Goal: Task Accomplishment & Management: Manage account settings

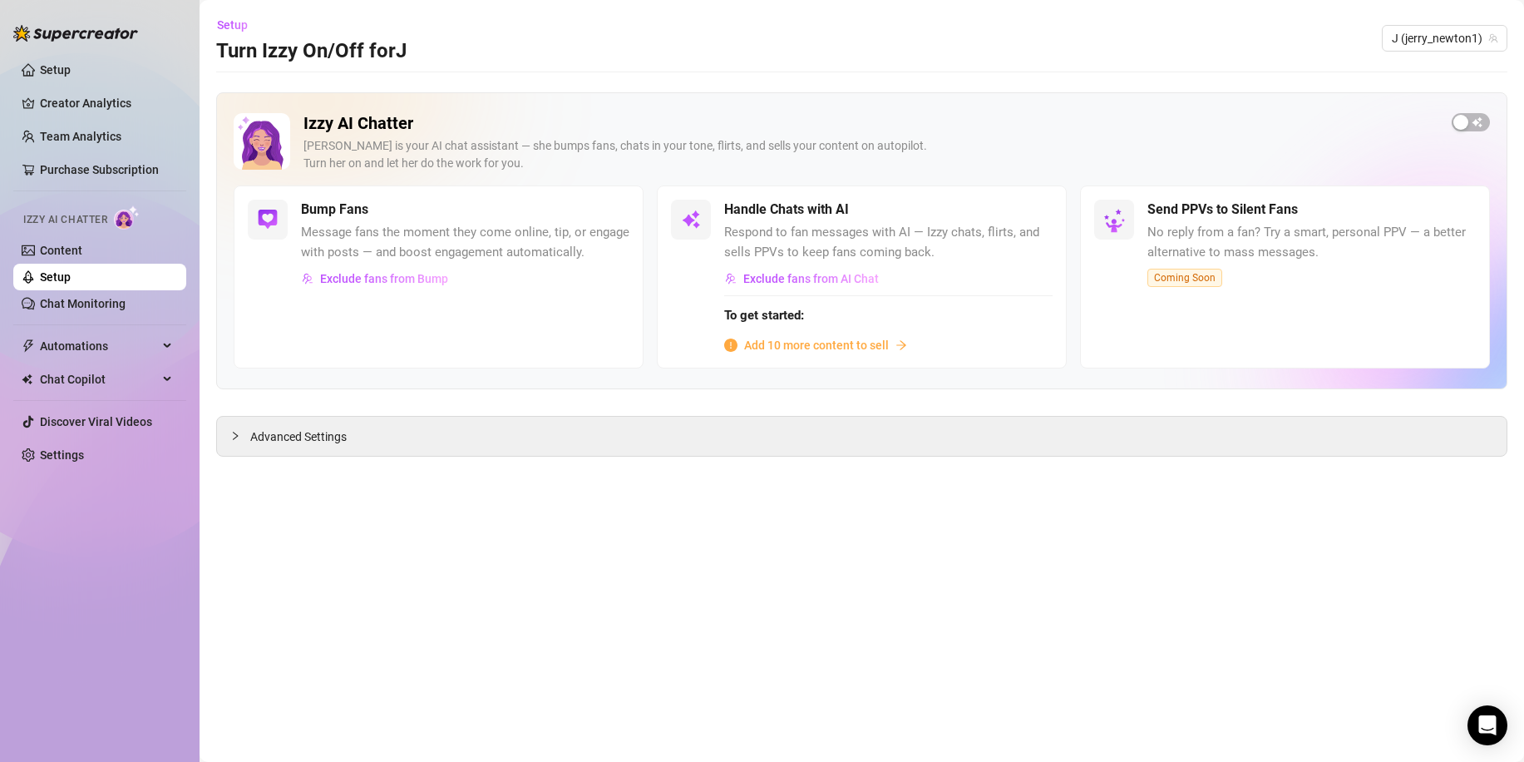
click at [787, 346] on span "Add 10 more content to sell" at bounding box center [816, 345] width 145 height 18
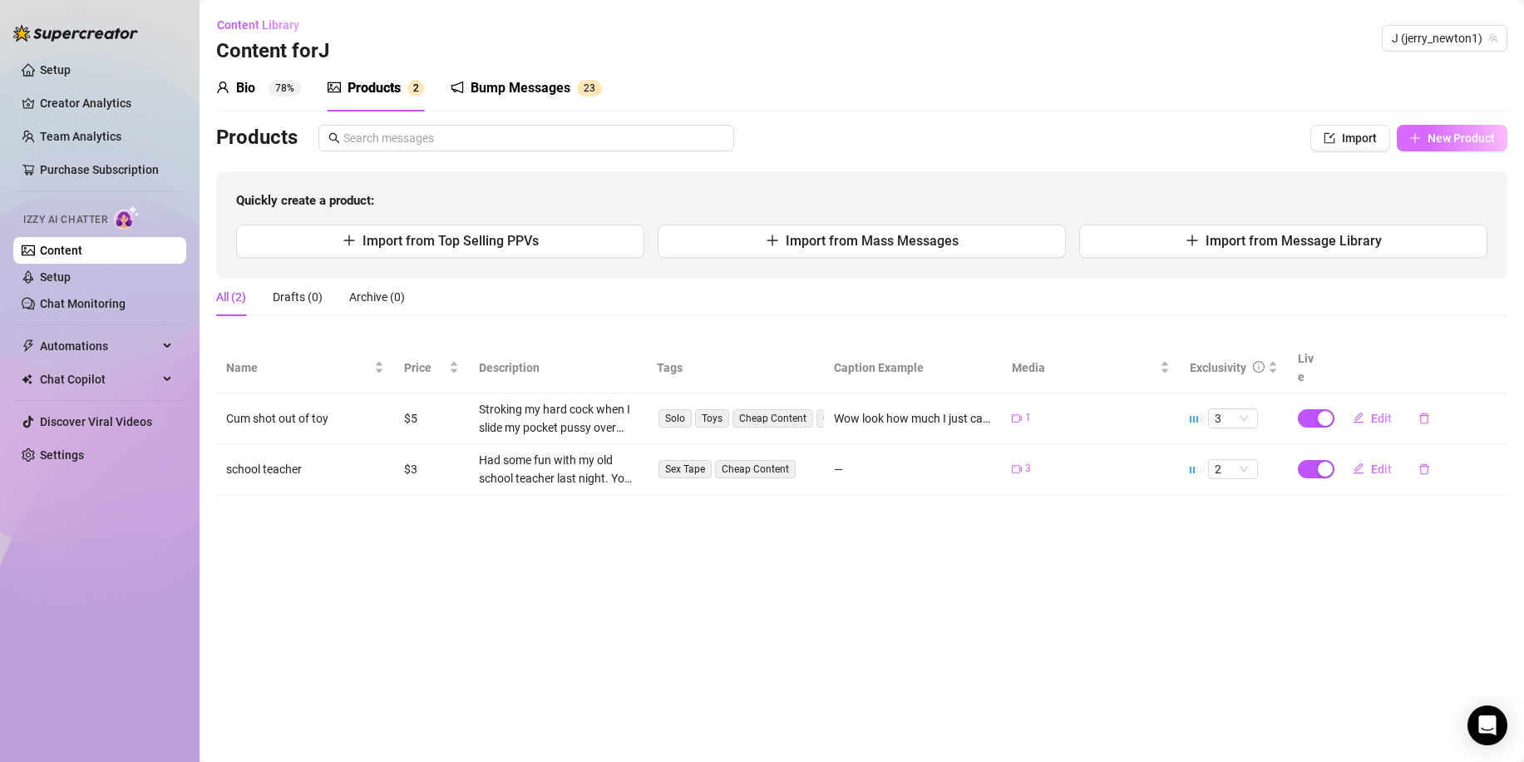
click at [1448, 141] on span "New Product" at bounding box center [1461, 137] width 67 height 13
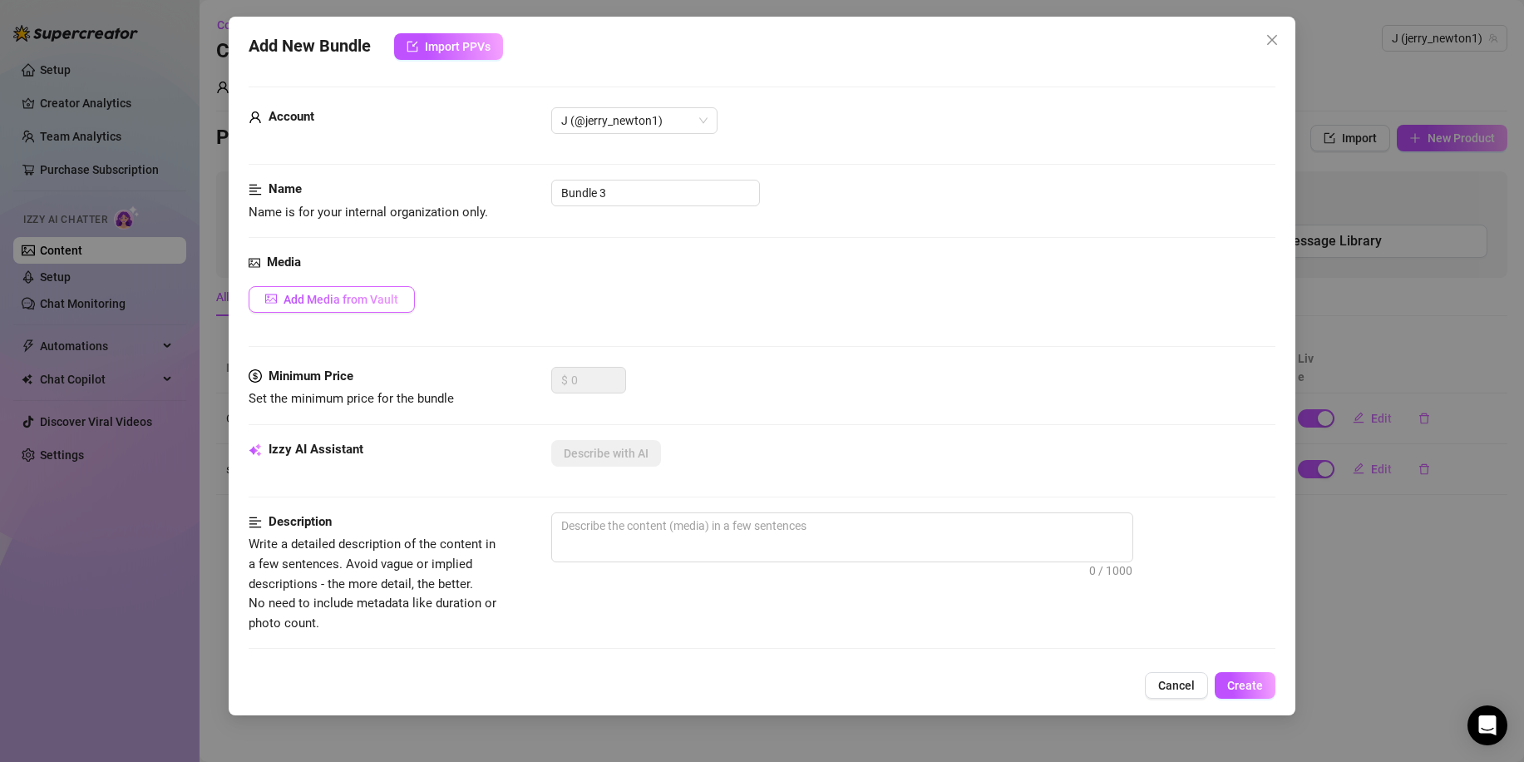
click at [391, 300] on span "Add Media from Vault" at bounding box center [341, 299] width 115 height 13
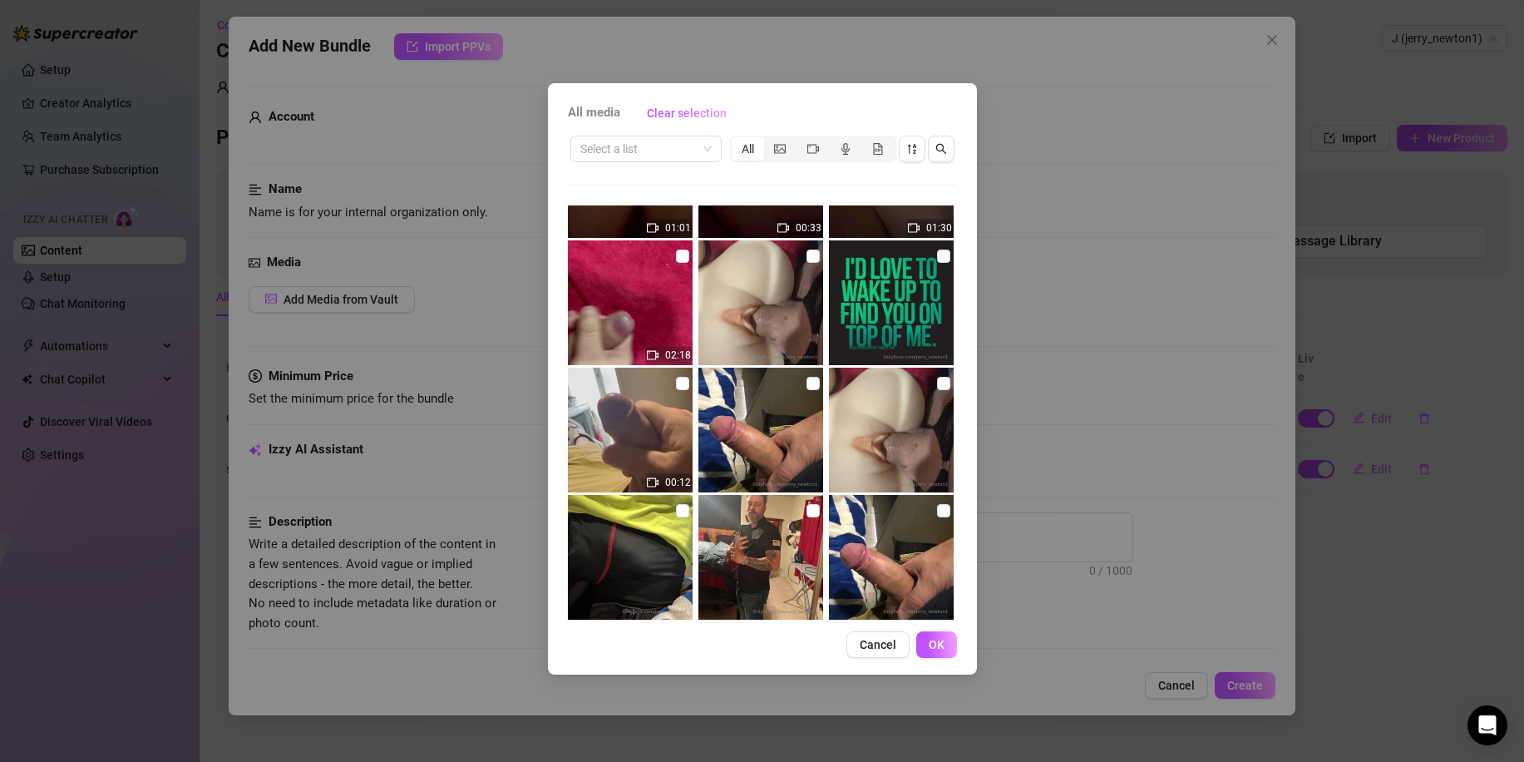
scroll to position [372, 0]
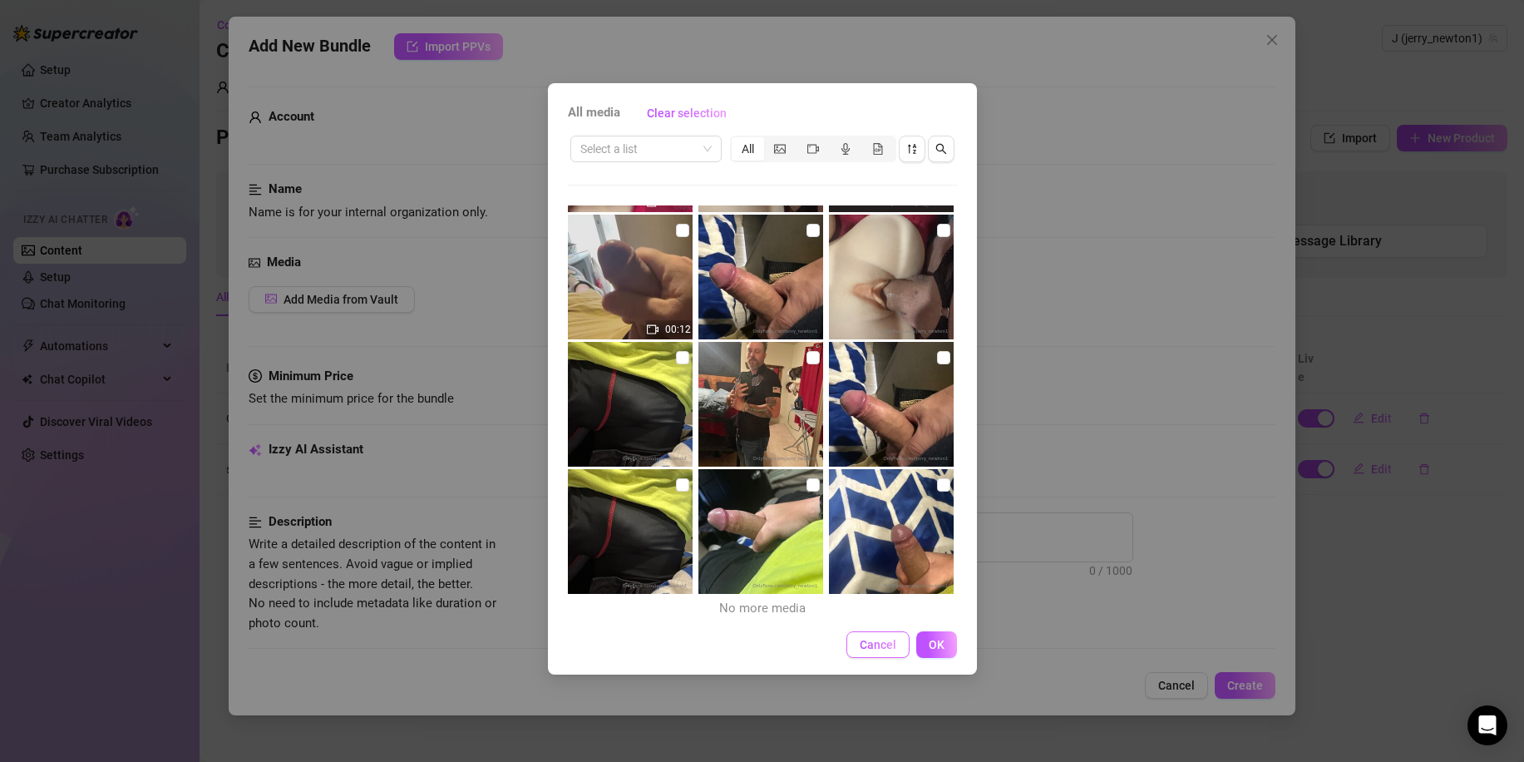
click at [876, 652] on button "Cancel" at bounding box center [877, 644] width 63 height 27
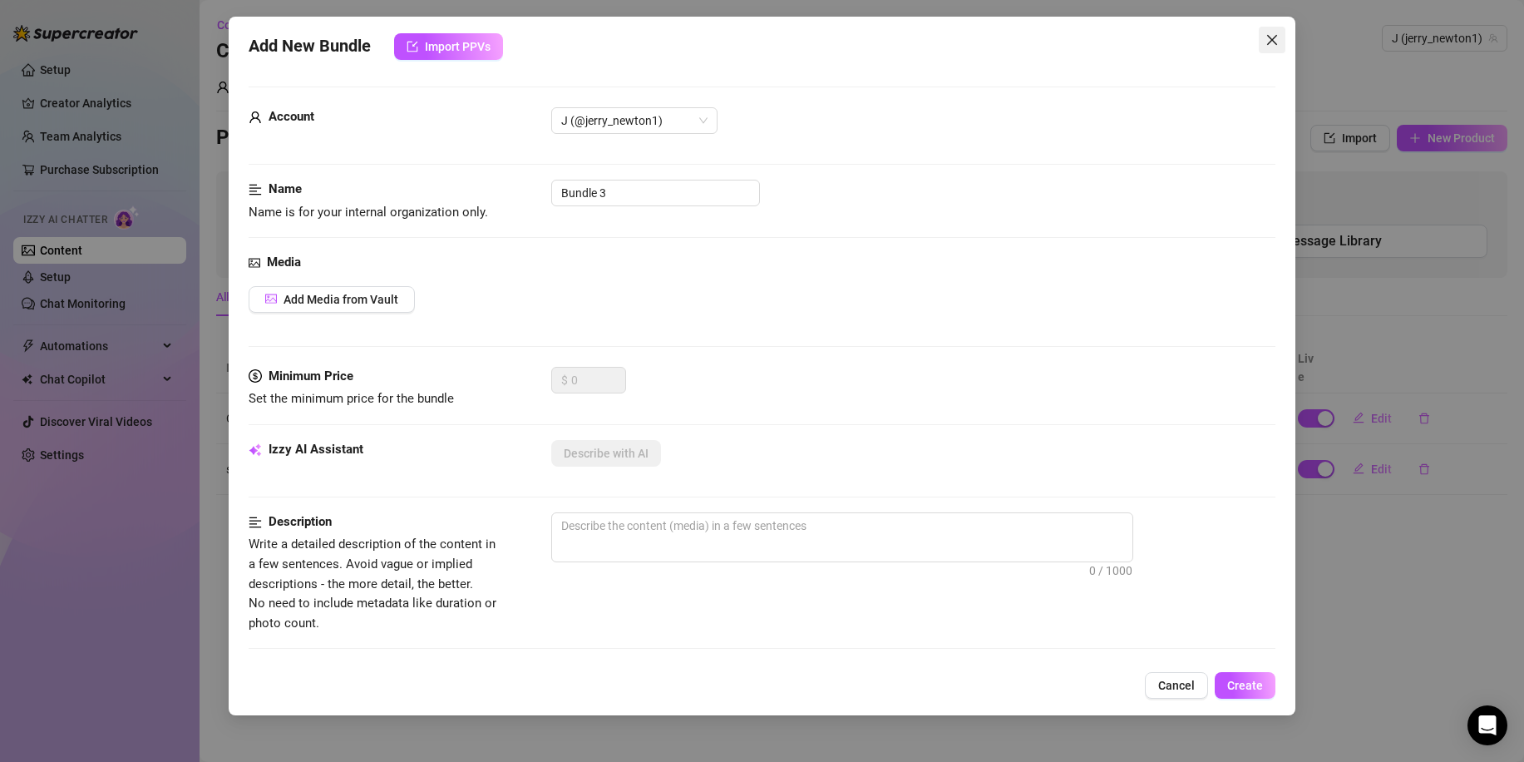
click at [1270, 41] on icon "close" at bounding box center [1271, 39] width 13 height 13
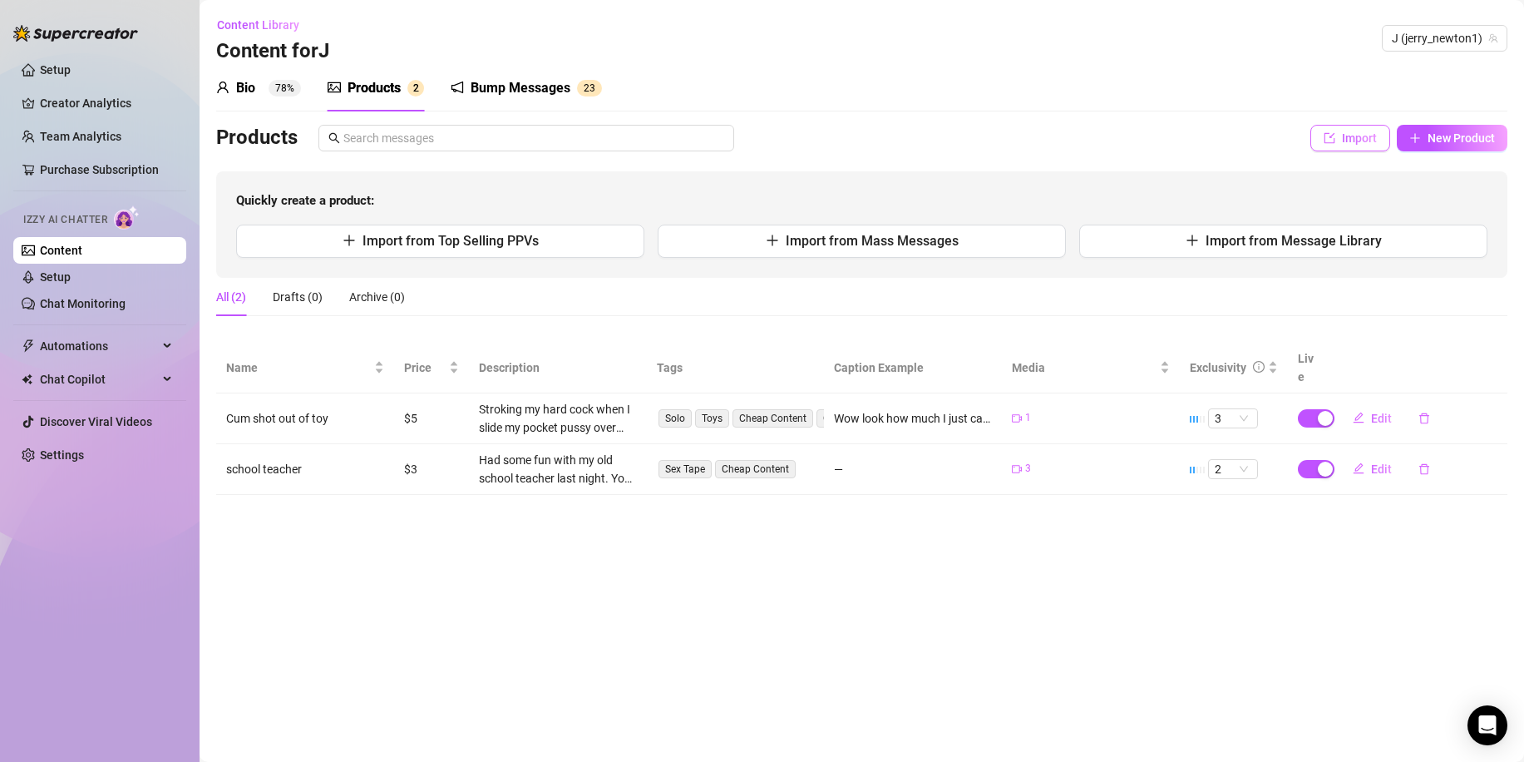
click at [1347, 142] on span "Import" at bounding box center [1359, 137] width 35 height 13
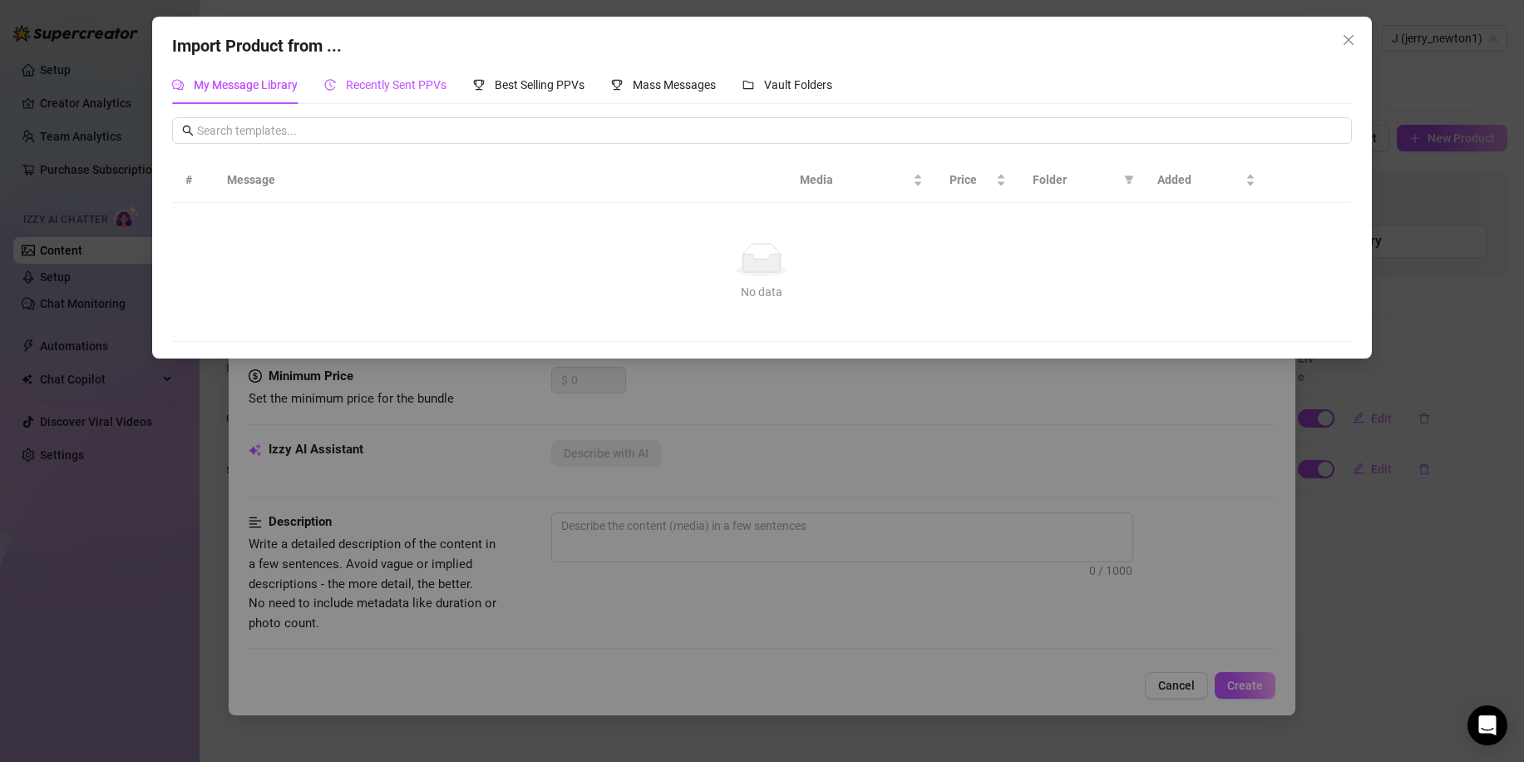
click at [406, 86] on span "Recently Sent PPVs" at bounding box center [396, 84] width 101 height 13
click at [534, 82] on span "Best Selling PPVs" at bounding box center [540, 84] width 90 height 13
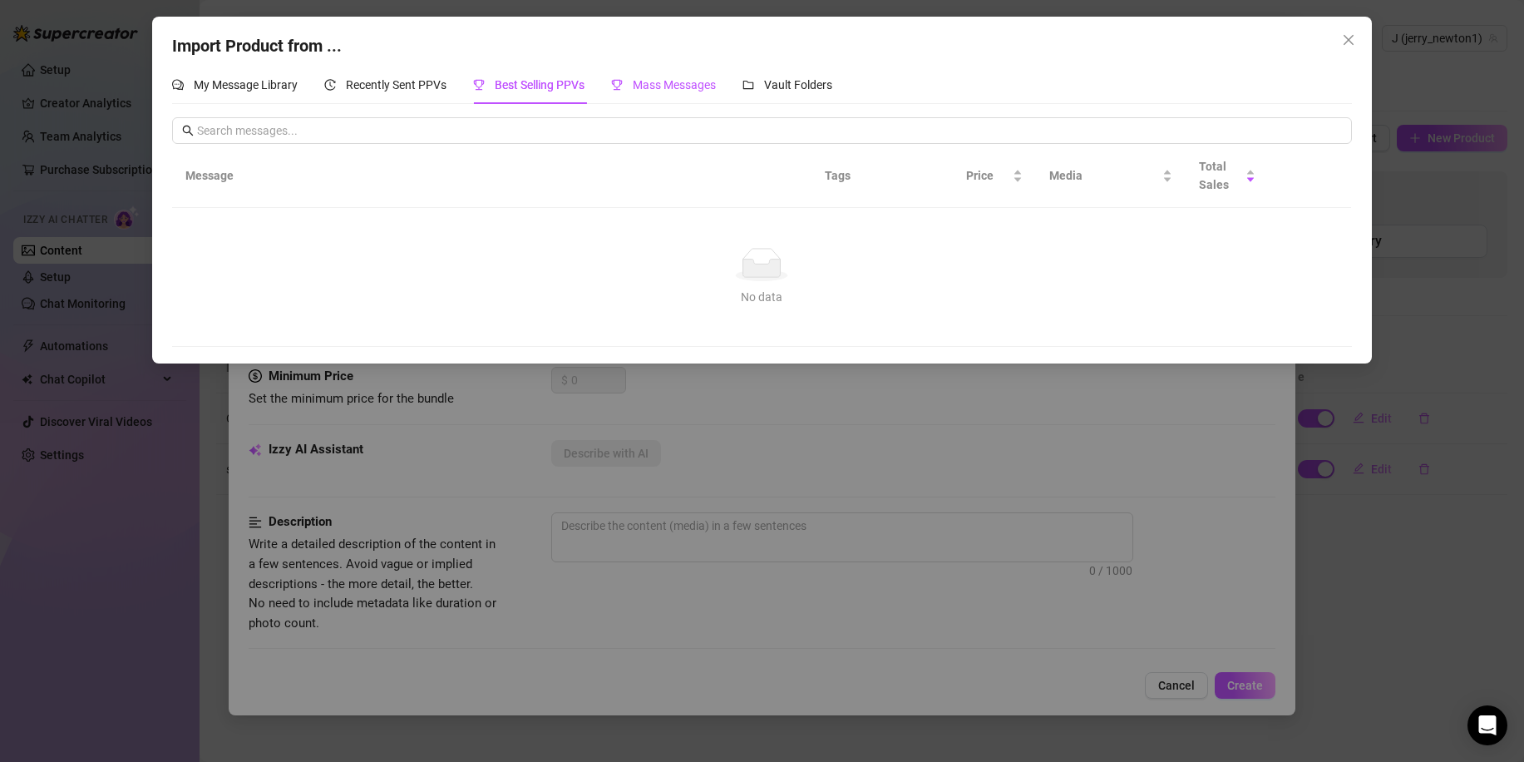
click at [660, 81] on span "Mass Messages" at bounding box center [674, 84] width 83 height 13
click at [807, 79] on span "Vault Folders" at bounding box center [798, 84] width 68 height 13
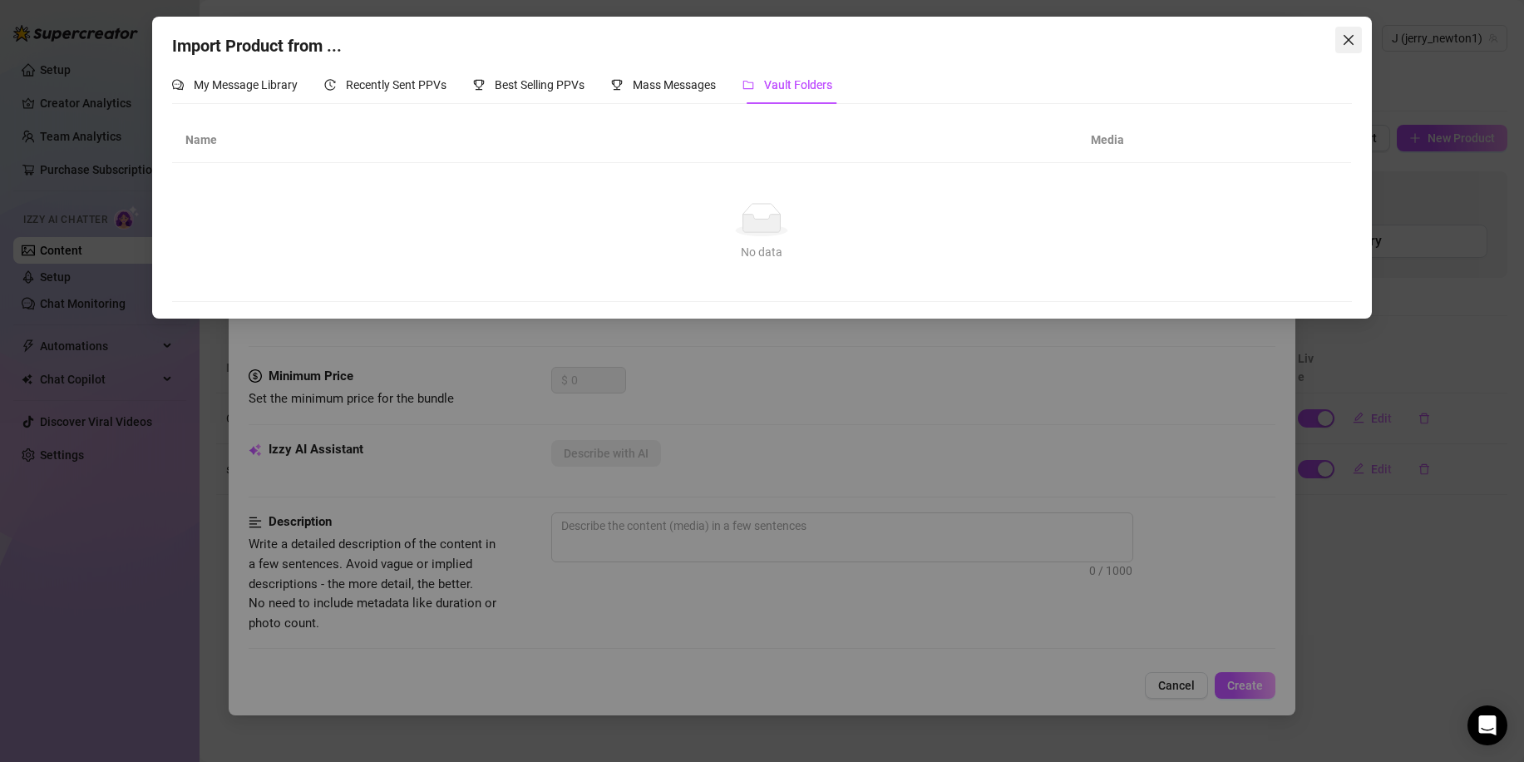
click at [1352, 43] on icon "close" at bounding box center [1349, 40] width 10 height 10
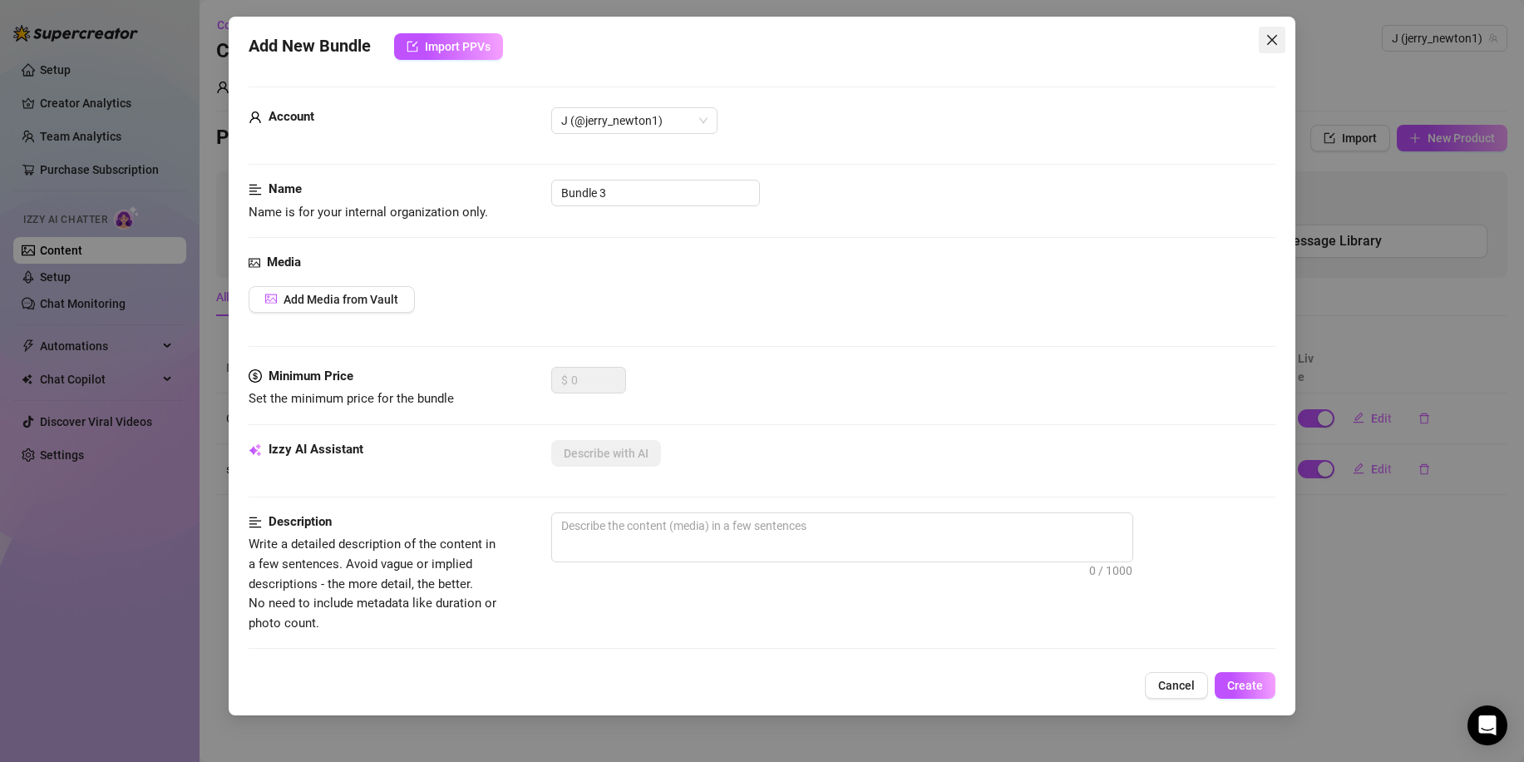
click at [1271, 45] on icon "close" at bounding box center [1271, 39] width 13 height 13
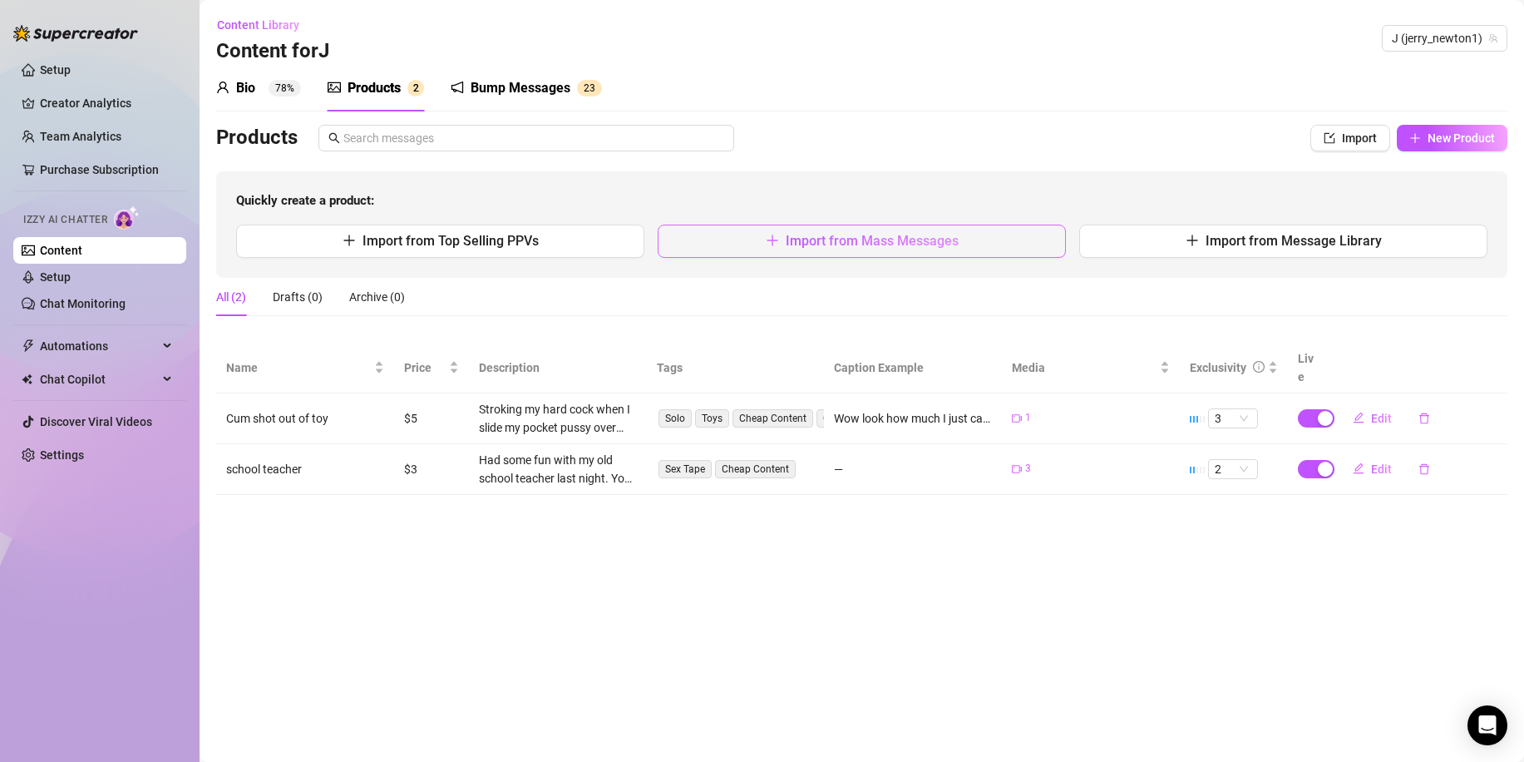
click at [909, 242] on span "Import from Mass Messages" at bounding box center [872, 241] width 173 height 16
type textarea "Type your message here..."
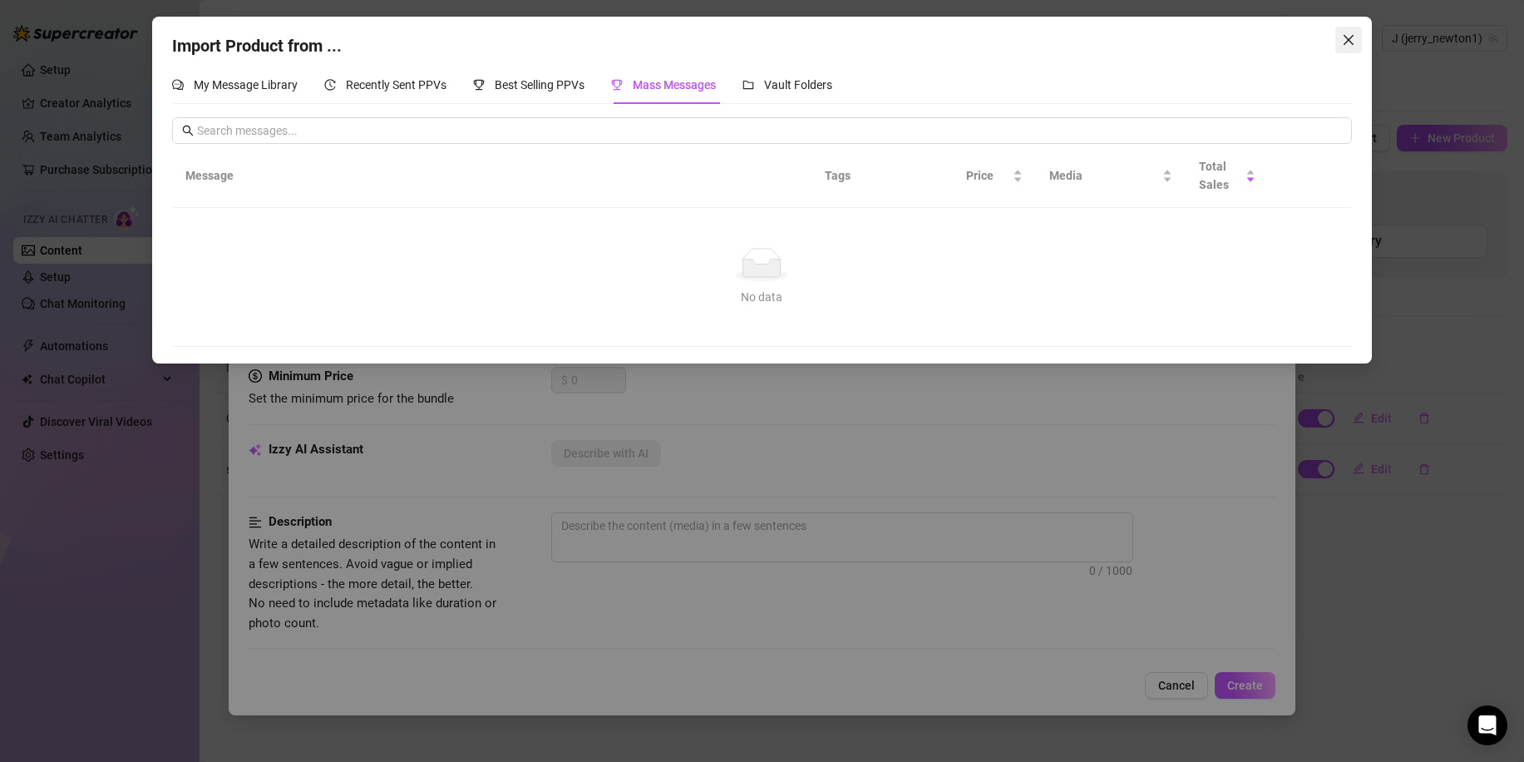
click at [1345, 44] on icon "close" at bounding box center [1348, 39] width 13 height 13
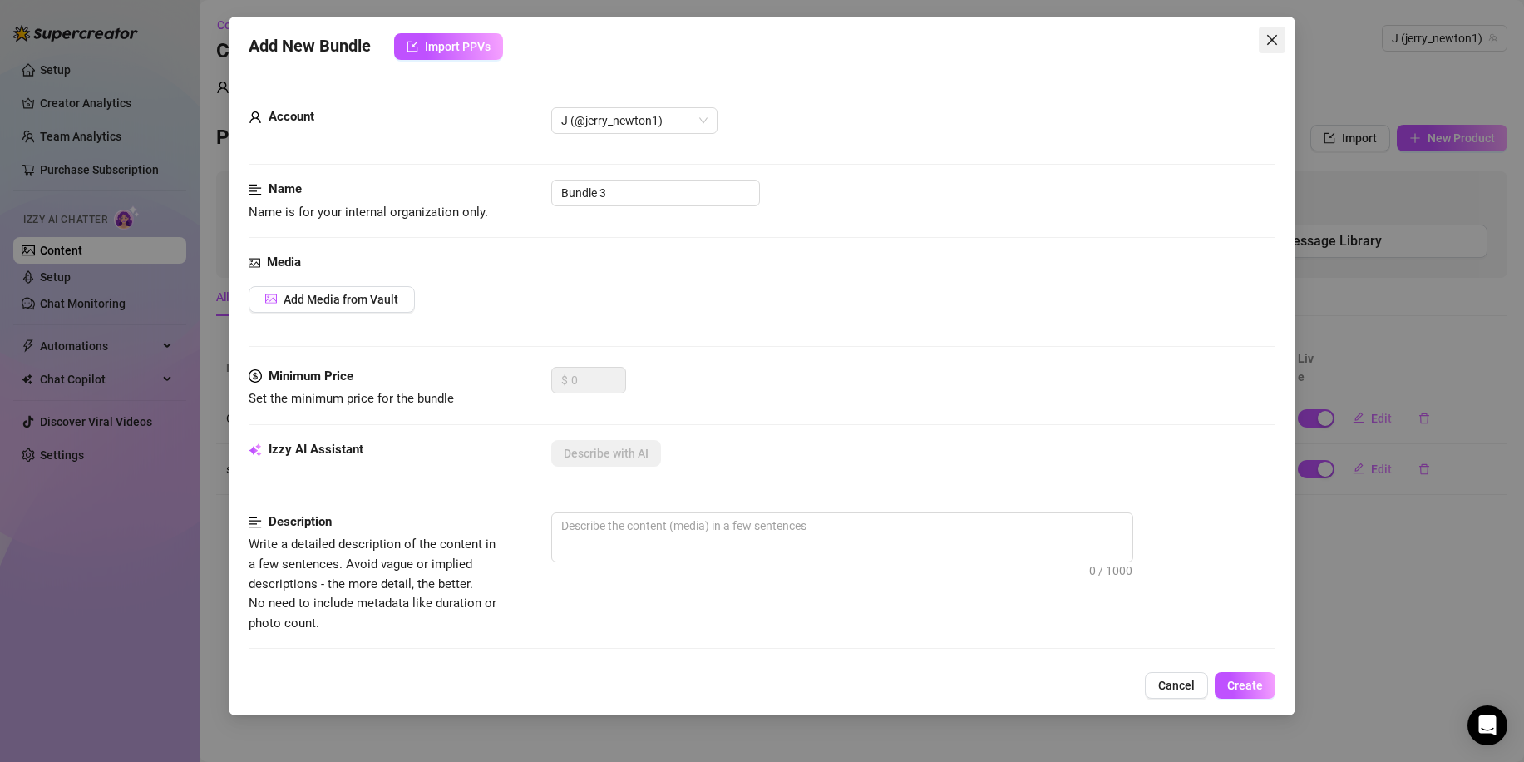
click at [1270, 42] on icon "close" at bounding box center [1271, 39] width 13 height 13
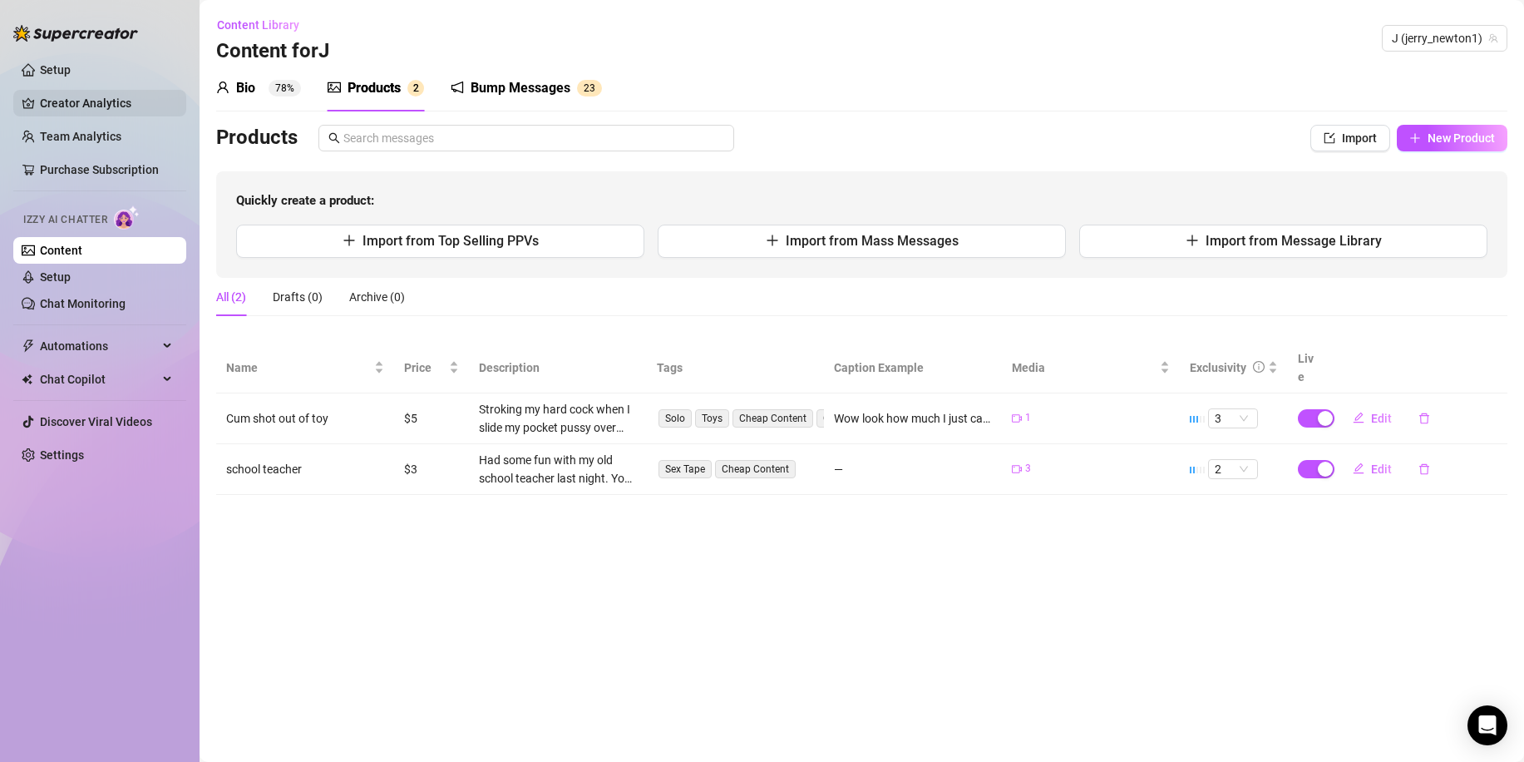
click at [103, 103] on link "Creator Analytics" at bounding box center [106, 103] width 133 height 27
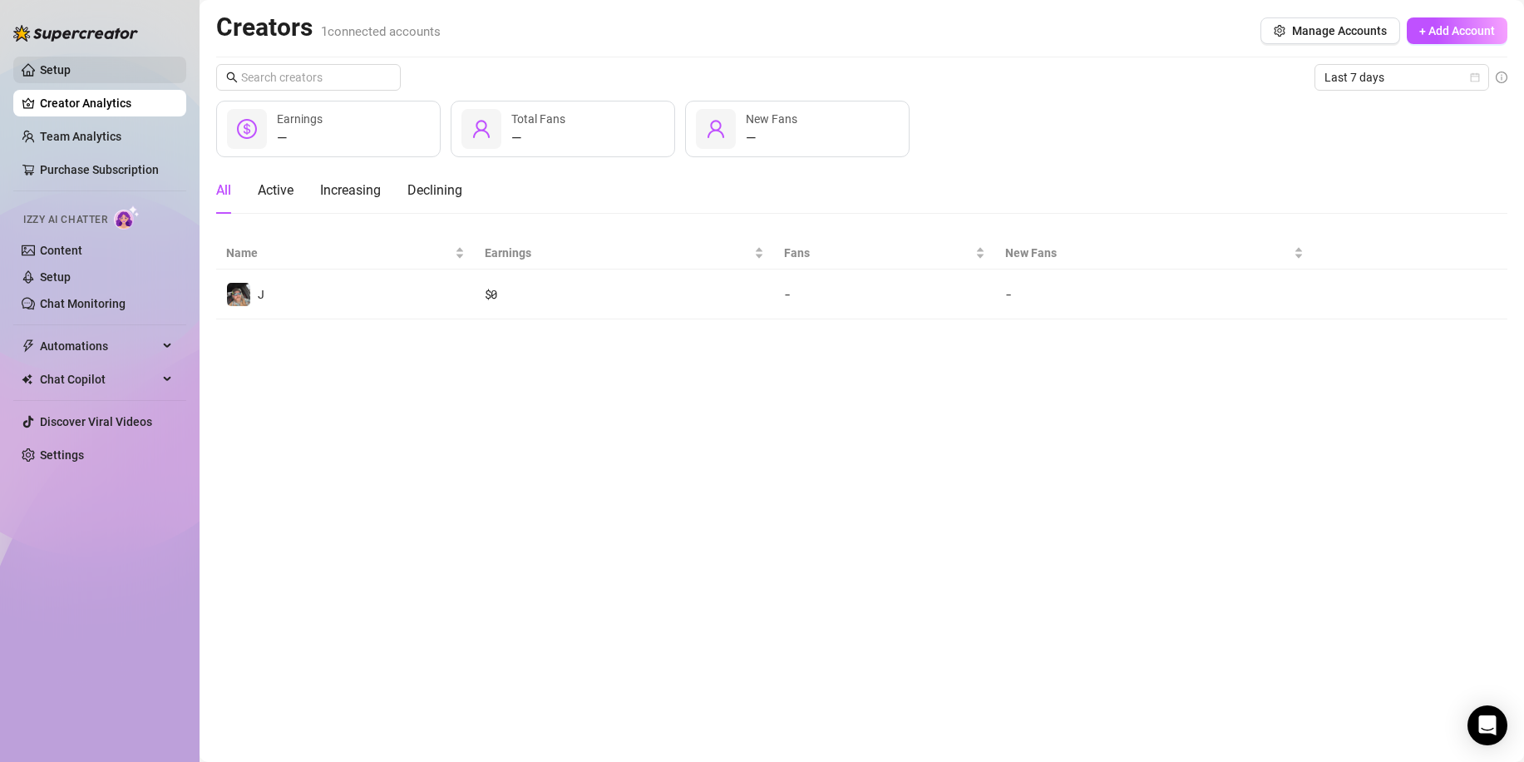
click at [71, 76] on link "Setup" at bounding box center [55, 69] width 31 height 13
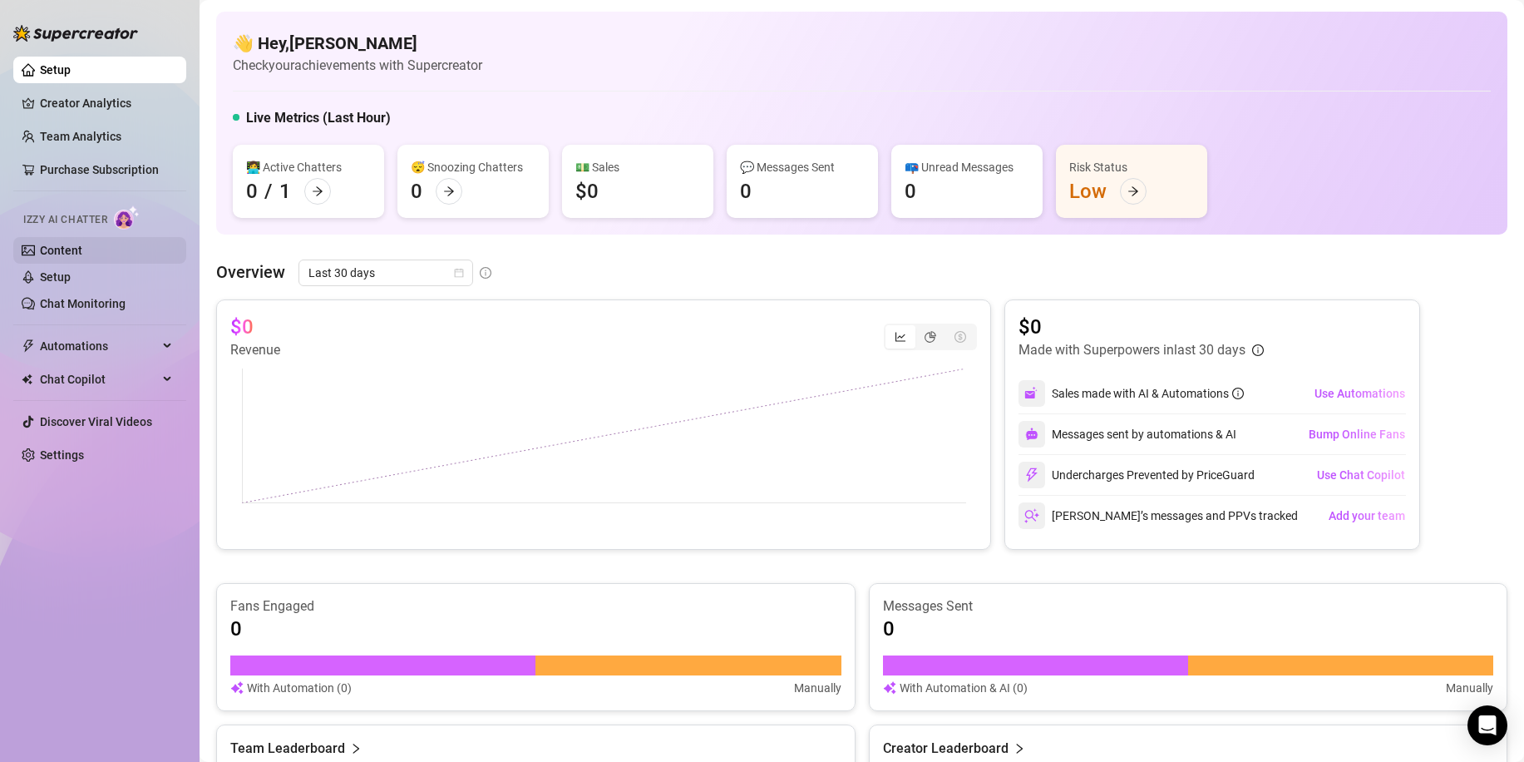
click at [82, 247] on link "Content" at bounding box center [61, 250] width 42 height 13
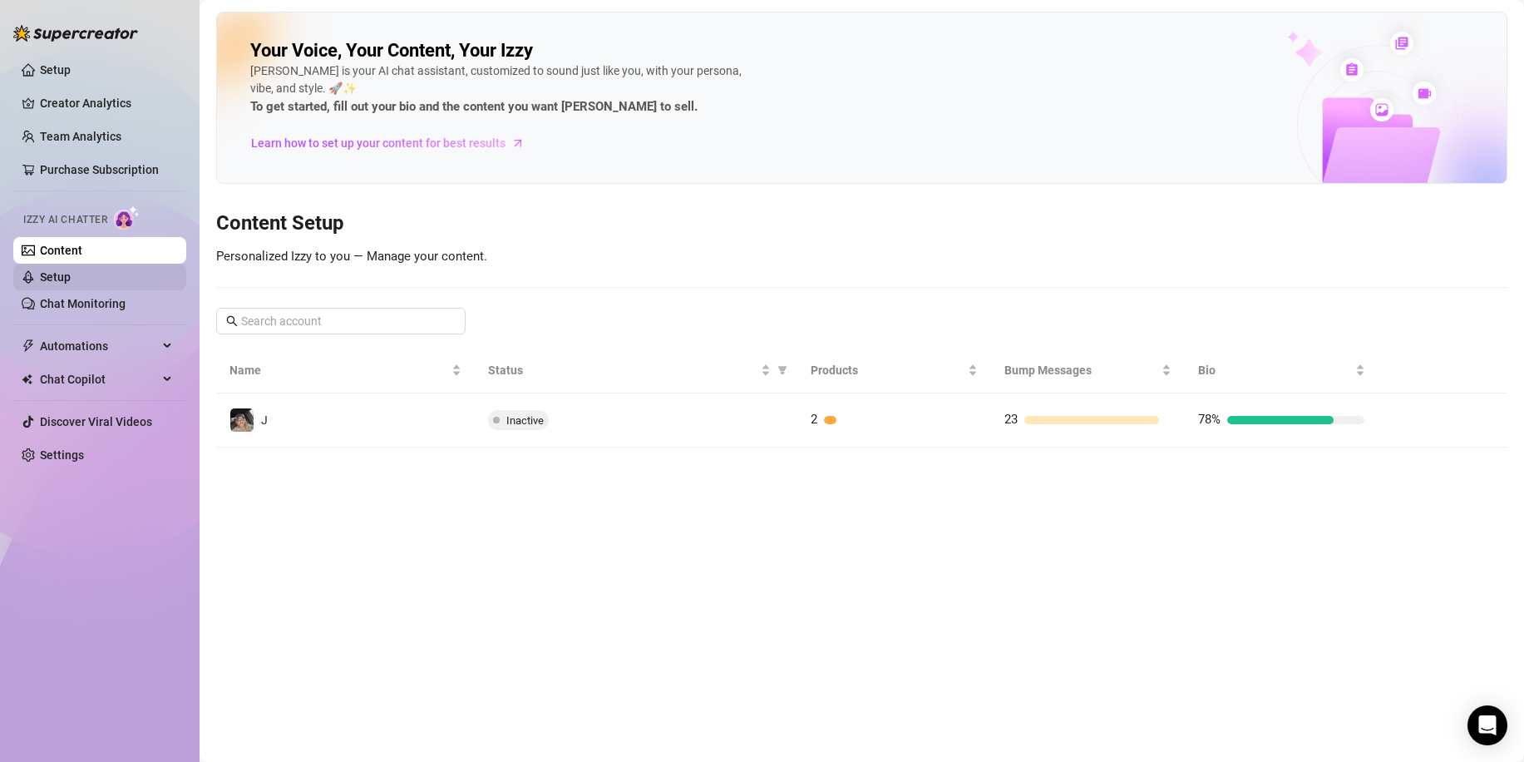
click at [71, 284] on link "Setup" at bounding box center [55, 276] width 31 height 13
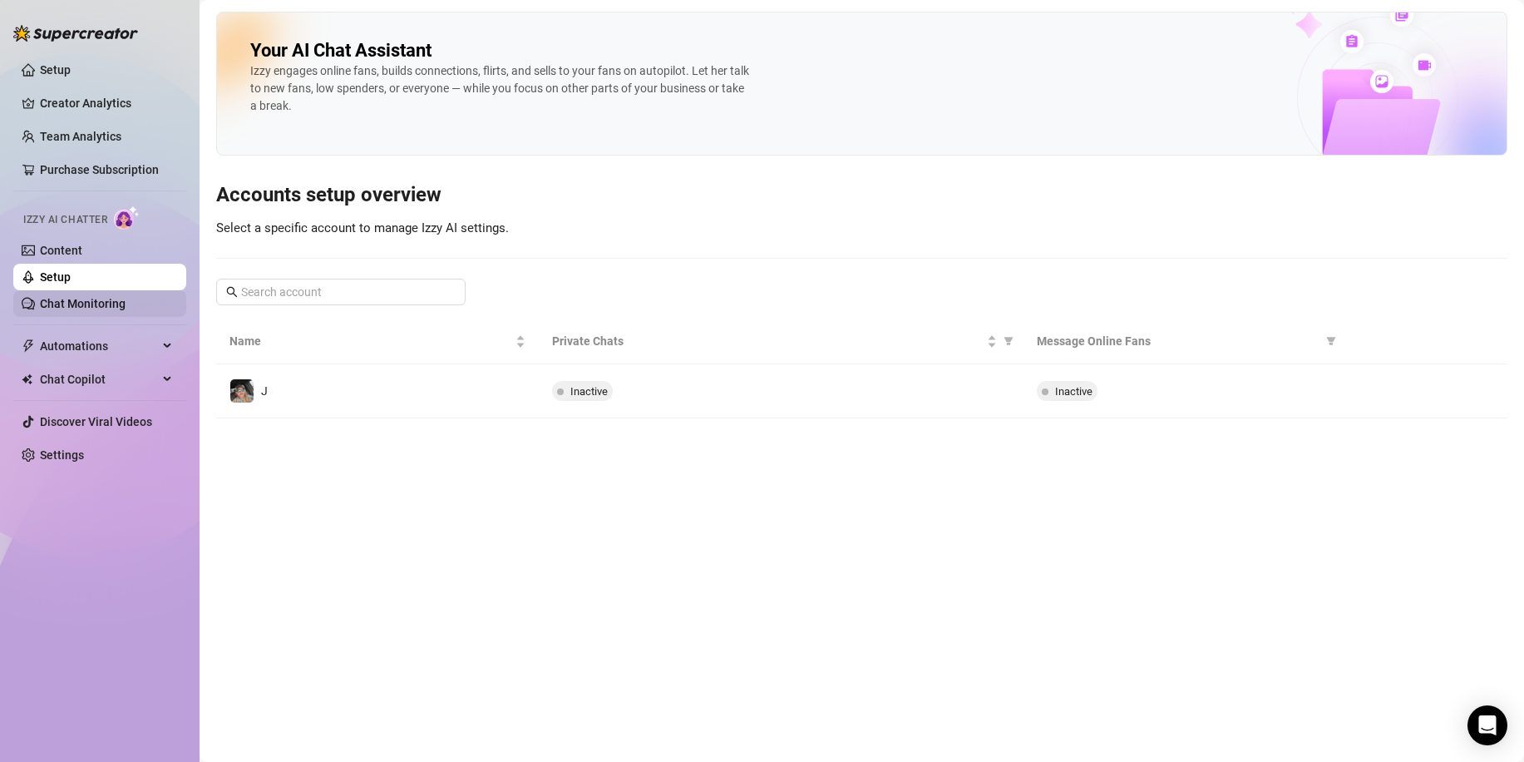
click at [110, 301] on link "Chat Monitoring" at bounding box center [83, 303] width 86 height 13
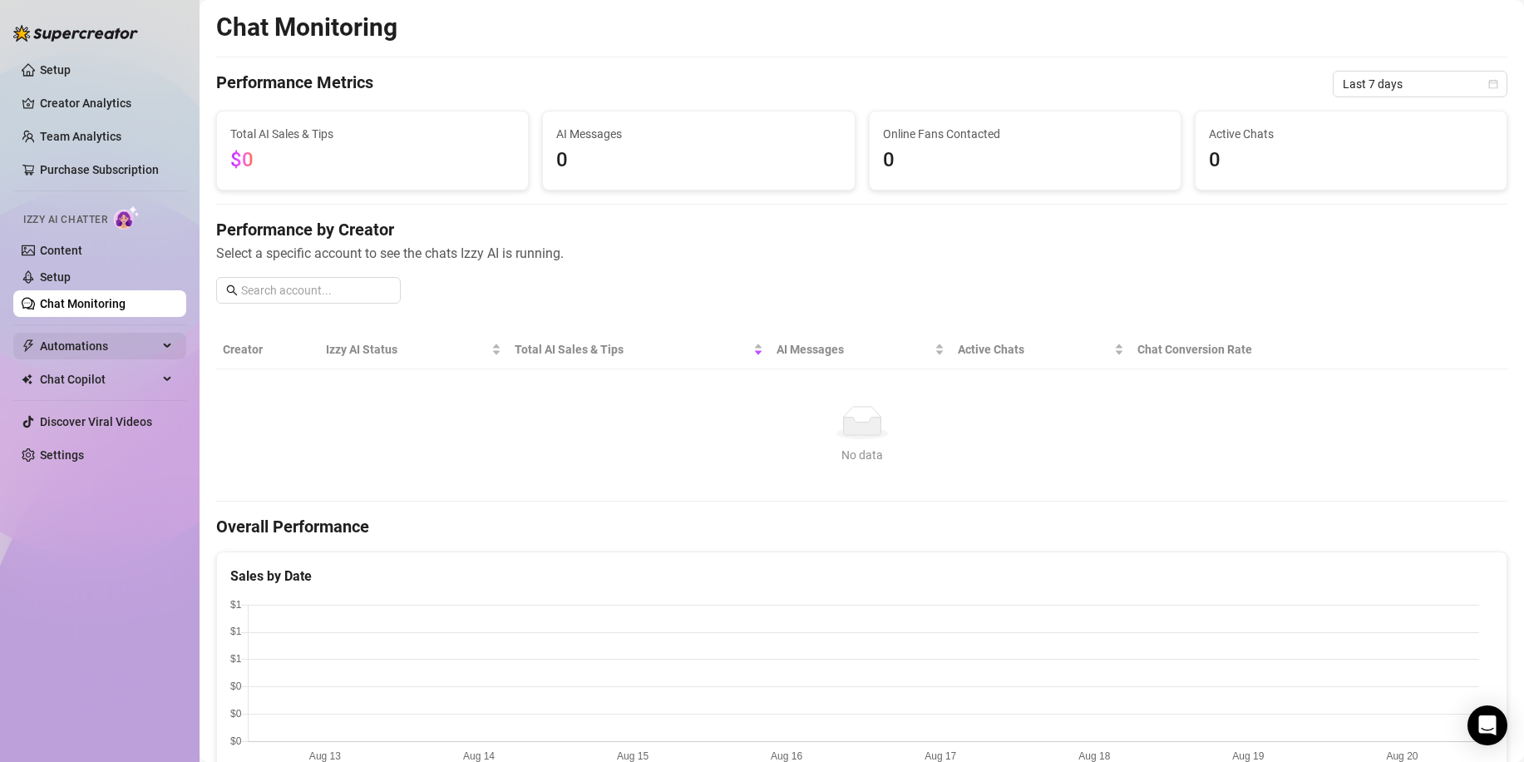
click at [168, 340] on div "Automations" at bounding box center [99, 346] width 173 height 27
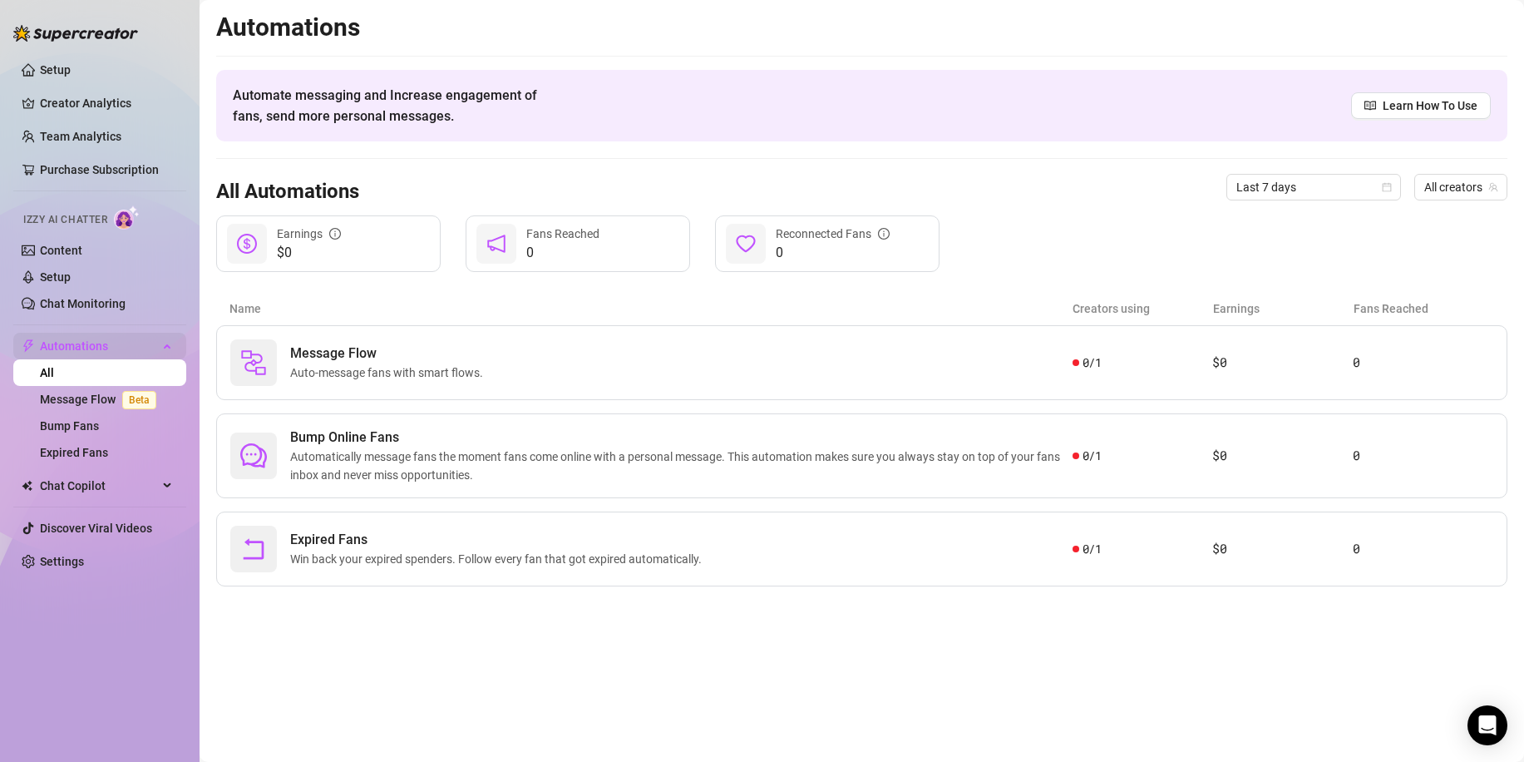
click at [168, 340] on div "Automations" at bounding box center [99, 346] width 173 height 27
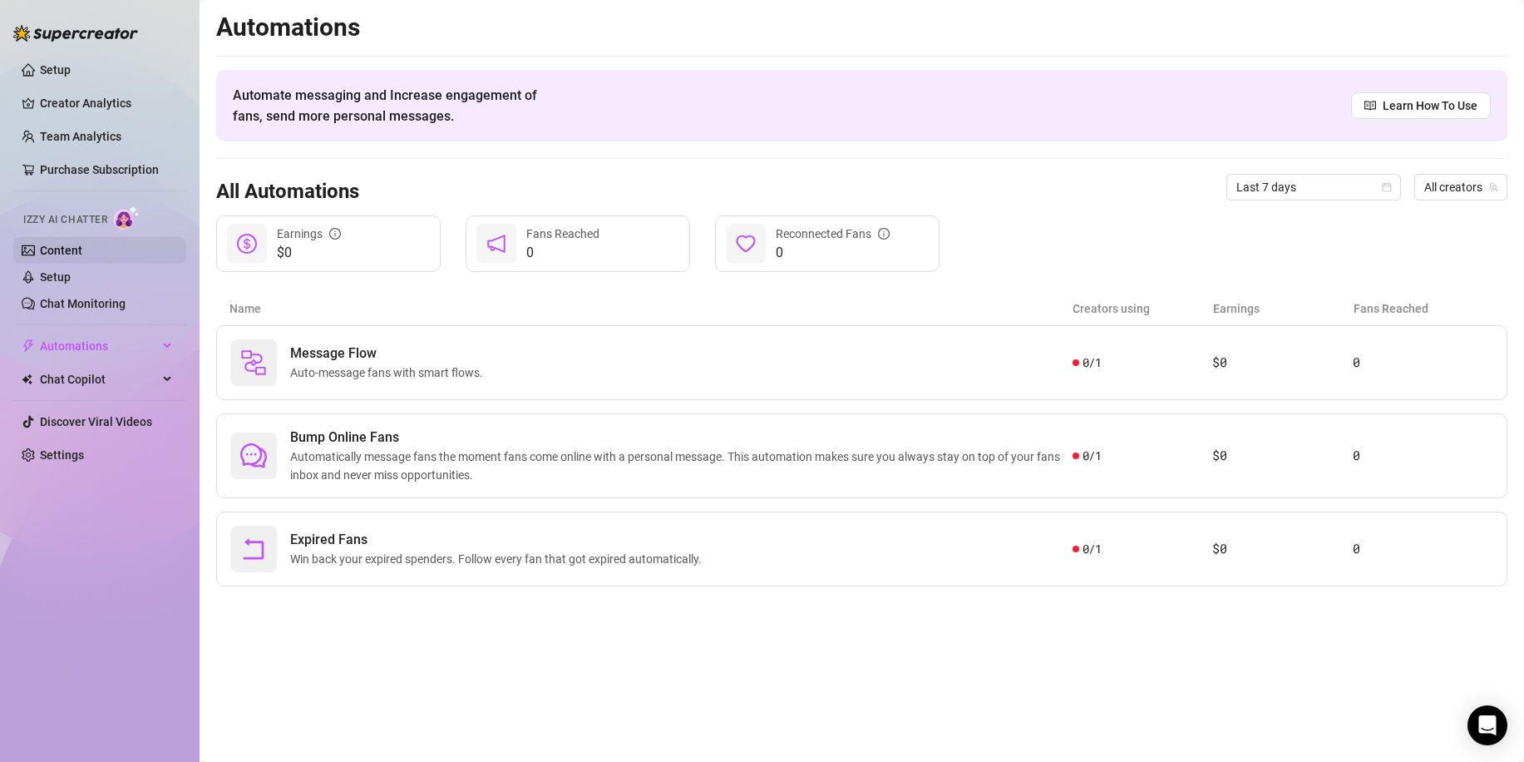
click at [82, 249] on link "Content" at bounding box center [61, 250] width 42 height 13
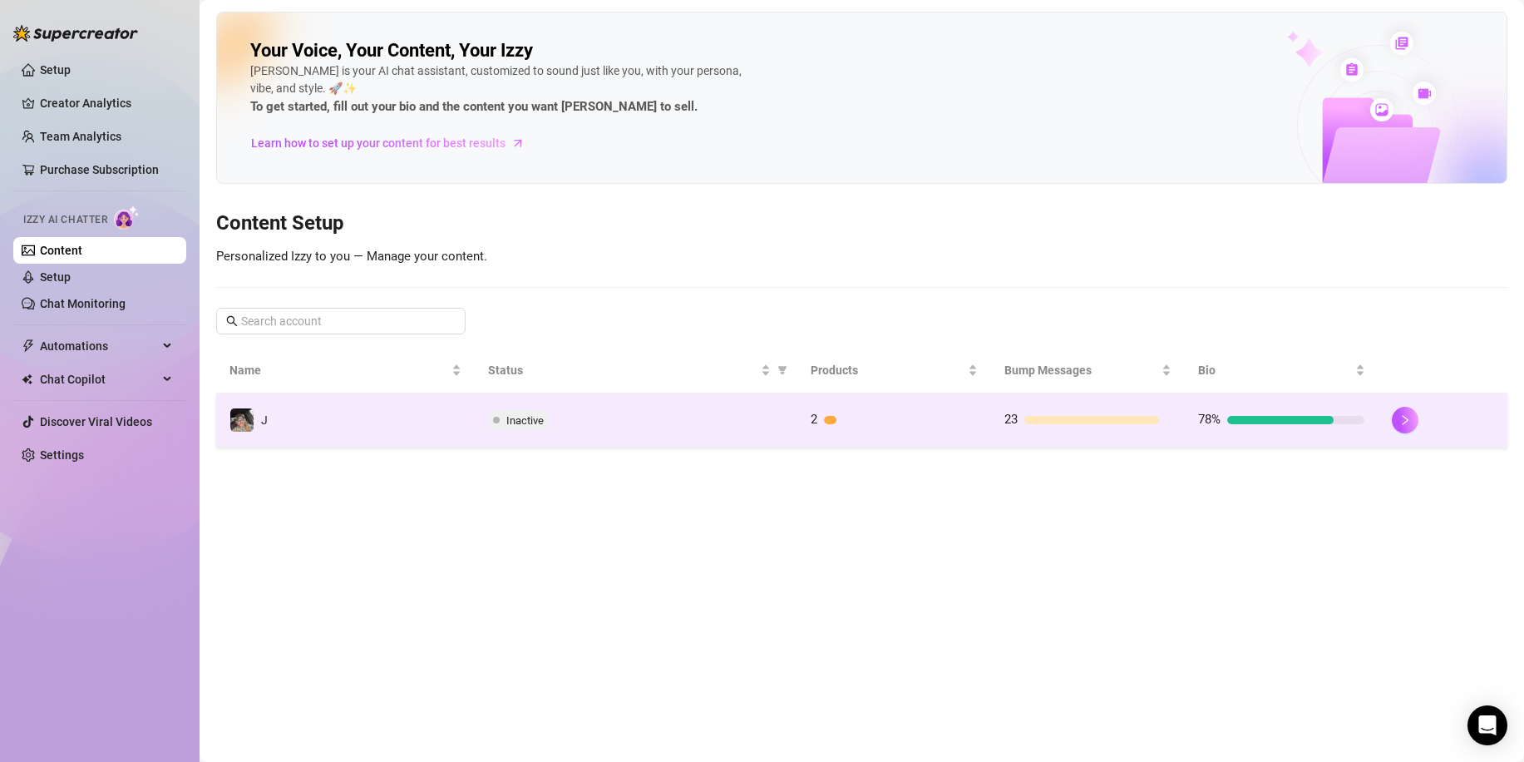
click at [365, 407] on td "J" at bounding box center [345, 420] width 259 height 54
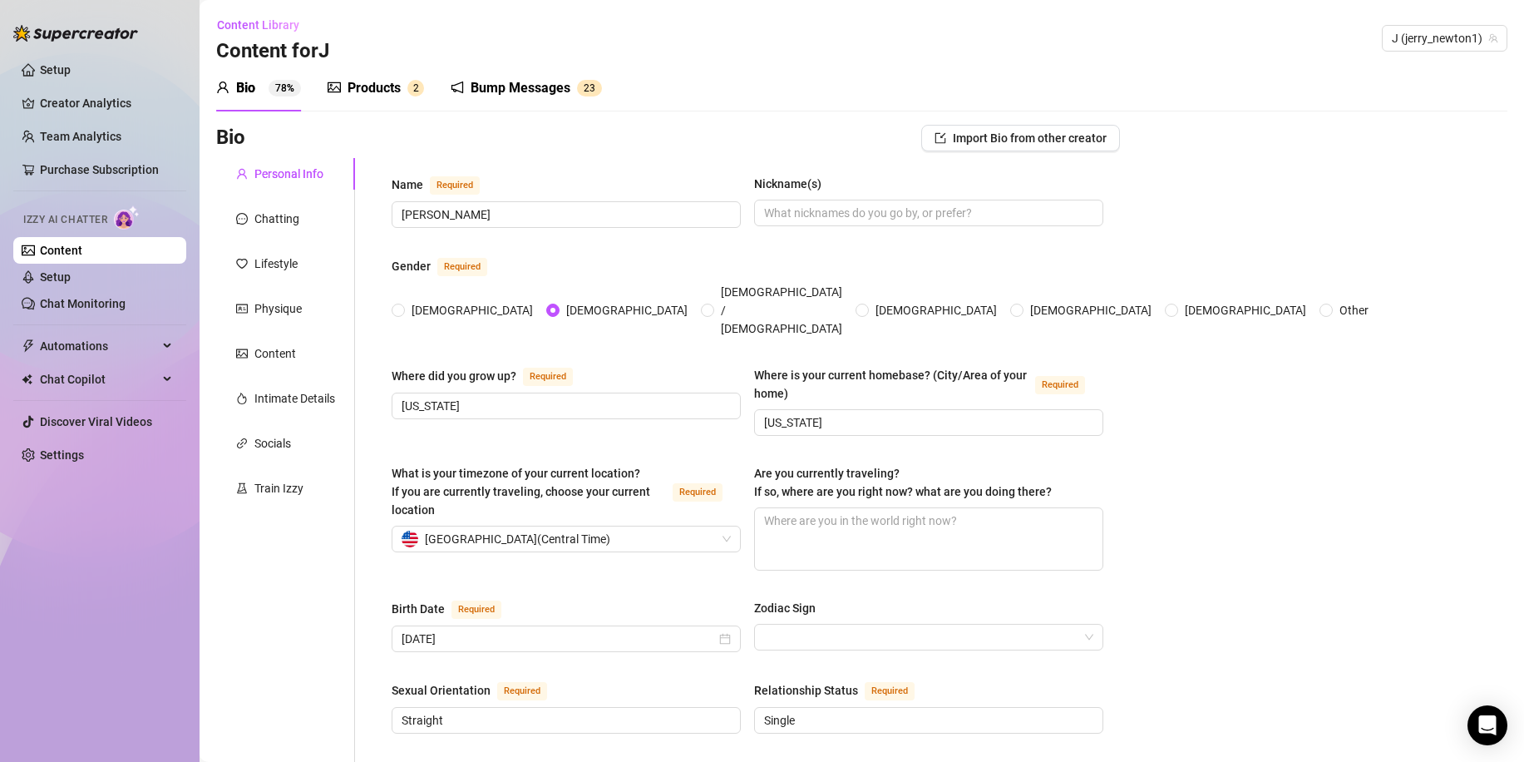
click at [375, 78] on div "Products" at bounding box center [374, 88] width 53 height 20
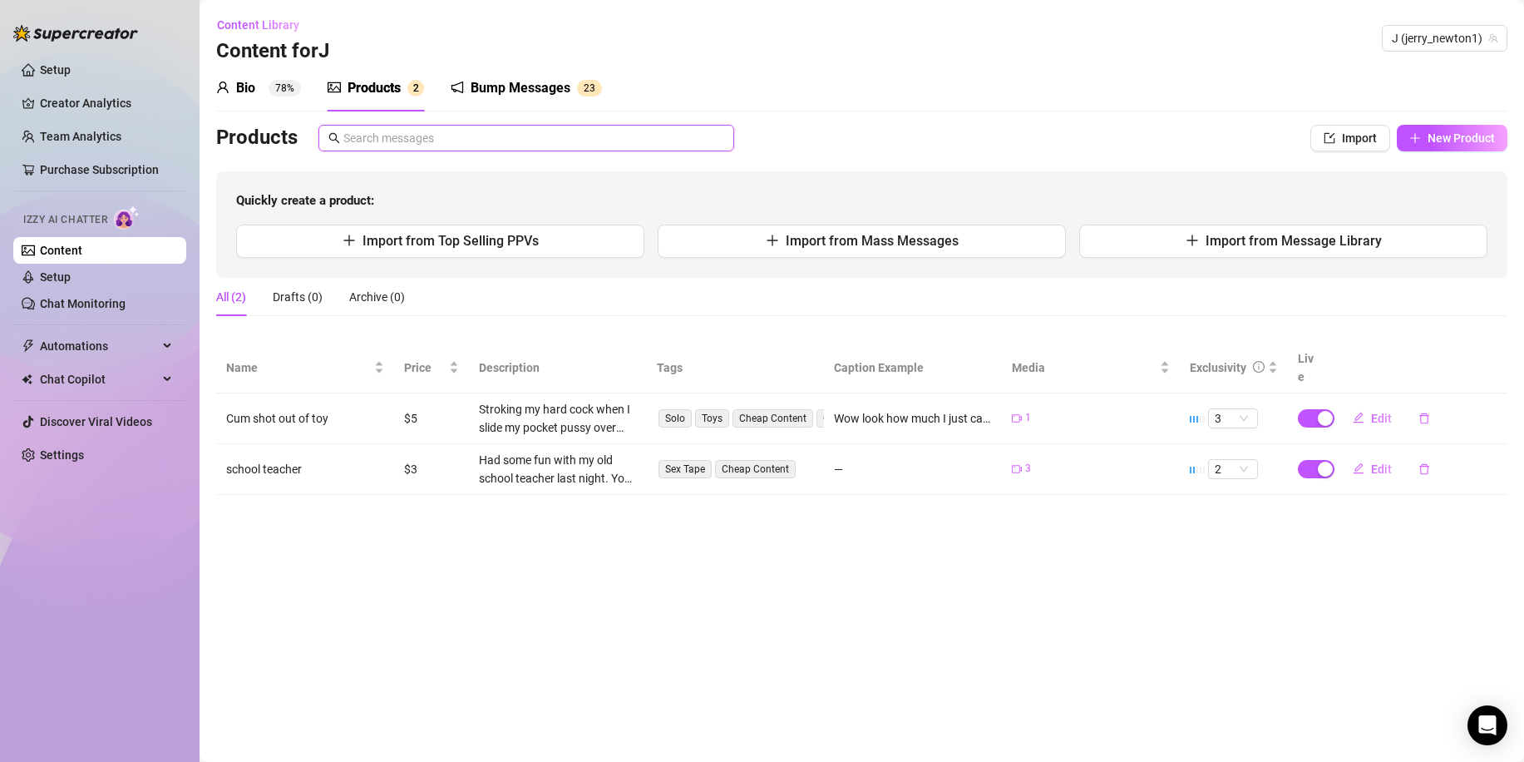
click at [564, 140] on input "text" at bounding box center [533, 138] width 381 height 18
click at [1341, 140] on button "Import" at bounding box center [1350, 138] width 80 height 27
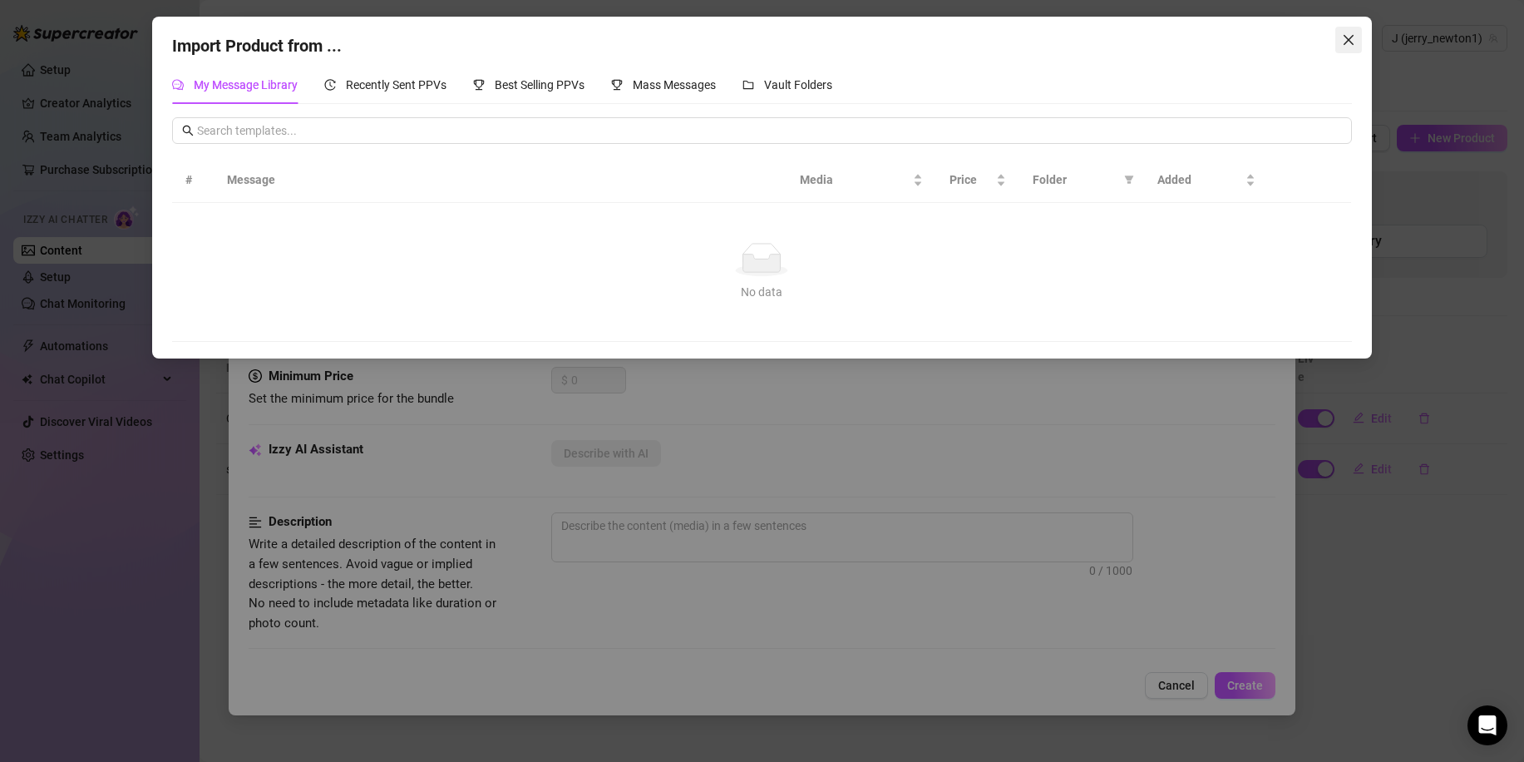
click at [1342, 47] on button "Close" at bounding box center [1348, 40] width 27 height 27
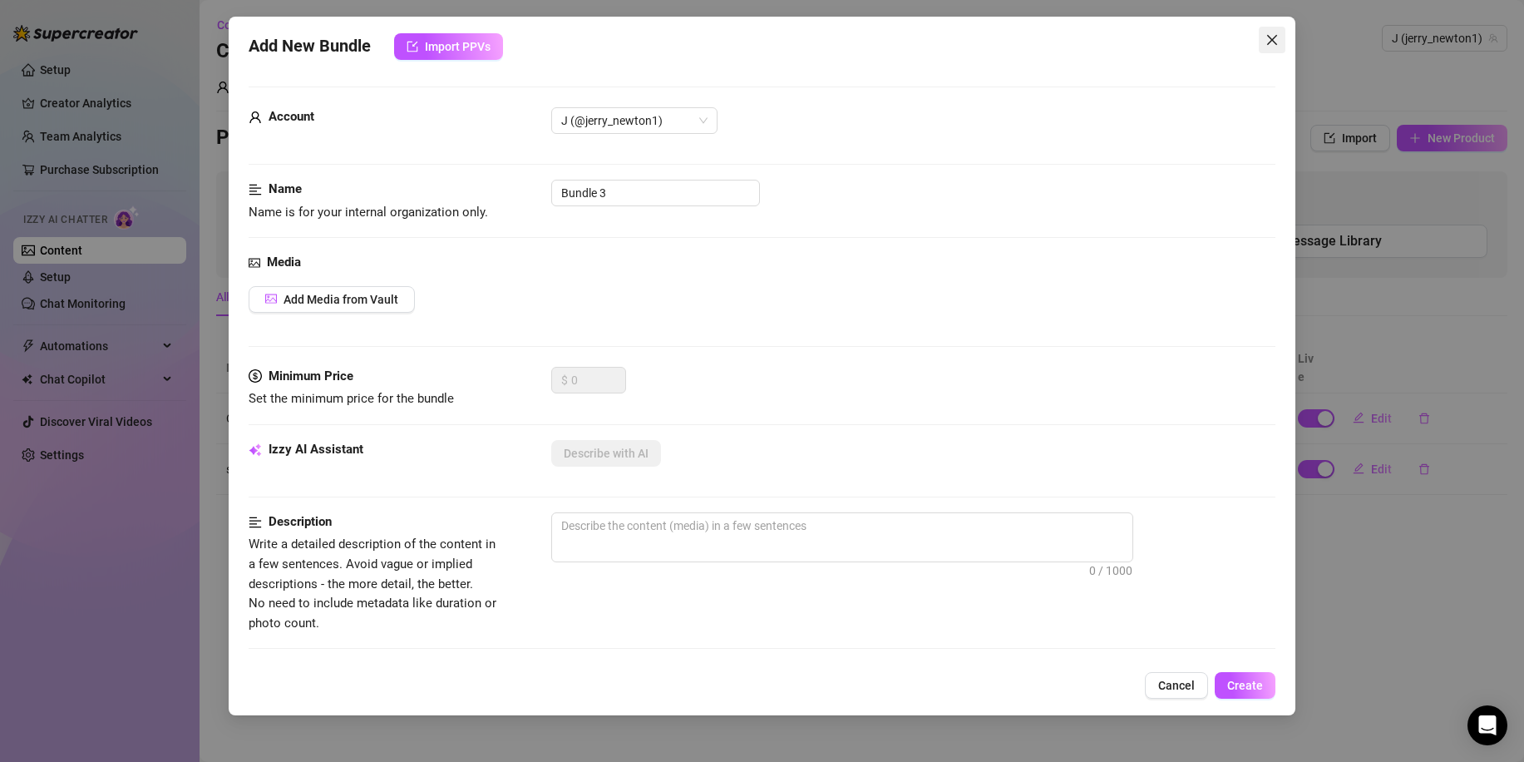
click at [1267, 42] on icon "close" at bounding box center [1271, 39] width 13 height 13
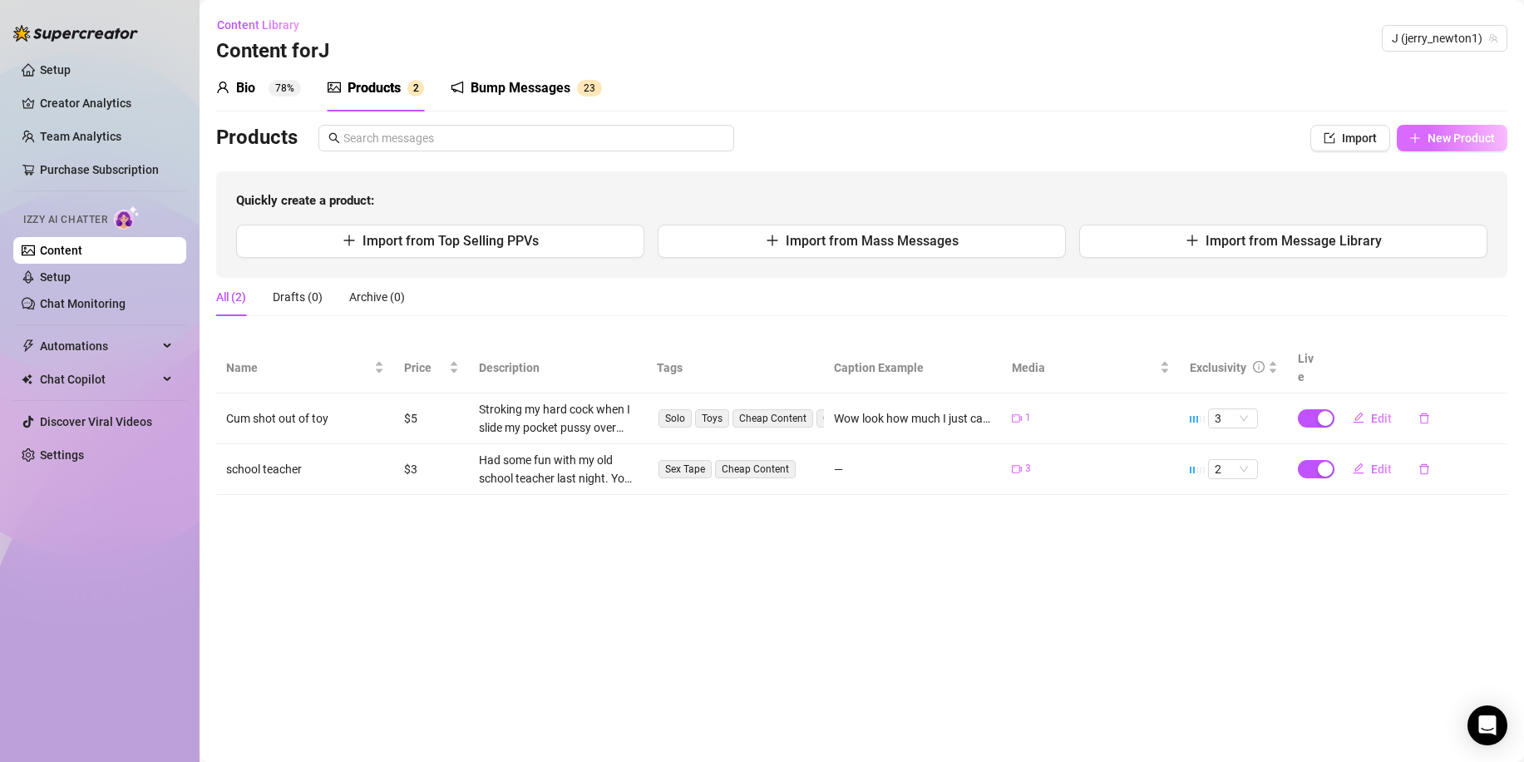
click at [1429, 136] on span "New Product" at bounding box center [1461, 137] width 67 height 13
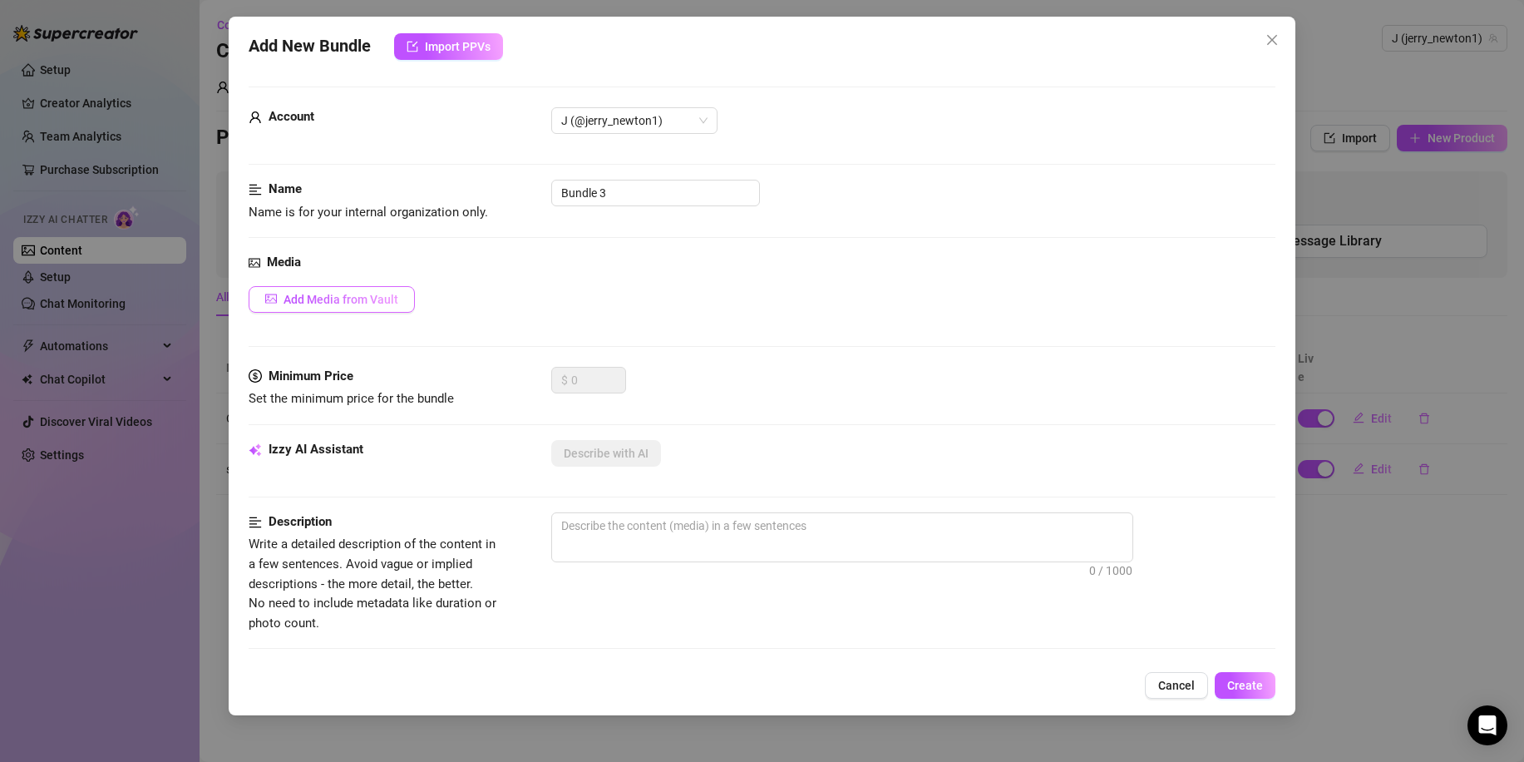
click at [398, 300] on button "Add Media from Vault" at bounding box center [332, 299] width 166 height 27
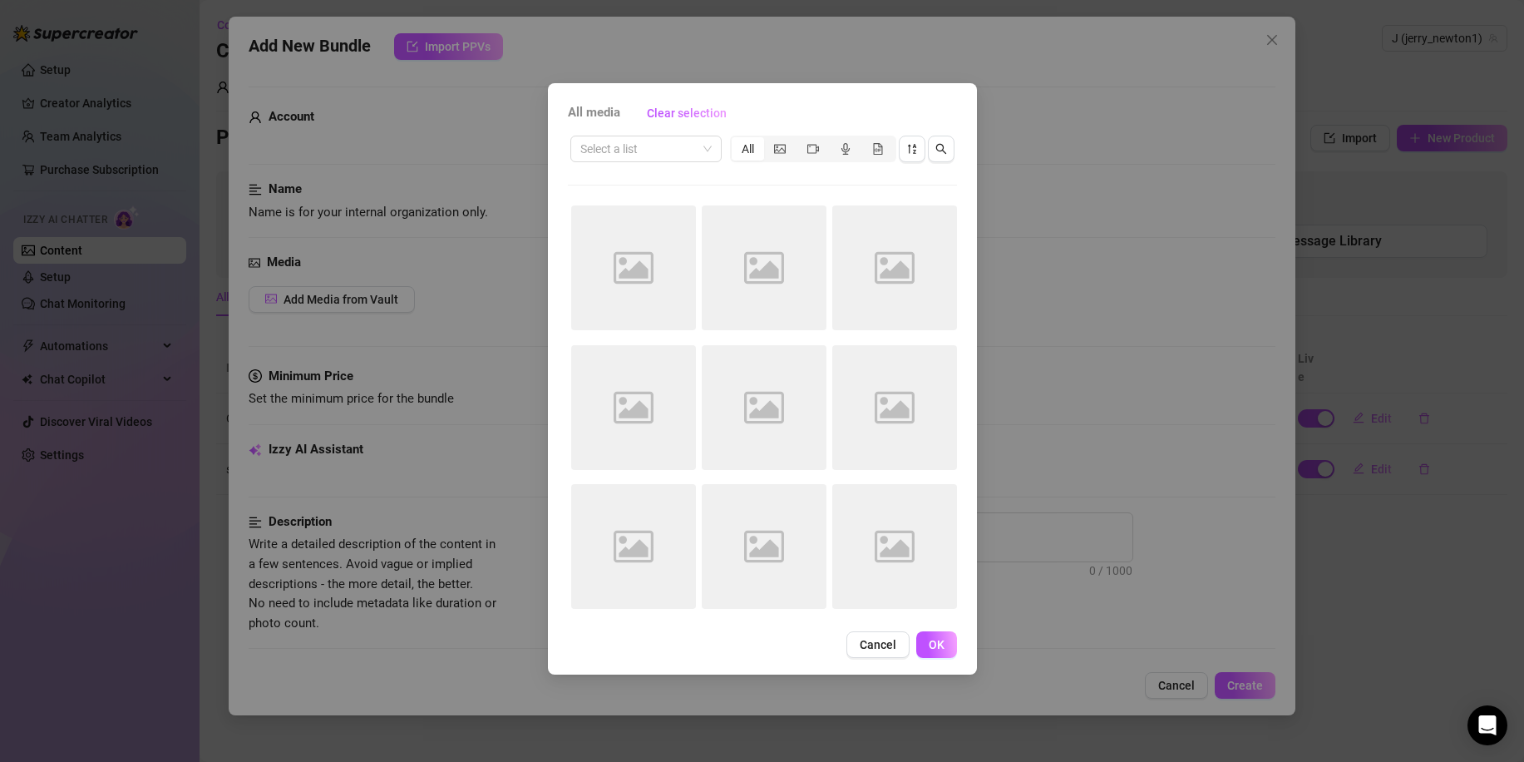
click at [891, 160] on div "All" at bounding box center [813, 149] width 166 height 27
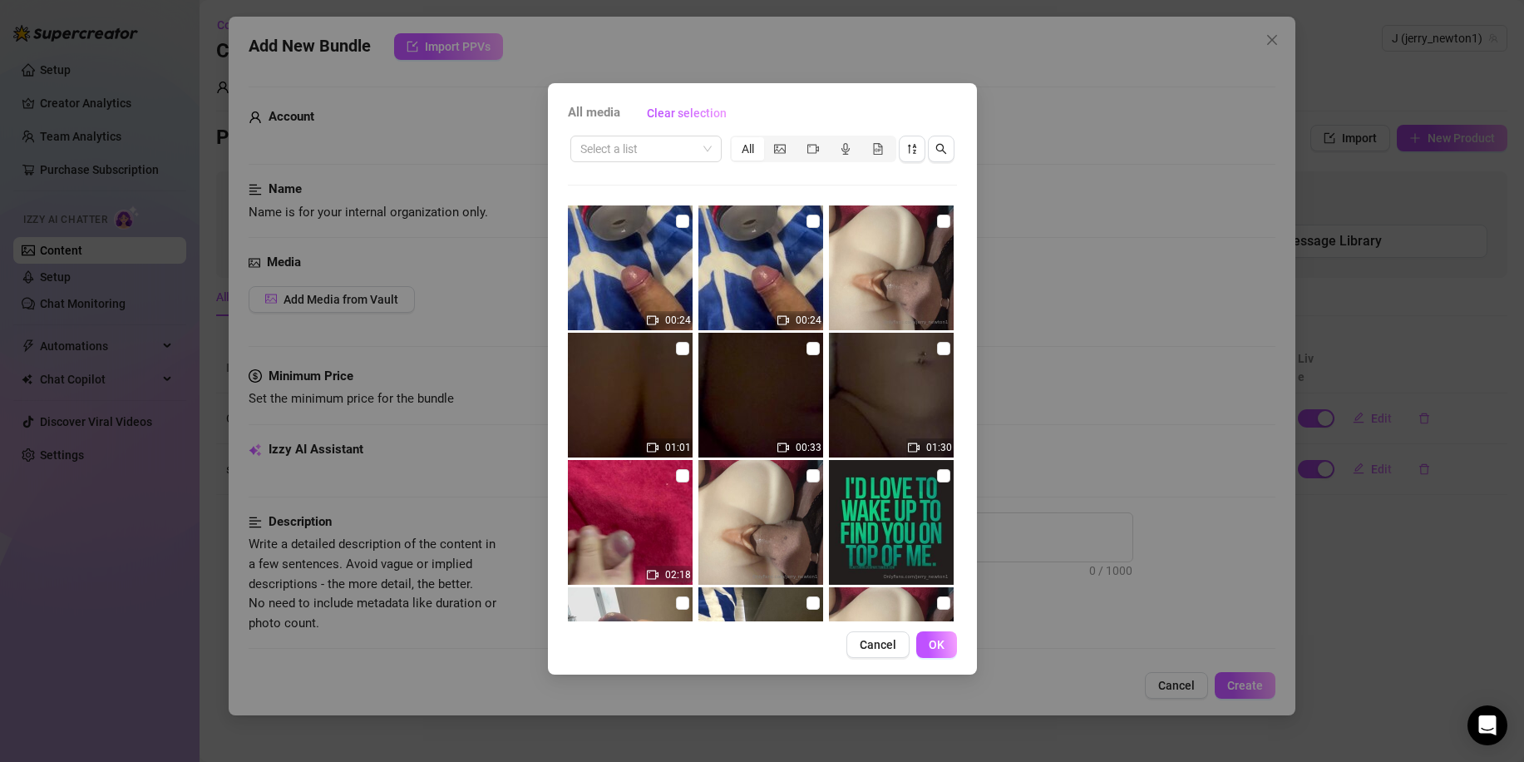
click at [604, 113] on span "All media" at bounding box center [594, 113] width 52 height 20
click at [678, 117] on span "Clear selection" at bounding box center [687, 112] width 80 height 13
click at [705, 149] on span at bounding box center [645, 148] width 131 height 25
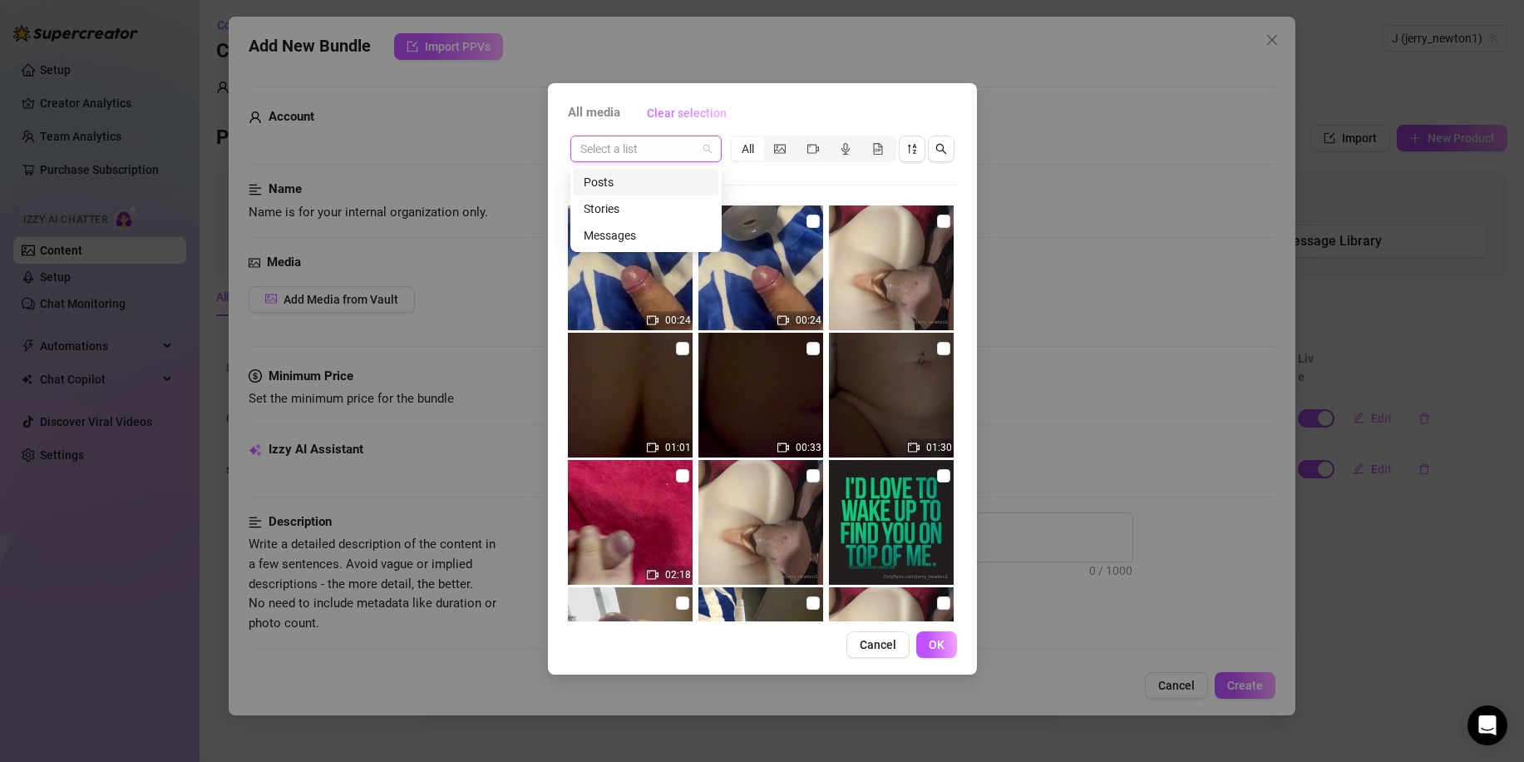
click at [733, 121] on button "Clear selection" at bounding box center [687, 113] width 106 height 27
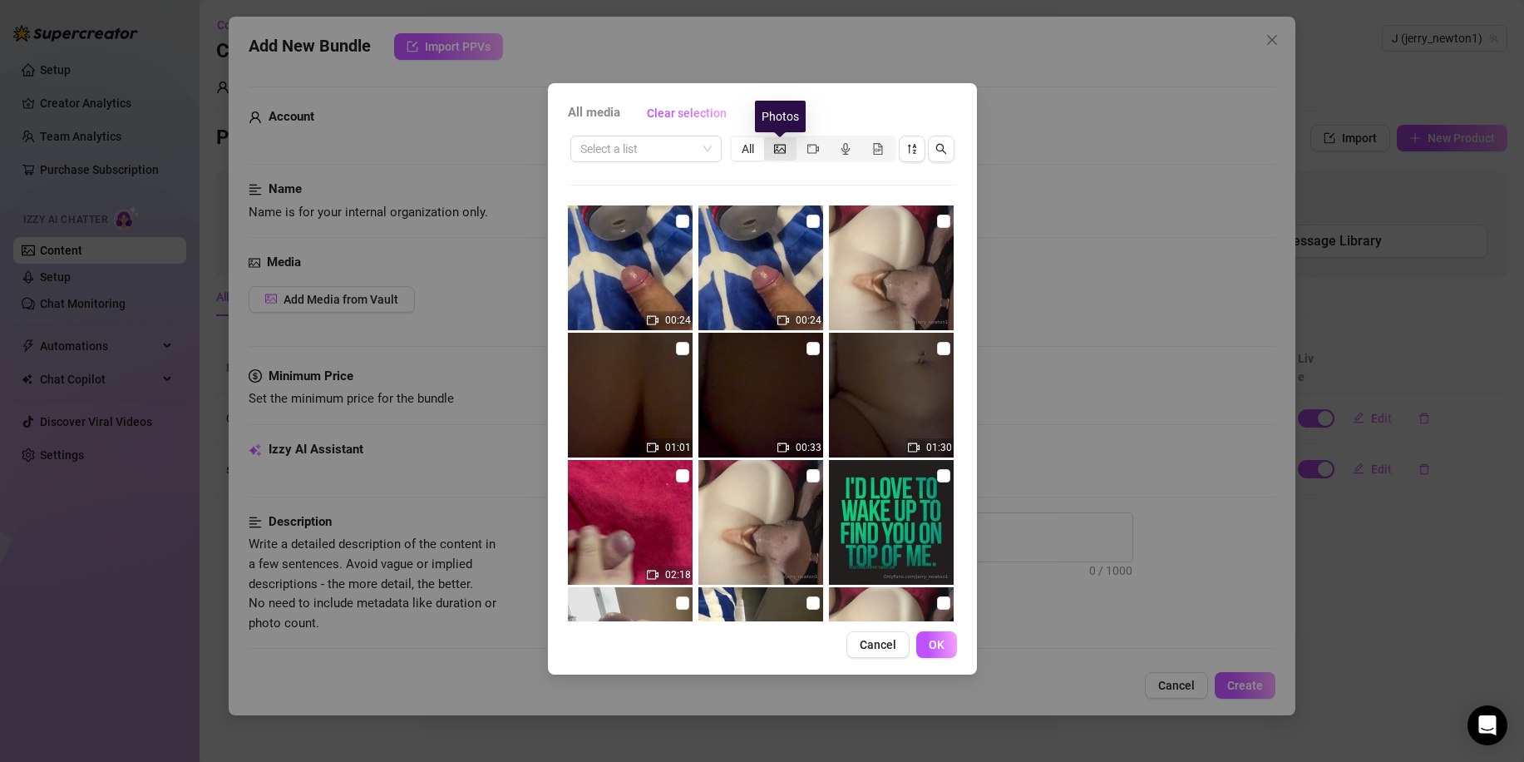
click at [782, 145] on icon "picture" at bounding box center [780, 149] width 12 height 12
click at [768, 140] on input "segmented control" at bounding box center [768, 140] width 0 height 0
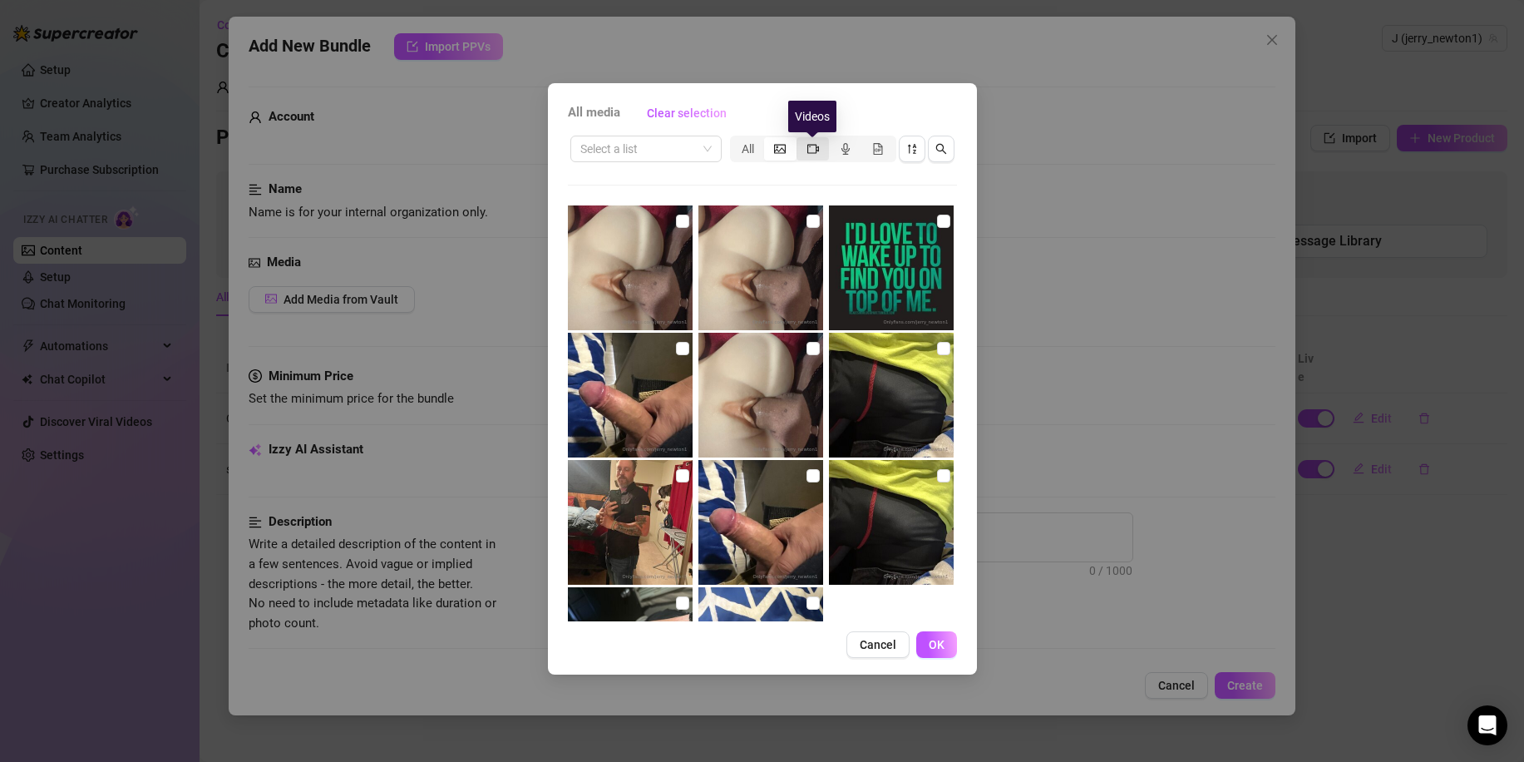
click at [812, 152] on icon "video-camera" at bounding box center [813, 148] width 12 height 9
click at [801, 140] on input "segmented control" at bounding box center [801, 140] width 0 height 0
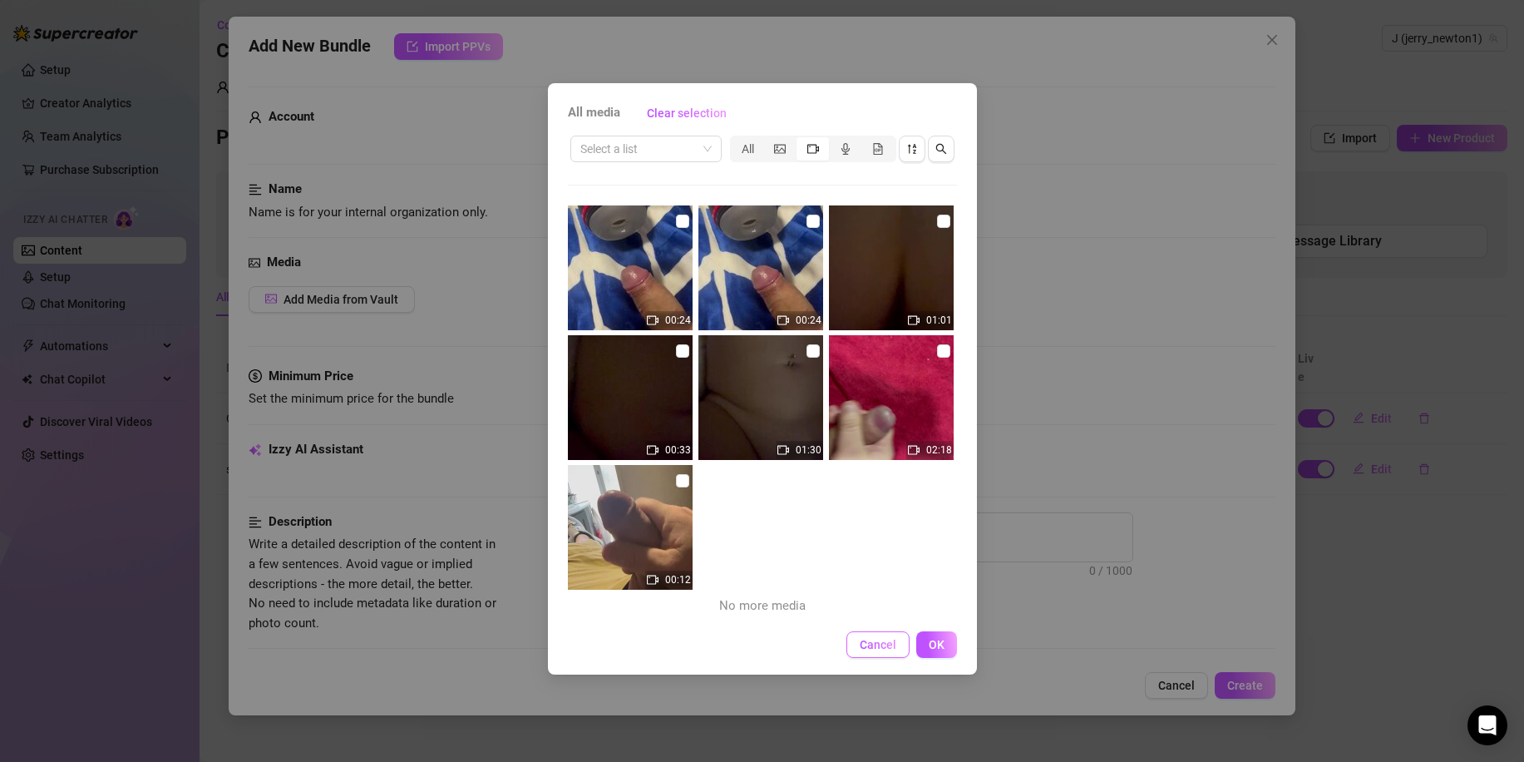
click at [876, 649] on span "Cancel" at bounding box center [878, 644] width 37 height 13
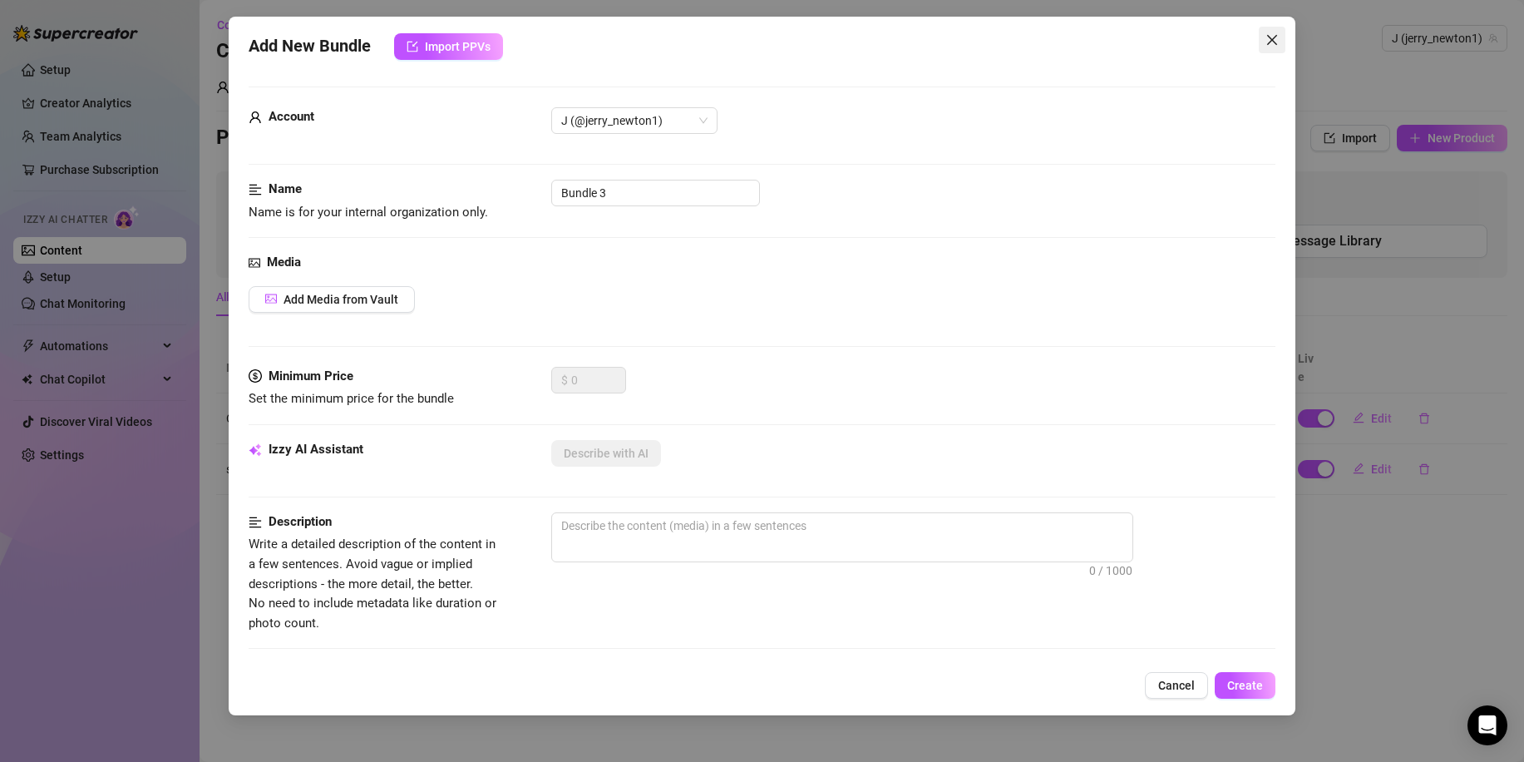
click at [1269, 35] on icon "close" at bounding box center [1271, 39] width 13 height 13
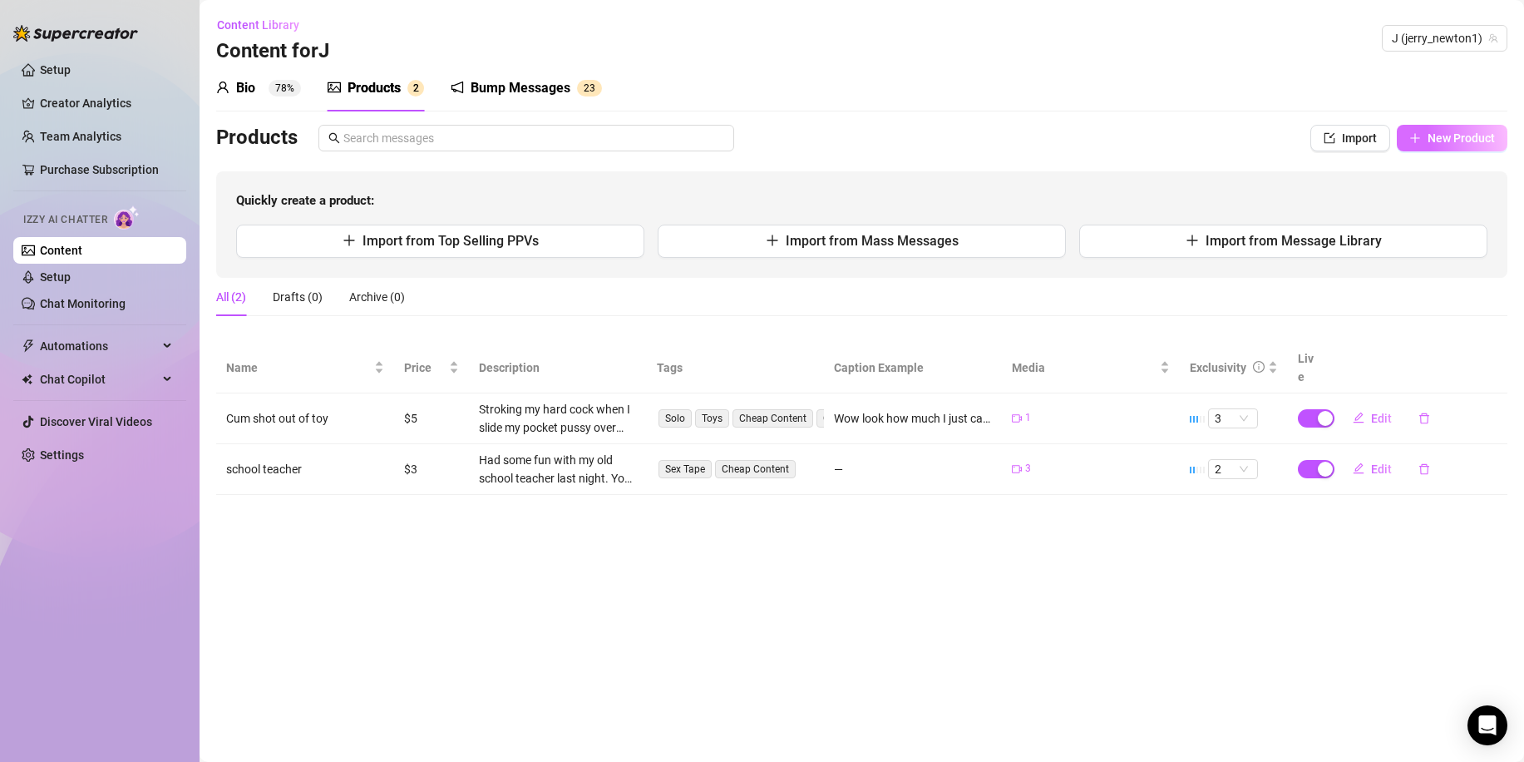
click at [1442, 141] on span "New Product" at bounding box center [1461, 137] width 67 height 13
type textarea "Type your message here..."
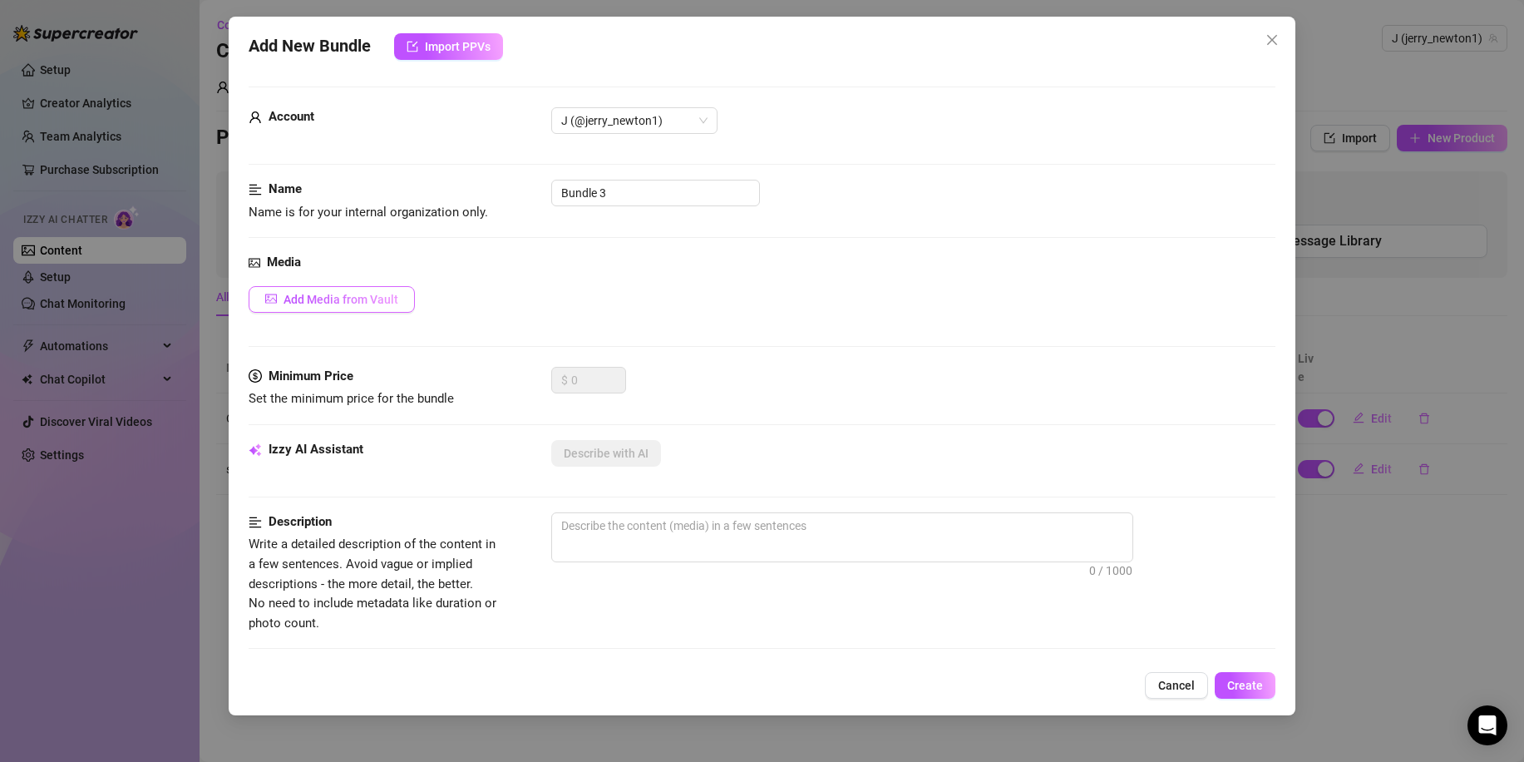
click at [353, 304] on span "Add Media from Vault" at bounding box center [341, 299] width 115 height 13
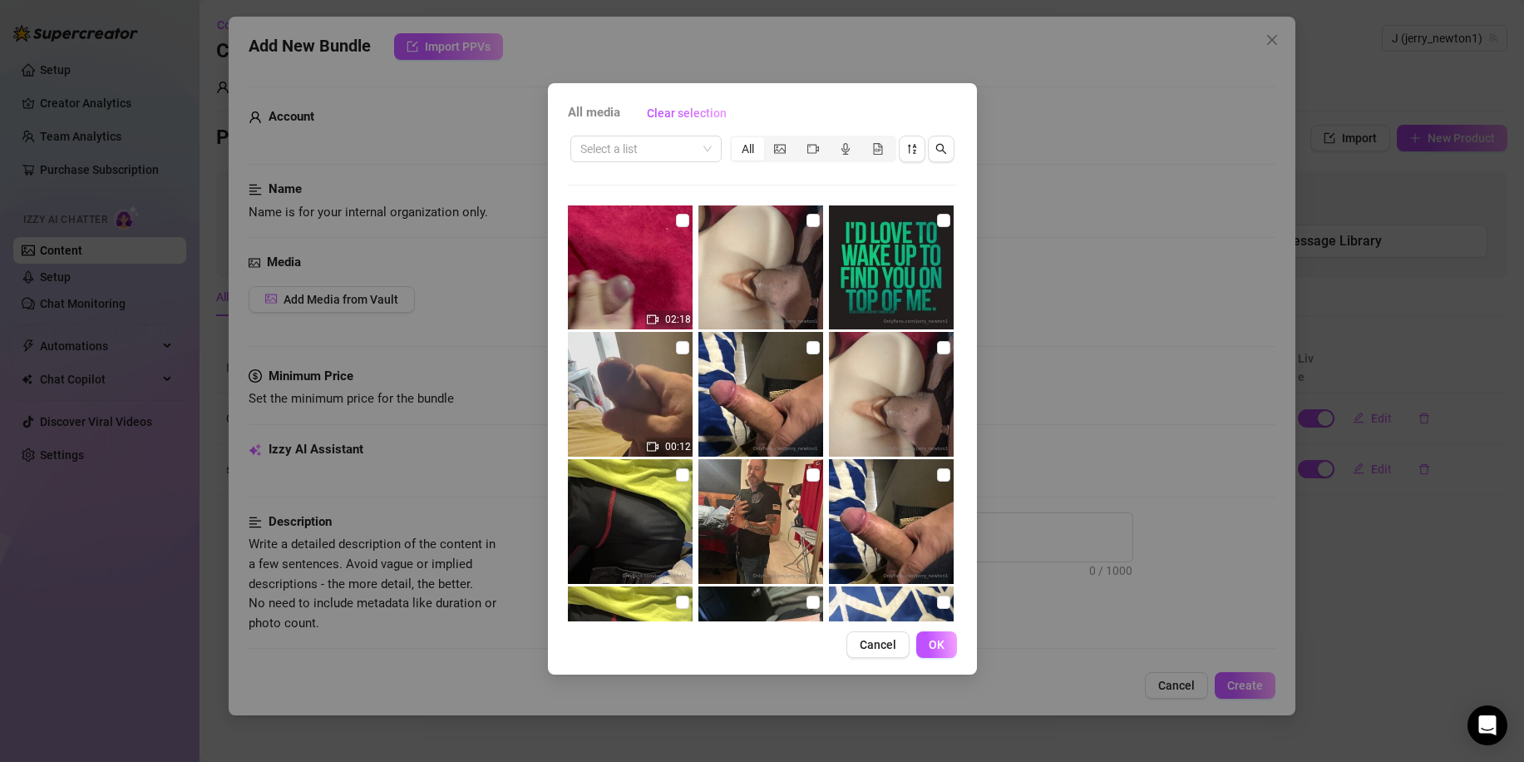
scroll to position [372, 0]
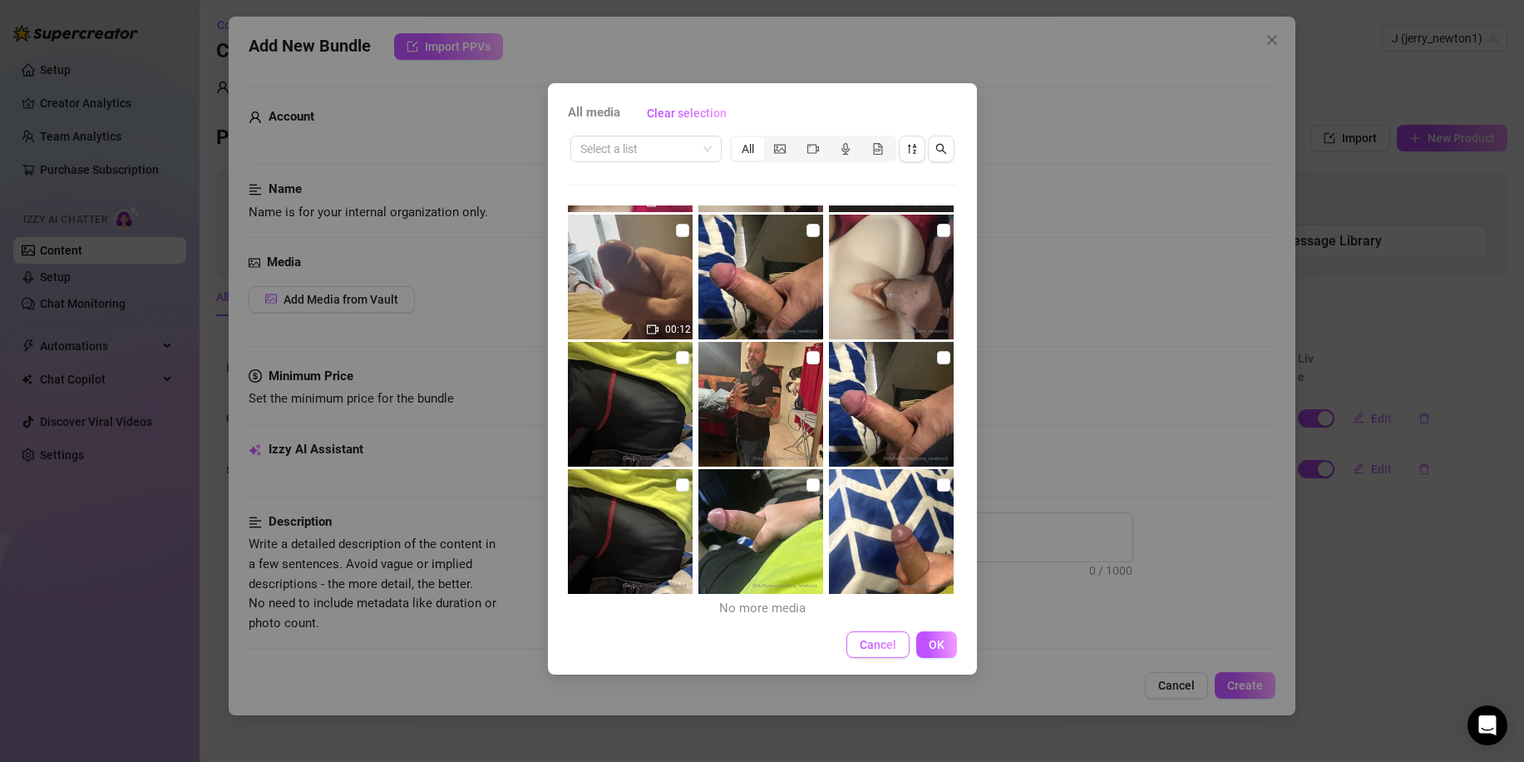
click at [863, 651] on span "Cancel" at bounding box center [878, 644] width 37 height 13
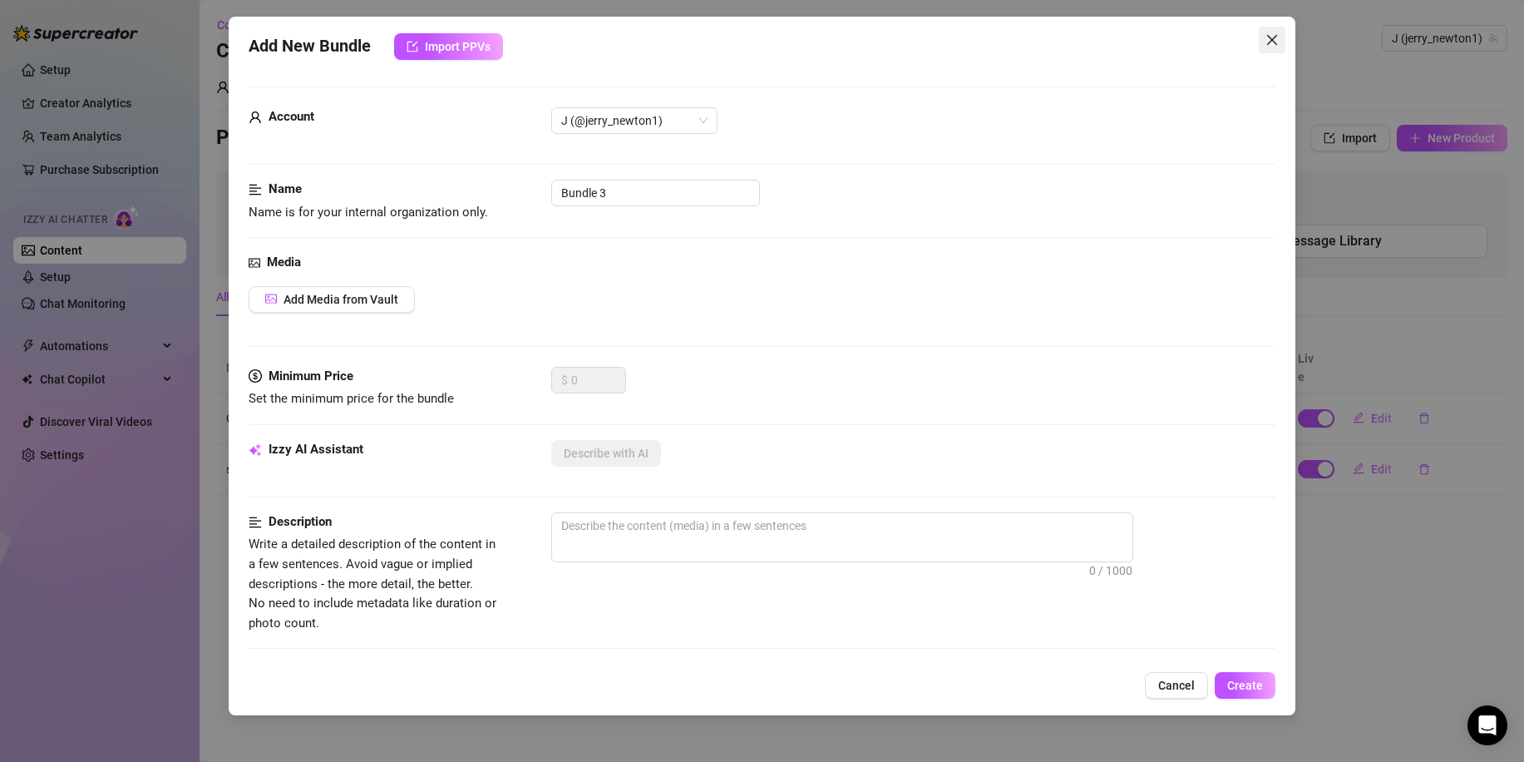
click at [1271, 42] on icon "close" at bounding box center [1272, 40] width 10 height 10
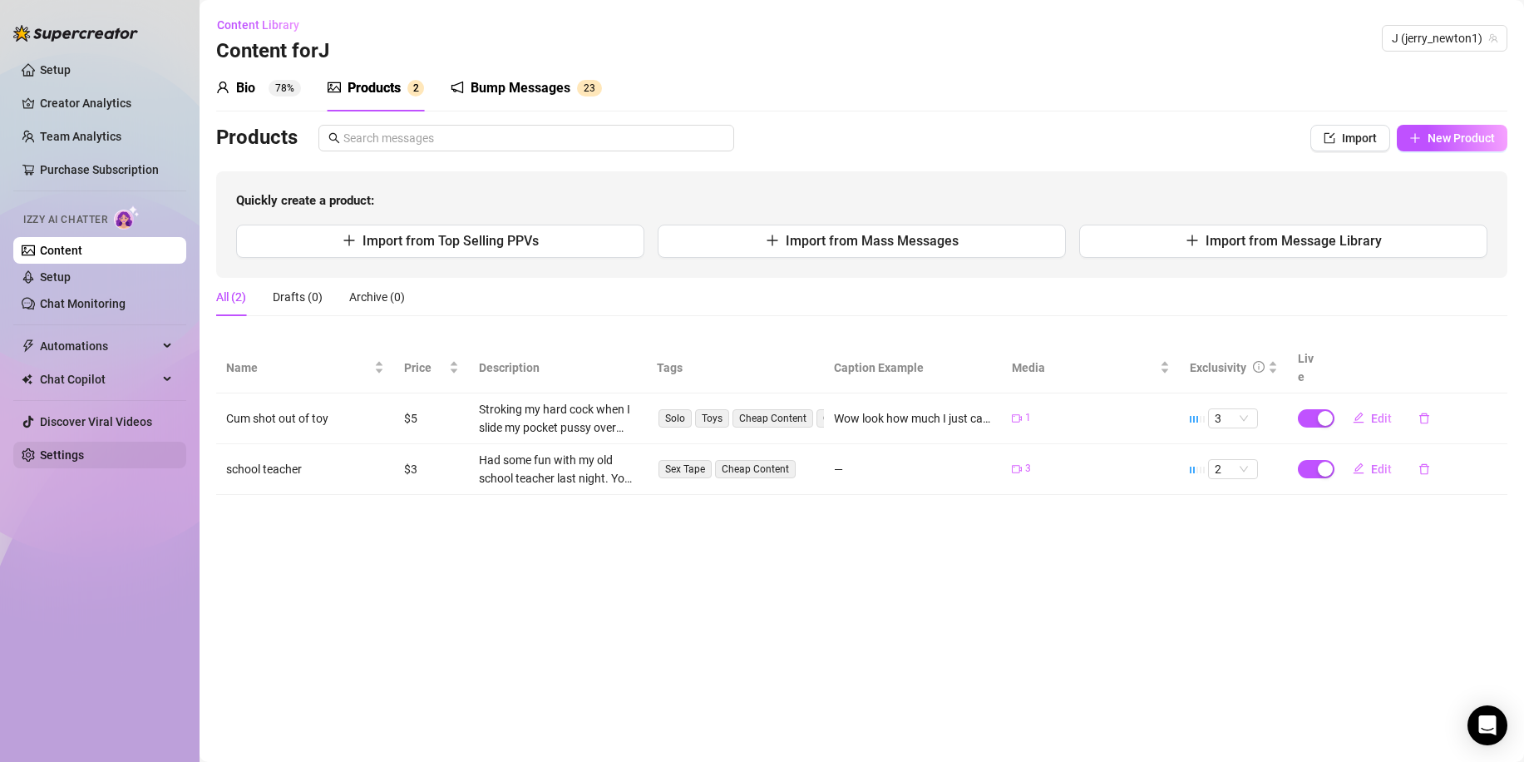
click at [84, 448] on link "Settings" at bounding box center [62, 454] width 44 height 13
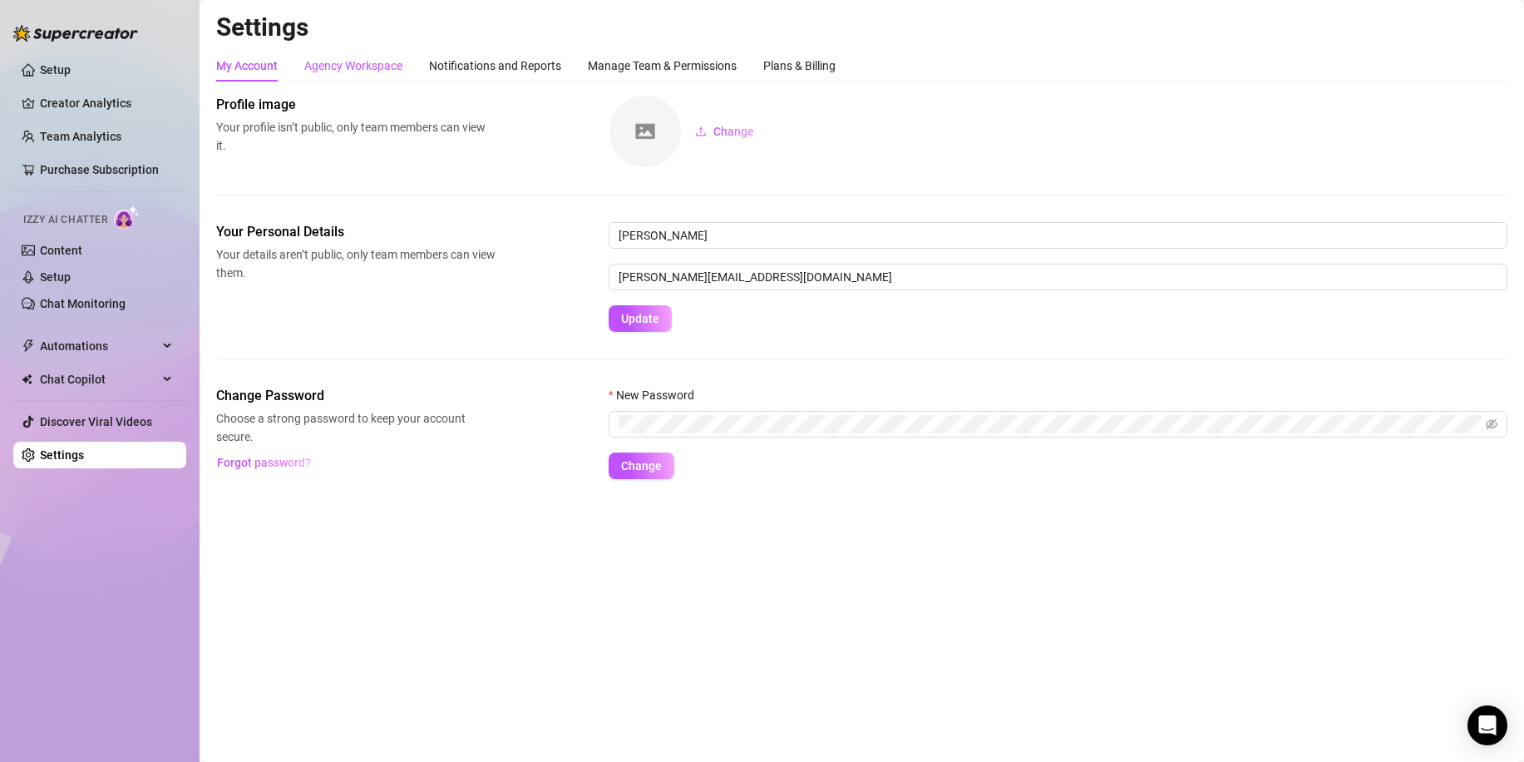
click at [358, 62] on div "Agency Workspace" at bounding box center [353, 66] width 98 height 18
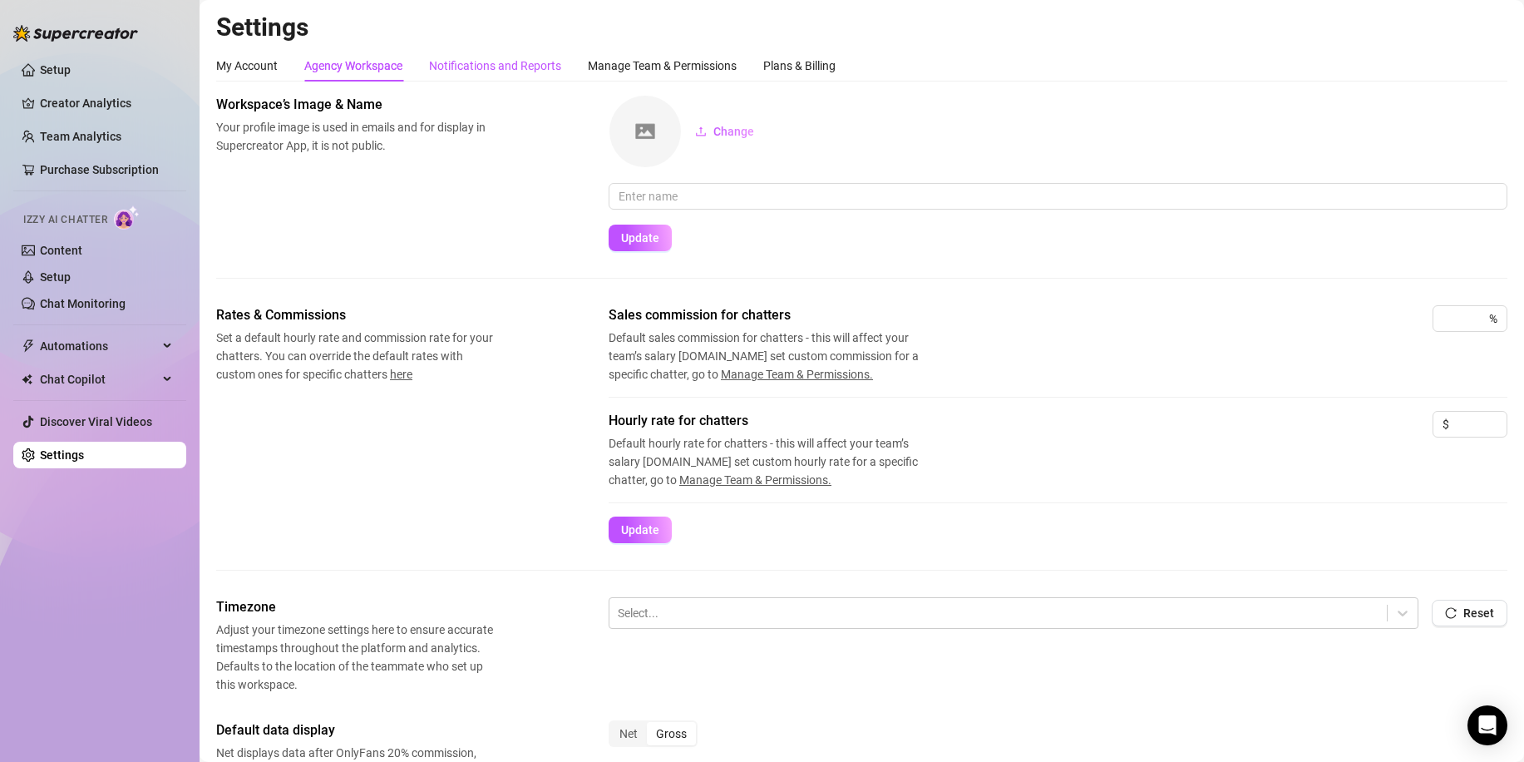
click at [540, 64] on div "Notifications and Reports" at bounding box center [495, 66] width 132 height 18
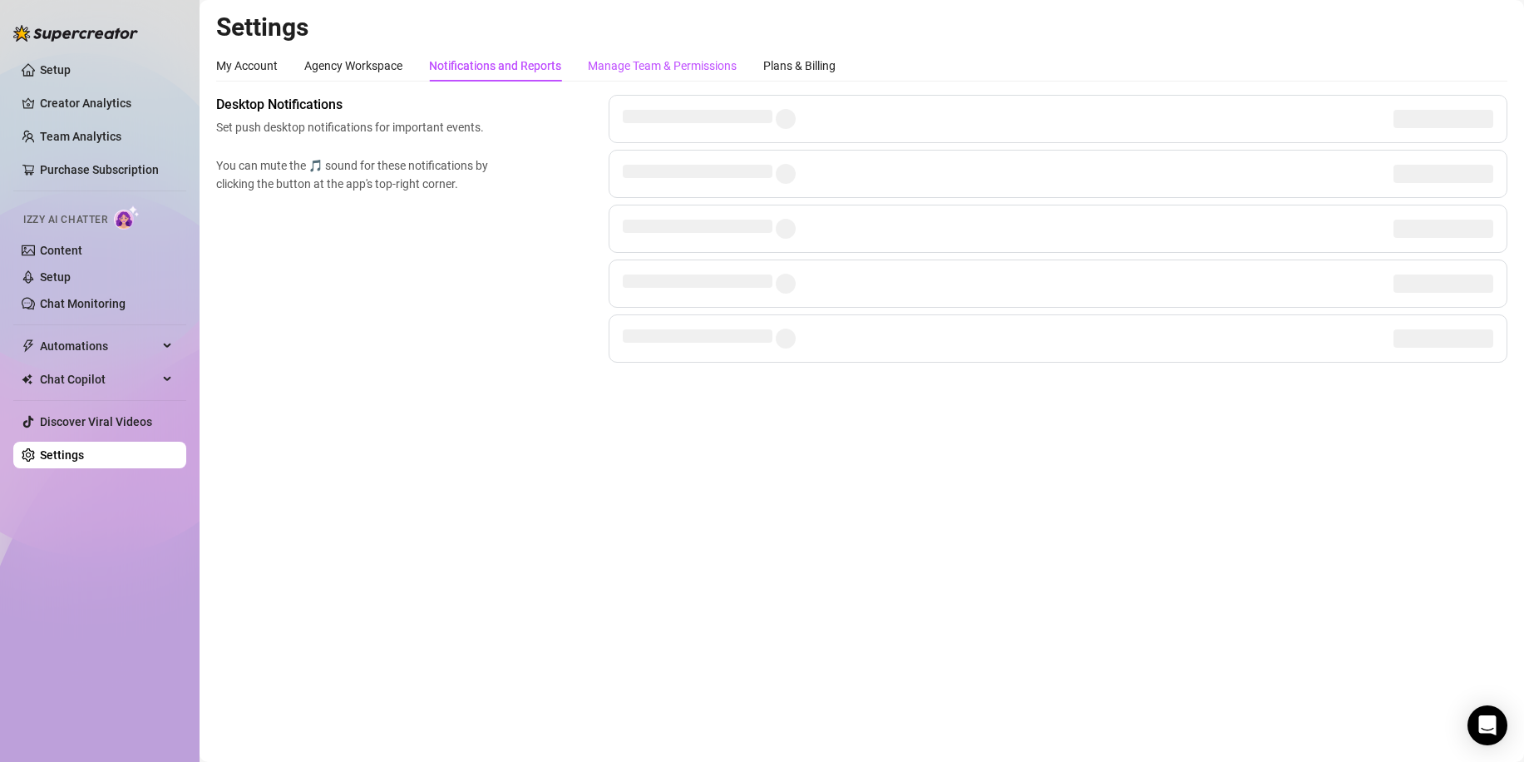
click at [643, 64] on div "Manage Team & Permissions" at bounding box center [662, 66] width 149 height 18
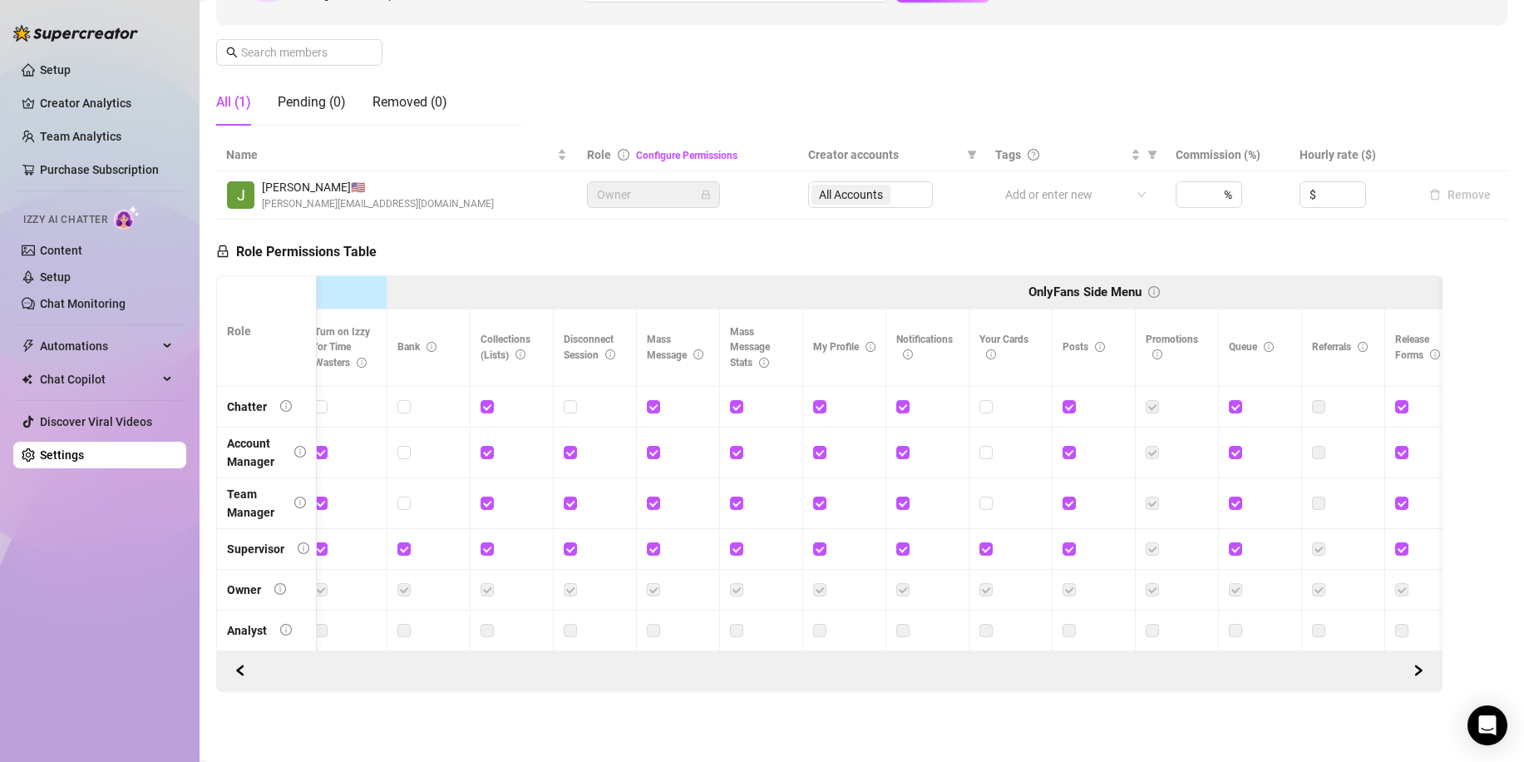
scroll to position [0, 812]
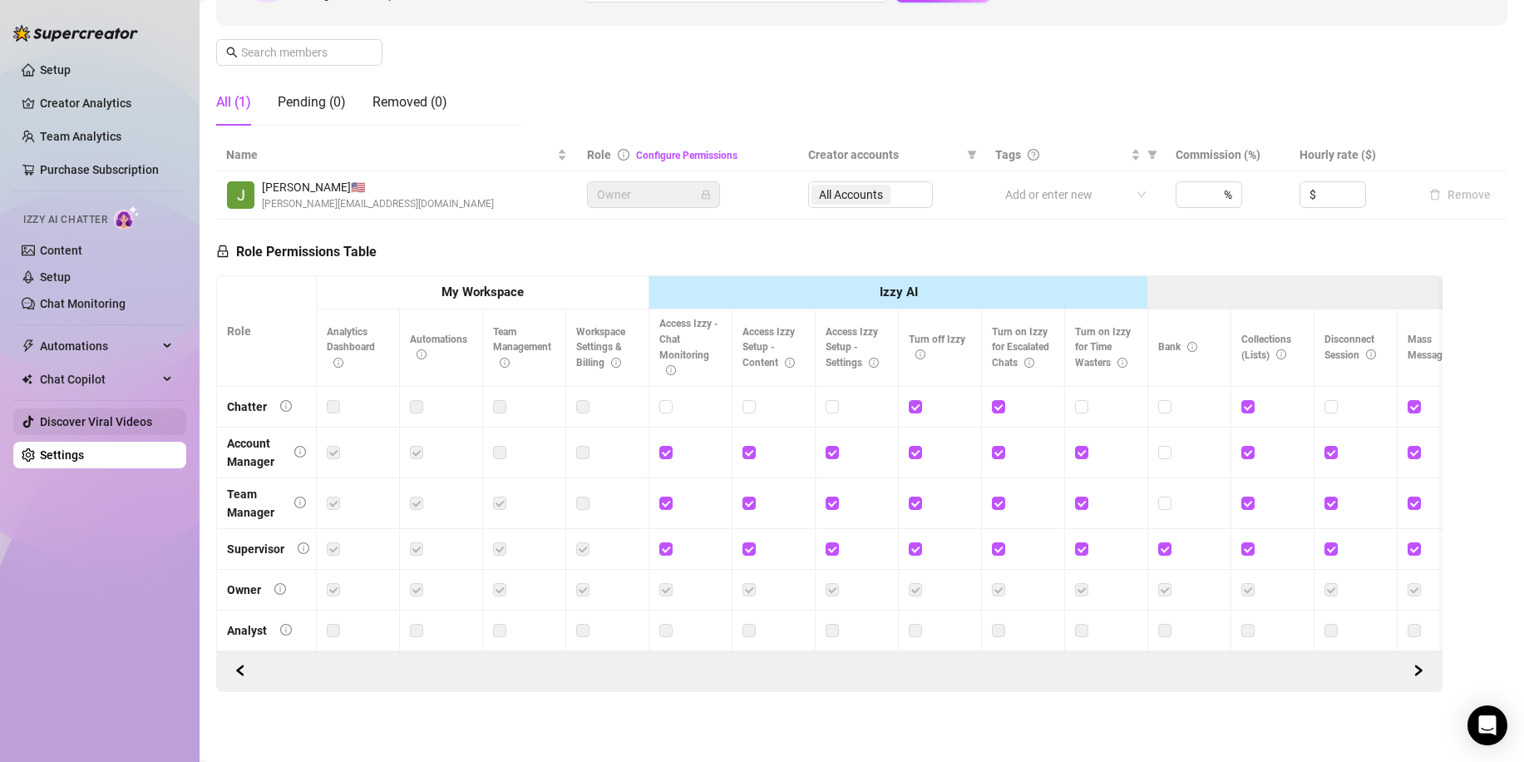
click at [127, 422] on link "Discover Viral Videos" at bounding box center [96, 421] width 112 height 13
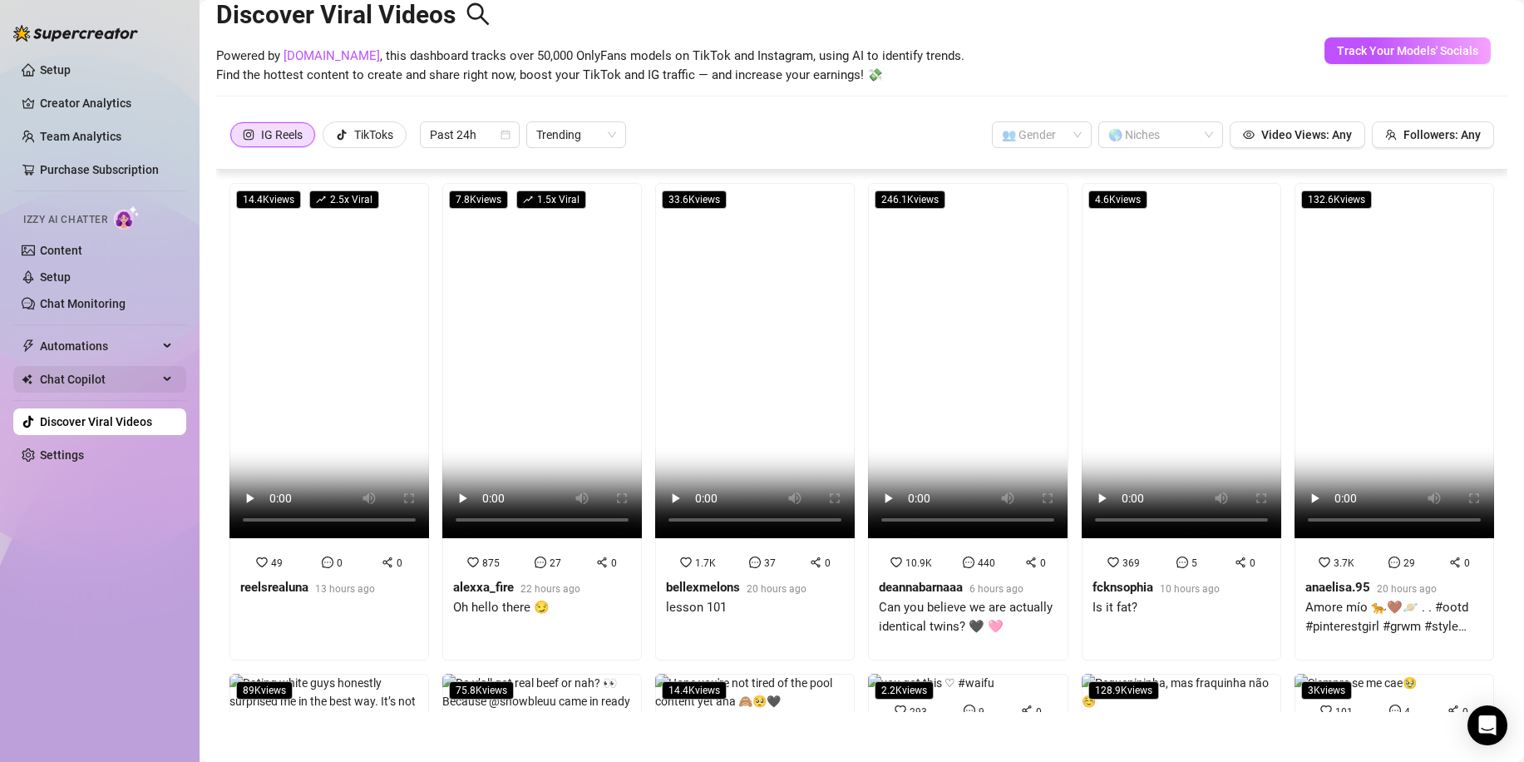
click at [91, 376] on span "Chat Copilot" at bounding box center [99, 379] width 118 height 27
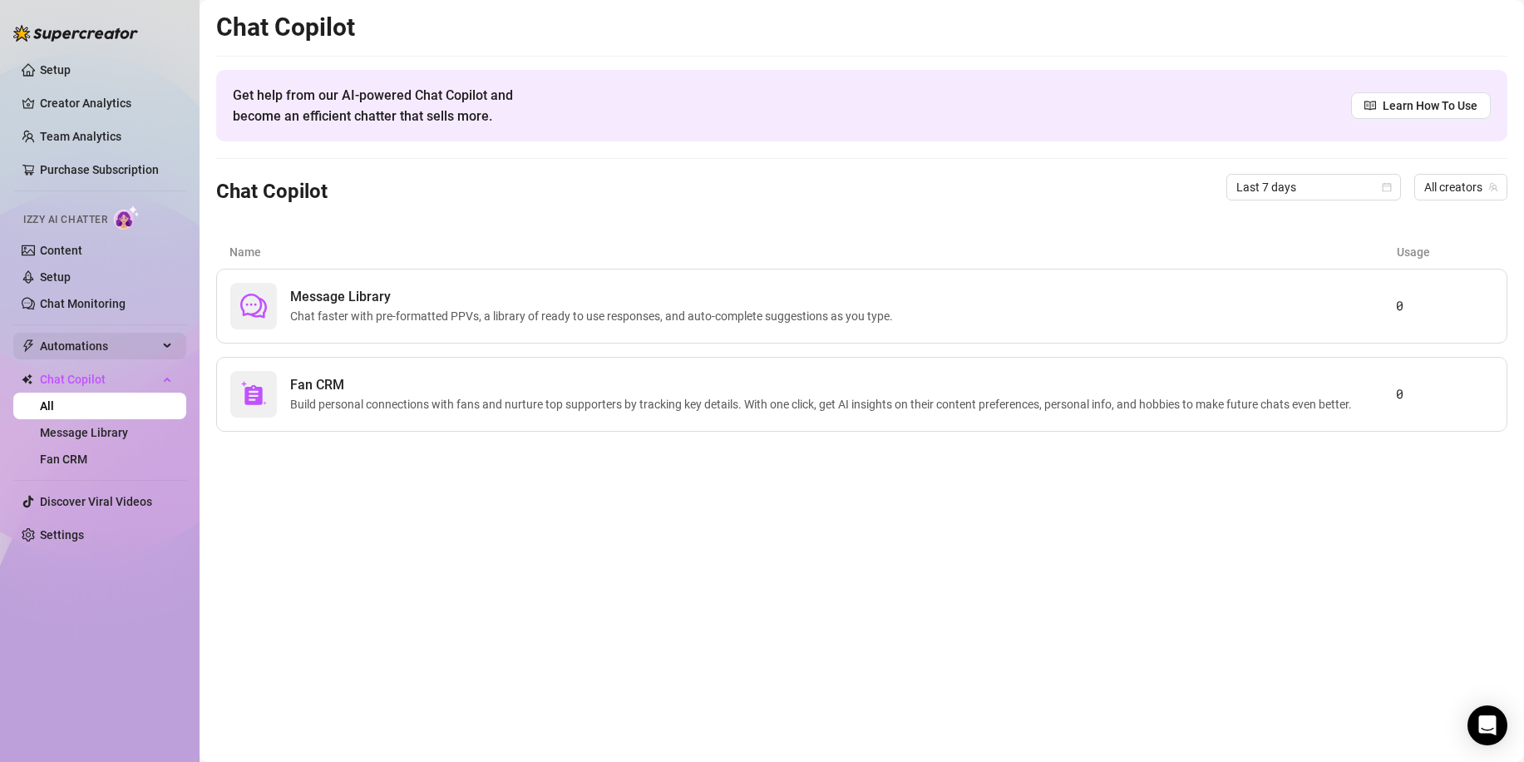
click at [136, 339] on span "Automations" at bounding box center [99, 346] width 118 height 27
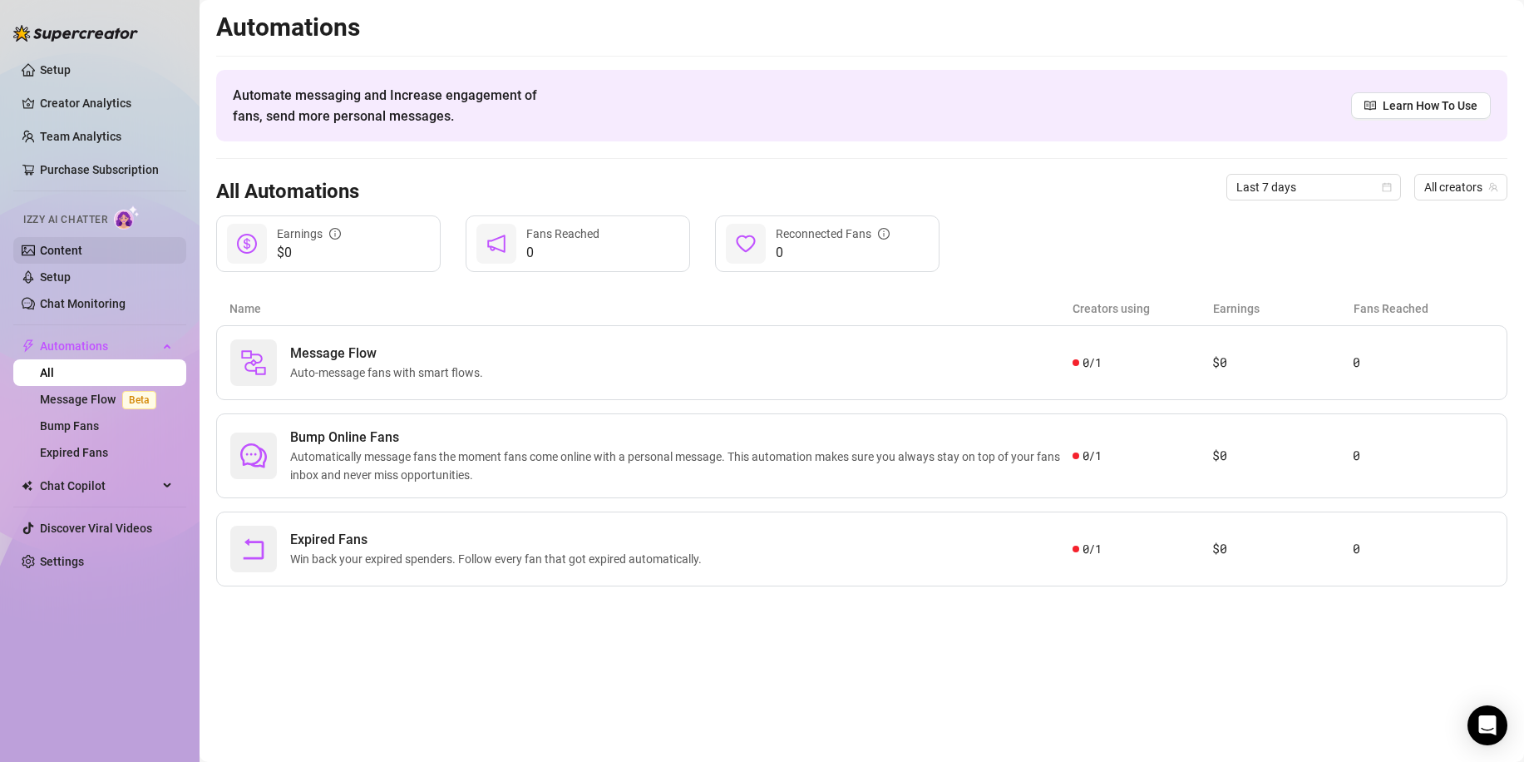
click at [67, 253] on link "Content" at bounding box center [61, 250] width 42 height 13
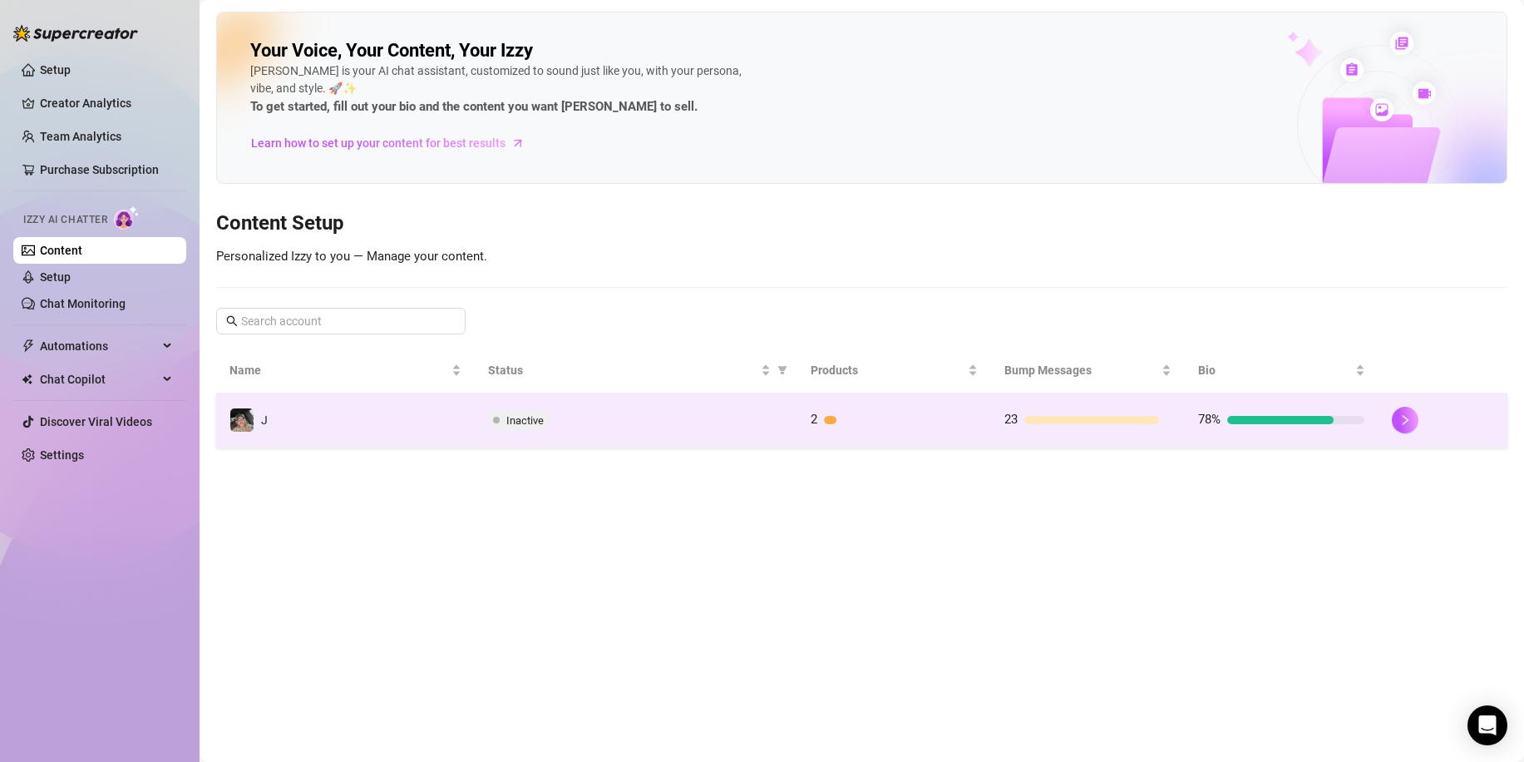
click at [286, 424] on td "J" at bounding box center [345, 420] width 259 height 54
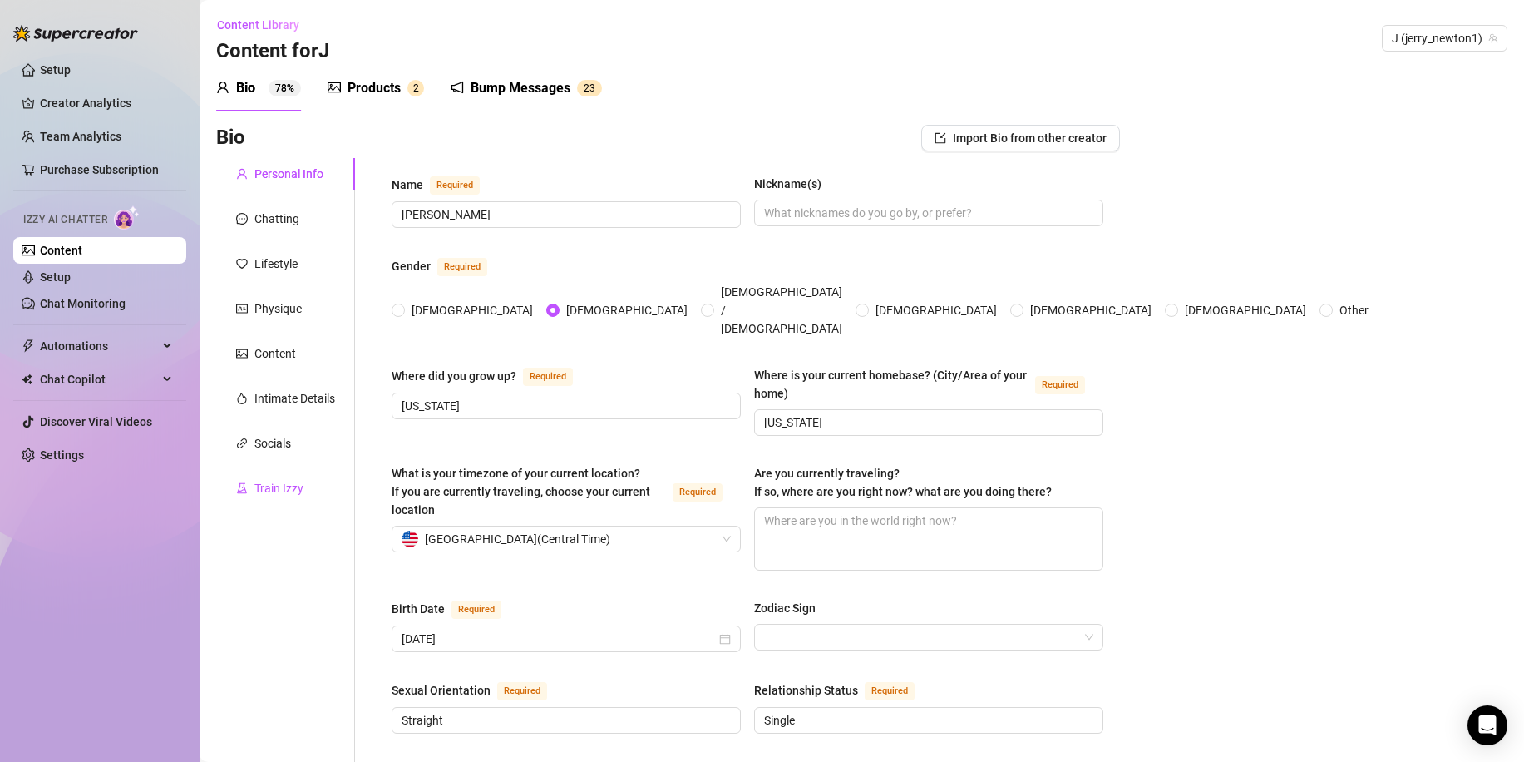
click at [278, 495] on div "Train Izzy" at bounding box center [278, 488] width 49 height 18
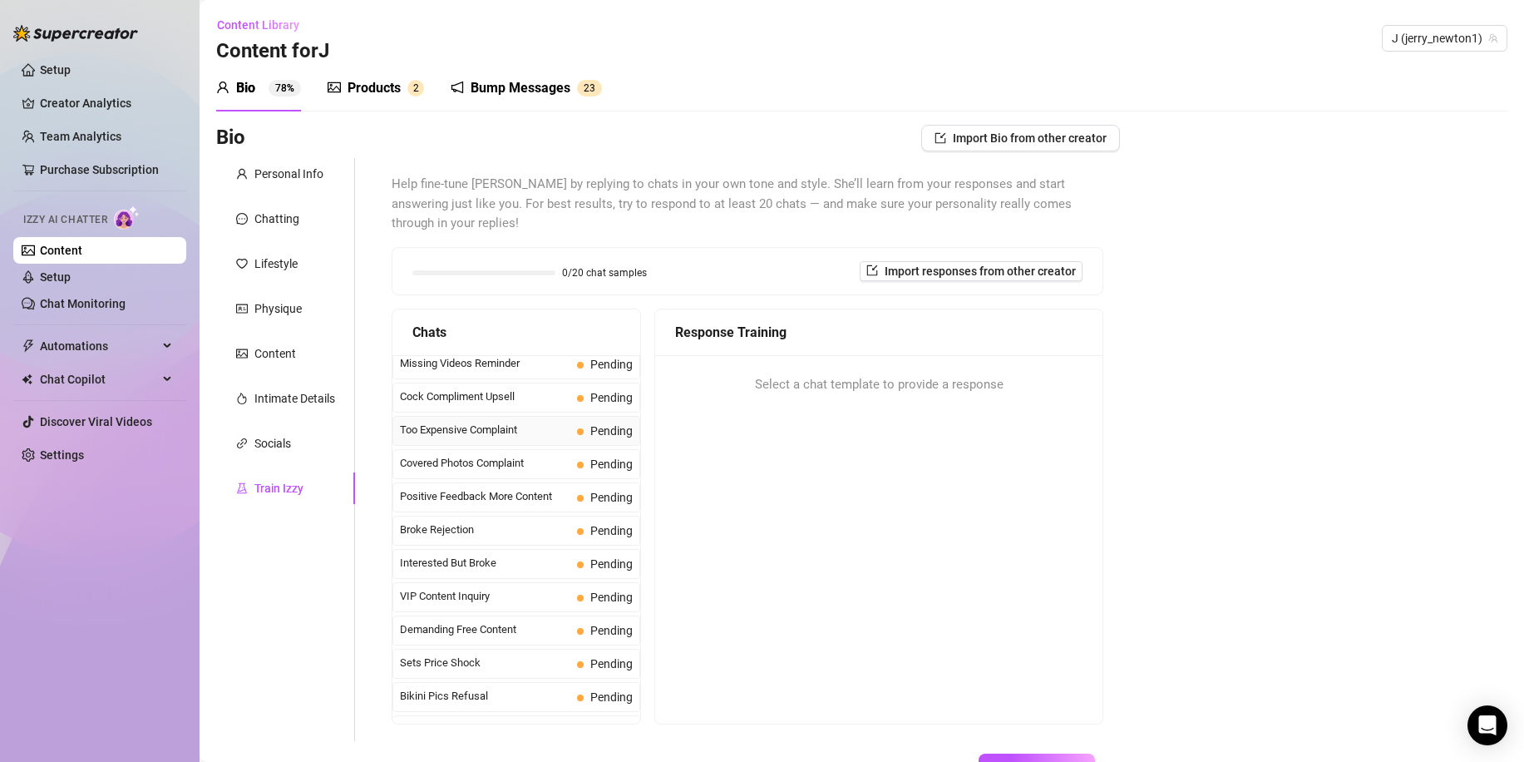
scroll to position [173, 0]
click at [451, 587] on span "VIP Content Inquiry" at bounding box center [485, 595] width 170 height 17
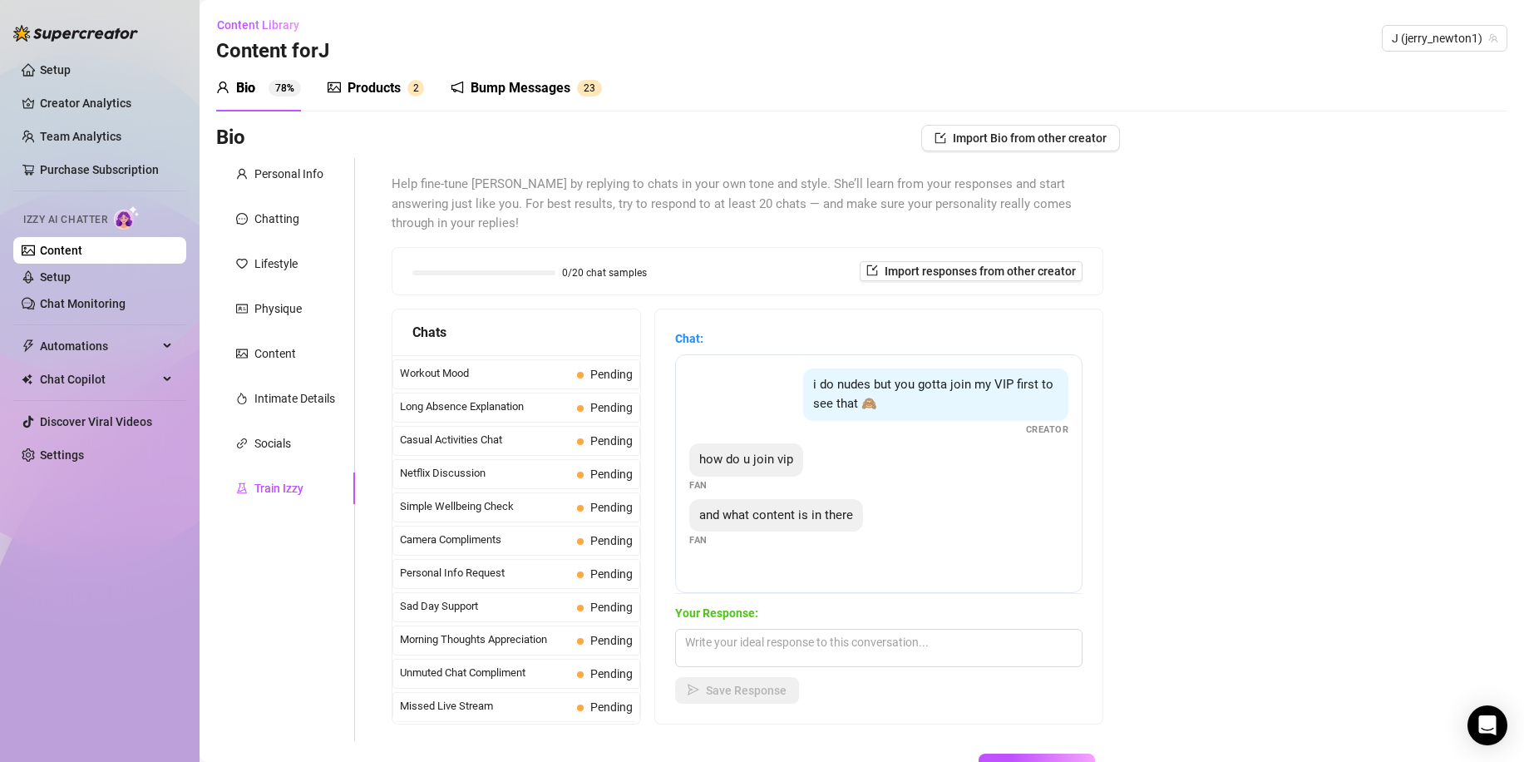
scroll to position [0, 0]
click at [513, 361] on span "Last Money Nipples Inquiry" at bounding box center [485, 369] width 170 height 17
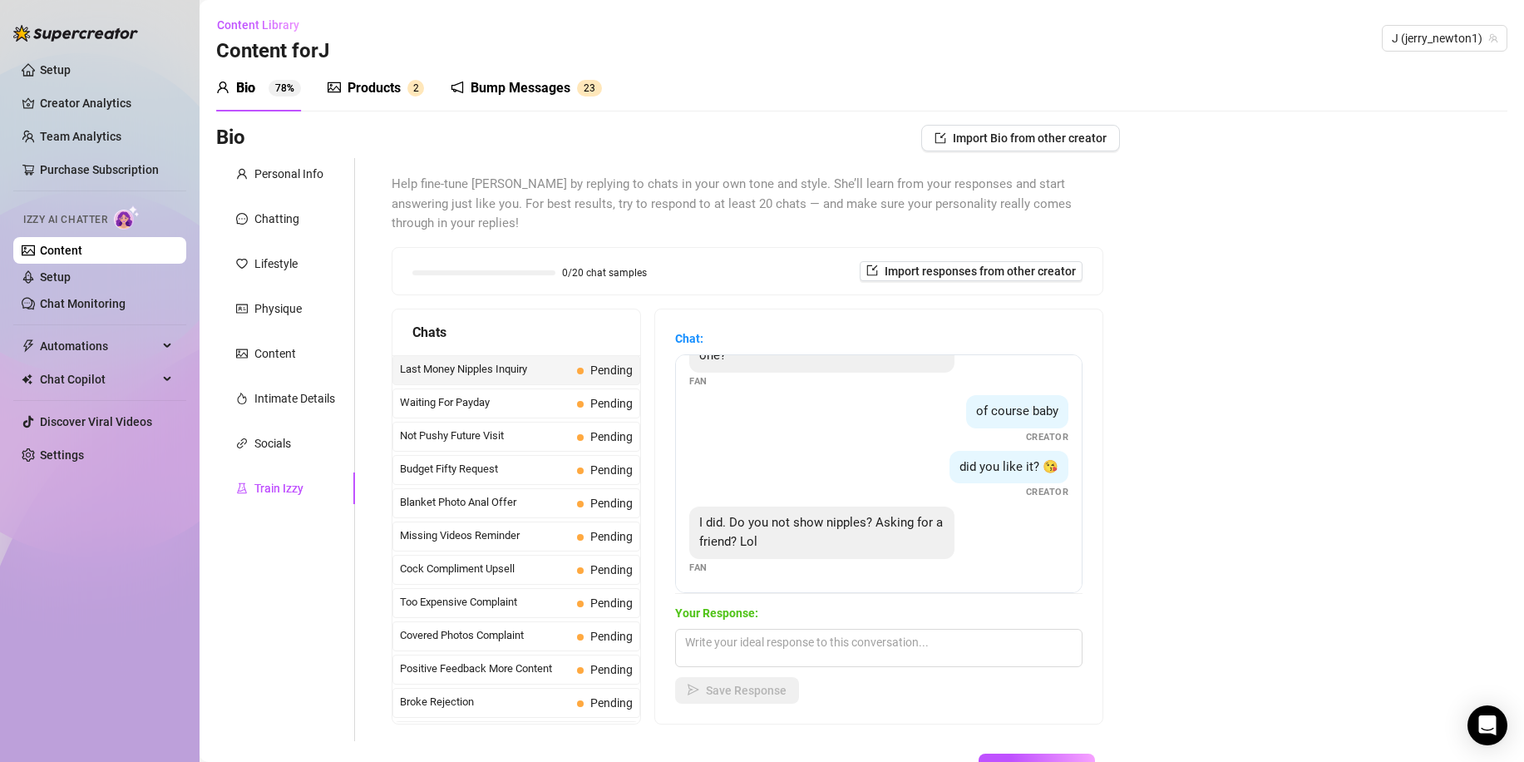
scroll to position [49, 0]
click at [726, 629] on textarea at bounding box center [878, 648] width 407 height 38
type textarea "Oh no I do. My mistake wrong photo"
click at [723, 683] on span "Save Response" at bounding box center [746, 689] width 81 height 13
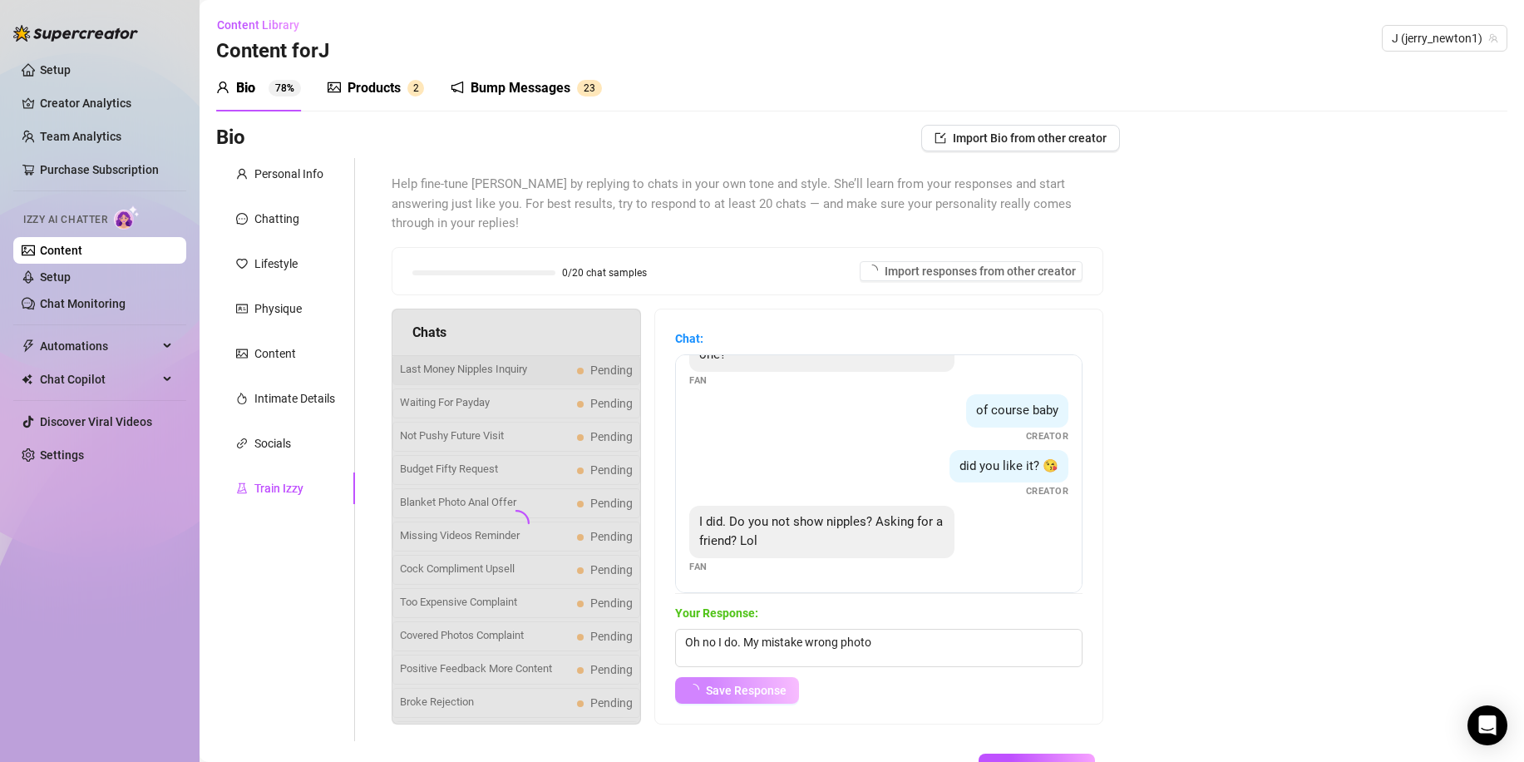
scroll to position [32, 0]
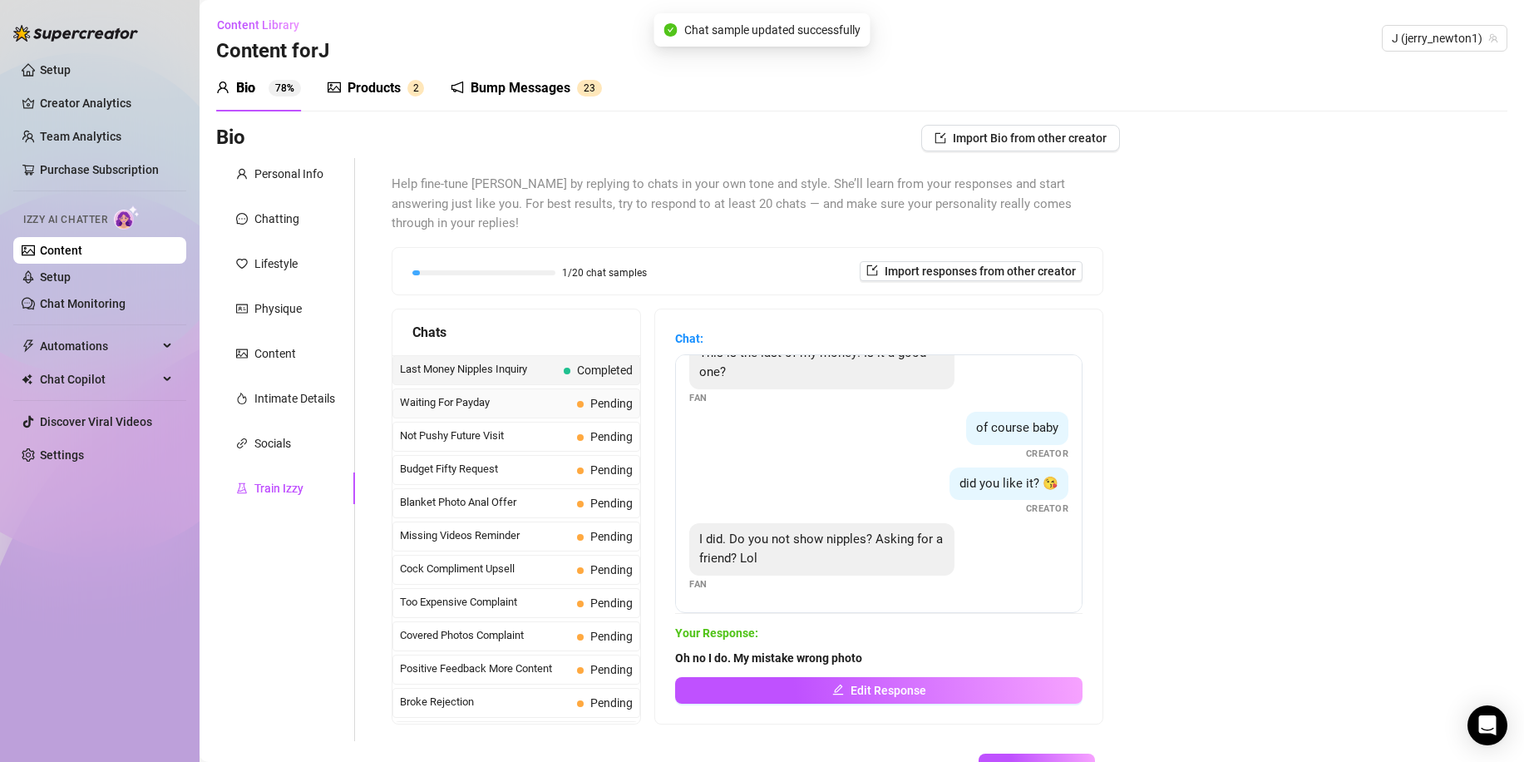
click at [549, 394] on span "Waiting For Payday" at bounding box center [485, 402] width 170 height 17
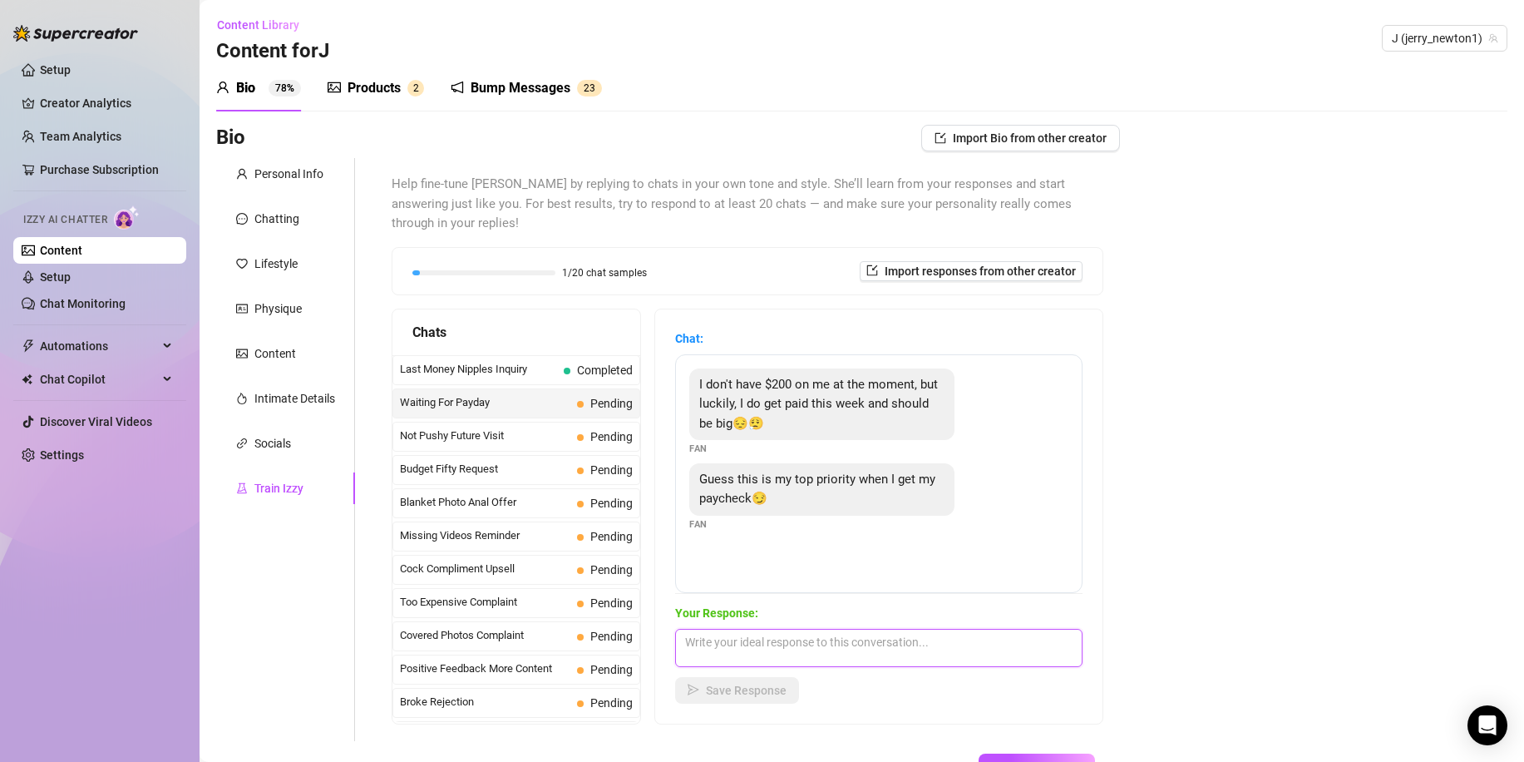
click at [723, 638] on textarea at bounding box center [878, 648] width 407 height 38
type textarea "No babe pay your bills and take care of yourself. I will be here when youre rea…"
click at [731, 683] on span "Save Response" at bounding box center [746, 689] width 81 height 13
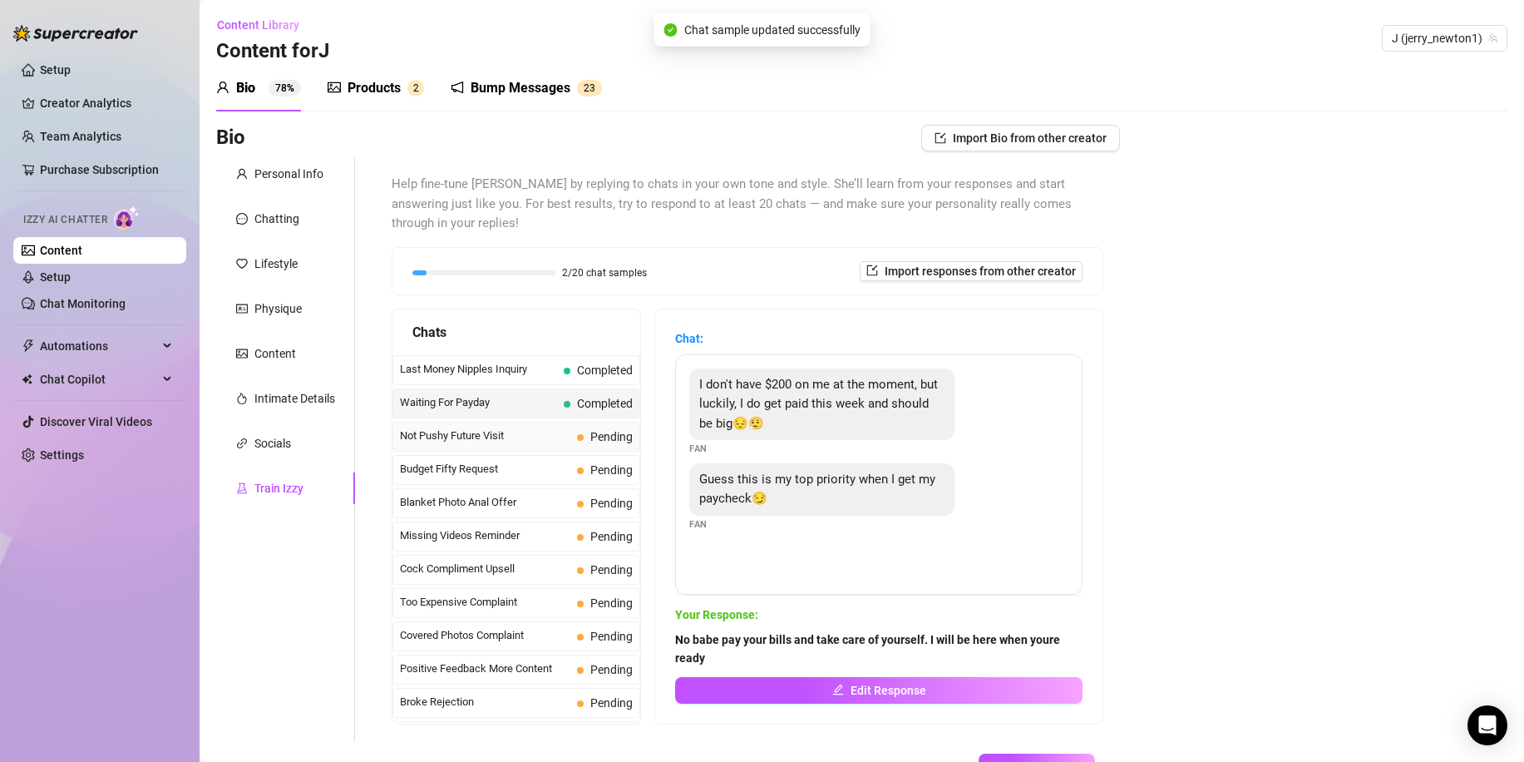
click at [540, 427] on span "Not Pushy Future Visit" at bounding box center [485, 435] width 170 height 17
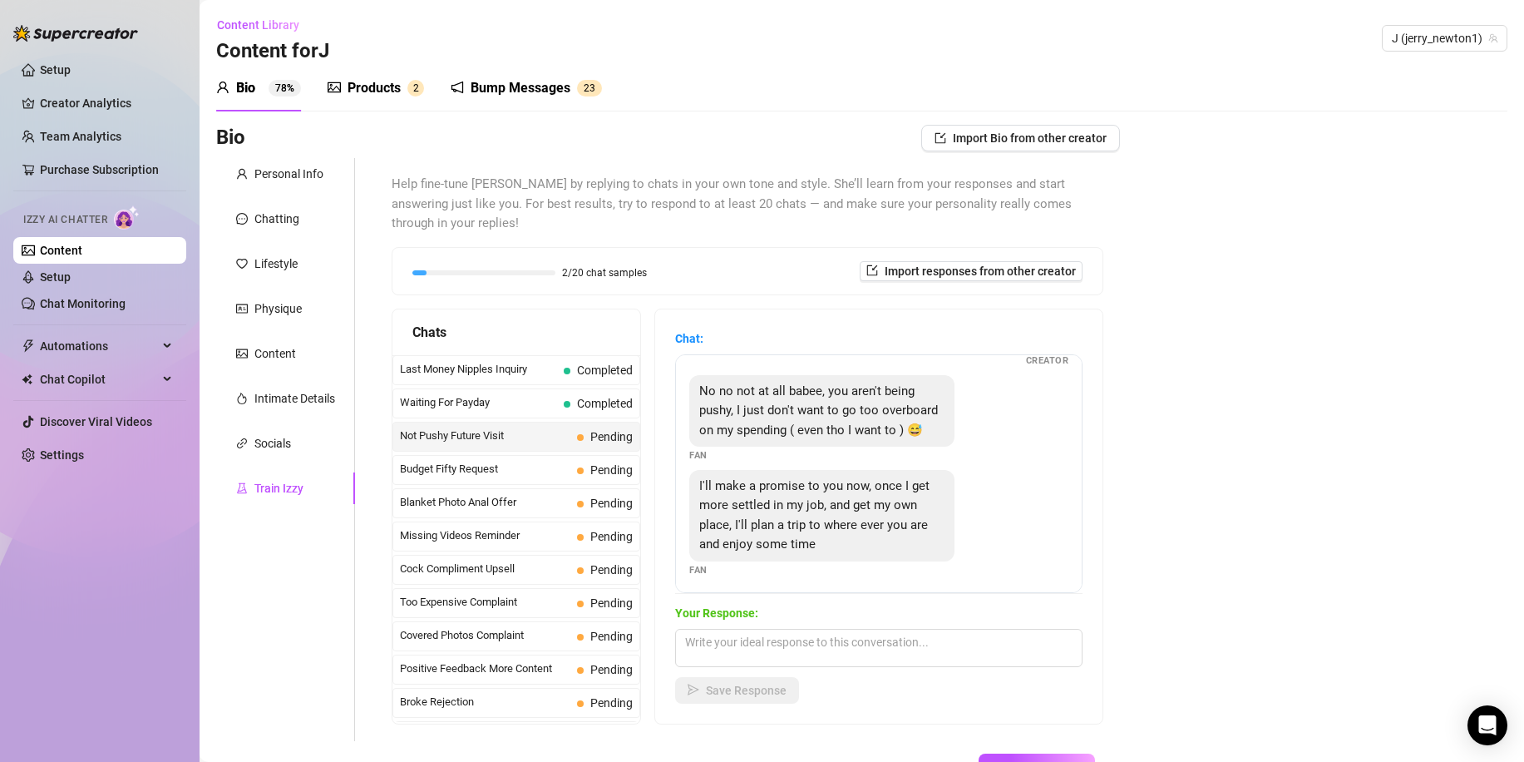
scroll to position [113, 0]
click at [761, 629] on textarea at bounding box center [878, 648] width 407 height 38
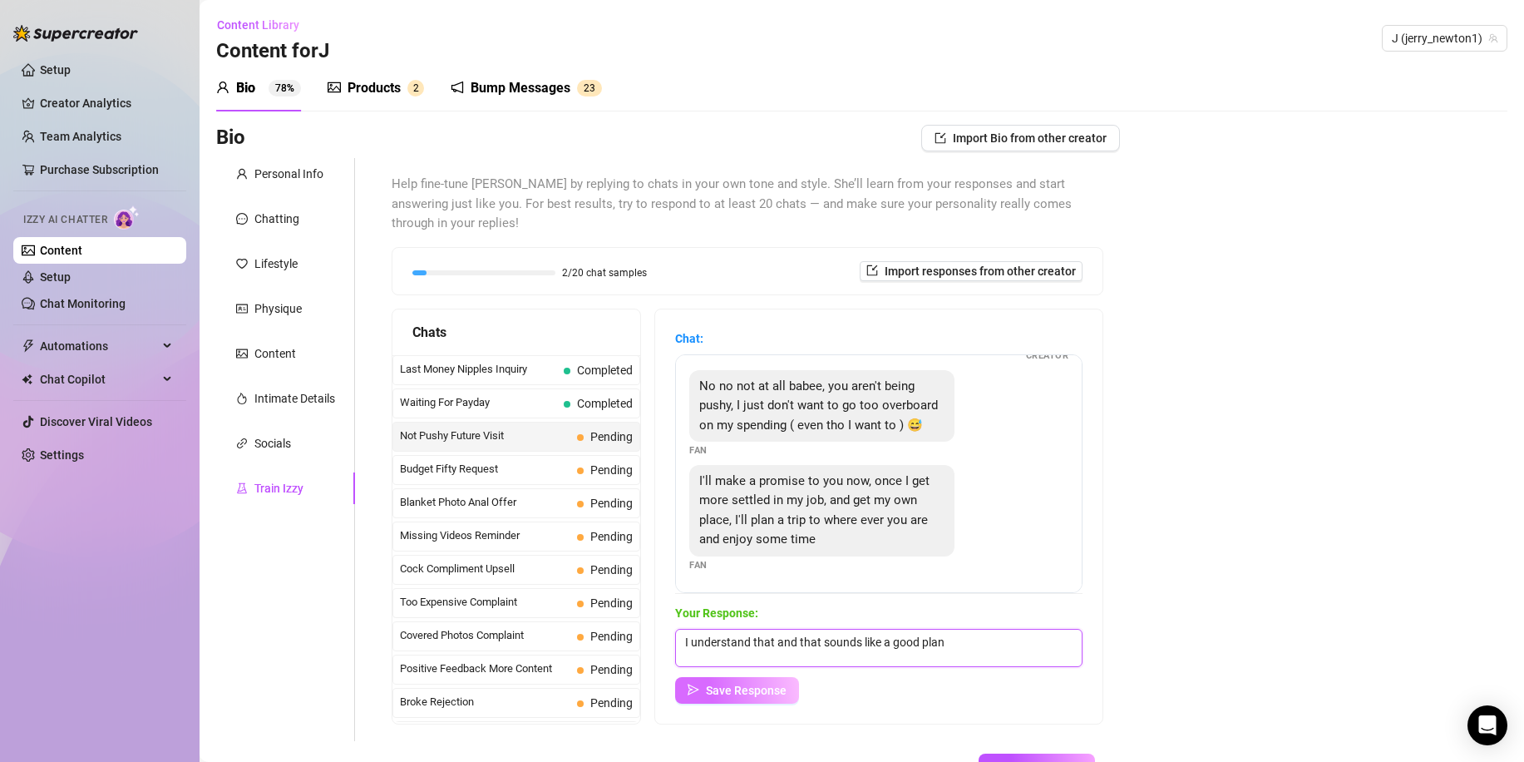
type textarea "I understand that and that sounds like a good plan"
click at [774, 683] on span "Save Response" at bounding box center [746, 689] width 81 height 13
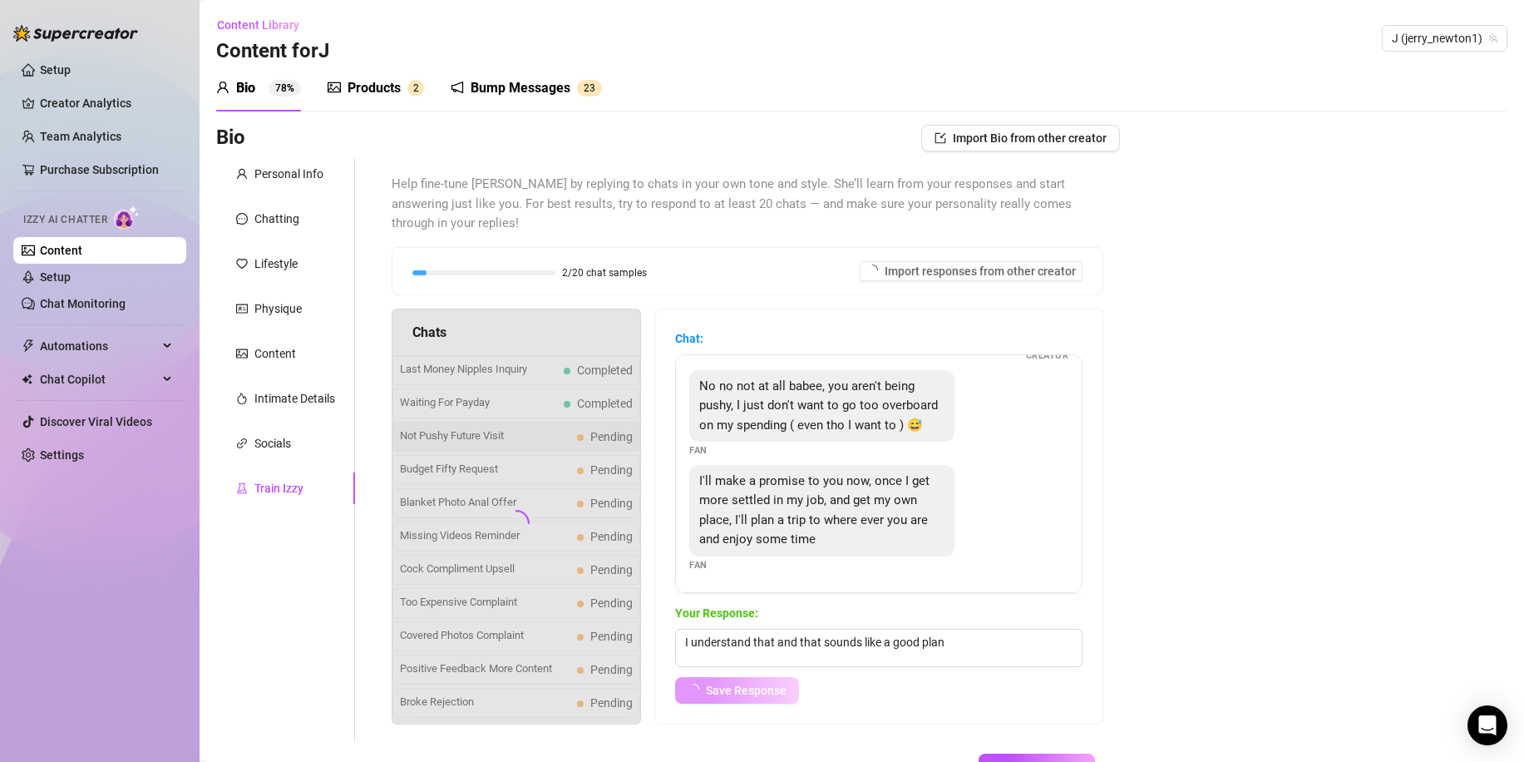
scroll to position [93, 0]
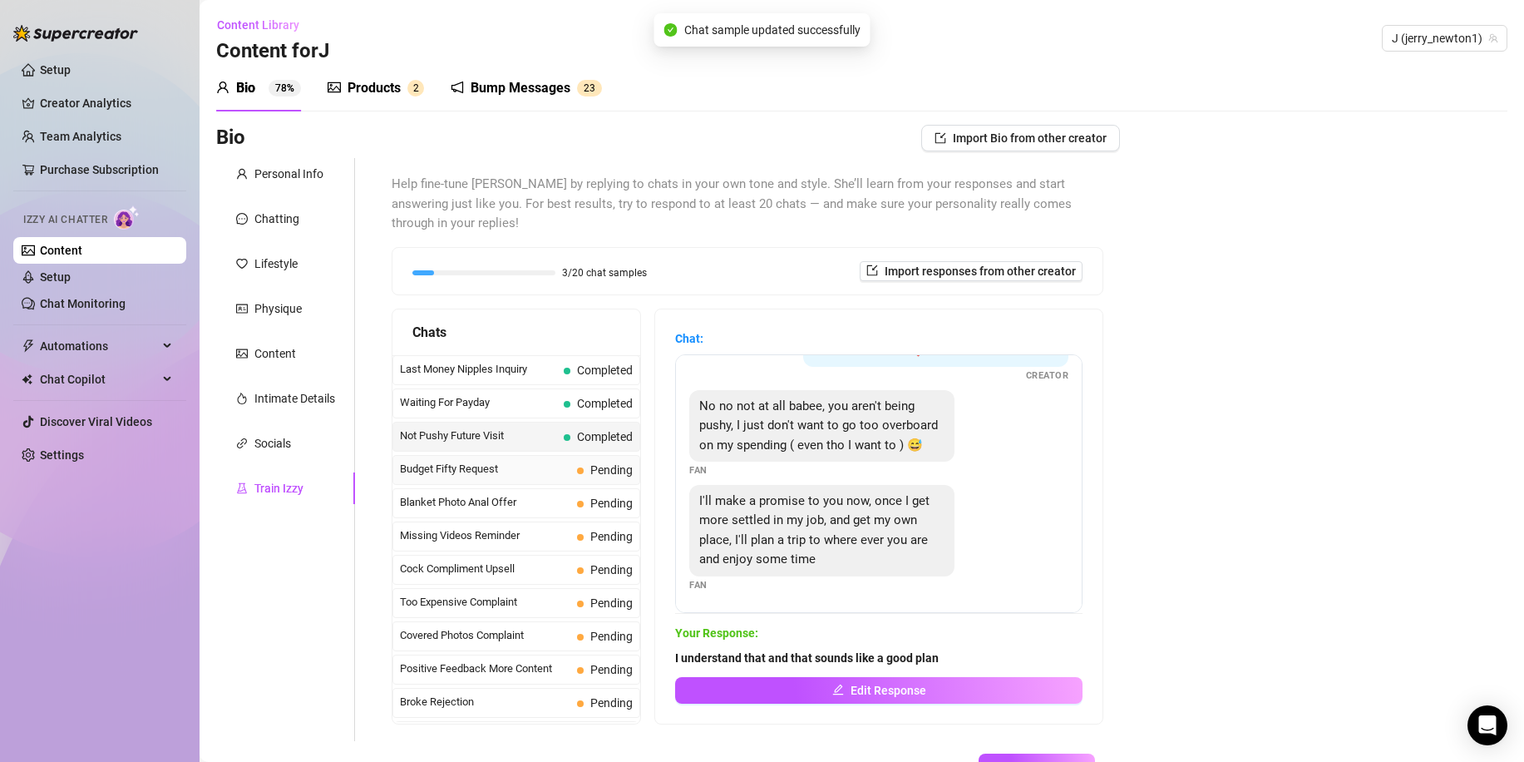
click at [526, 461] on span "Budget Fifty Request" at bounding box center [485, 469] width 170 height 17
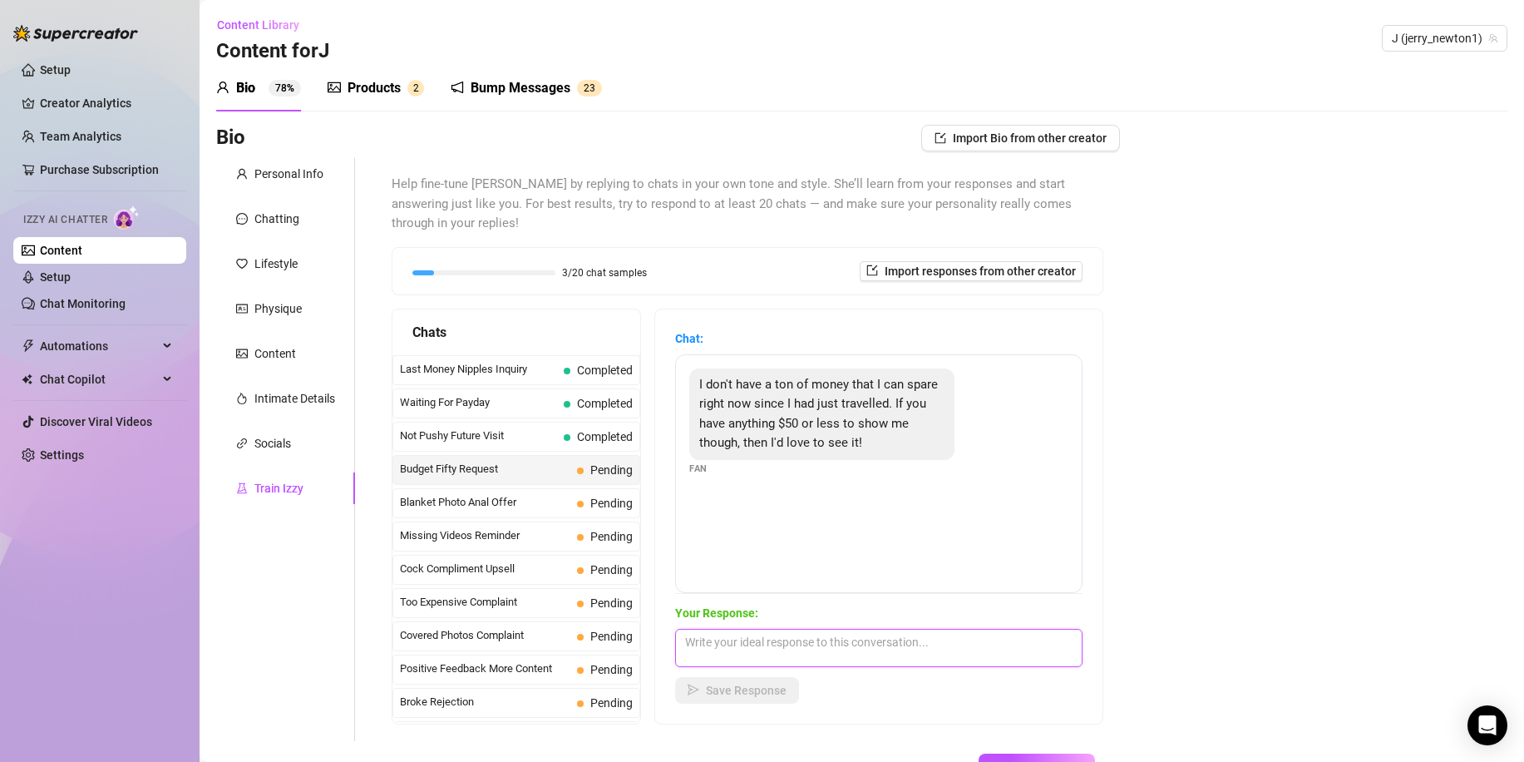
click at [713, 635] on textarea at bounding box center [878, 648] width 407 height 38
type textarea "I have some bundles are you can just tip for now Ill inbox you something for ar…"
click at [732, 683] on span "Save Response" at bounding box center [746, 689] width 81 height 13
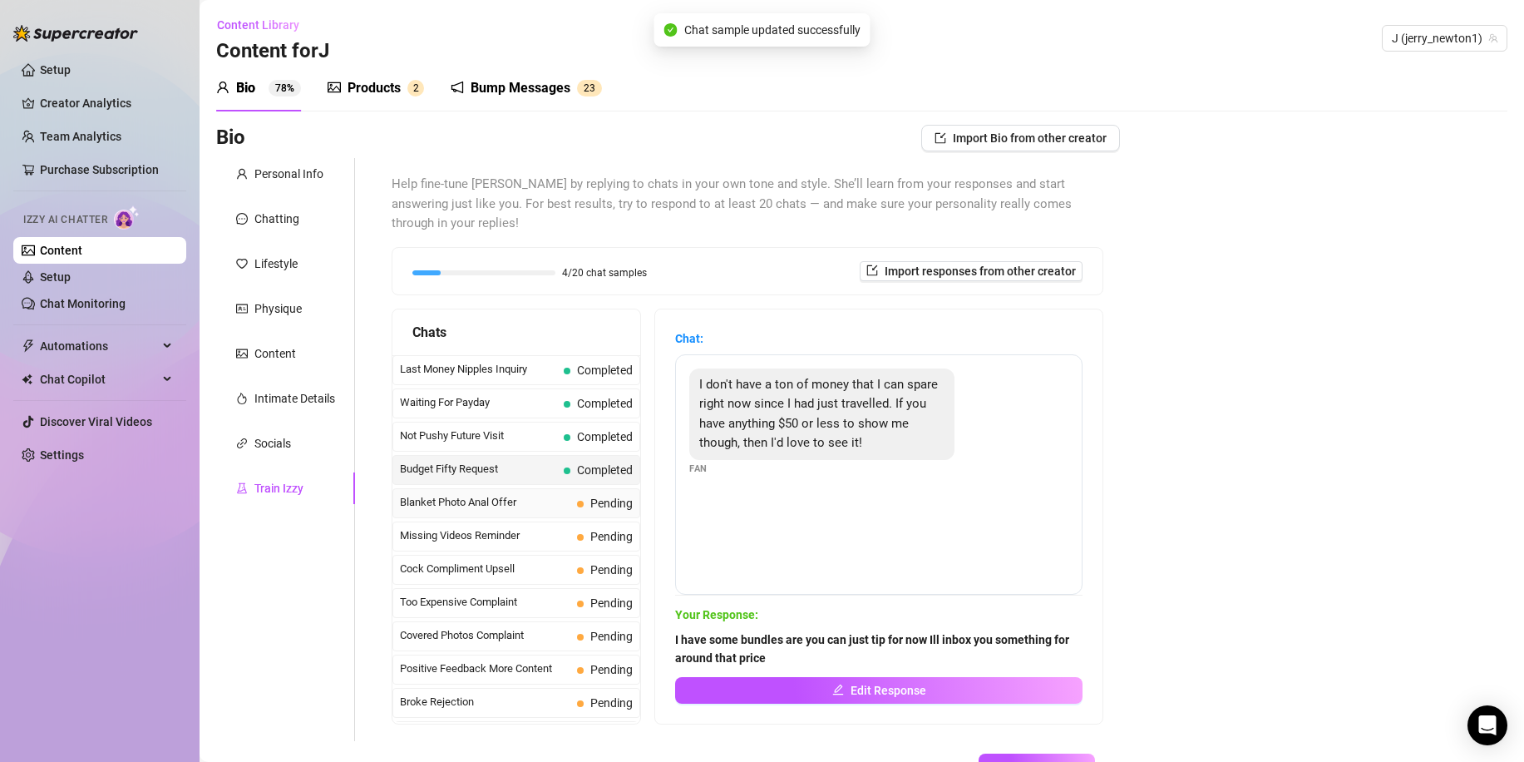
click at [493, 494] on span "Blanket Photo Anal Offer" at bounding box center [485, 502] width 170 height 17
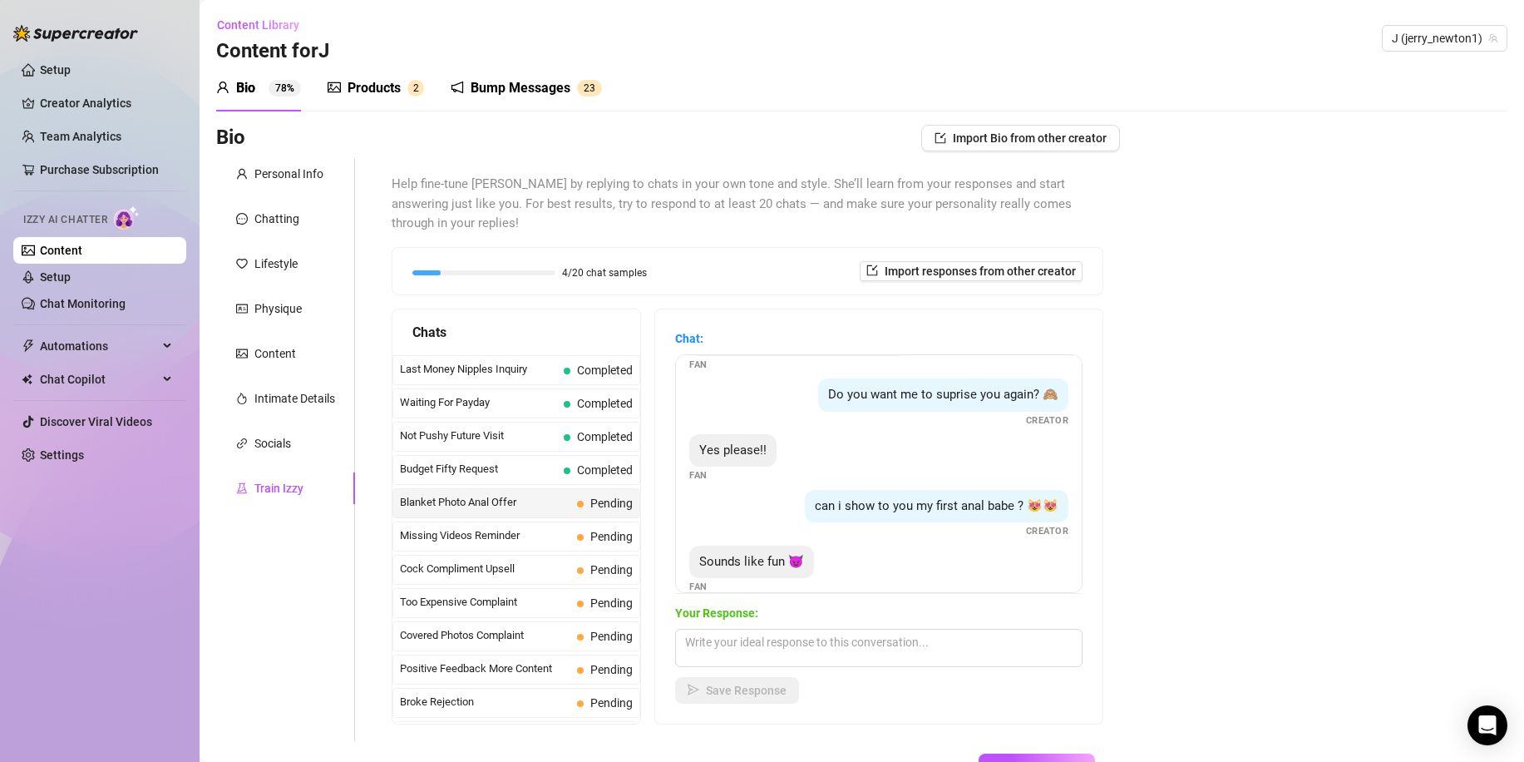
scroll to position [274, 0]
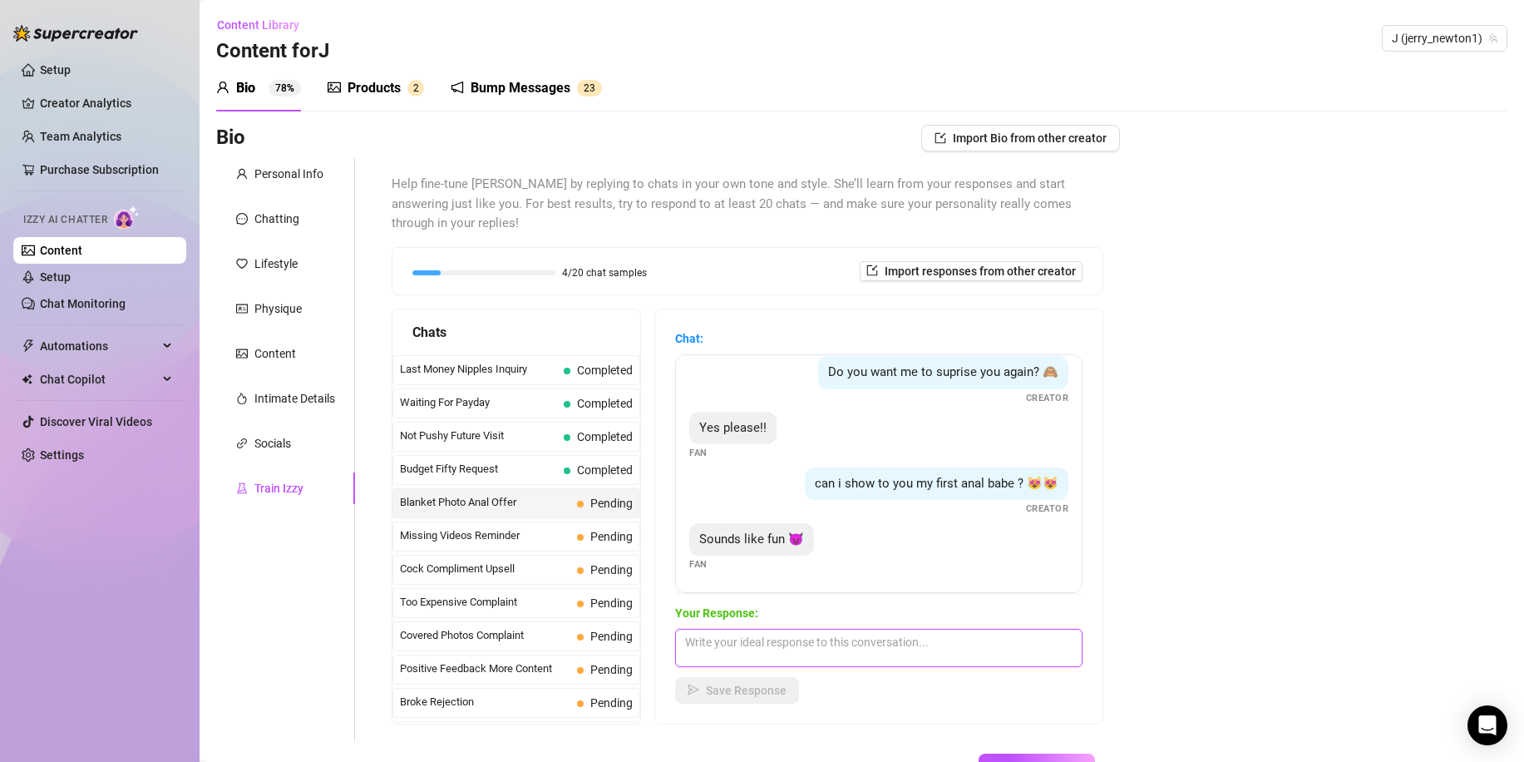
click at [731, 634] on textarea at bounding box center [878, 648] width 407 height 38
type textarea "It will be"
click at [725, 683] on span "Save Response" at bounding box center [746, 689] width 81 height 13
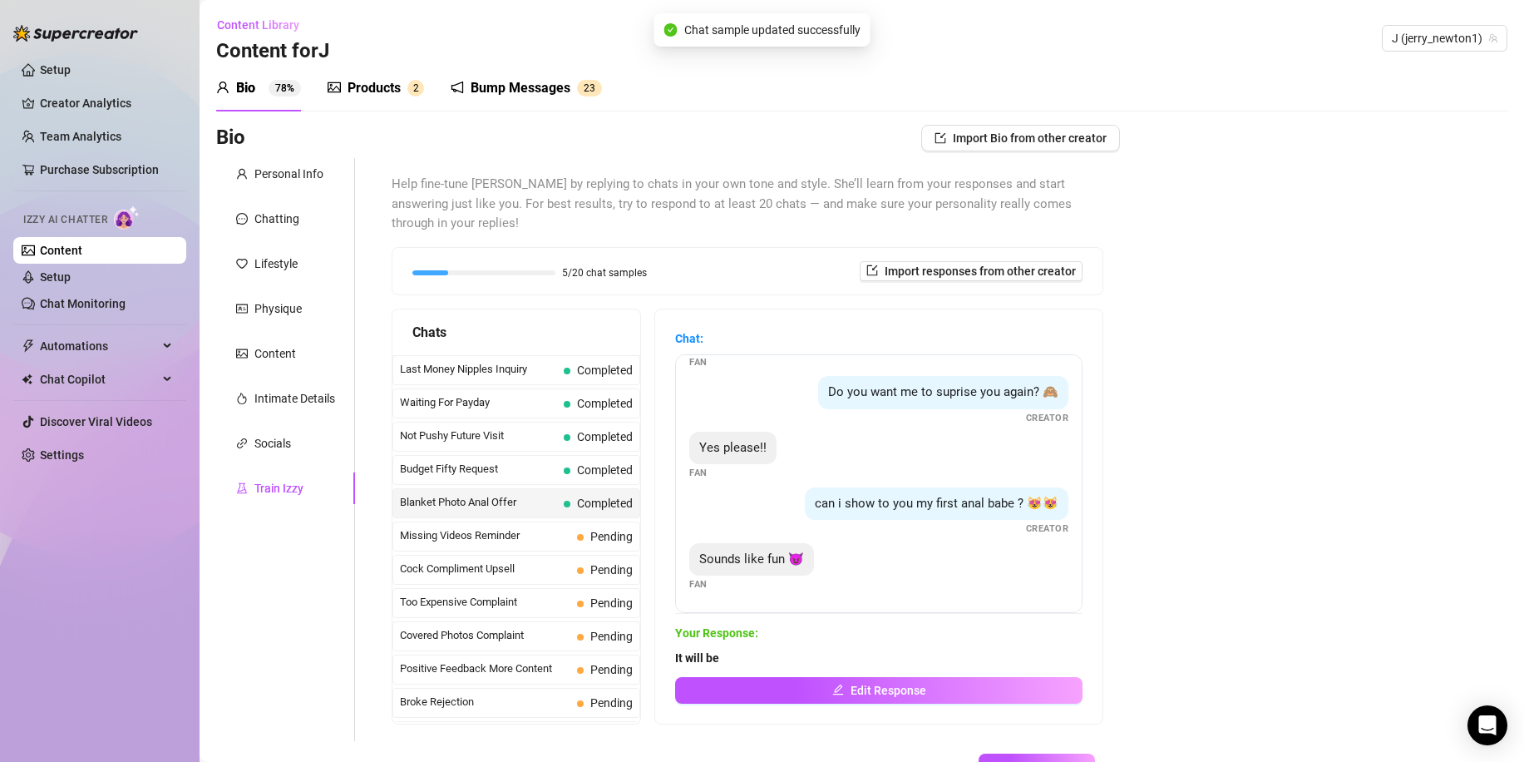
scroll to position [254, 0]
click at [505, 527] on span "Missing Videos Reminder" at bounding box center [485, 535] width 170 height 17
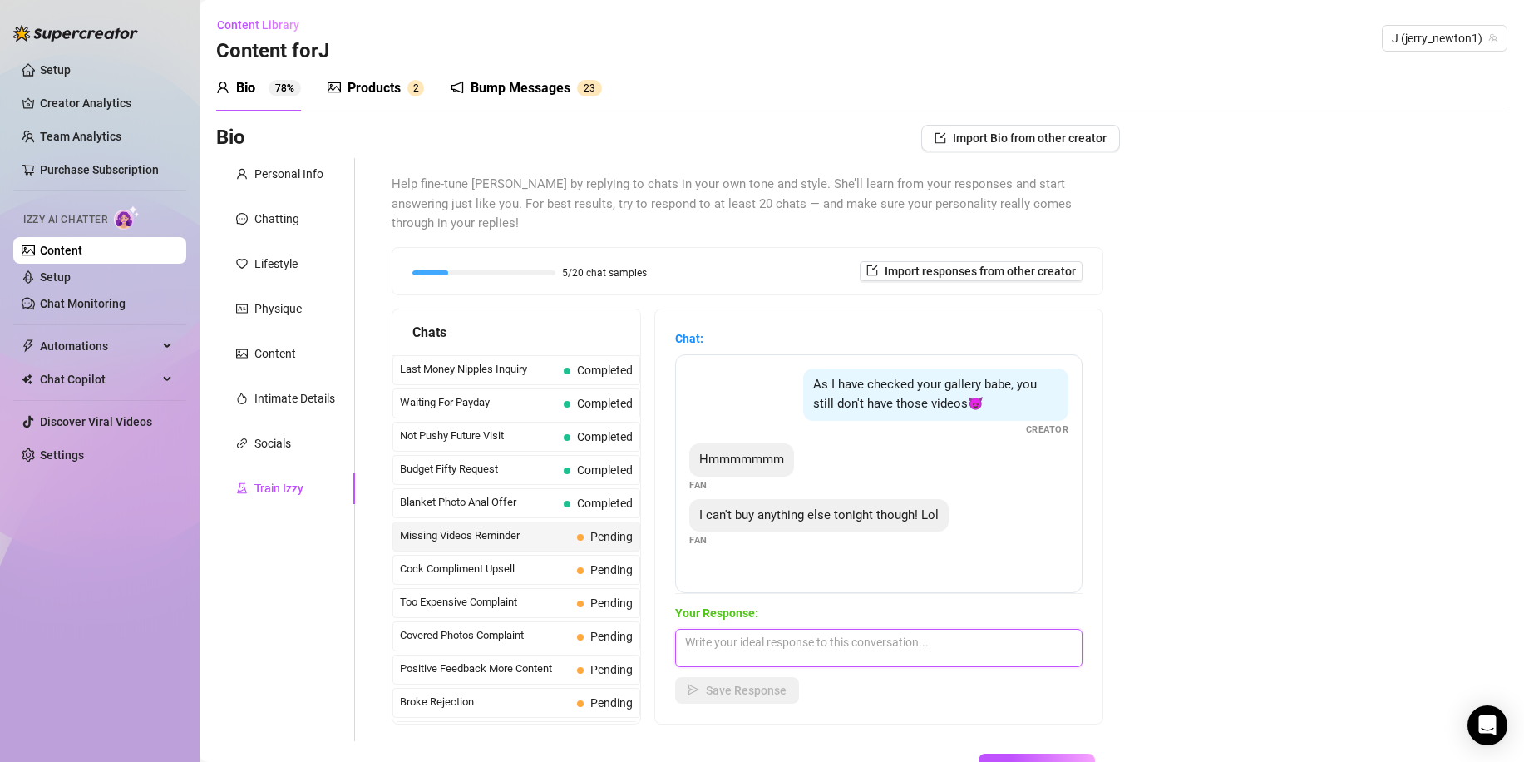
click at [717, 634] on textarea at bounding box center [878, 648] width 407 height 38
click at [755, 728] on form "Personal Info Chatting Lifestyle Physique Content Intimate Details Socials Trai…" at bounding box center [668, 497] width 904 height 678
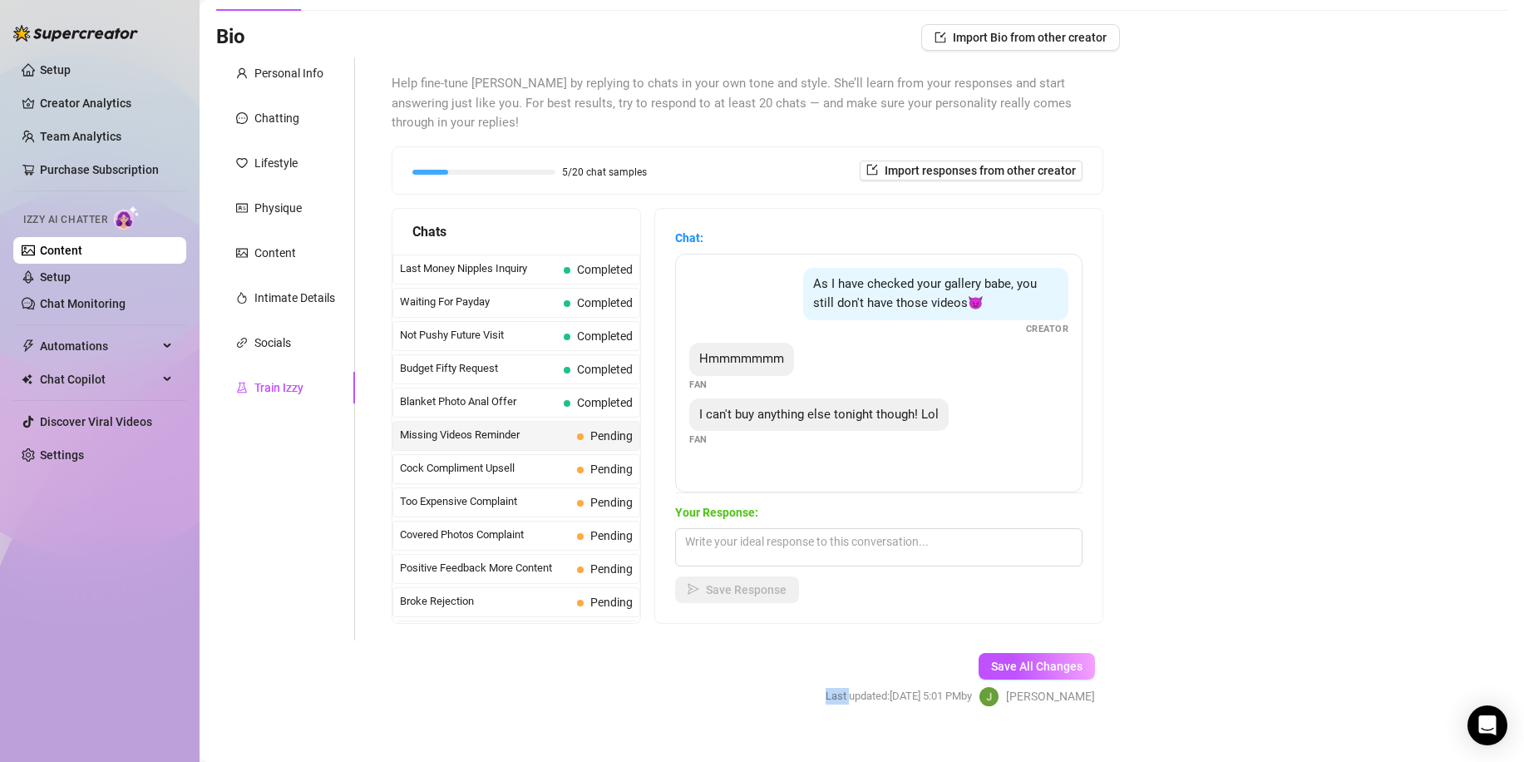
scroll to position [105, 0]
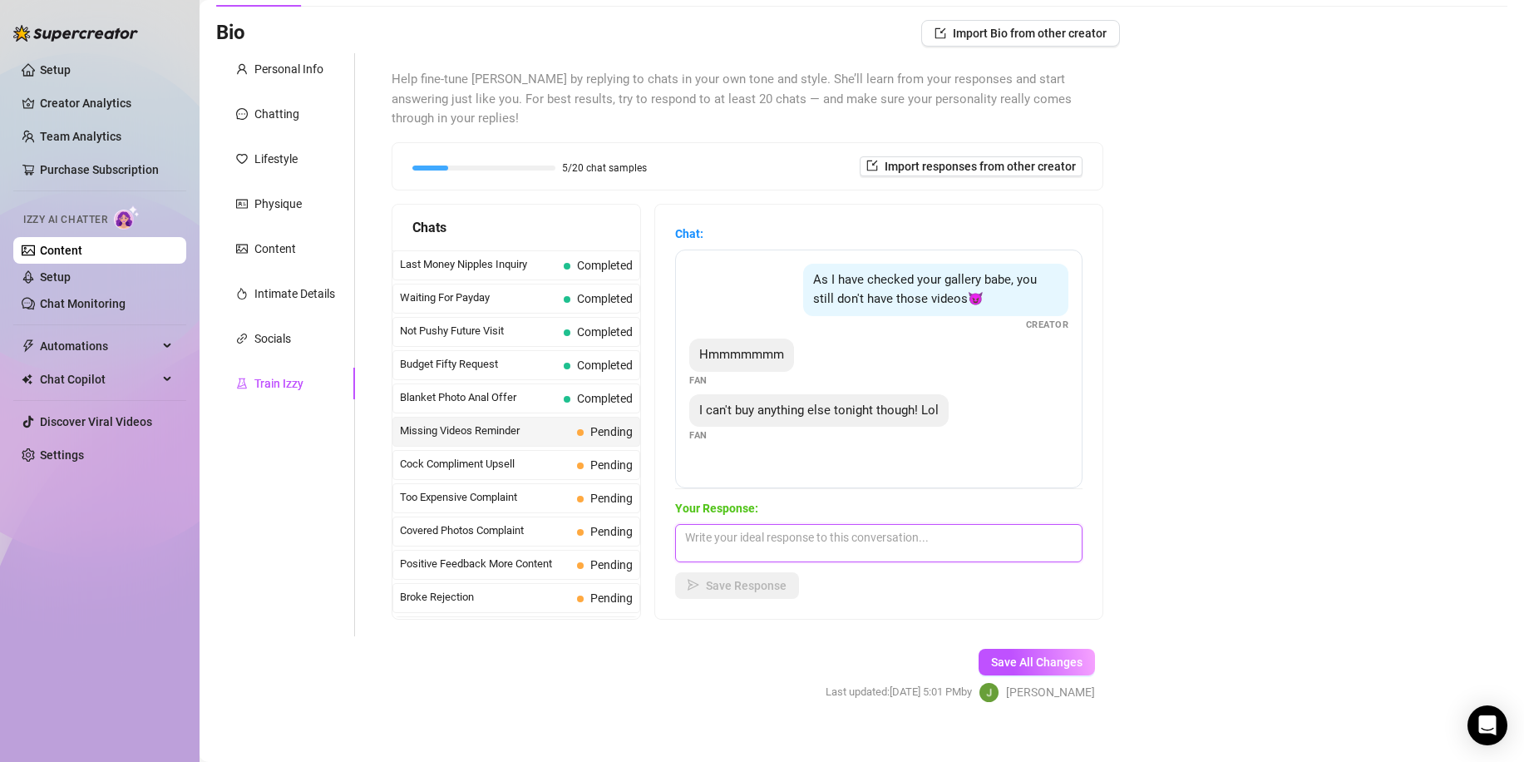
click at [742, 526] on textarea at bounding box center [878, 543] width 407 height 38
type textarea "I"
type textarea "There is always [DATE] babe. It is ok we can wait"
click at [722, 579] on span "Save Response" at bounding box center [746, 585] width 81 height 13
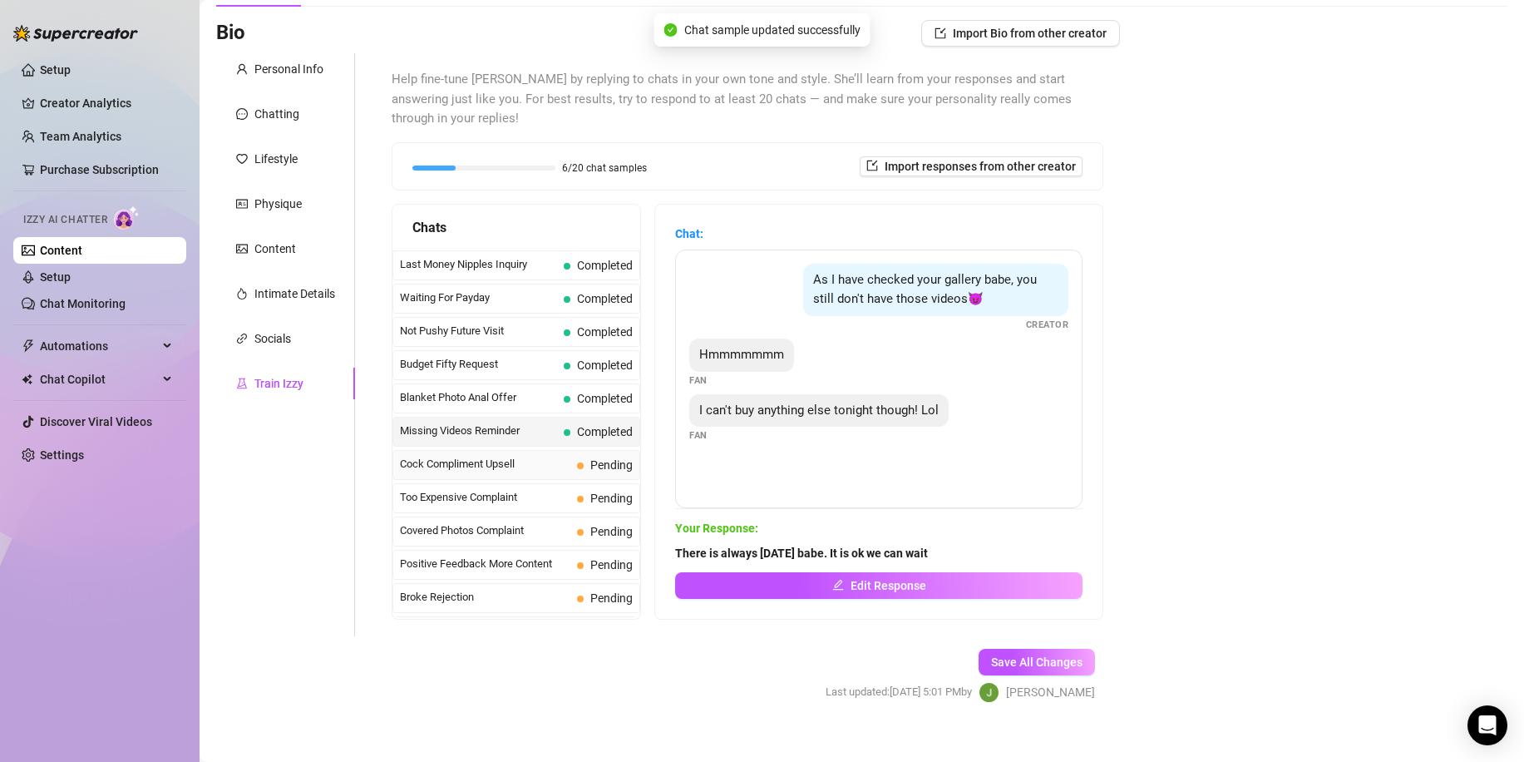
click at [495, 456] on span "Cock Compliment Upsell" at bounding box center [485, 464] width 170 height 17
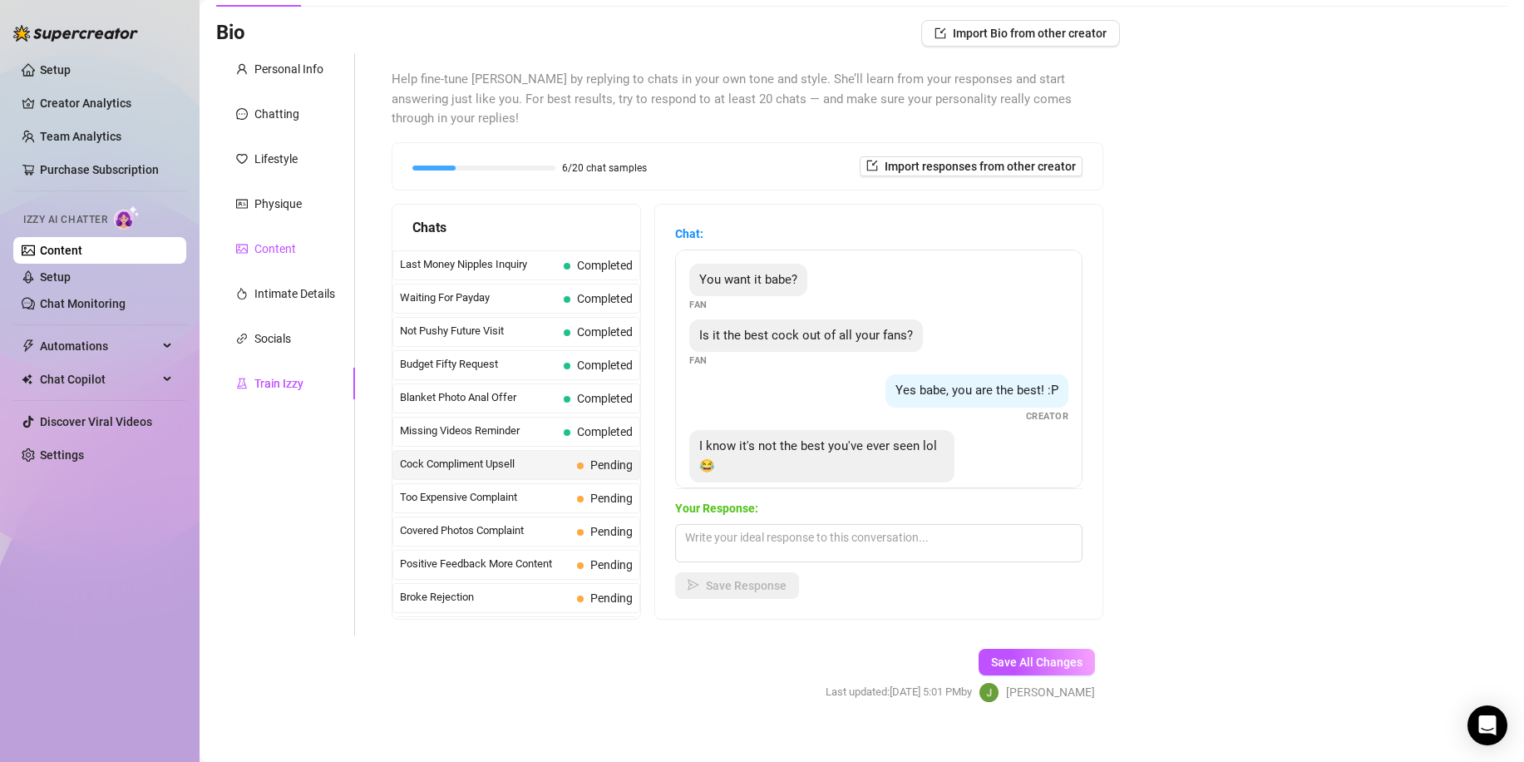
click at [279, 254] on div "Content" at bounding box center [275, 248] width 42 height 18
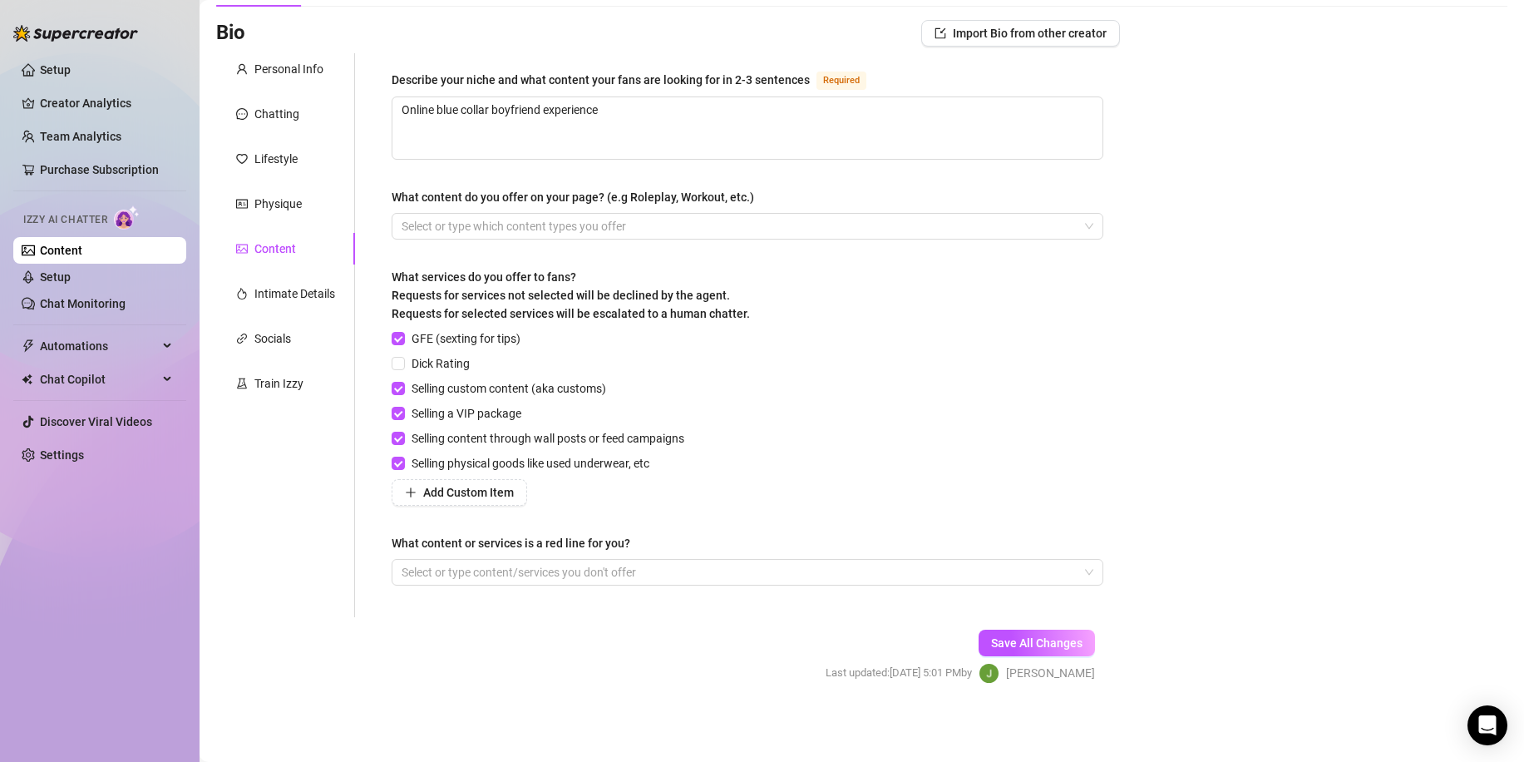
scroll to position [0, 0]
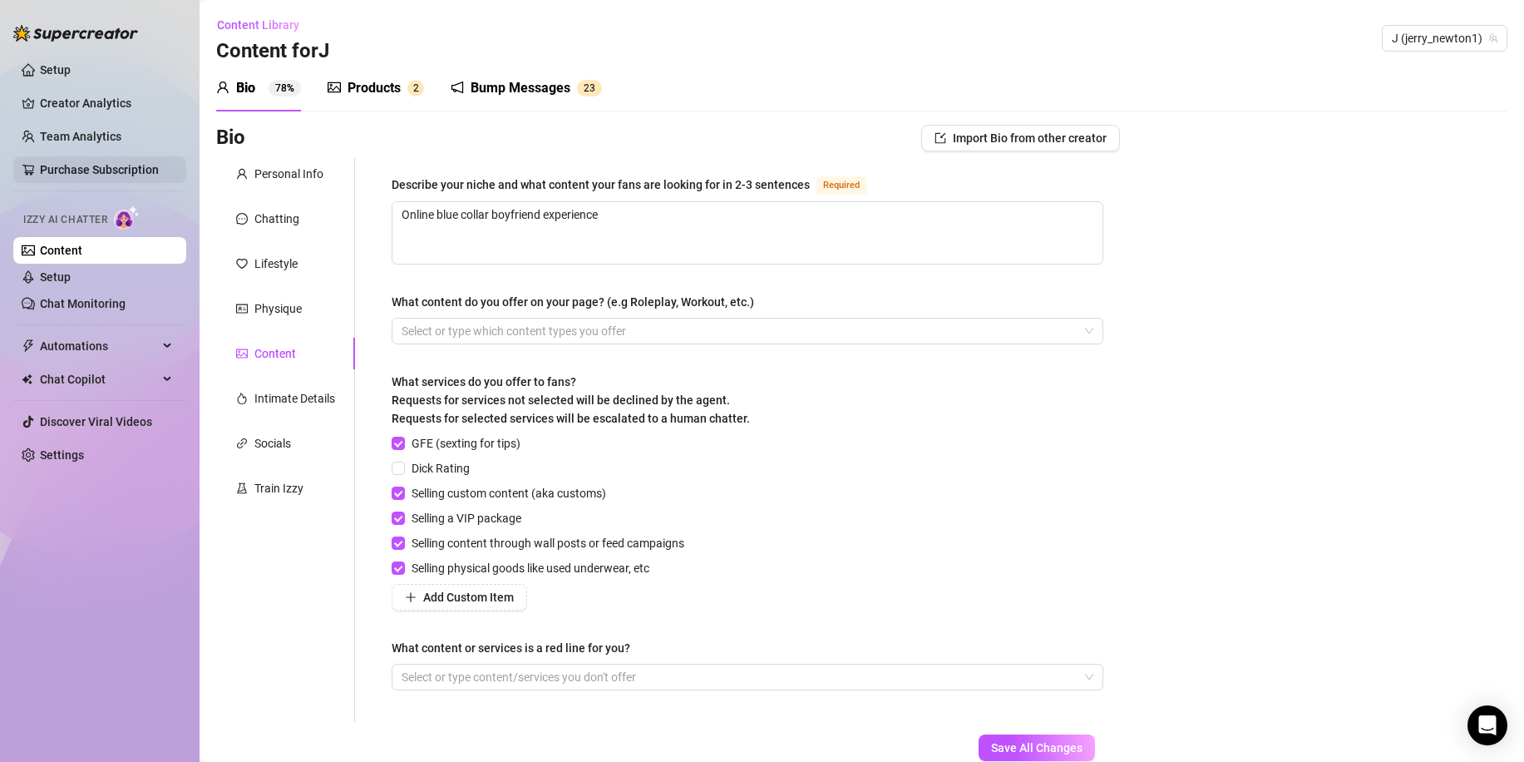
click at [94, 163] on link "Purchase Subscription" at bounding box center [99, 169] width 119 height 13
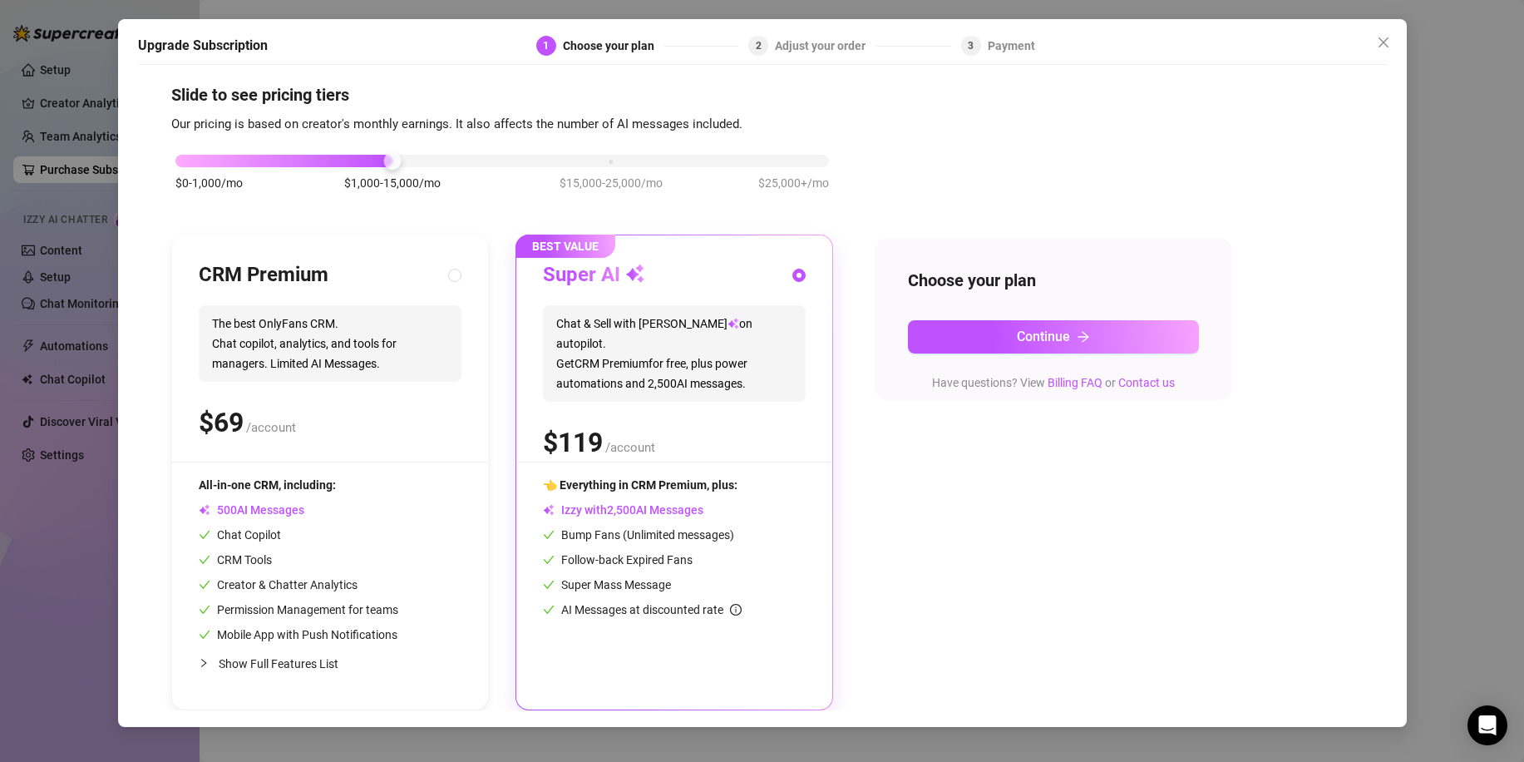
scroll to position [13, 0]
click at [707, 441] on div "$ /account" at bounding box center [674, 443] width 263 height 42
drag, startPoint x: 393, startPoint y: 165, endPoint x: 413, endPoint y: 155, distance: 22.0
click at [413, 155] on div "$0-1,000/mo $1,000-15,000/mo $15,000-25,000/mo $25,000+/mo" at bounding box center [502, 156] width 654 height 10
click at [962, 341] on button "Continue" at bounding box center [1053, 336] width 291 height 33
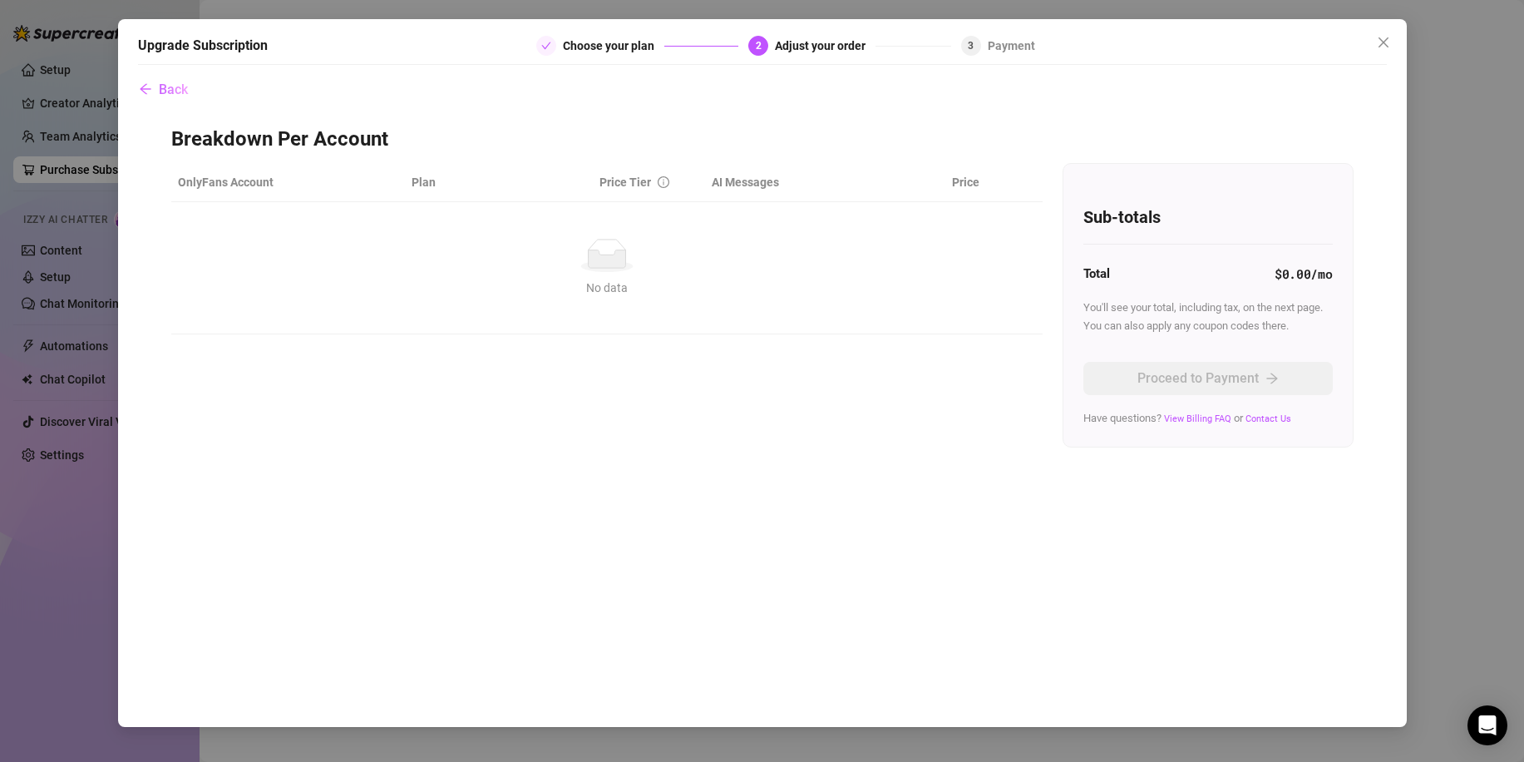
scroll to position [0, 0]
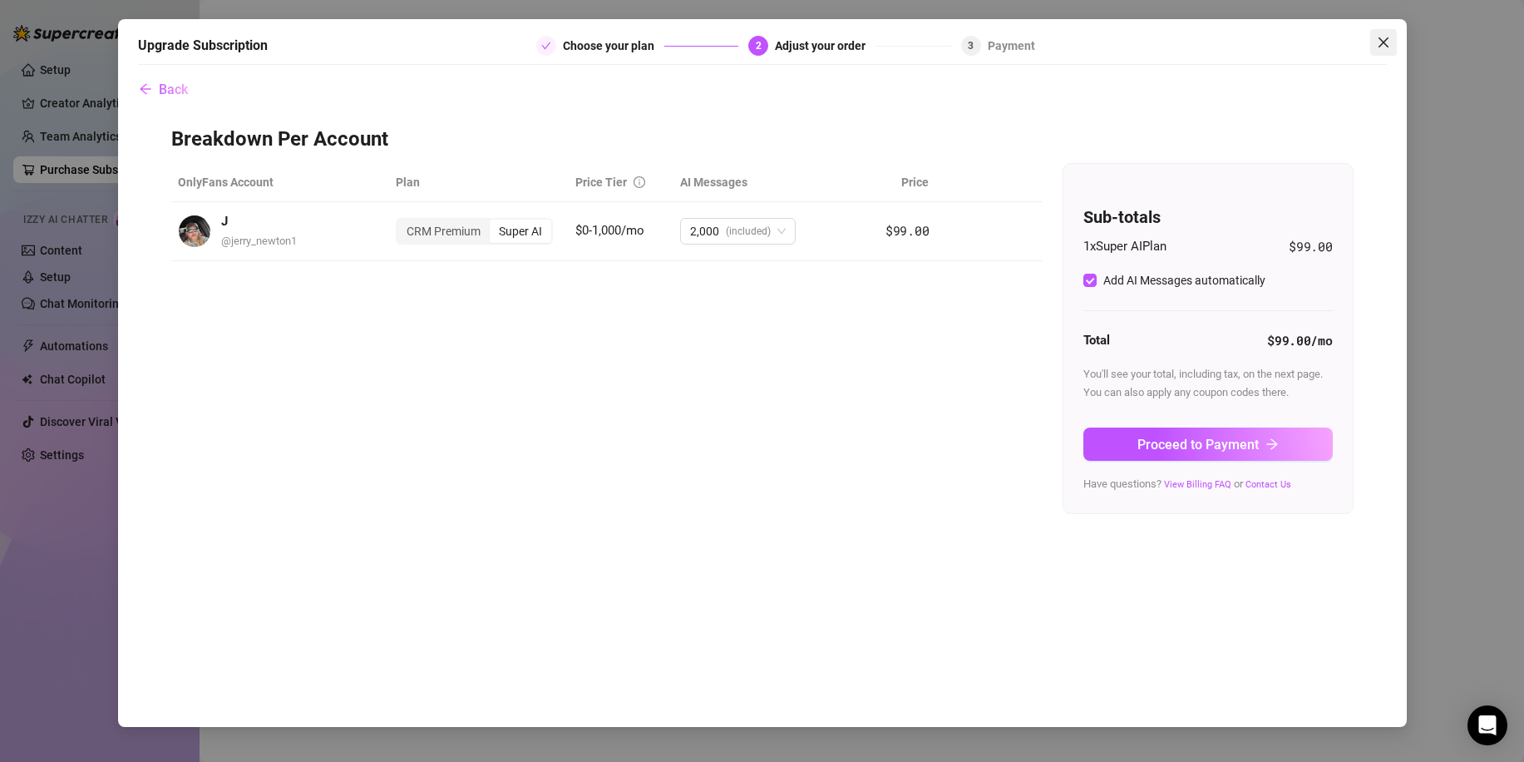
click at [1388, 46] on icon "close" at bounding box center [1383, 42] width 13 height 13
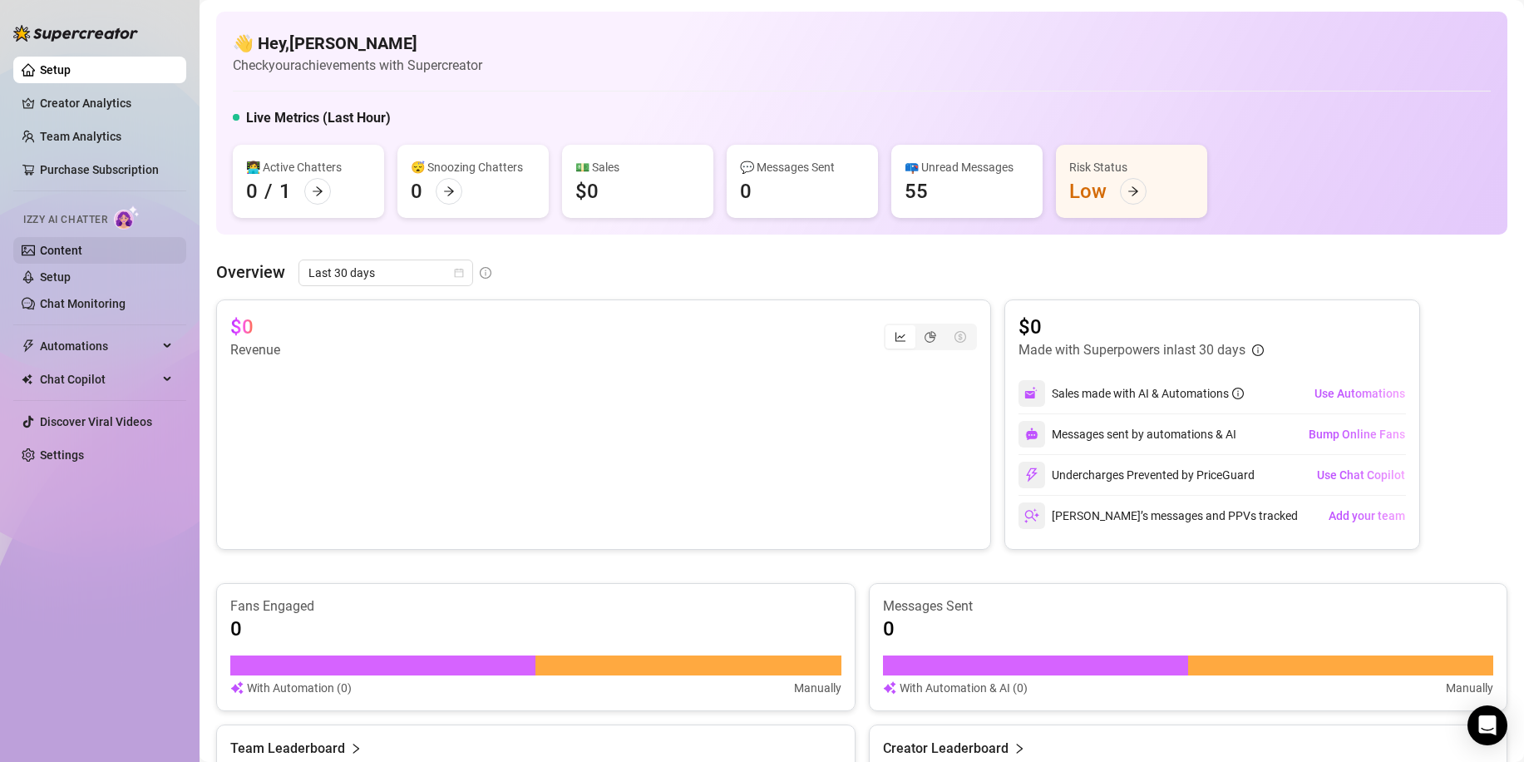
click at [76, 244] on link "Content" at bounding box center [61, 250] width 42 height 13
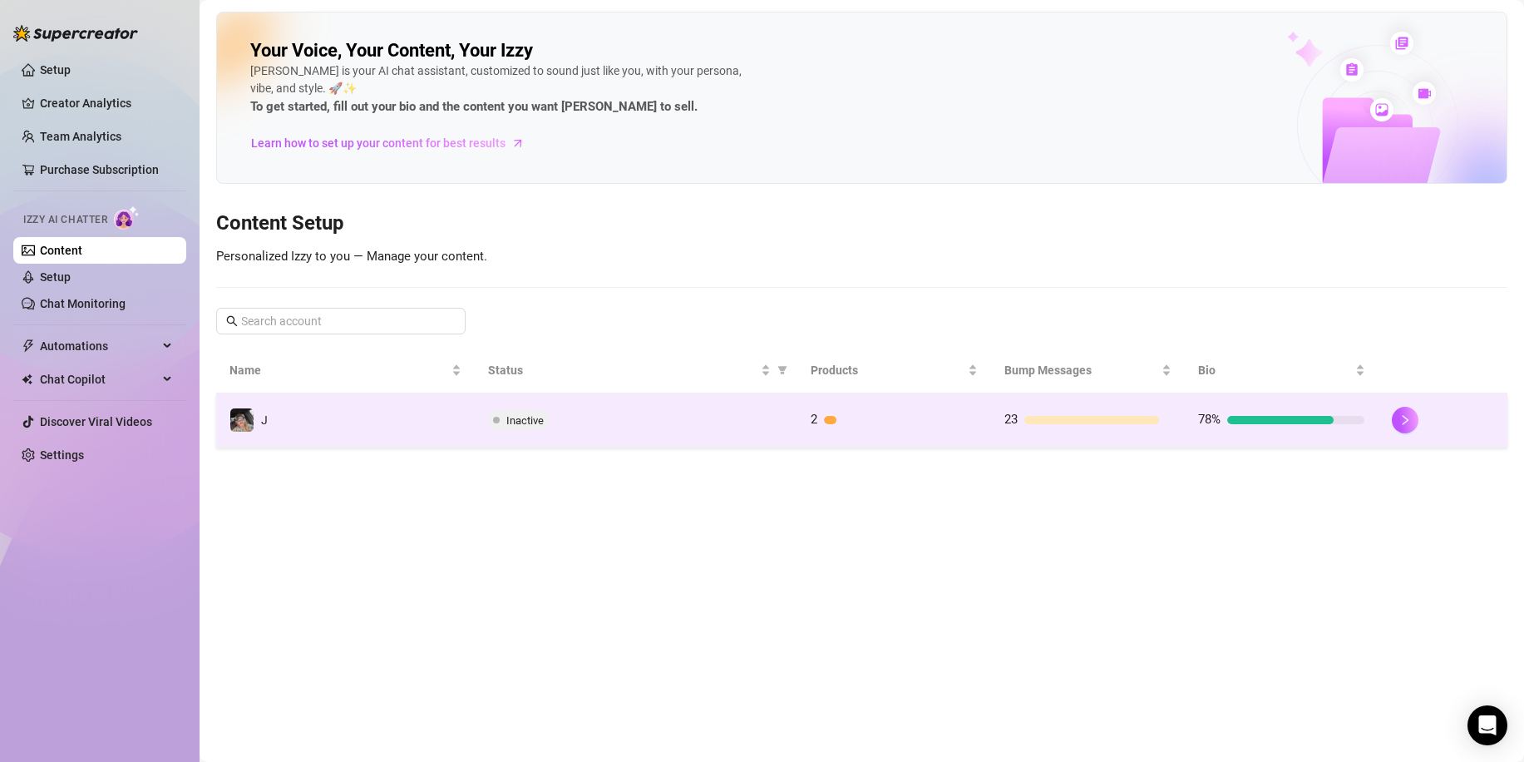
click at [315, 421] on td "J" at bounding box center [345, 420] width 259 height 54
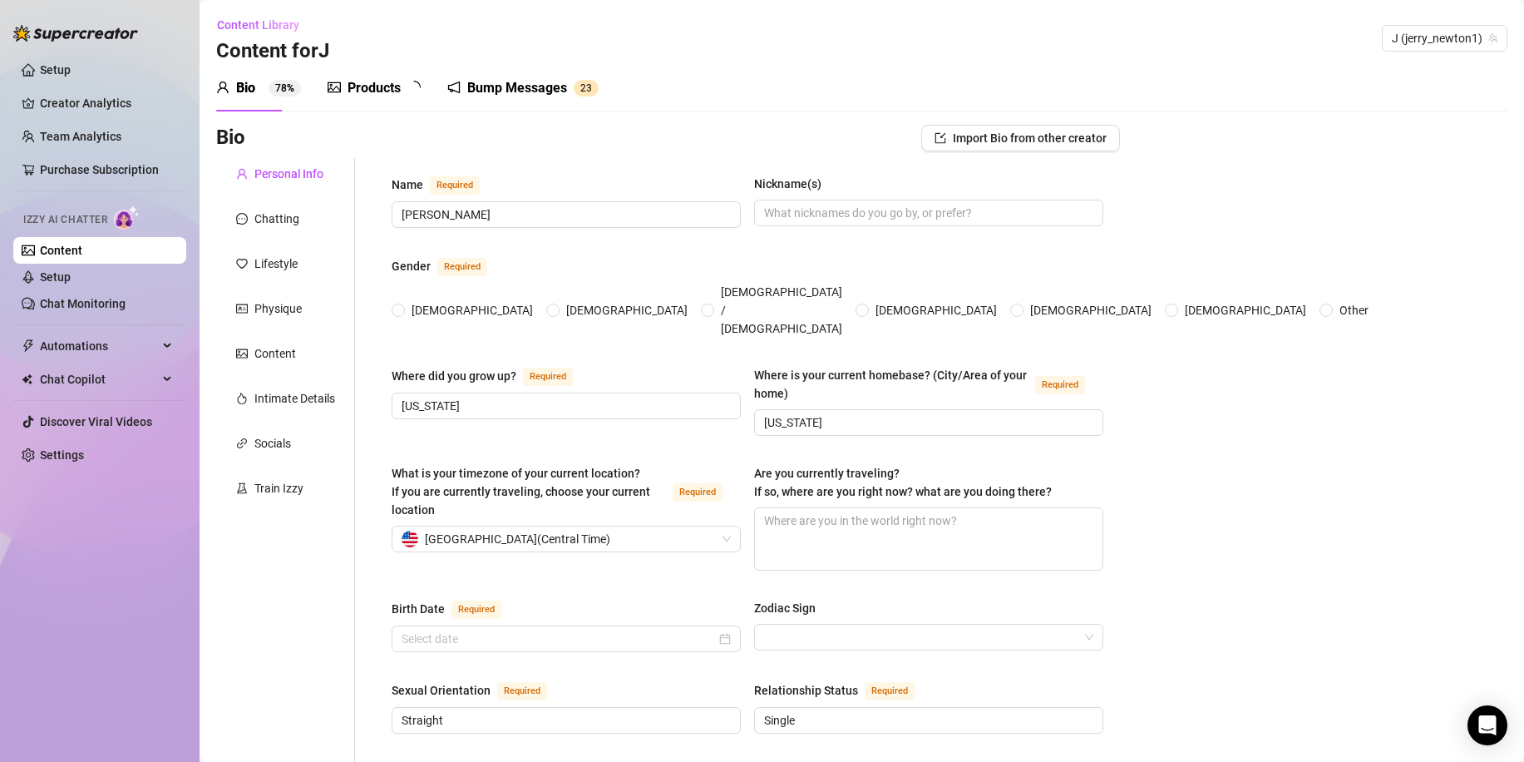
type input "[PERSON_NAME]"
type input "[US_STATE]"
type input "Straight"
type input "Single"
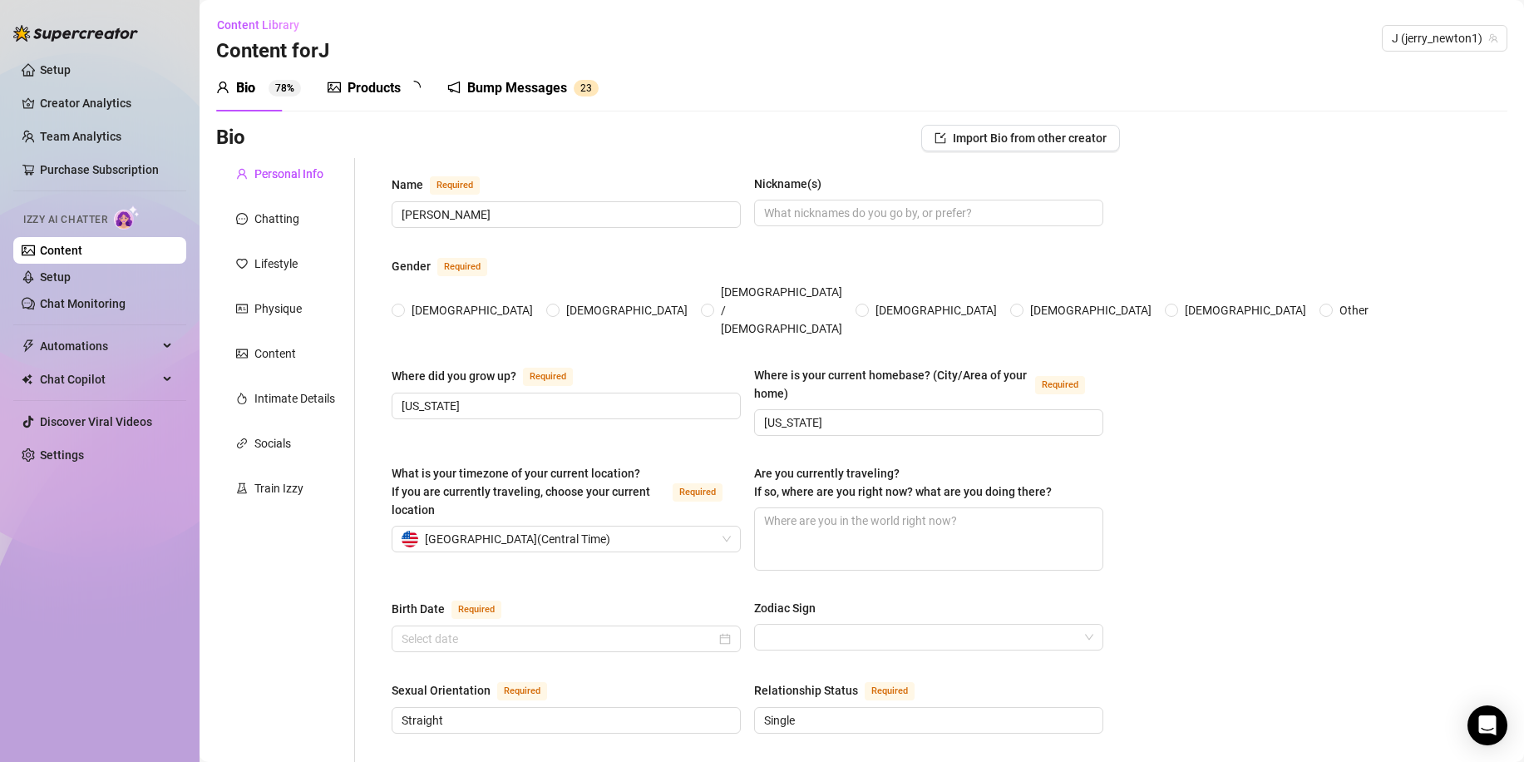
type input "4 brothers 1 twin sister"
type input "1 son"
type input "2 dogs"
type input "Construction Manager"
type input "Construction Manager, Tower climber, [DEMOGRAPHIC_DATA] Army soldier"
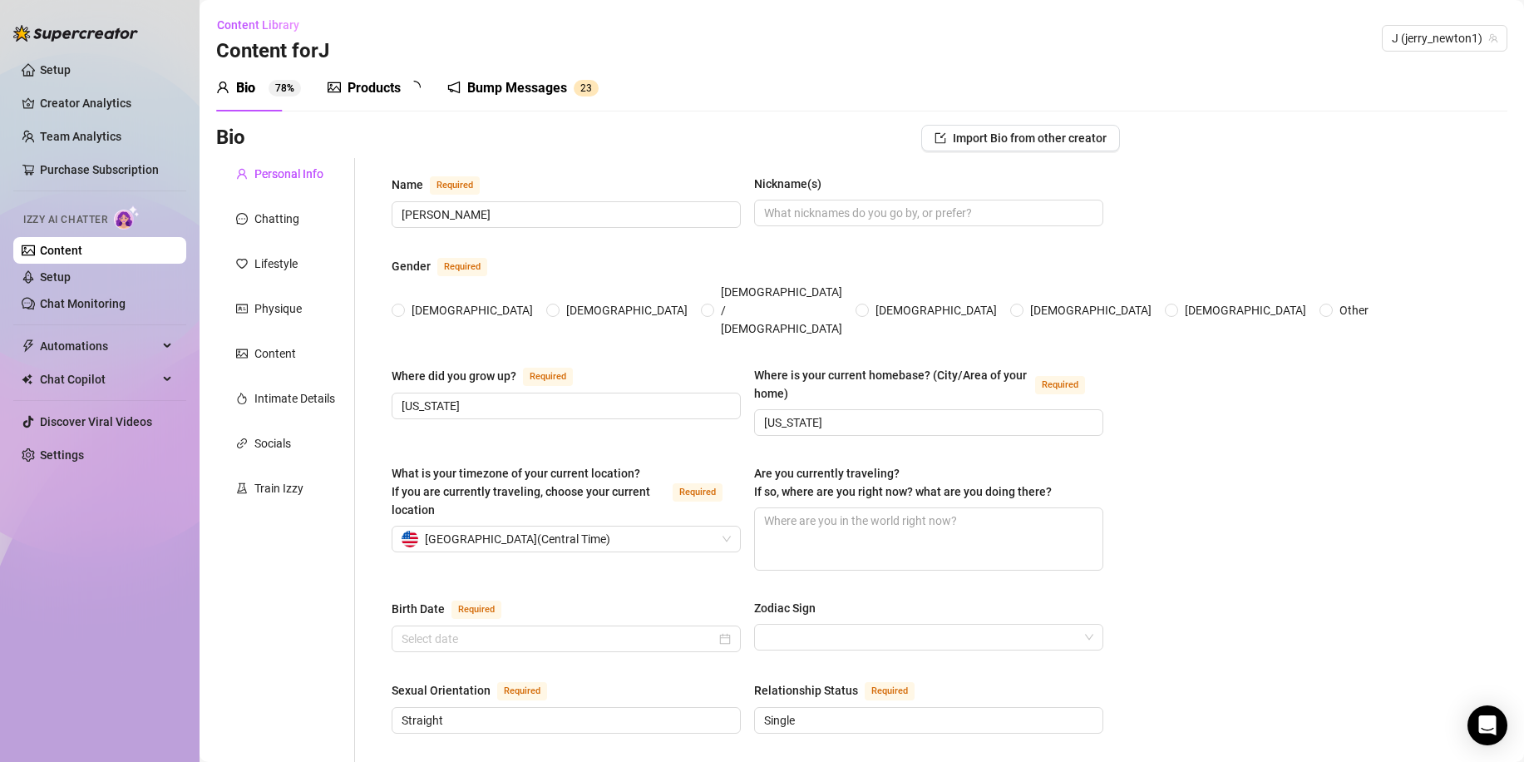
type input "High school with some college and trade school"
type textarea "Dream goal is to live comfortably. Get married to an amazing woman and settle d…"
type textarea "I am constantly learning new skills and gaining certs. I am also a surgical tech"
radio input "true"
type input "[DATE]"
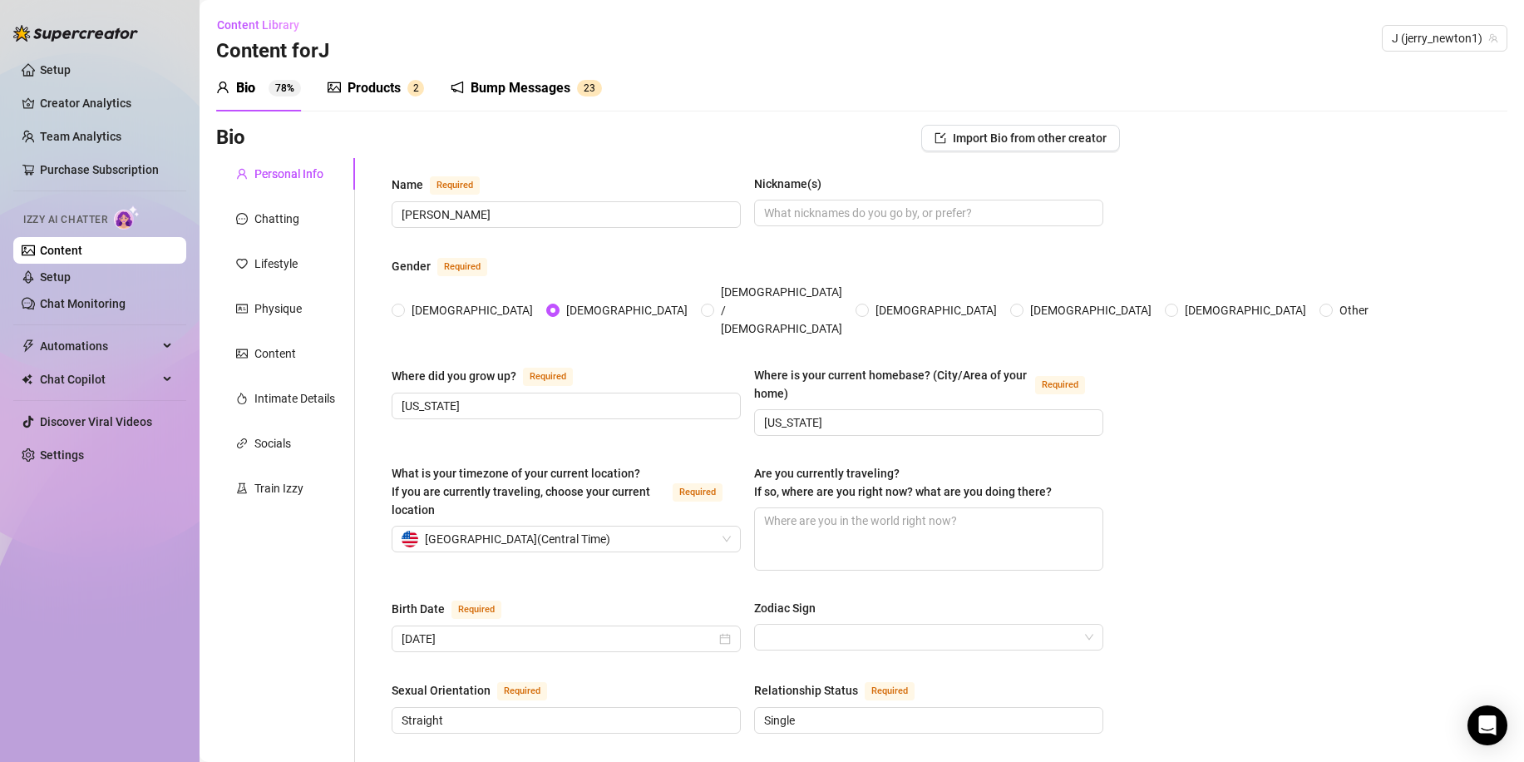
click at [357, 86] on div "Products" at bounding box center [374, 88] width 53 height 20
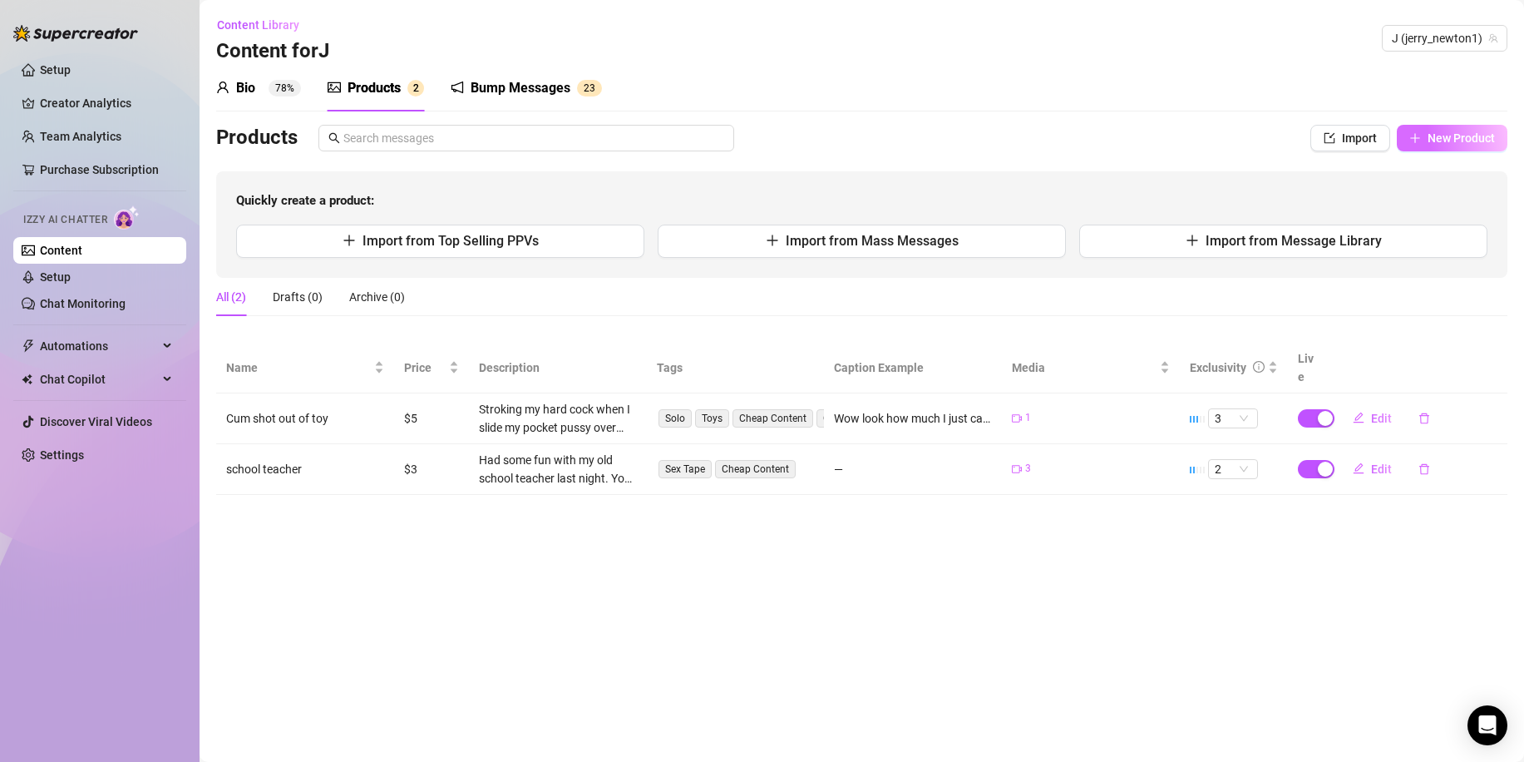
click at [1433, 148] on button "New Product" at bounding box center [1452, 138] width 111 height 27
type textarea "Type your message here..."
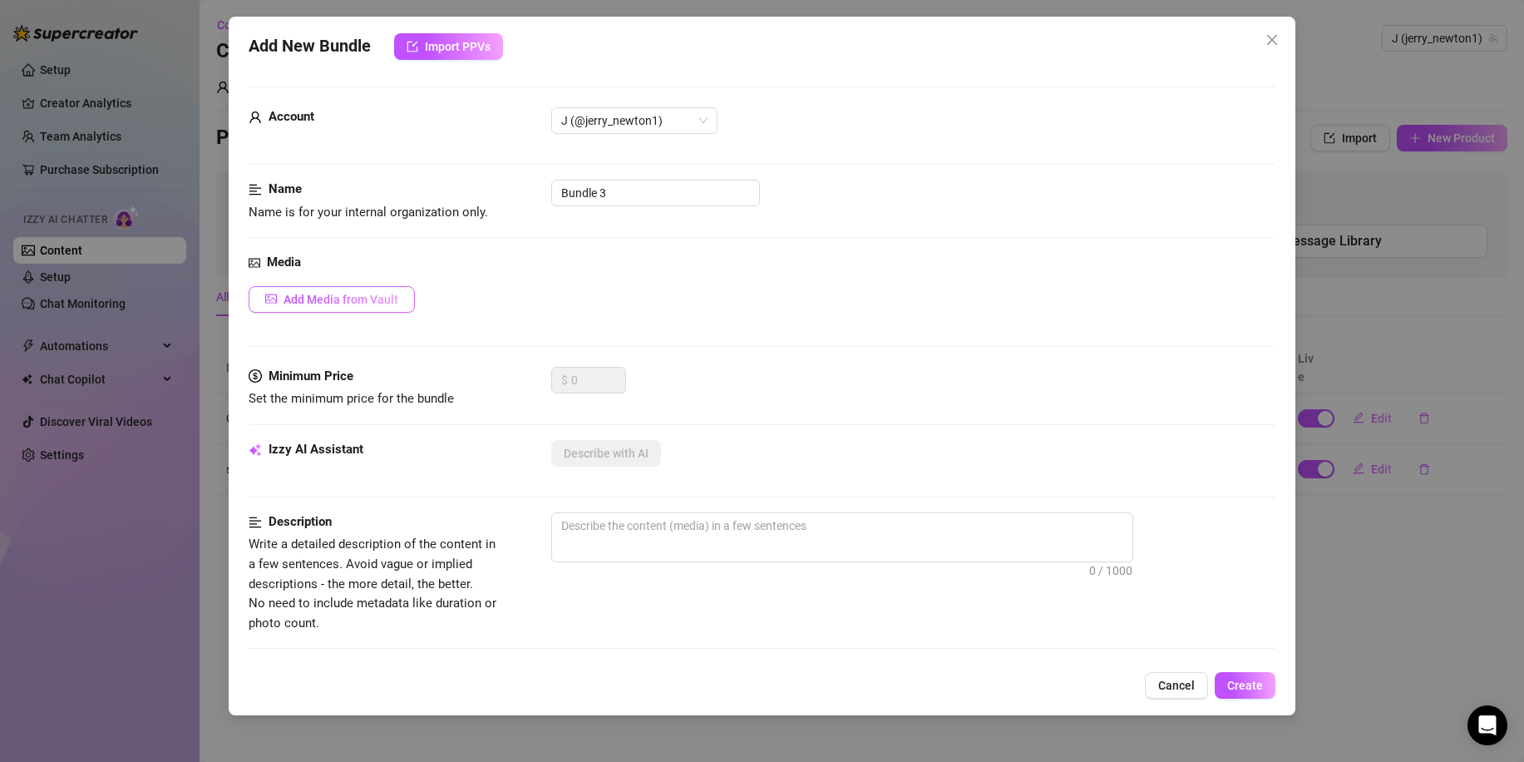
click at [353, 302] on span "Add Media from Vault" at bounding box center [341, 299] width 115 height 13
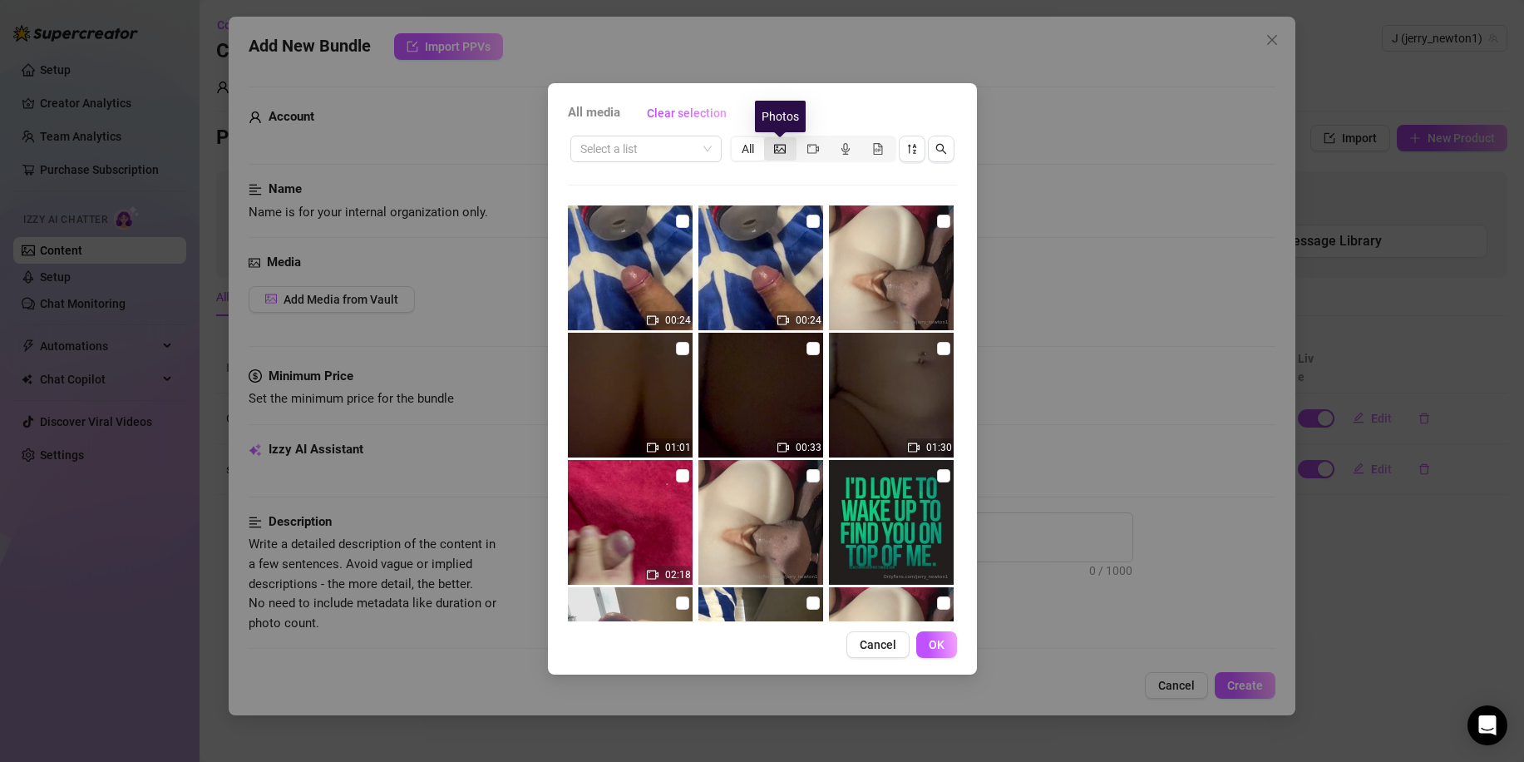
click at [779, 151] on icon "picture" at bounding box center [780, 149] width 12 height 12
click at [768, 140] on input "segmented control" at bounding box center [768, 140] width 0 height 0
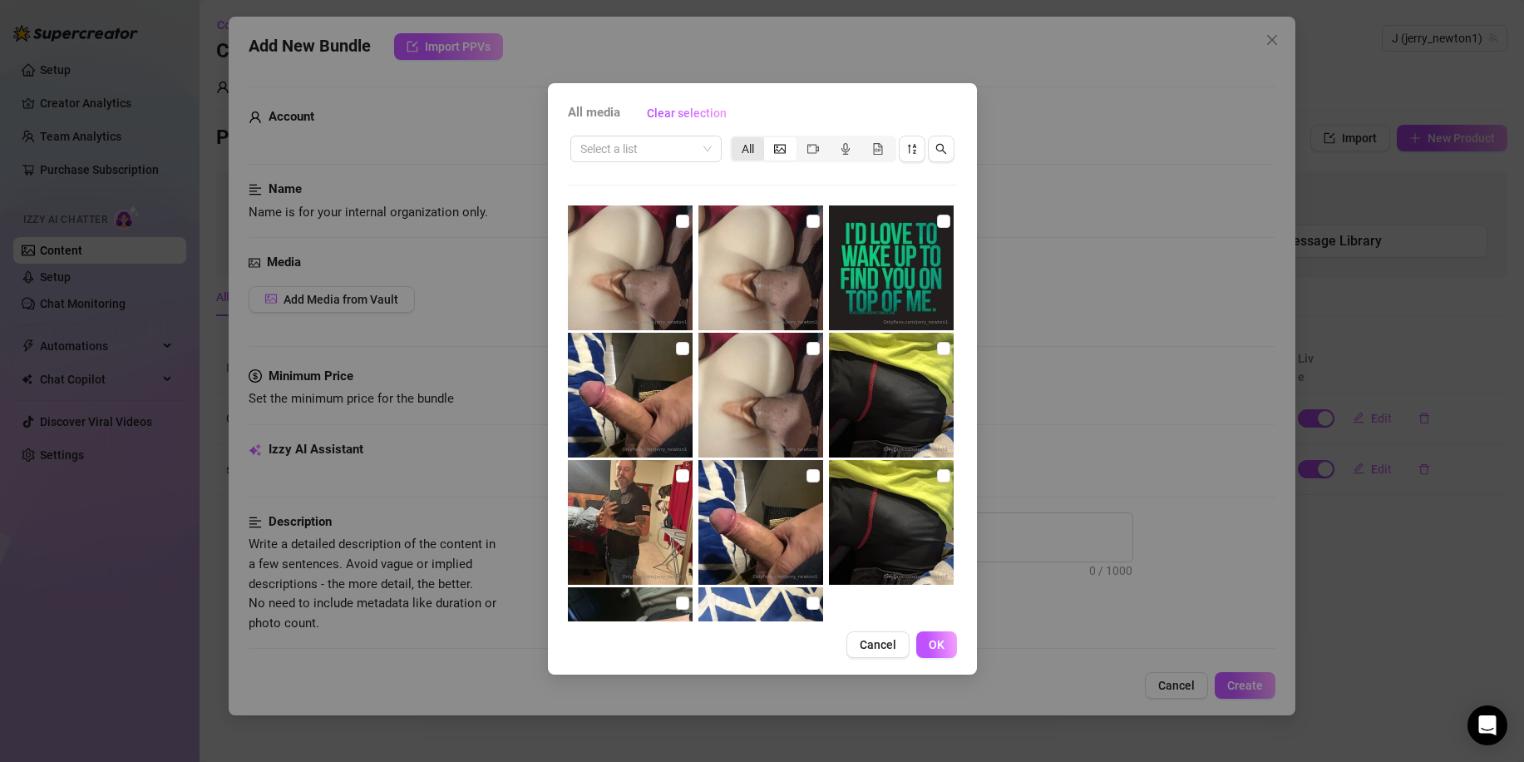
click at [737, 145] on div "All" at bounding box center [748, 148] width 32 height 23
click at [736, 140] on input "All" at bounding box center [736, 140] width 0 height 0
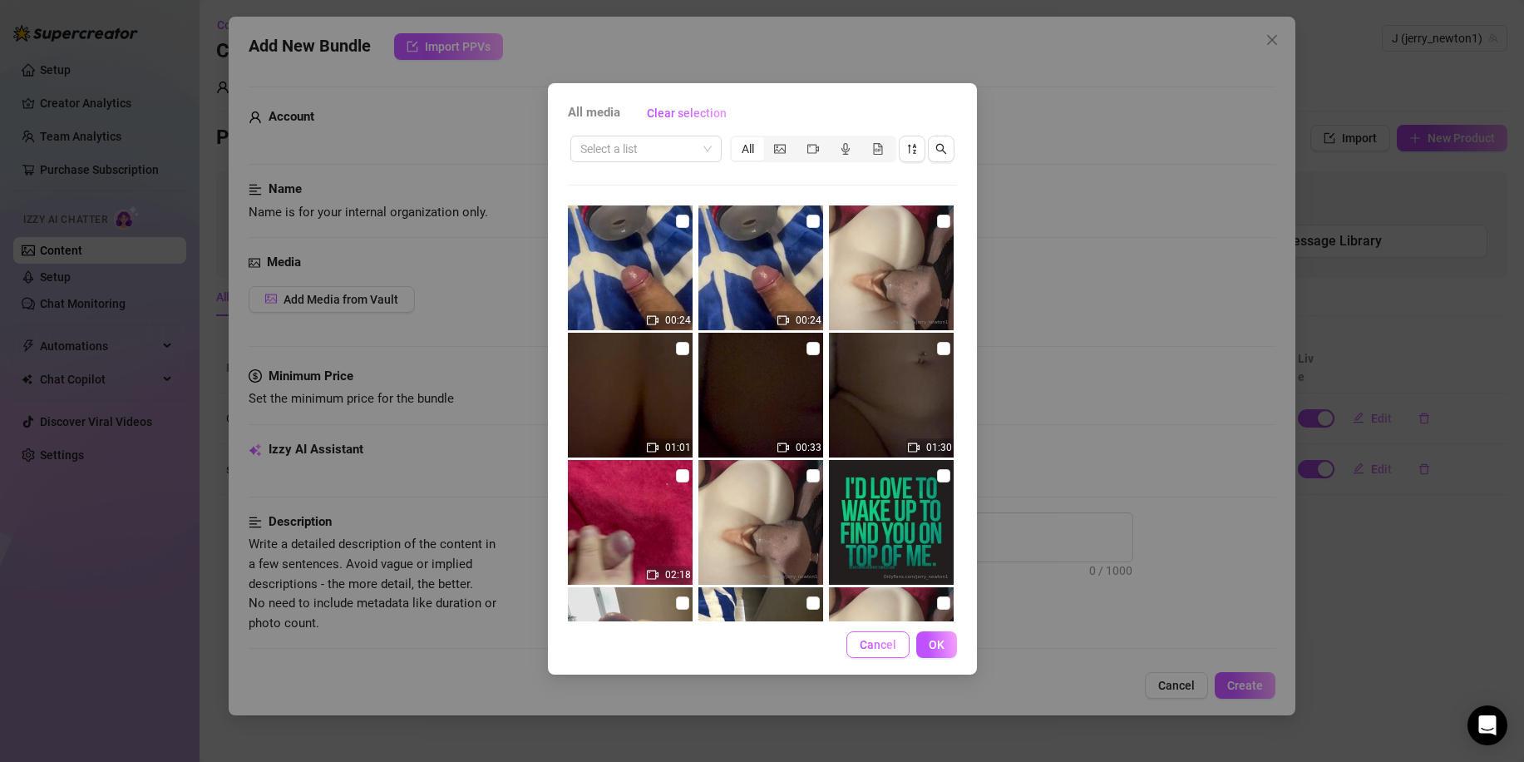
click at [872, 639] on span "Cancel" at bounding box center [878, 644] width 37 height 13
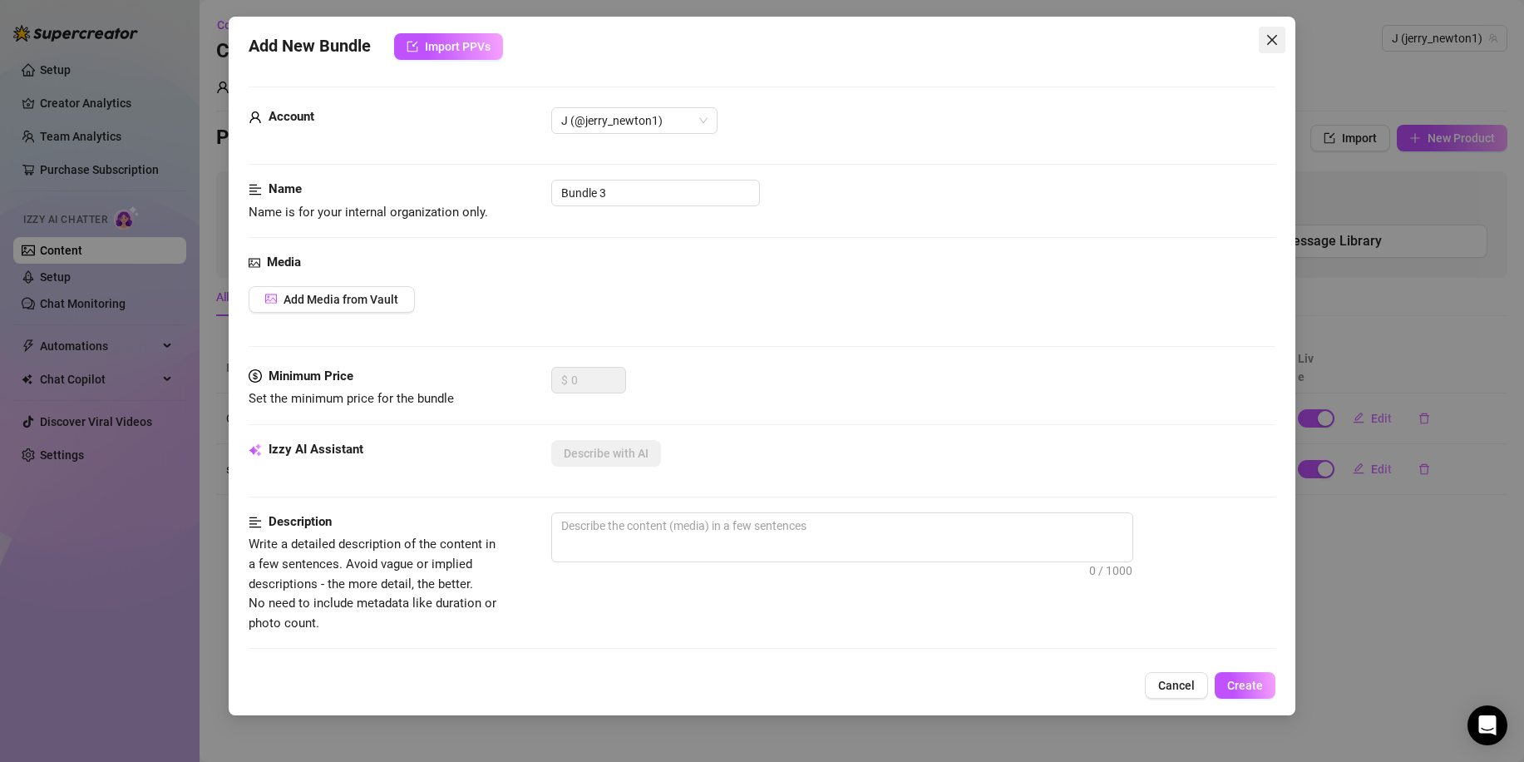
click at [1272, 39] on icon "close" at bounding box center [1272, 40] width 10 height 10
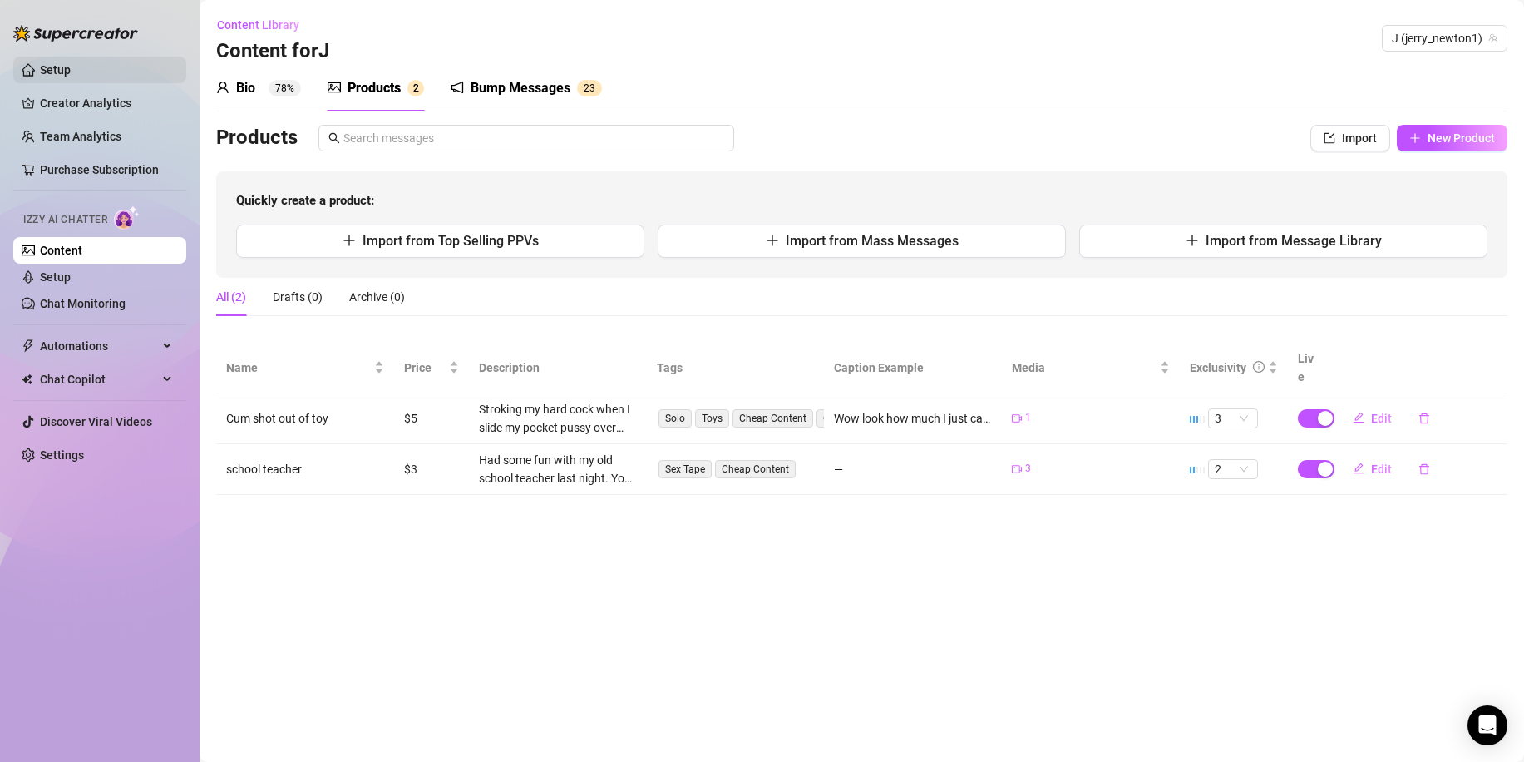
click at [41, 71] on link "Setup" at bounding box center [55, 69] width 31 height 13
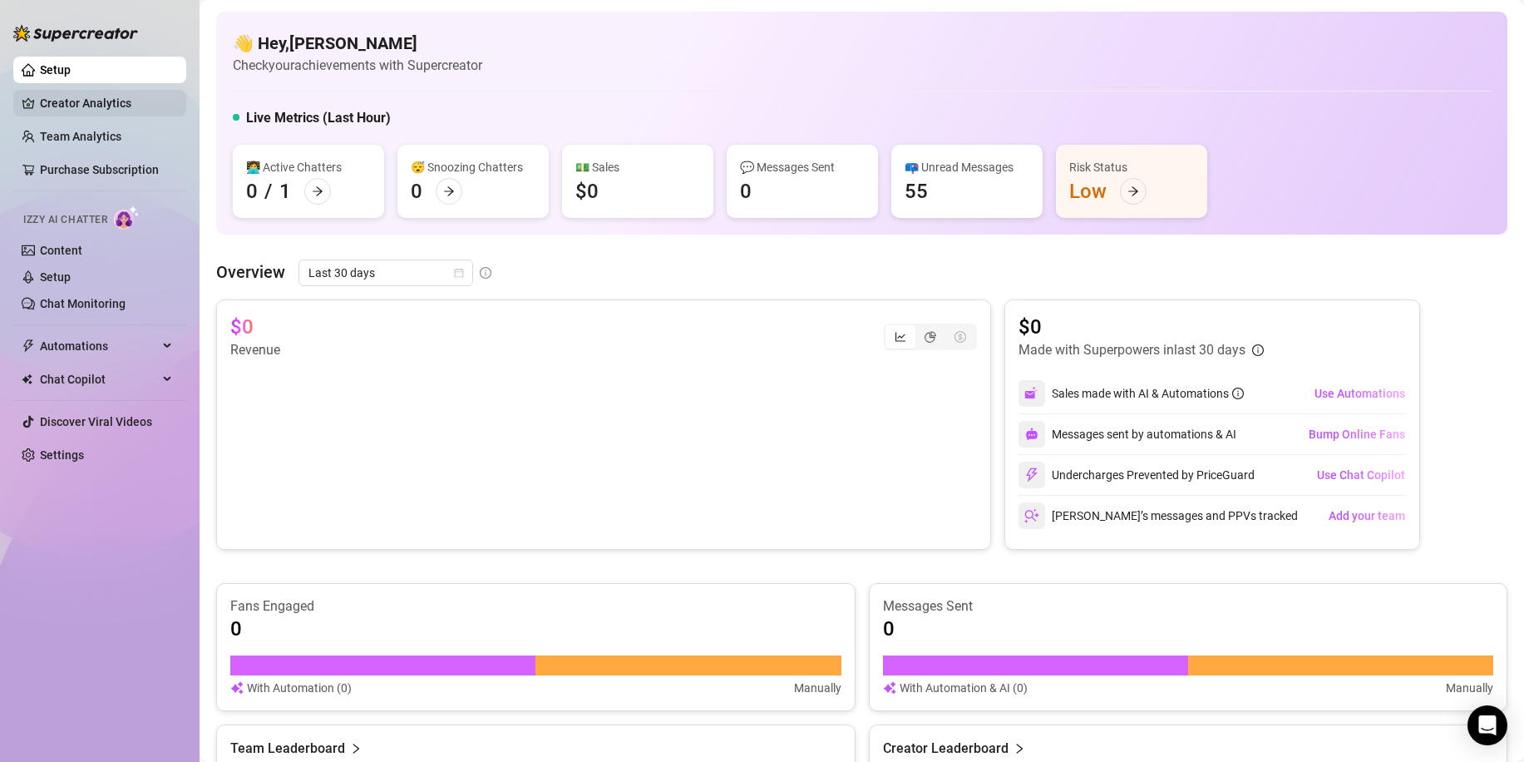
click at [150, 105] on link "Creator Analytics" at bounding box center [106, 103] width 133 height 27
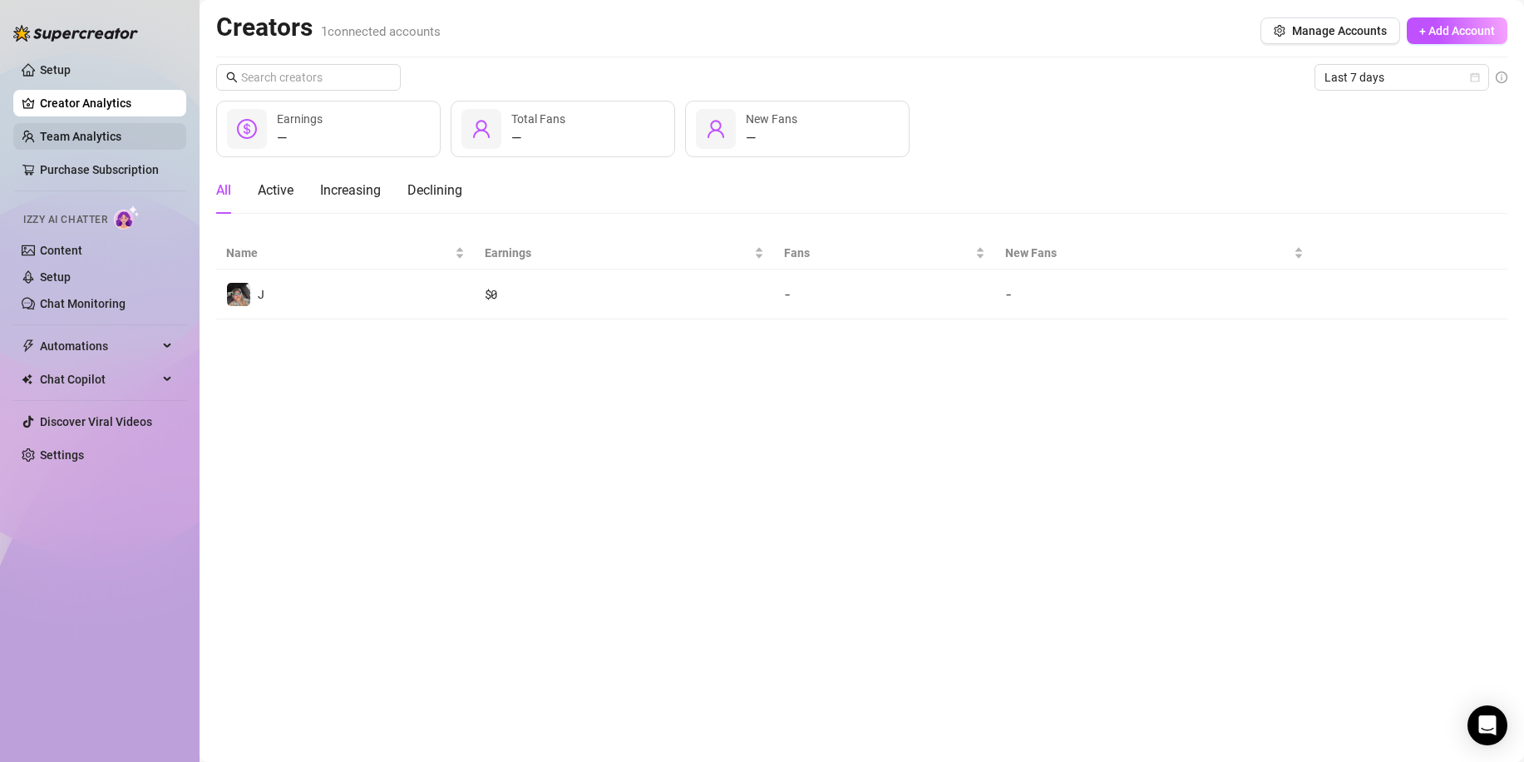
click at [121, 143] on link "Team Analytics" at bounding box center [80, 136] width 81 height 13
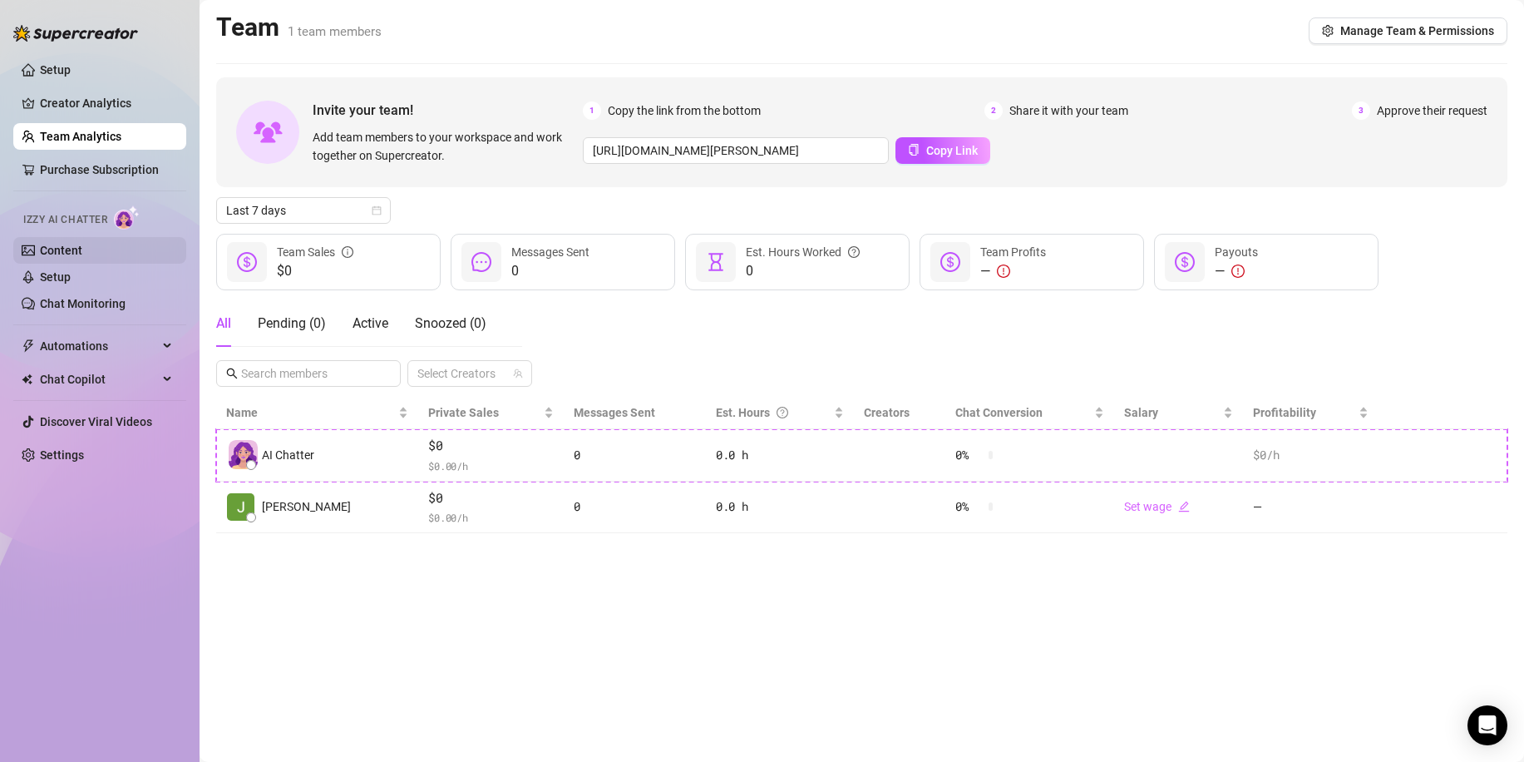
click at [82, 248] on link "Content" at bounding box center [61, 250] width 42 height 13
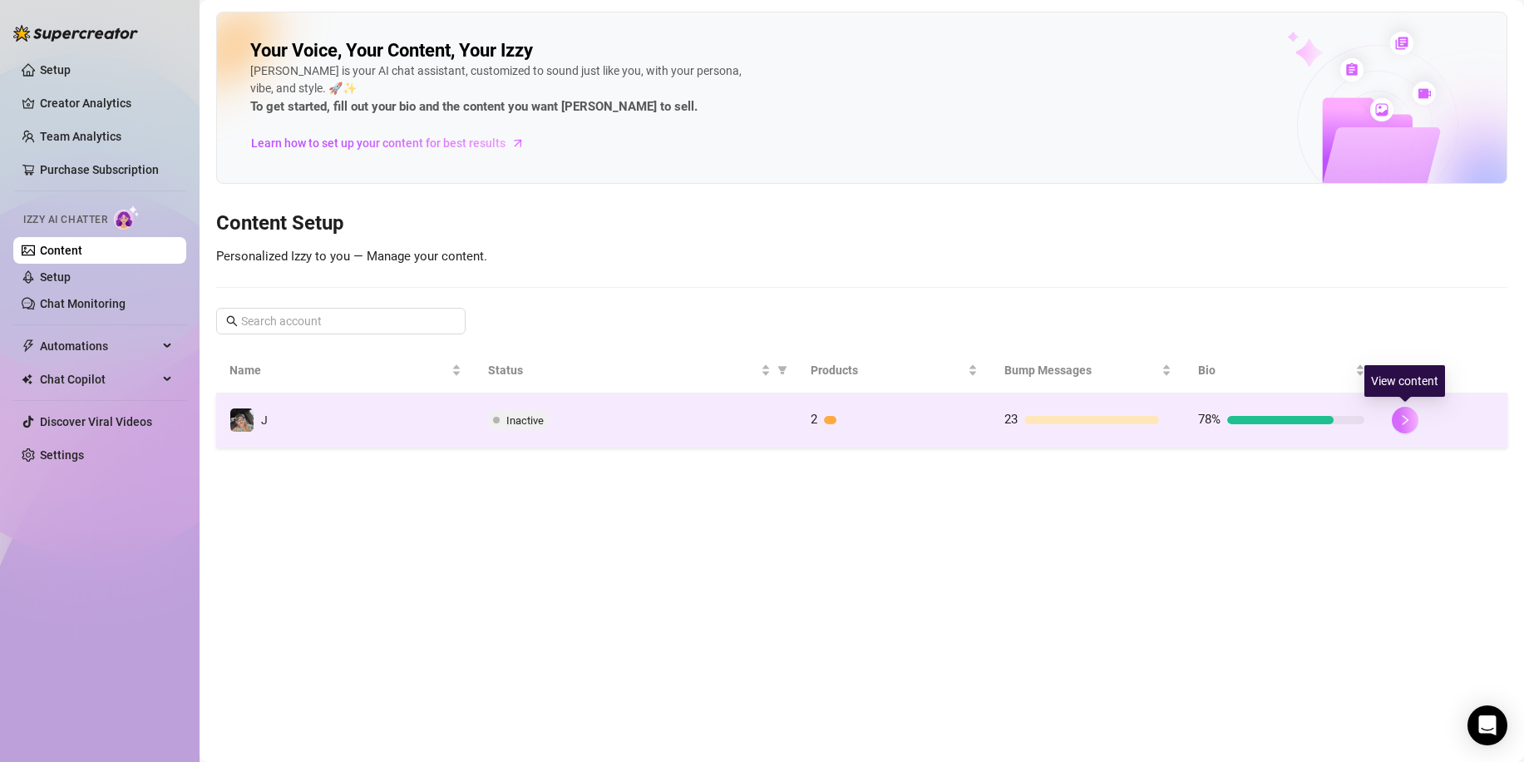
click at [1414, 425] on button "button" at bounding box center [1405, 420] width 27 height 27
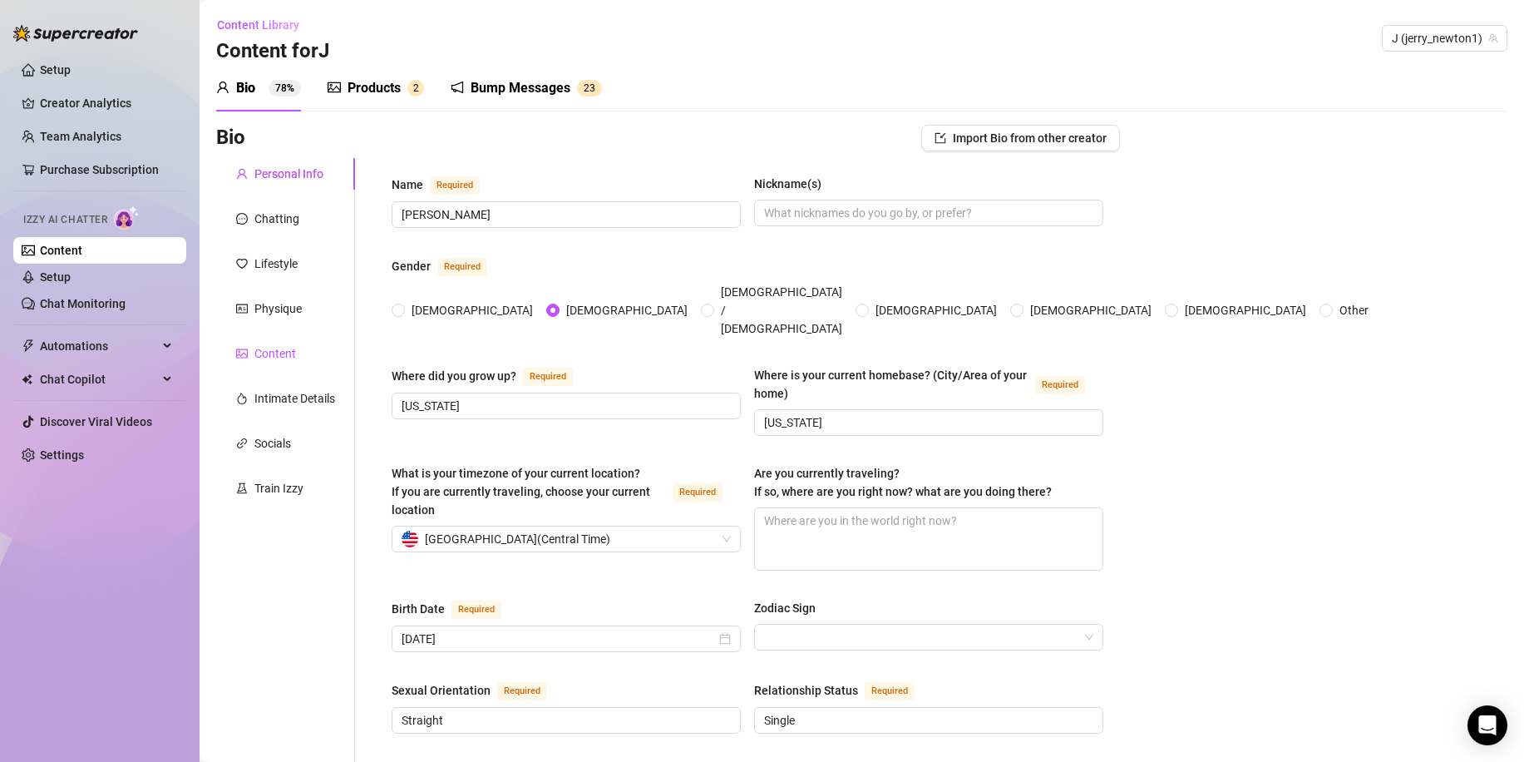
click at [279, 354] on div "Content" at bounding box center [275, 353] width 42 height 18
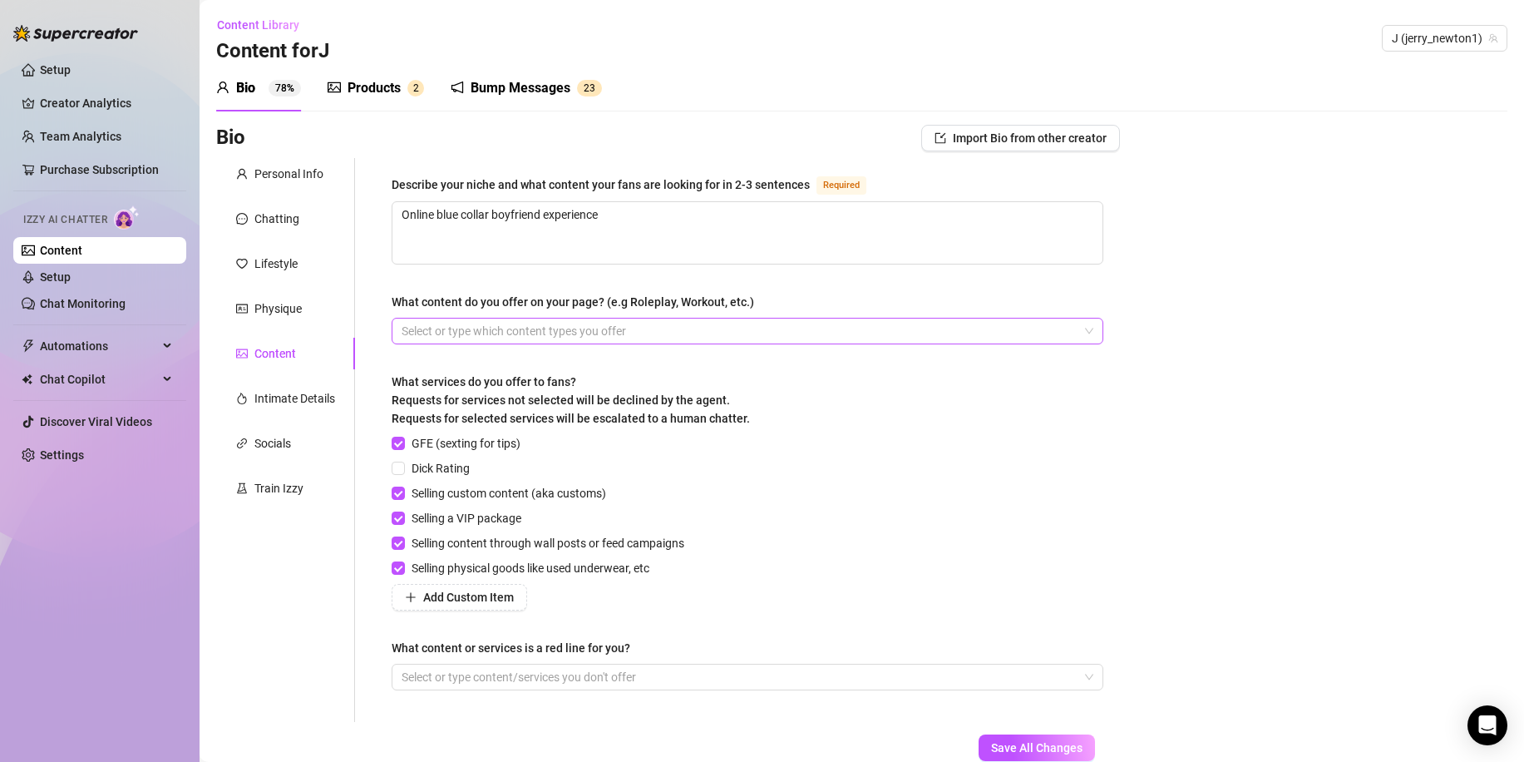
click at [624, 333] on div at bounding box center [739, 330] width 688 height 23
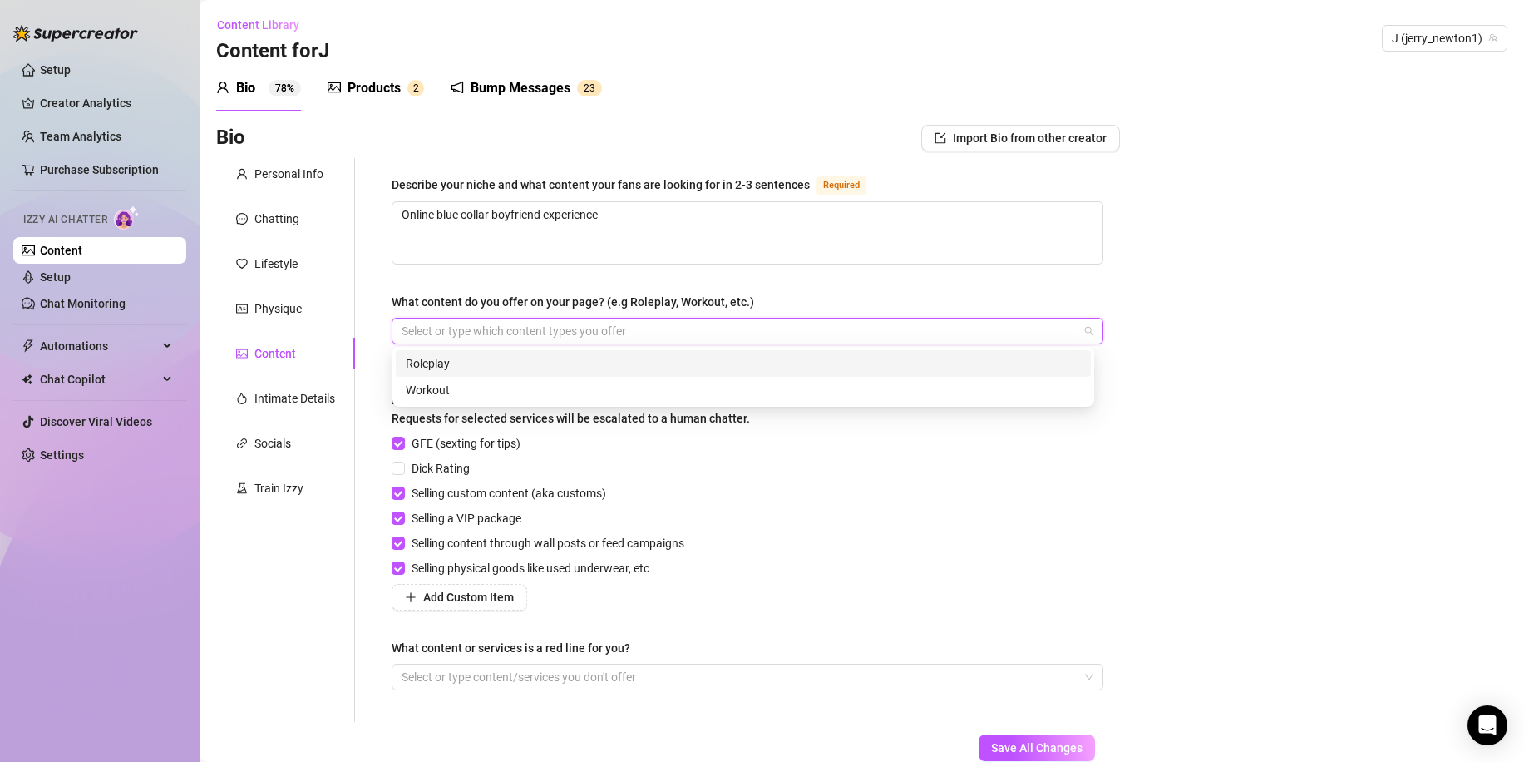
click at [624, 333] on div at bounding box center [739, 330] width 688 height 23
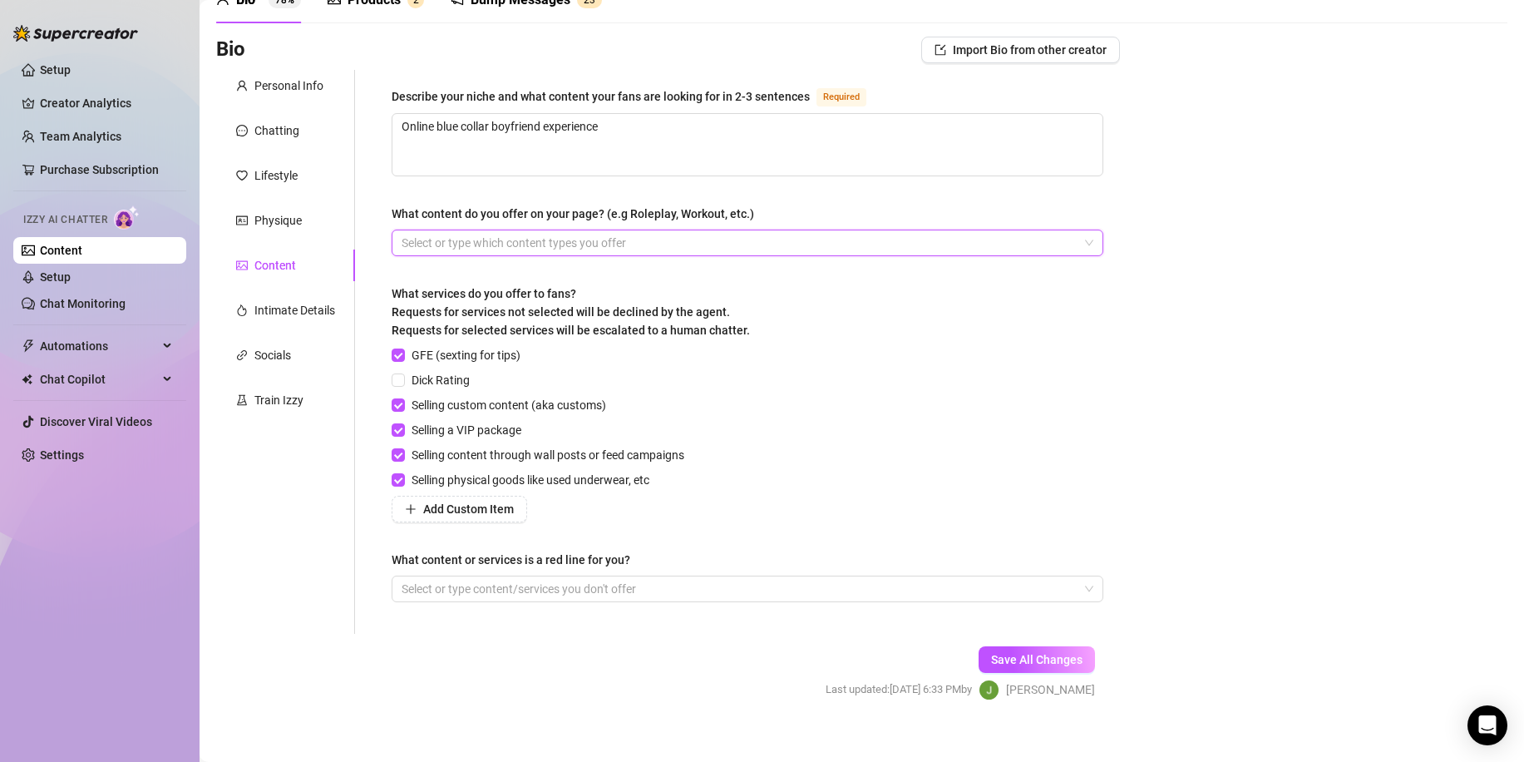
scroll to position [89, 0]
click at [283, 309] on div "Intimate Details" at bounding box center [294, 309] width 81 height 18
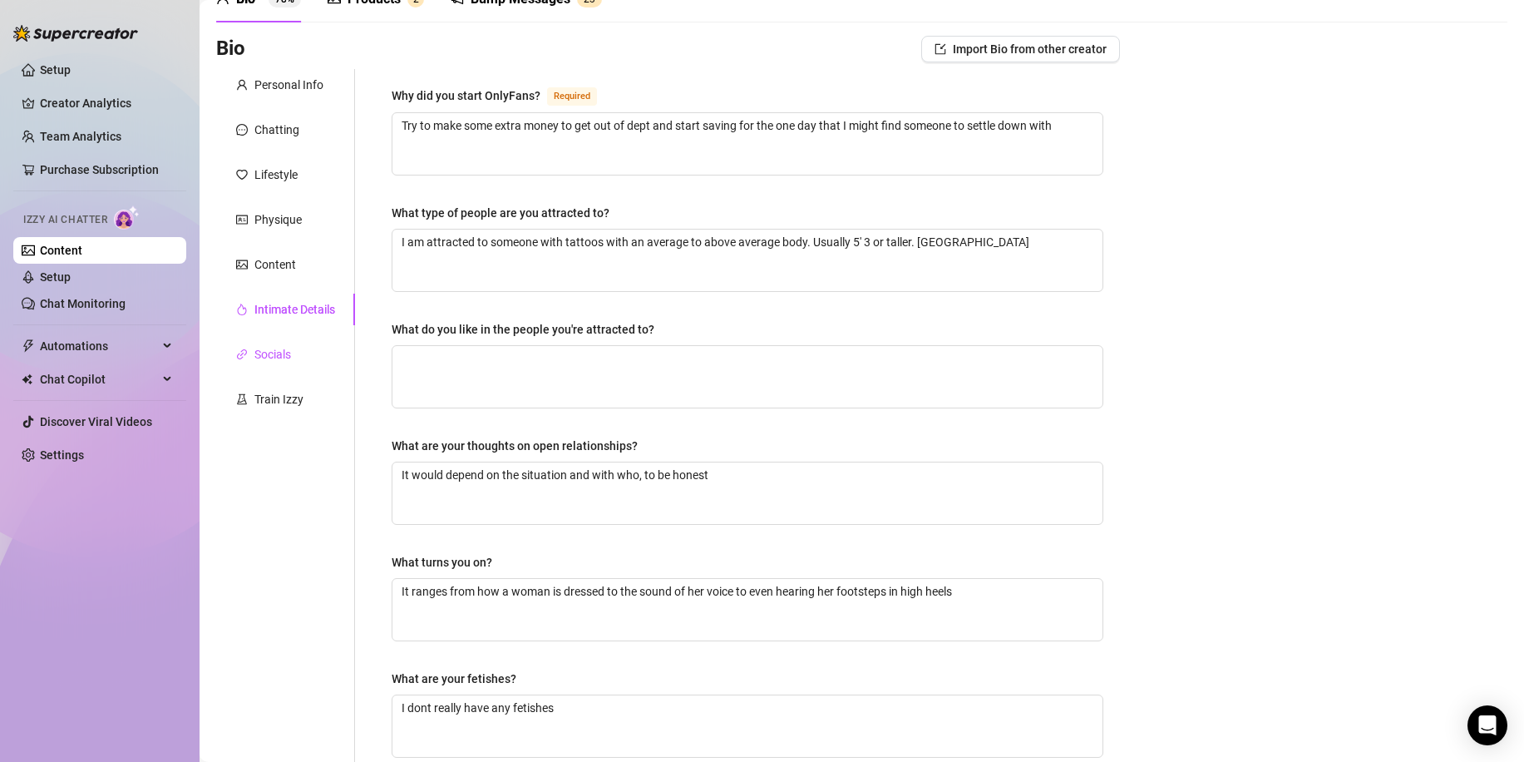
click at [278, 357] on div "Socials" at bounding box center [272, 354] width 37 height 18
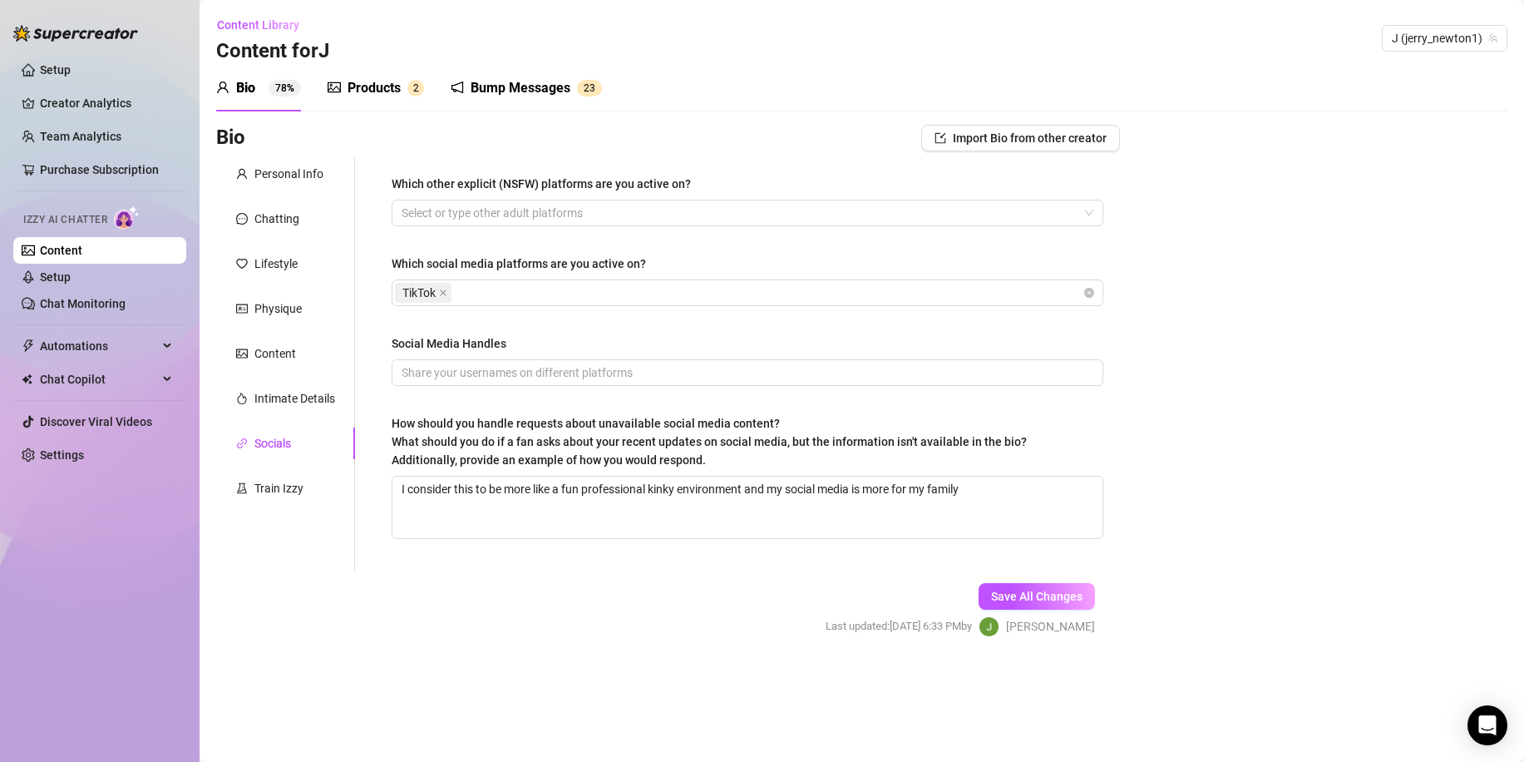
scroll to position [0, 0]
click at [274, 484] on div "Train Izzy" at bounding box center [278, 488] width 49 height 18
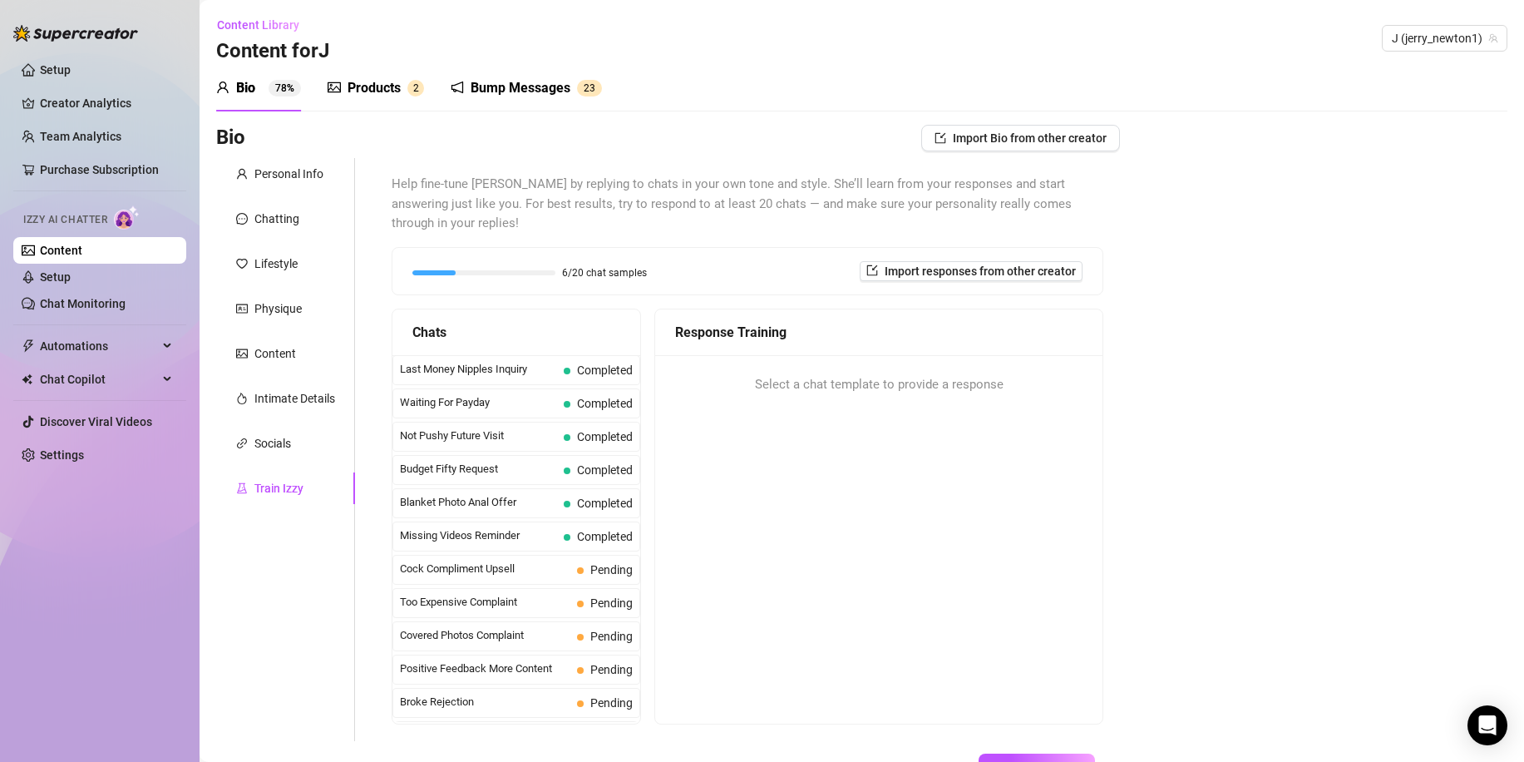
click at [351, 86] on div "Products" at bounding box center [374, 88] width 53 height 20
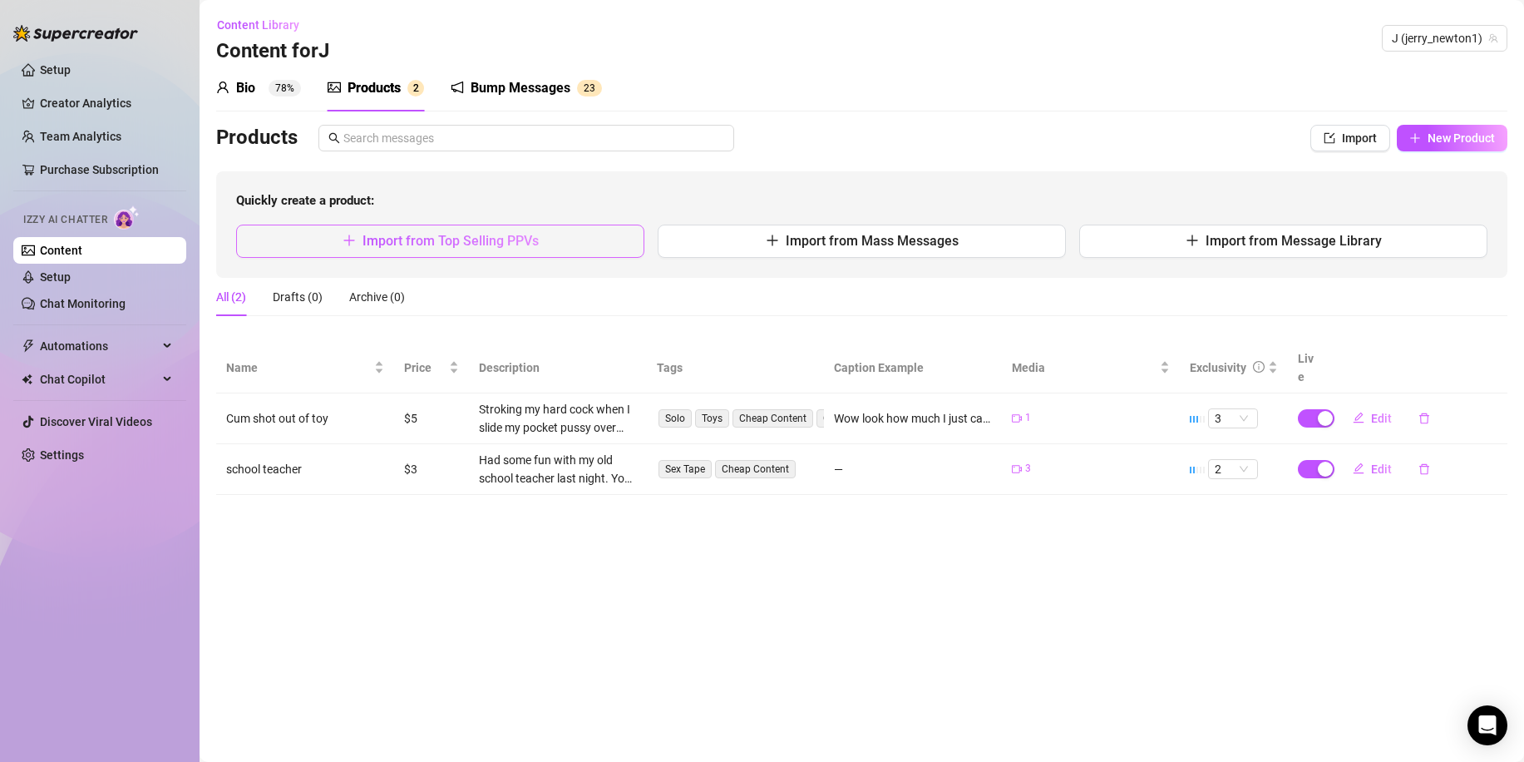
click at [407, 249] on button "Import from Top Selling PPVs" at bounding box center [440, 240] width 408 height 33
type textarea "Type your message here..."
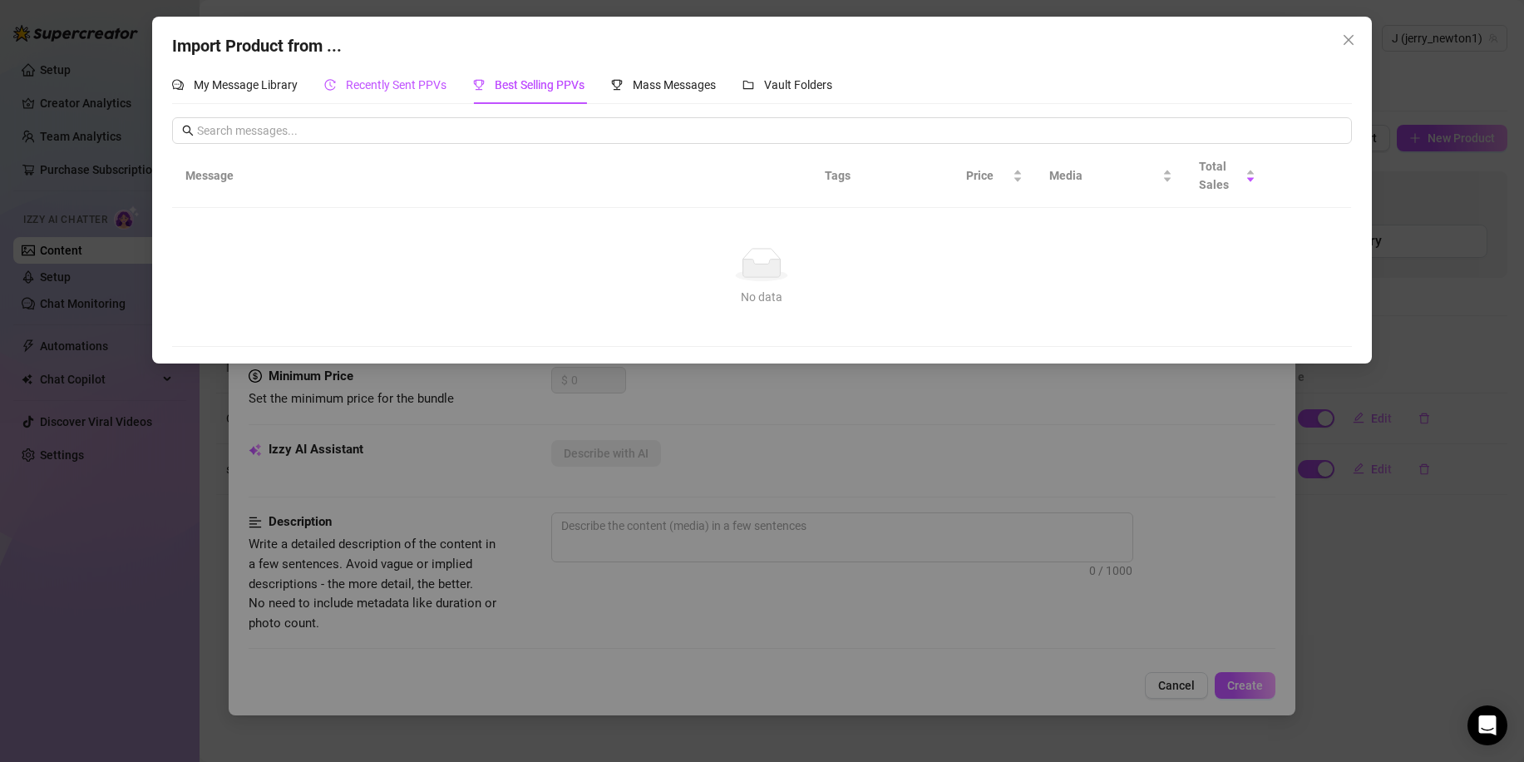
click at [422, 81] on span "Recently Sent PPVs" at bounding box center [396, 84] width 101 height 13
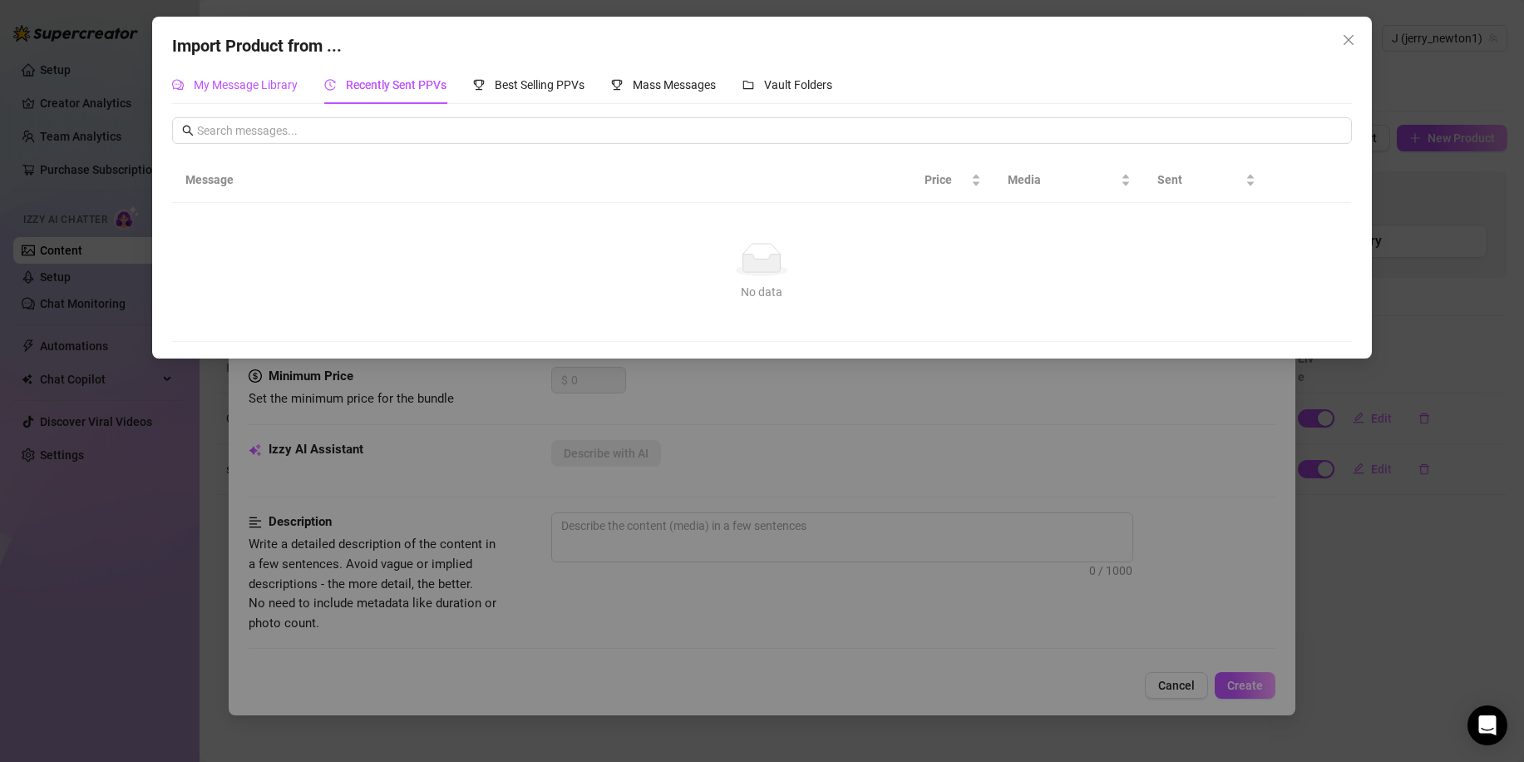
click at [254, 90] on span "My Message Library" at bounding box center [246, 84] width 104 height 13
click at [789, 94] on div "Vault Folders" at bounding box center [787, 85] width 90 height 18
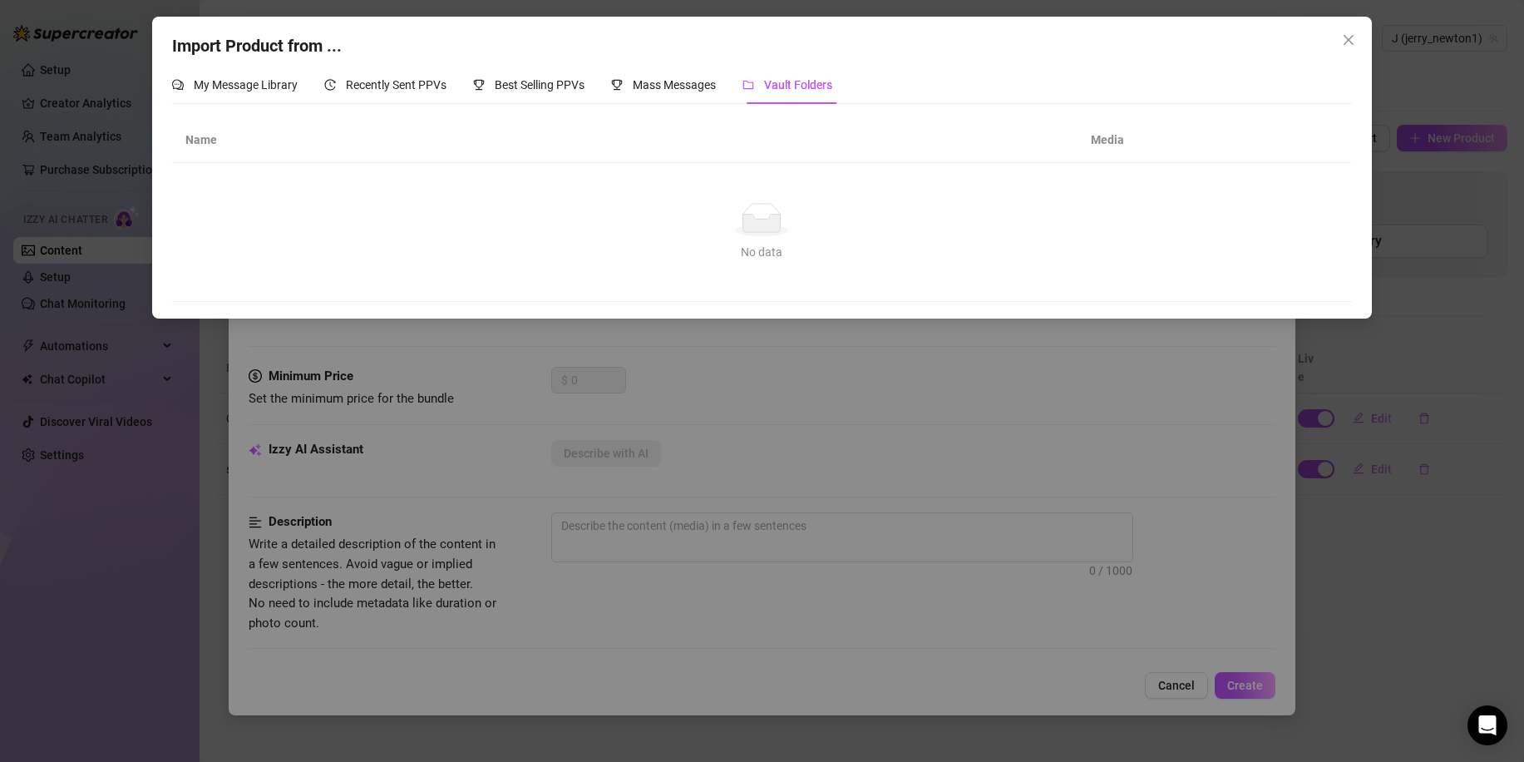
click at [1155, 125] on th "Media" at bounding box center [1153, 140] width 150 height 46
click at [1352, 34] on icon "close" at bounding box center [1348, 39] width 13 height 13
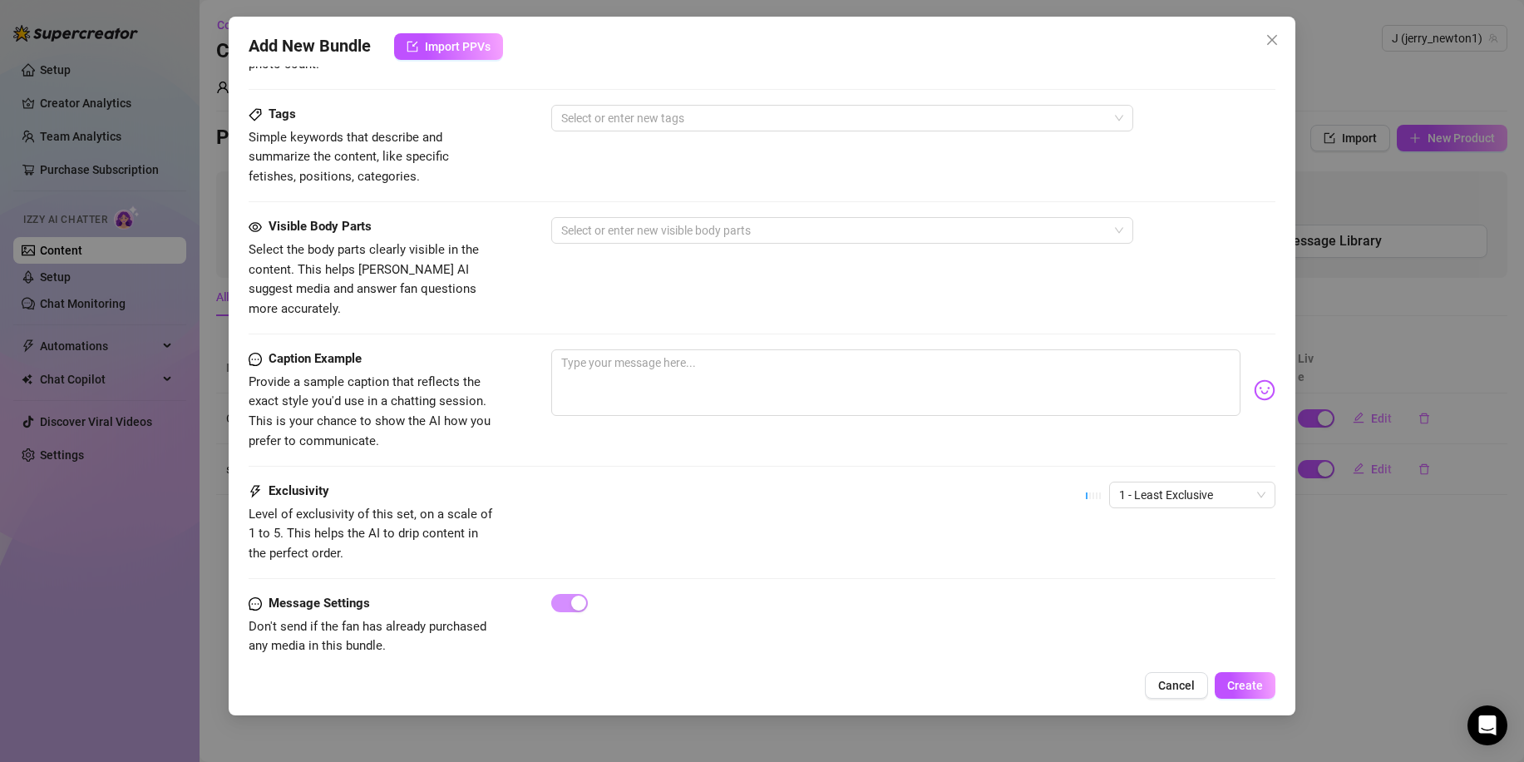
scroll to position [564, 0]
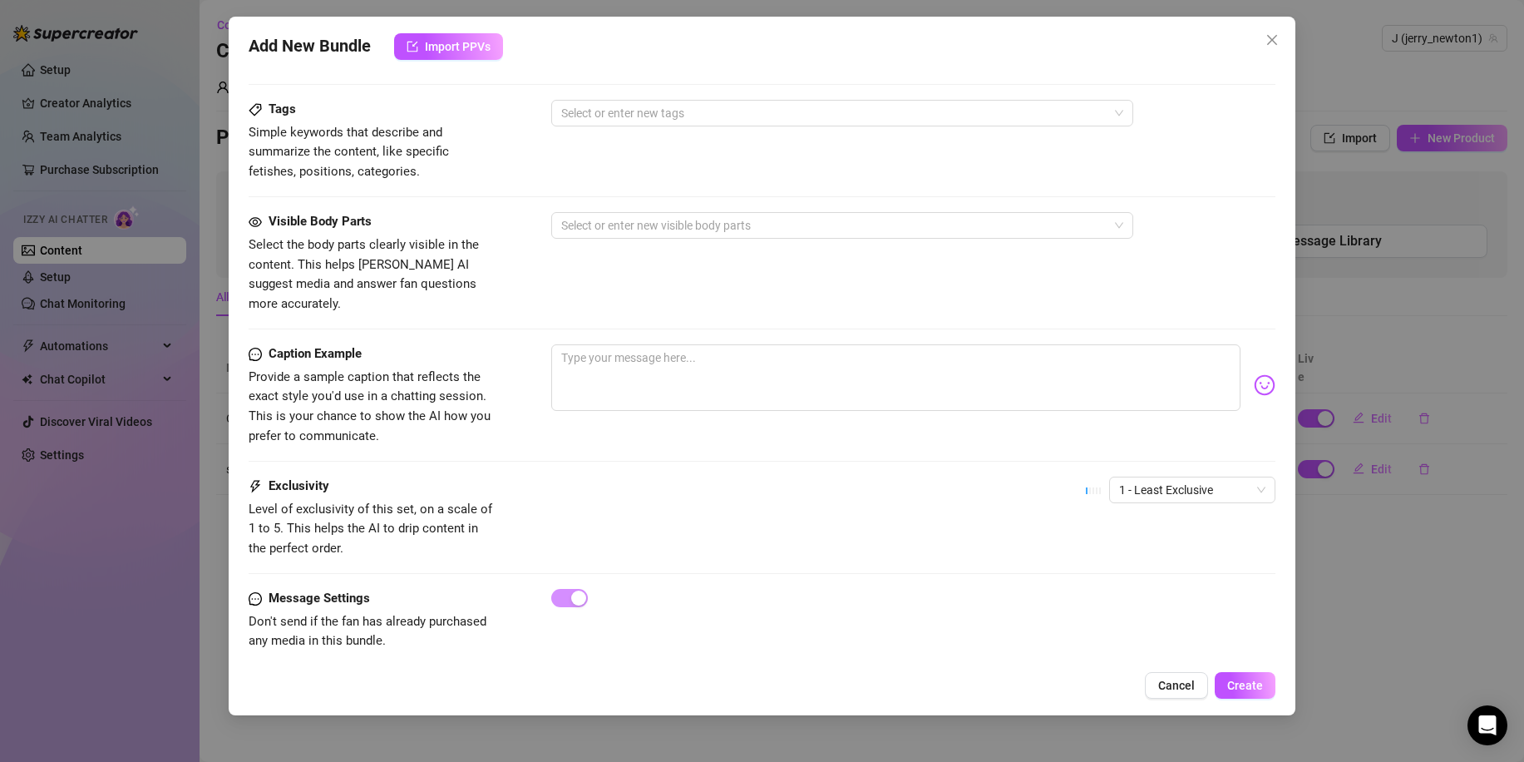
click at [692, 489] on div "Exclusivity Level of exclusivity of this set, on a scale of 1 to 5. This helps …" at bounding box center [762, 516] width 1027 height 81
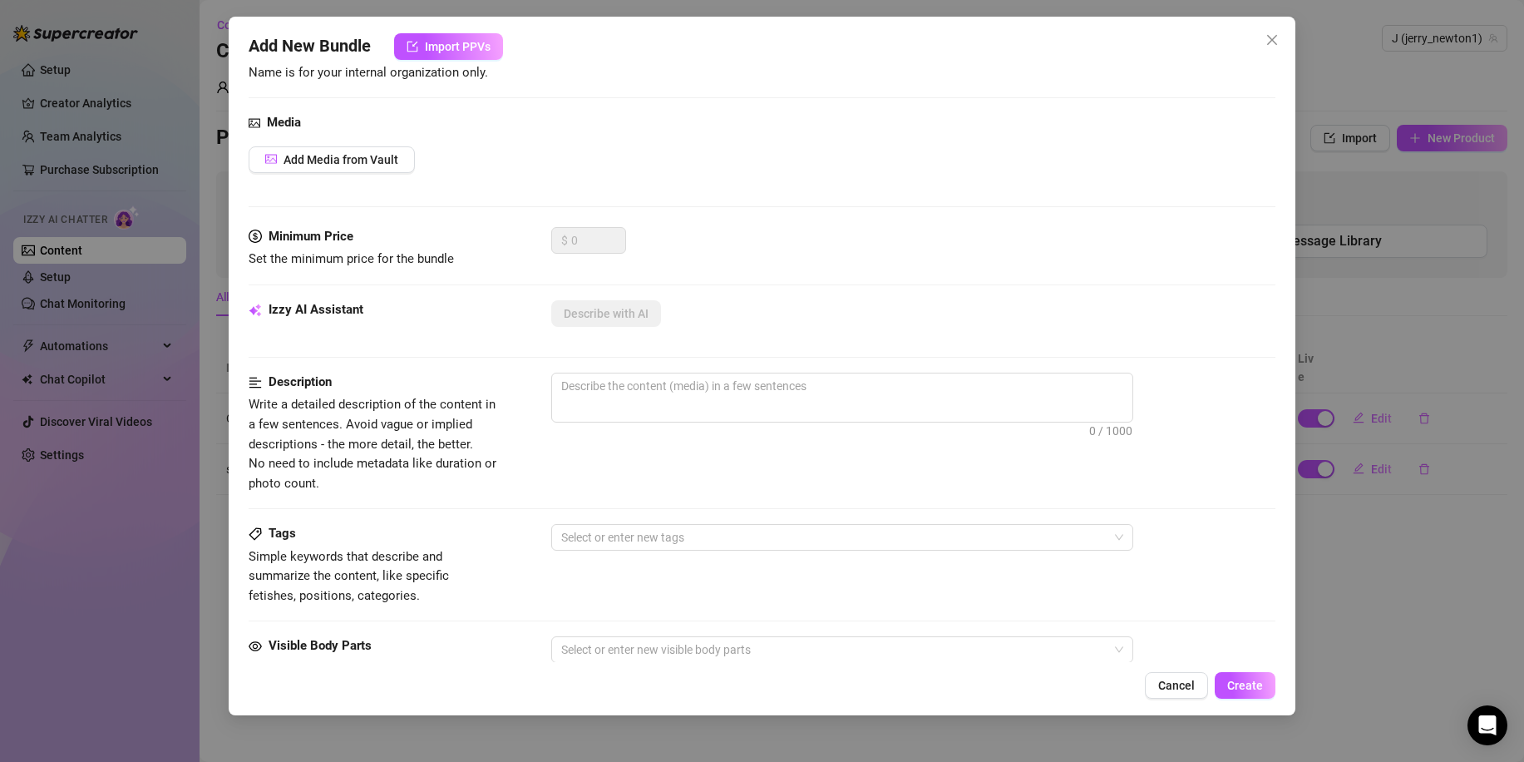
scroll to position [0, 0]
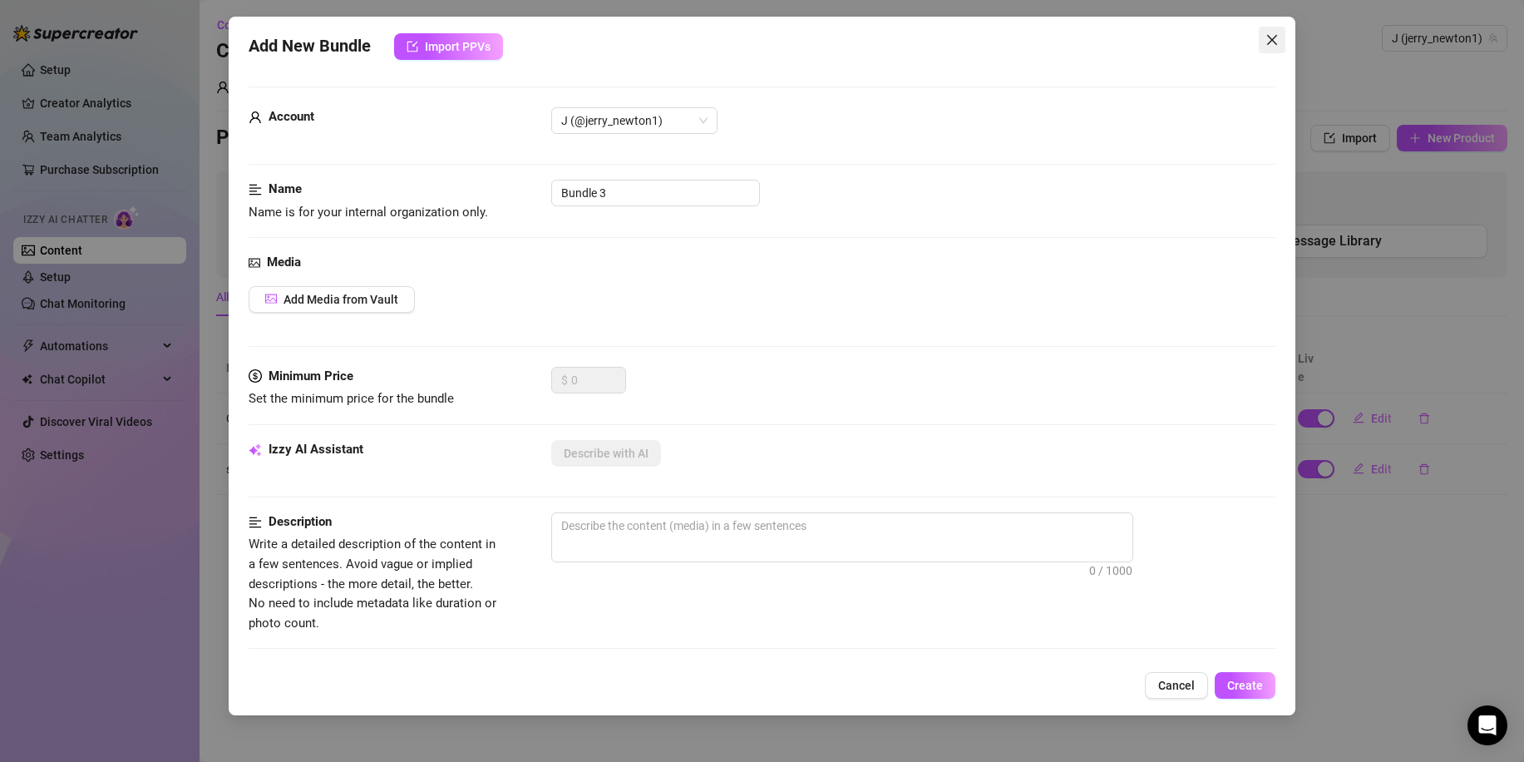
click at [1270, 39] on icon "close" at bounding box center [1271, 39] width 13 height 13
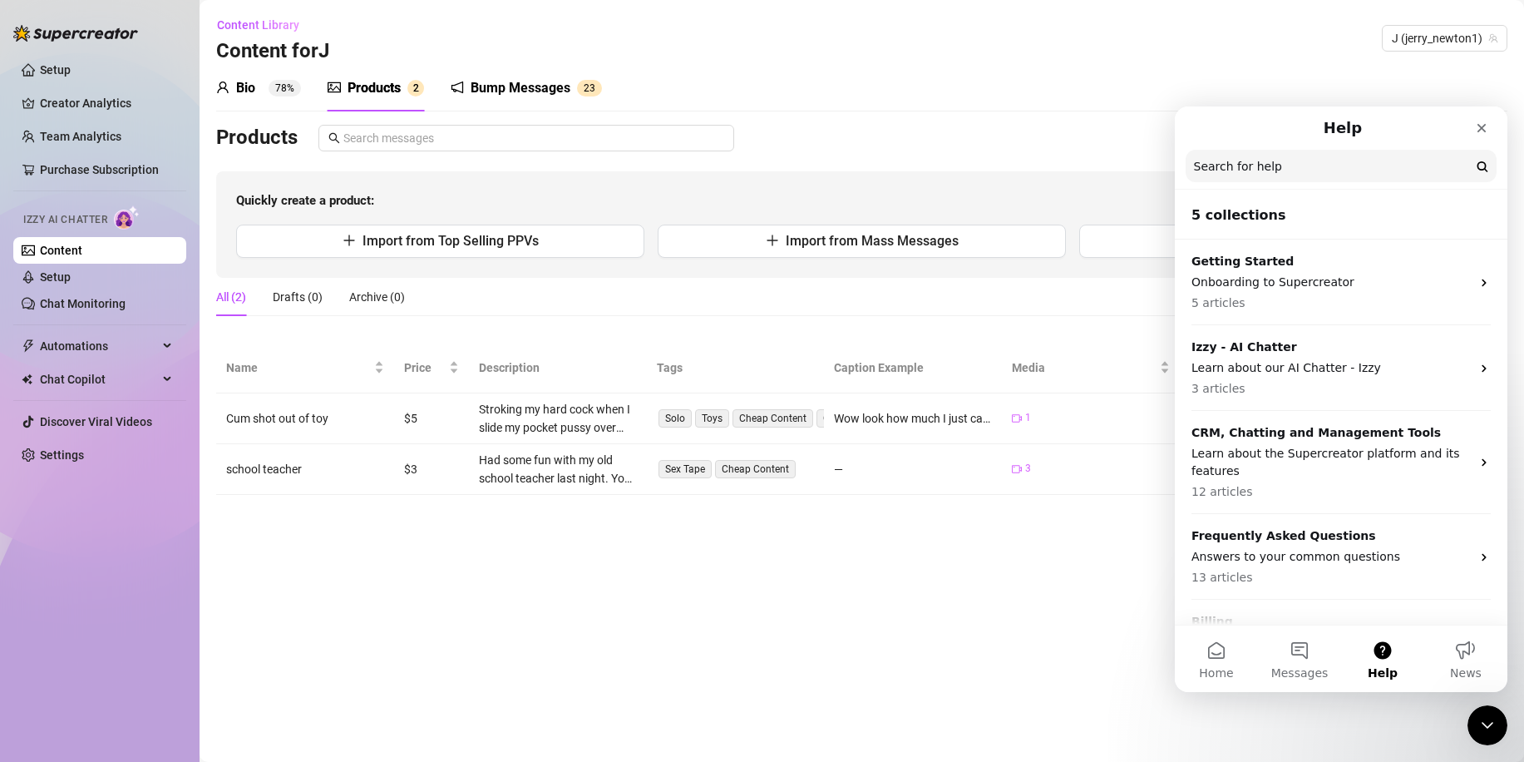
click at [1057, 573] on main "Content Library Content for J J (jerry_newton1) Bio 78% Products 2 Bump Message…" at bounding box center [862, 381] width 1325 height 762
click at [1482, 128] on icon "Close" at bounding box center [1482, 128] width 9 height 9
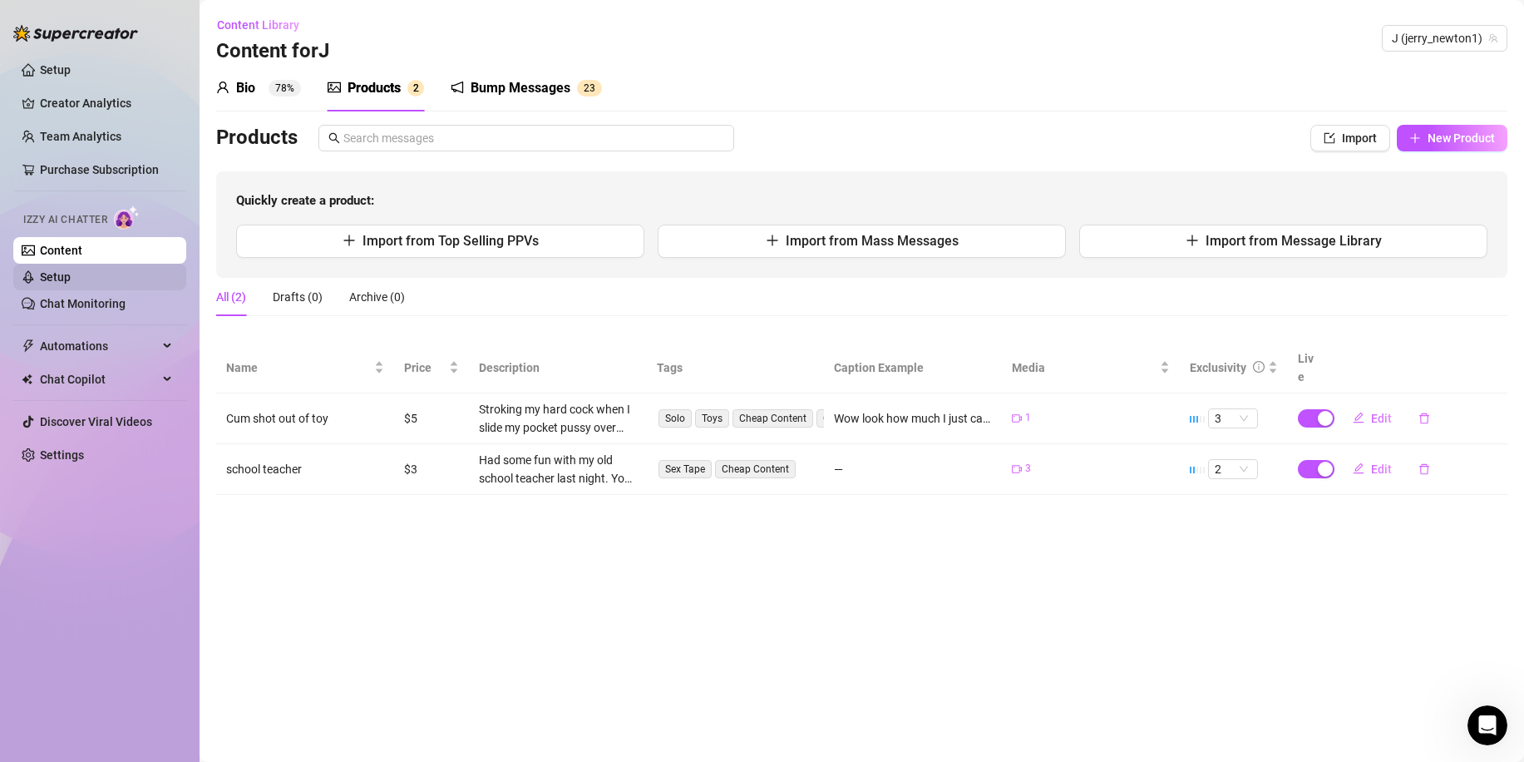
click at [67, 280] on link "Setup" at bounding box center [55, 276] width 31 height 13
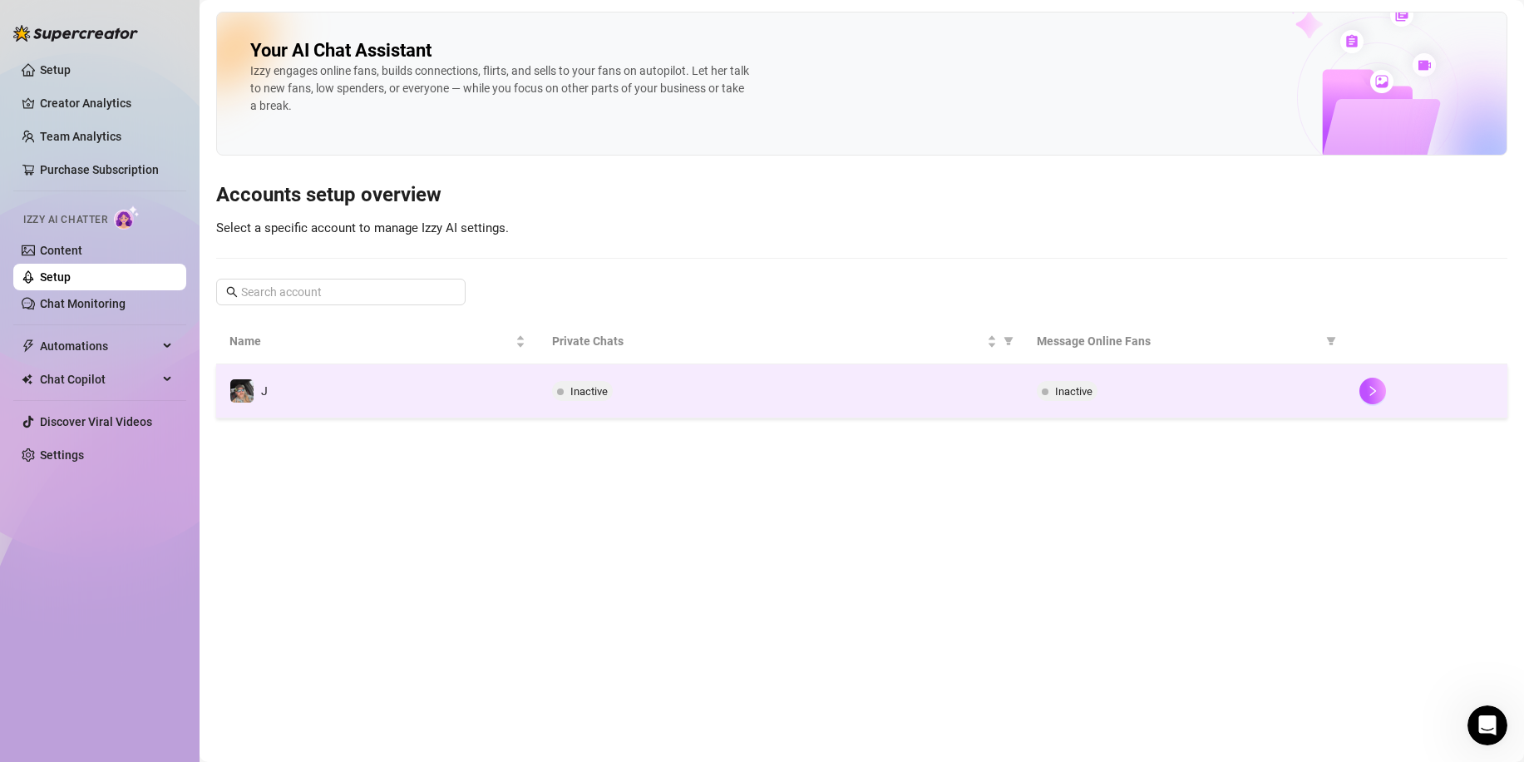
click at [566, 391] on span "Inactive" at bounding box center [582, 391] width 61 height 20
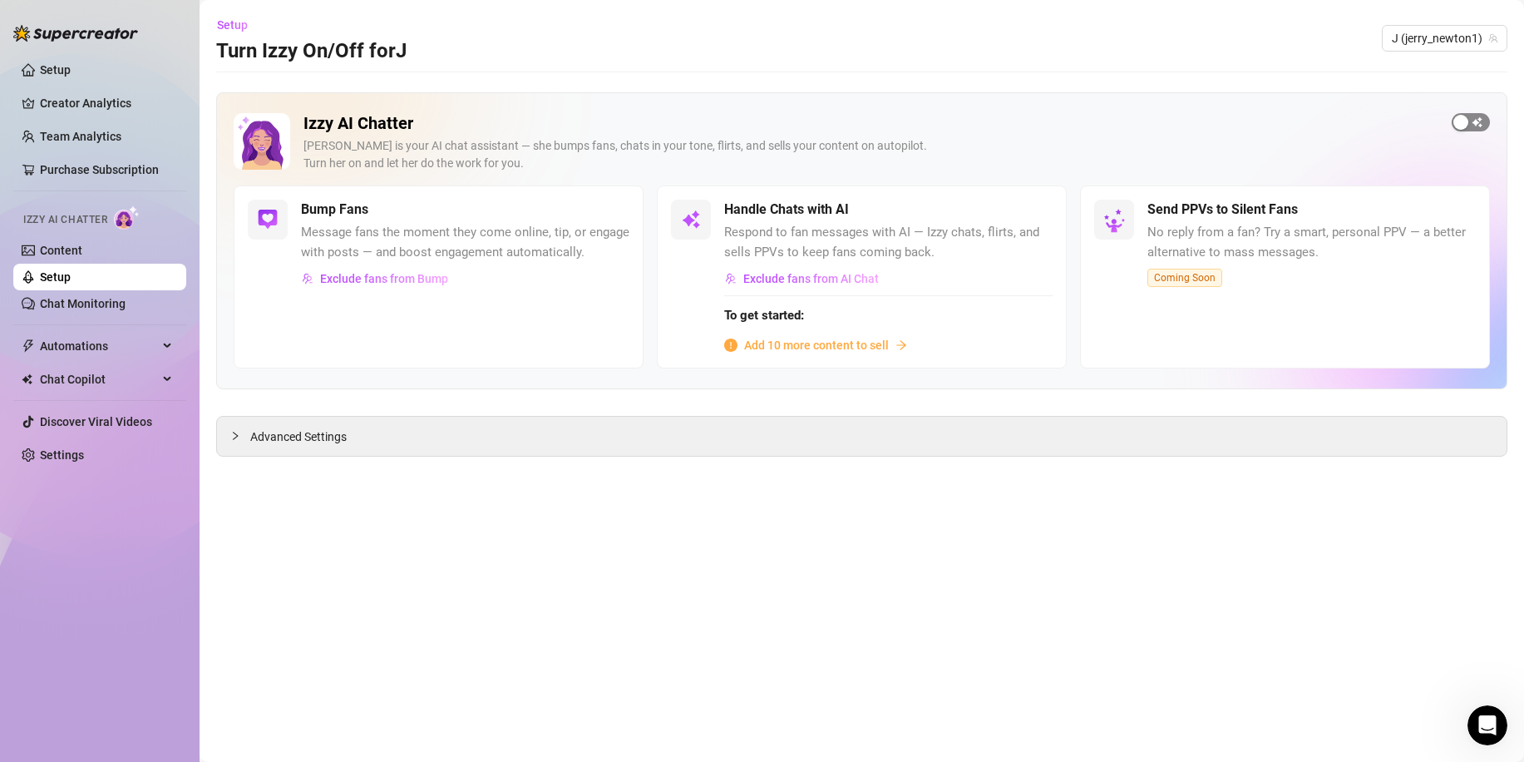
click at [1463, 123] on div "button" at bounding box center [1460, 122] width 15 height 15
click at [1022, 211] on div "button" at bounding box center [1025, 209] width 15 height 15
click at [51, 255] on link "Content" at bounding box center [61, 250] width 42 height 13
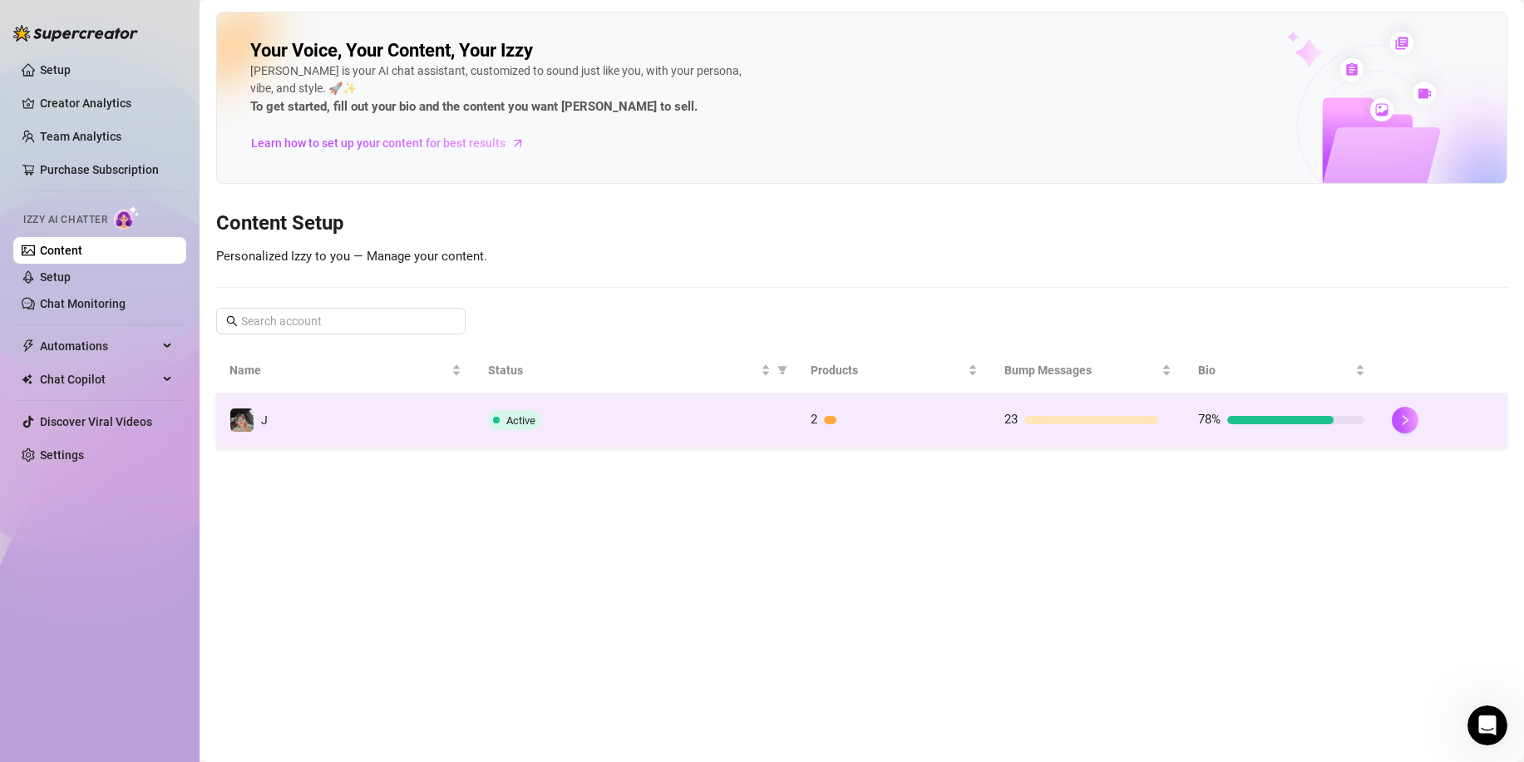
click at [624, 417] on div "Active" at bounding box center [636, 420] width 296 height 20
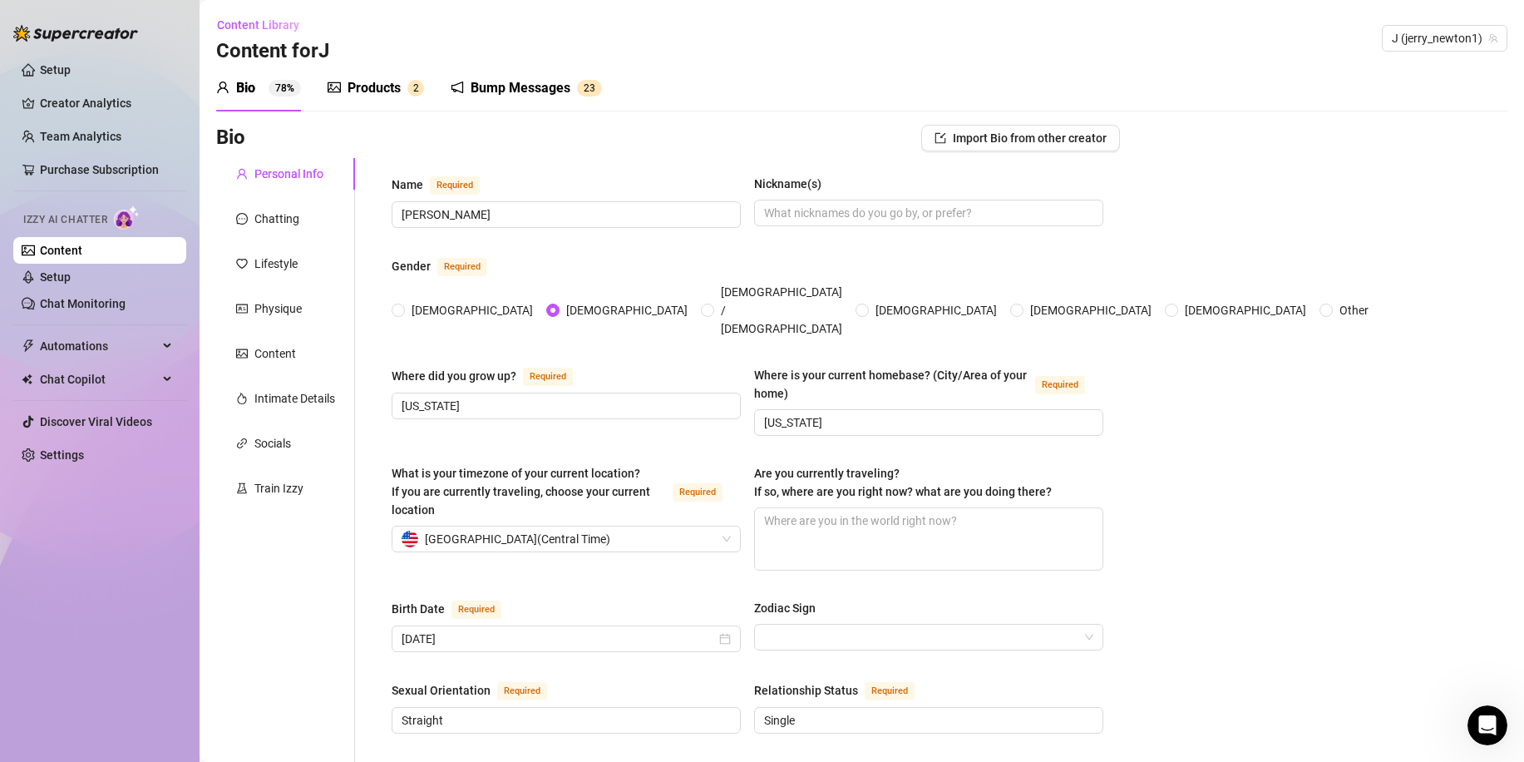
click at [370, 85] on div "Products" at bounding box center [374, 88] width 53 height 20
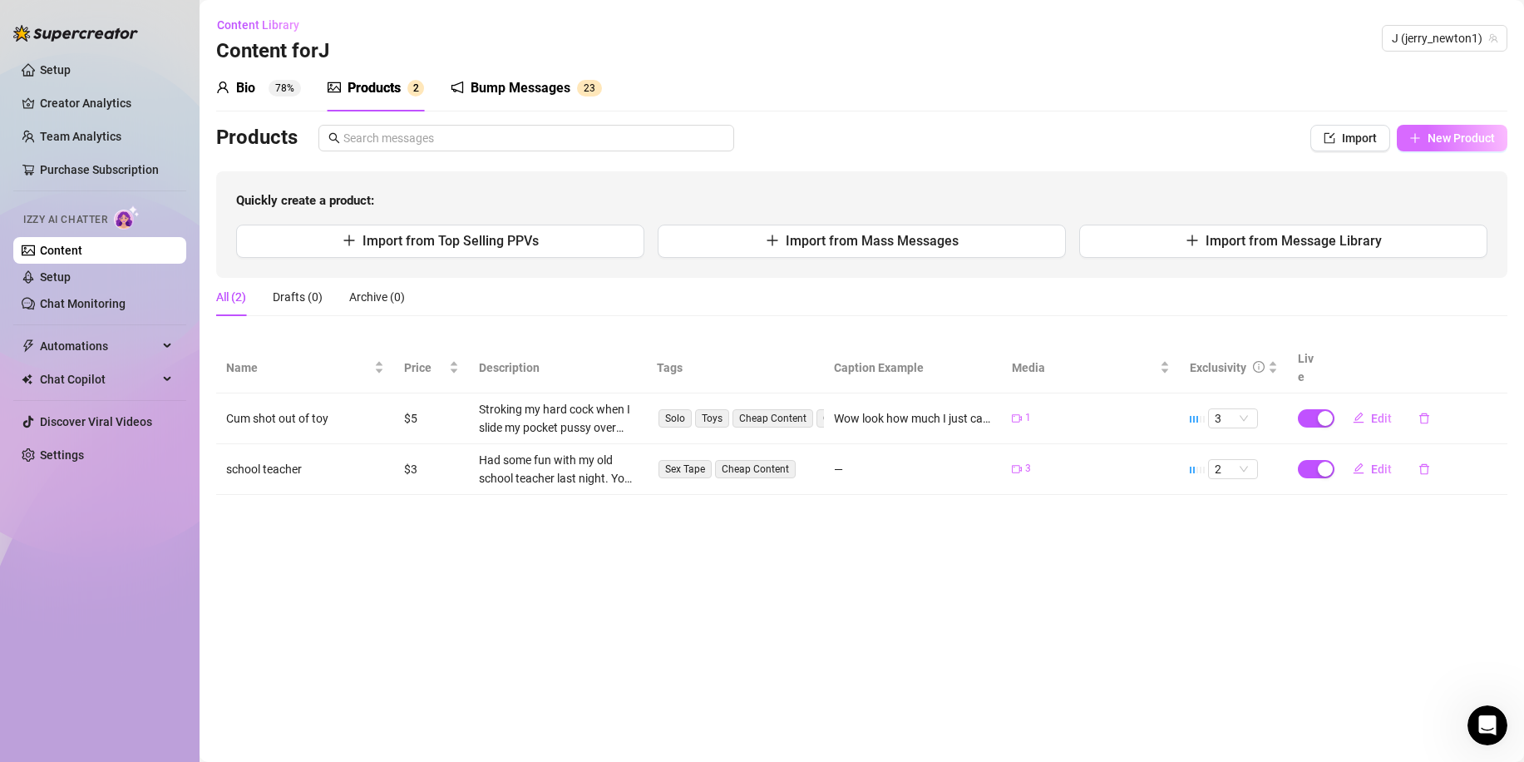
click at [1465, 134] on span "New Product" at bounding box center [1461, 137] width 67 height 13
type textarea "Type your message here..."
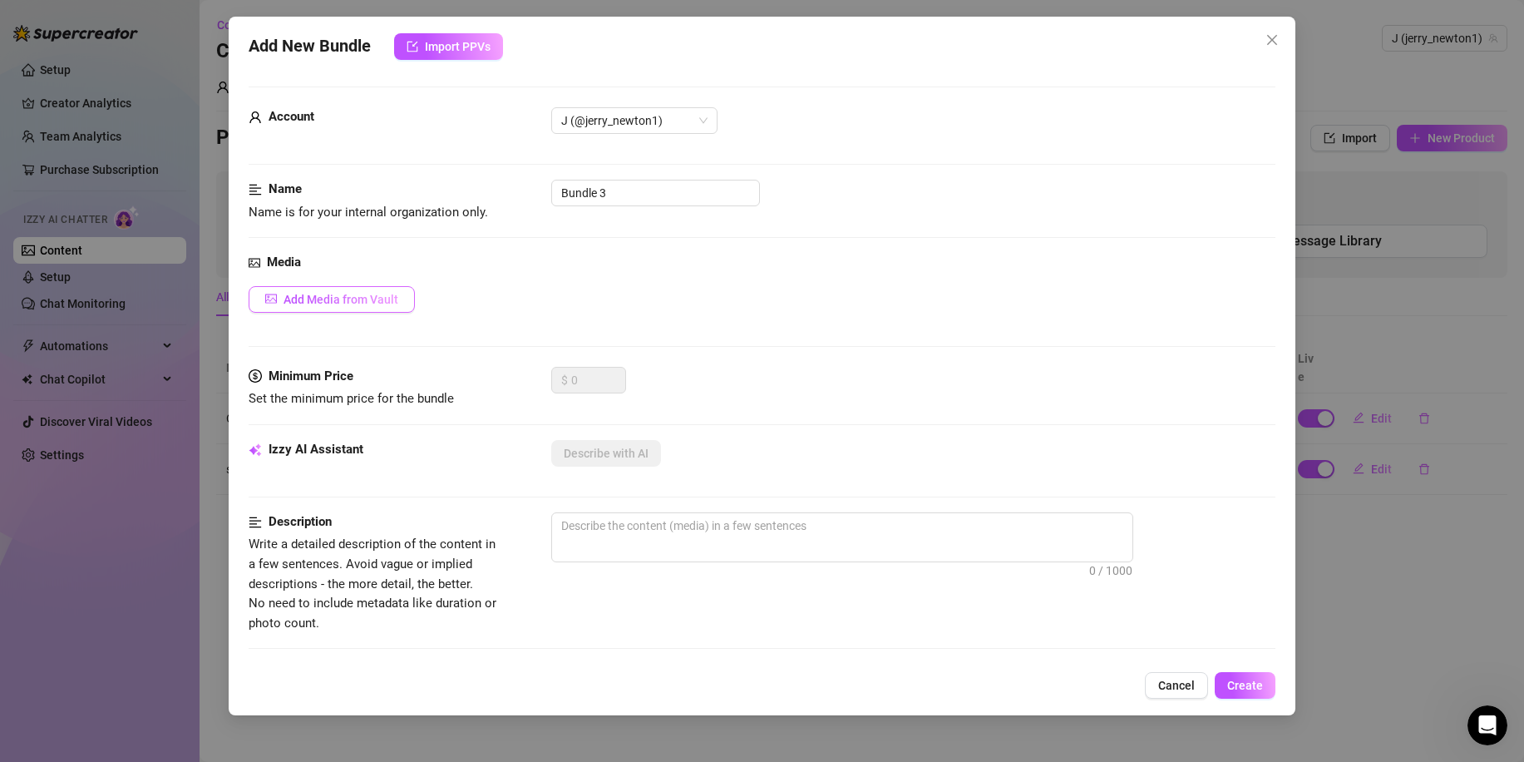
click at [338, 297] on span "Add Media from Vault" at bounding box center [341, 299] width 115 height 13
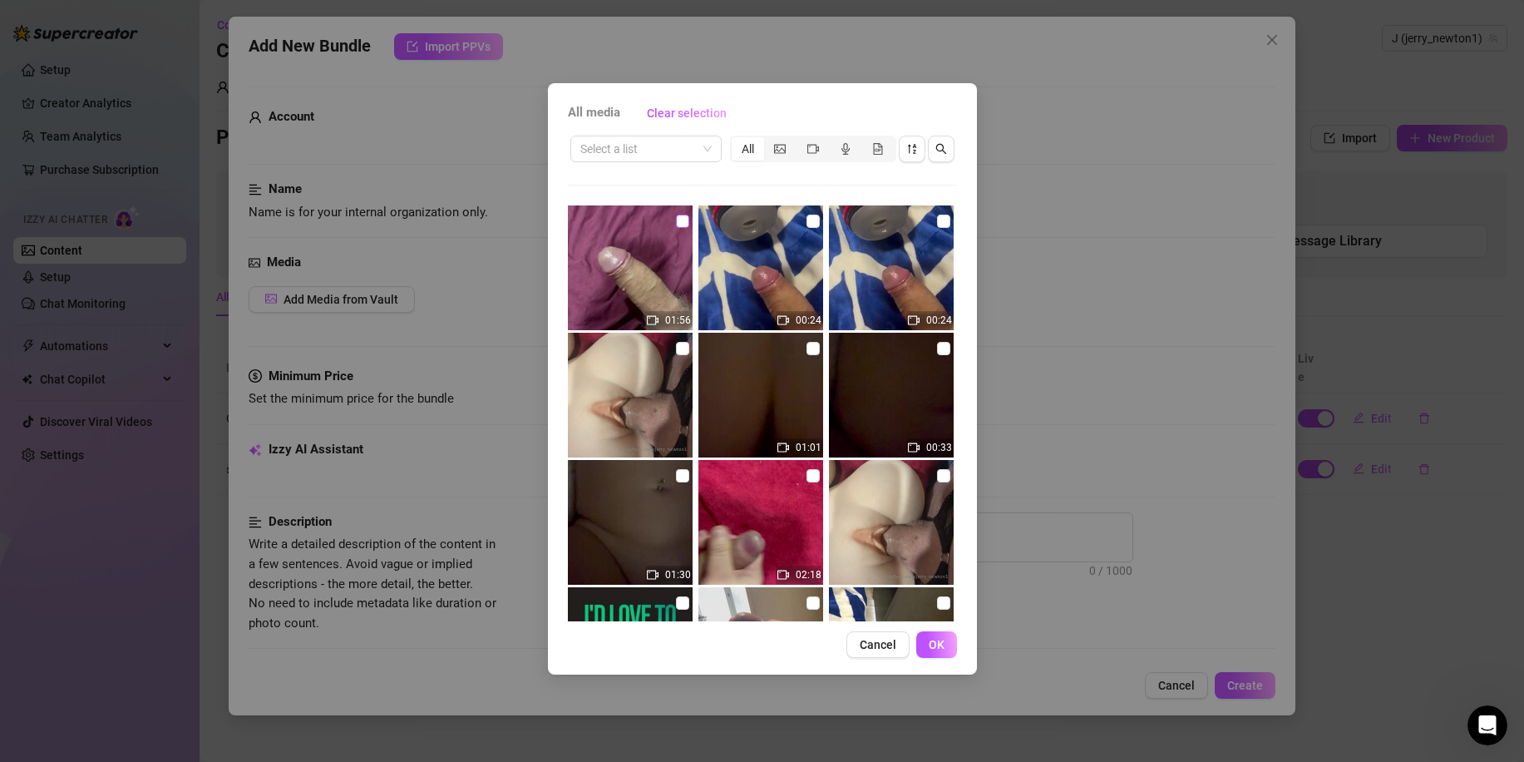
click at [677, 224] on input "checkbox" at bounding box center [682, 221] width 13 height 13
checkbox input "true"
click at [797, 474] on img at bounding box center [760, 522] width 125 height 125
click at [807, 476] on input "checkbox" at bounding box center [813, 475] width 13 height 13
checkbox input "true"
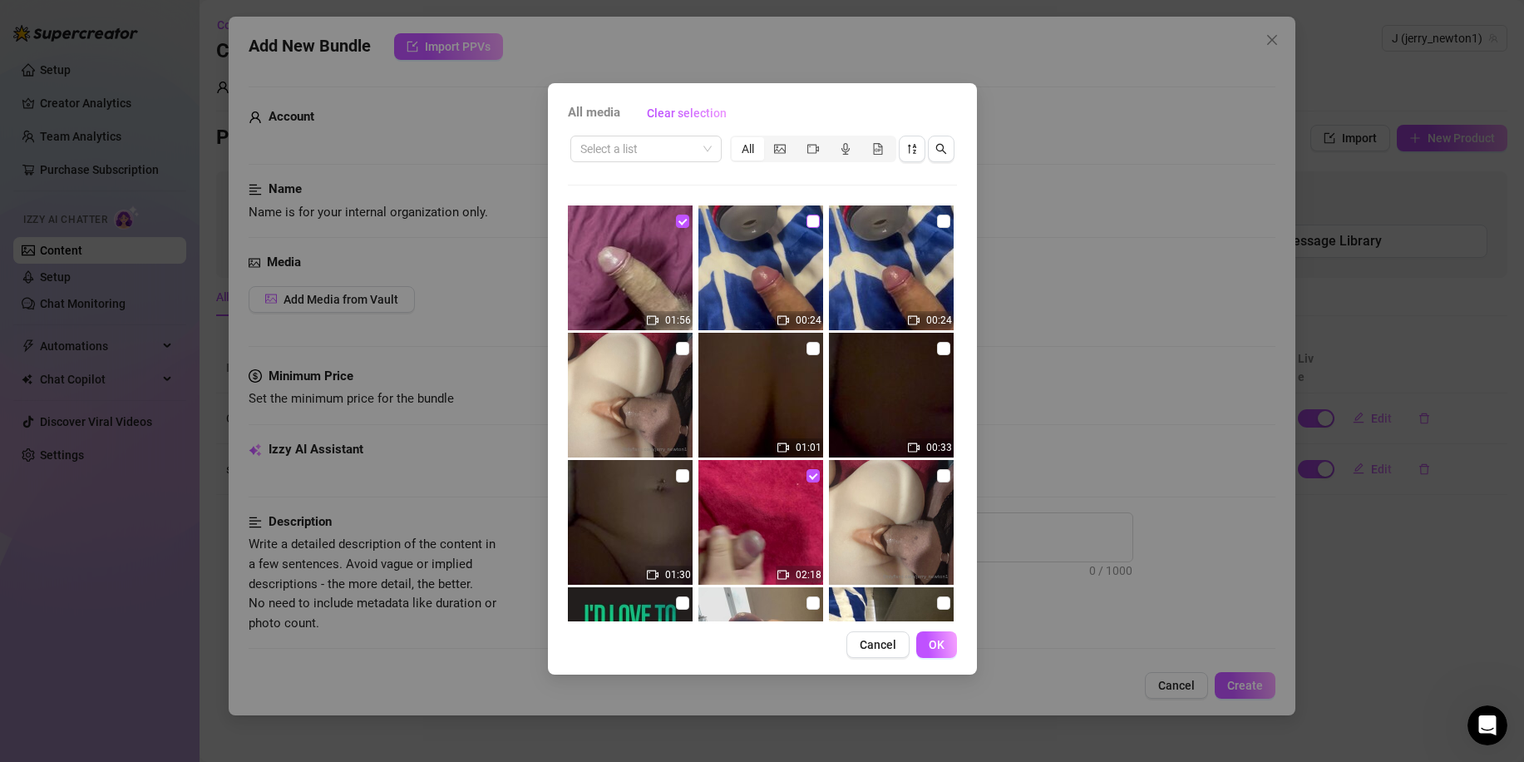
click at [807, 220] on input "checkbox" at bounding box center [813, 221] width 13 height 13
checkbox input "true"
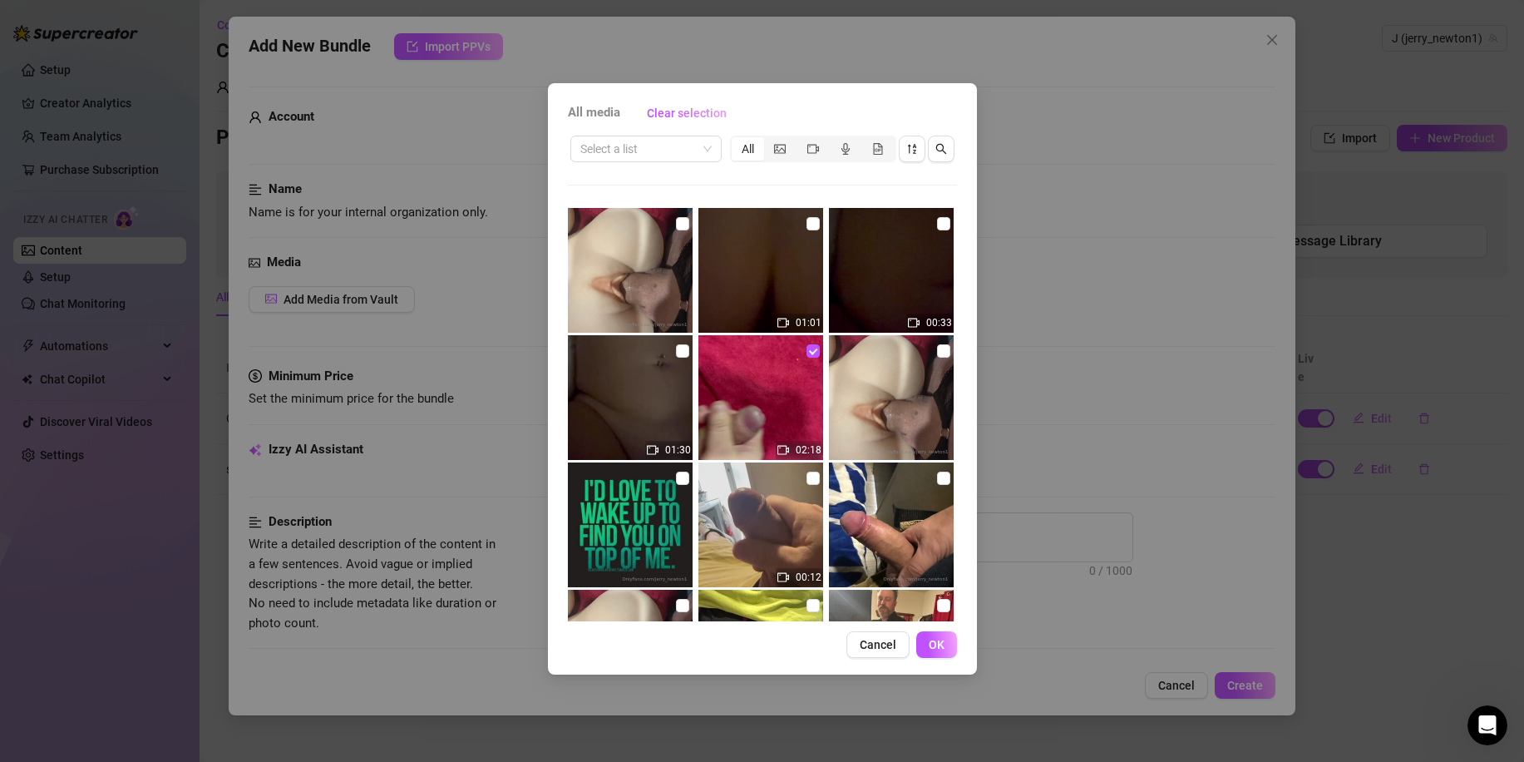
scroll to position [126, 0]
click at [807, 479] on input "checkbox" at bounding box center [813, 477] width 13 height 13
checkbox input "true"
click at [937, 478] on input "checkbox" at bounding box center [943, 477] width 13 height 13
checkbox input "true"
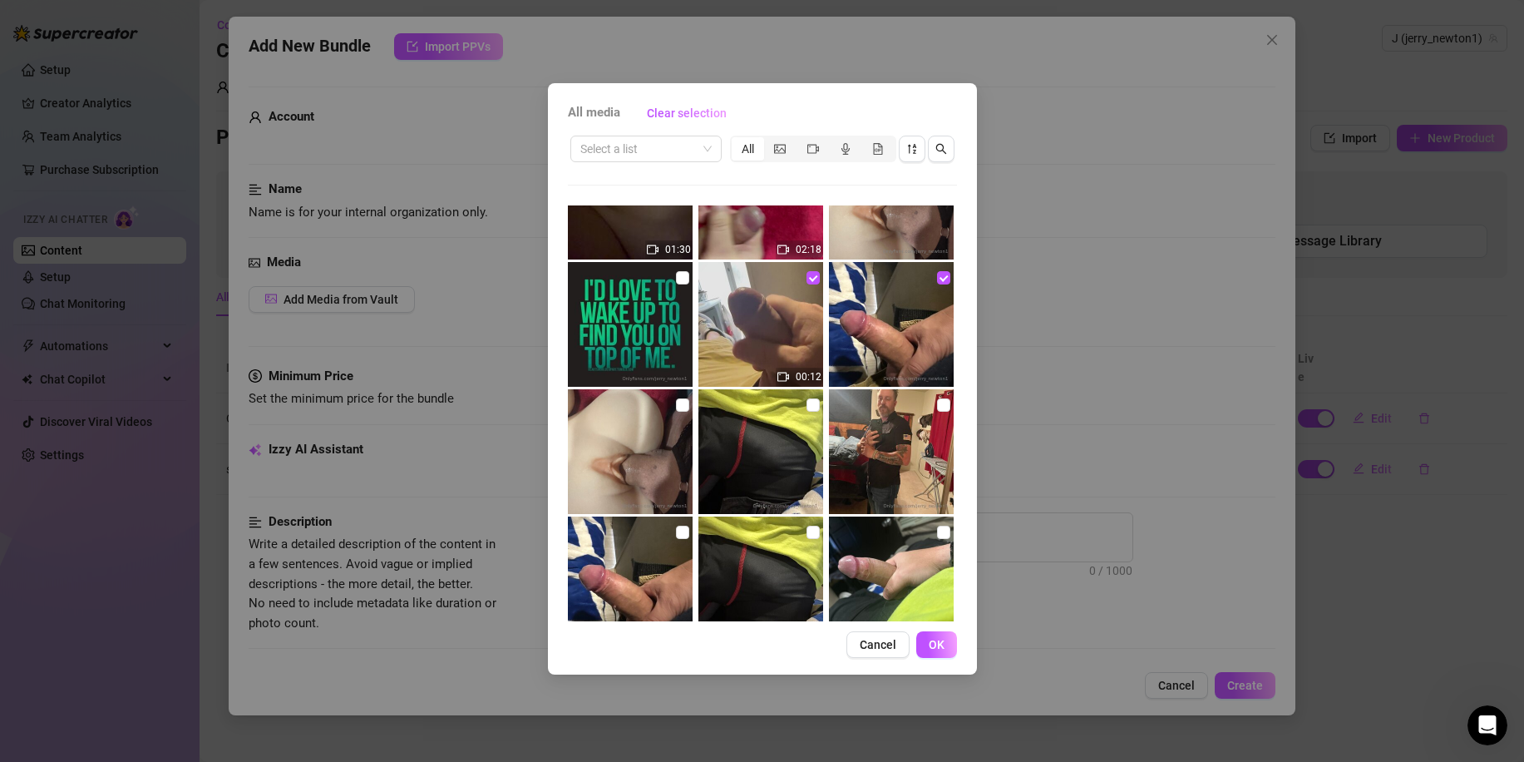
scroll to position [326, 0]
click at [937, 407] on input "checkbox" at bounding box center [943, 403] width 13 height 13
checkbox input "true"
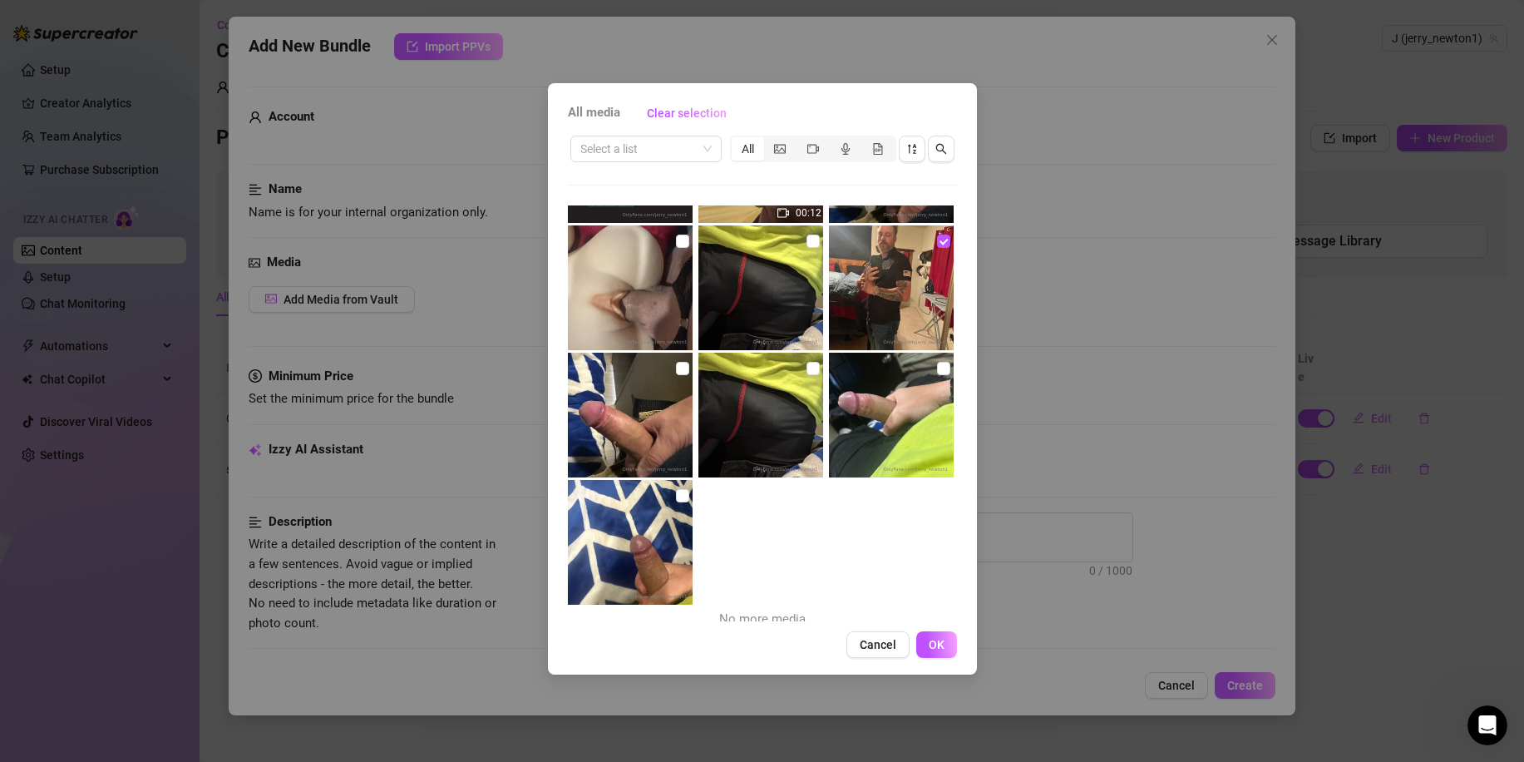
scroll to position [490, 0]
click at [677, 499] on input "checkbox" at bounding box center [682, 494] width 13 height 13
checkbox input "true"
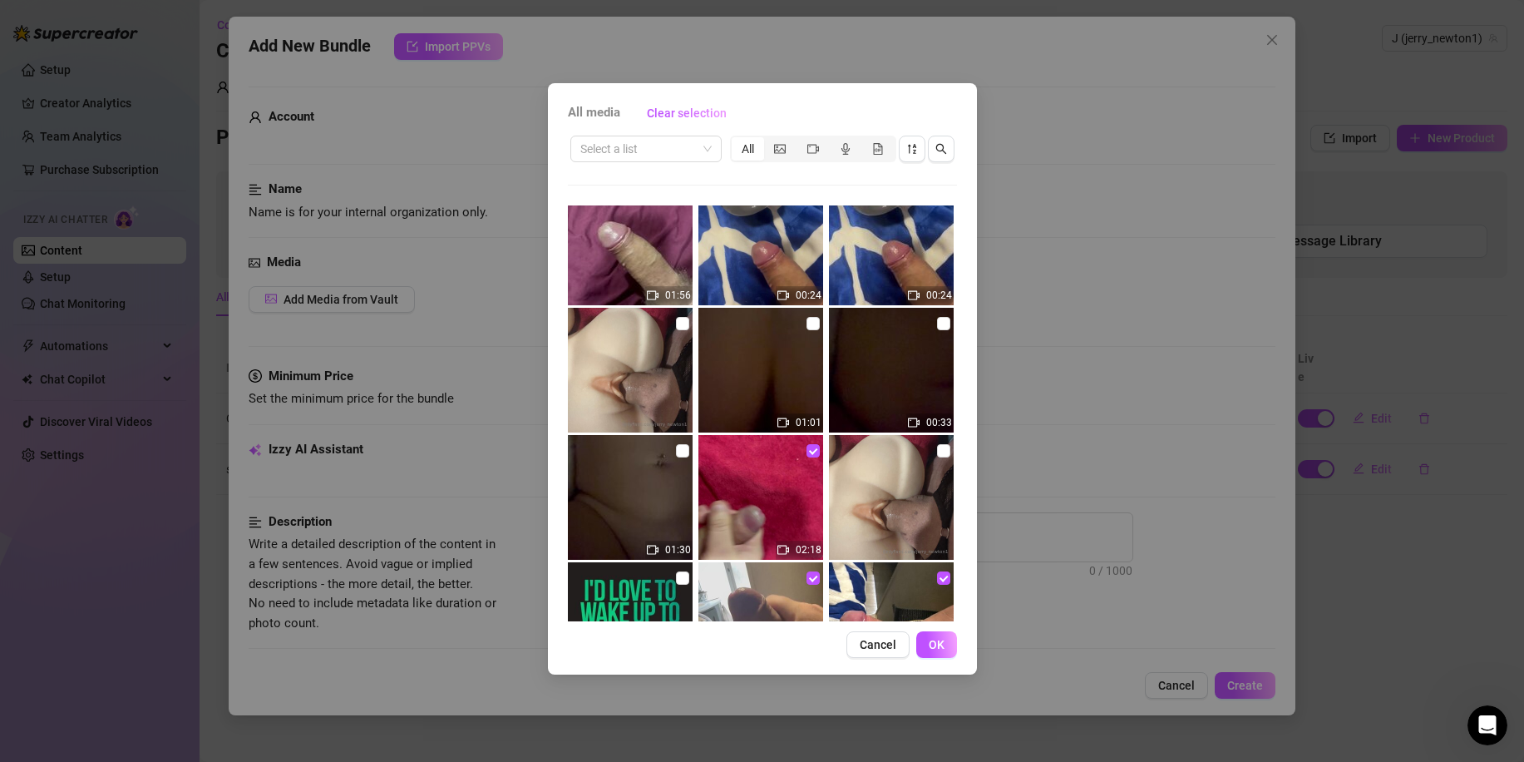
scroll to position [0, 0]
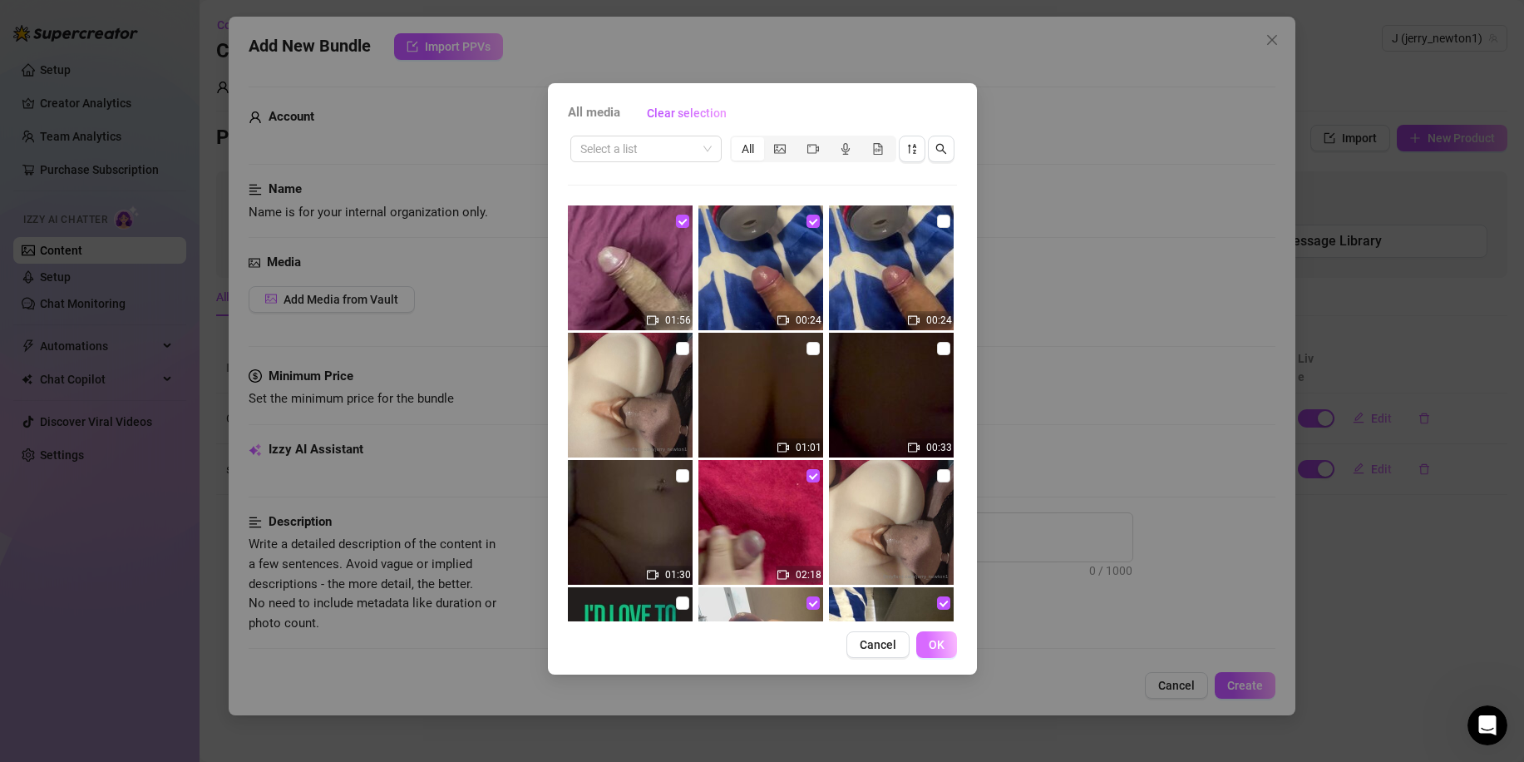
click at [934, 651] on span "OK" at bounding box center [937, 644] width 16 height 13
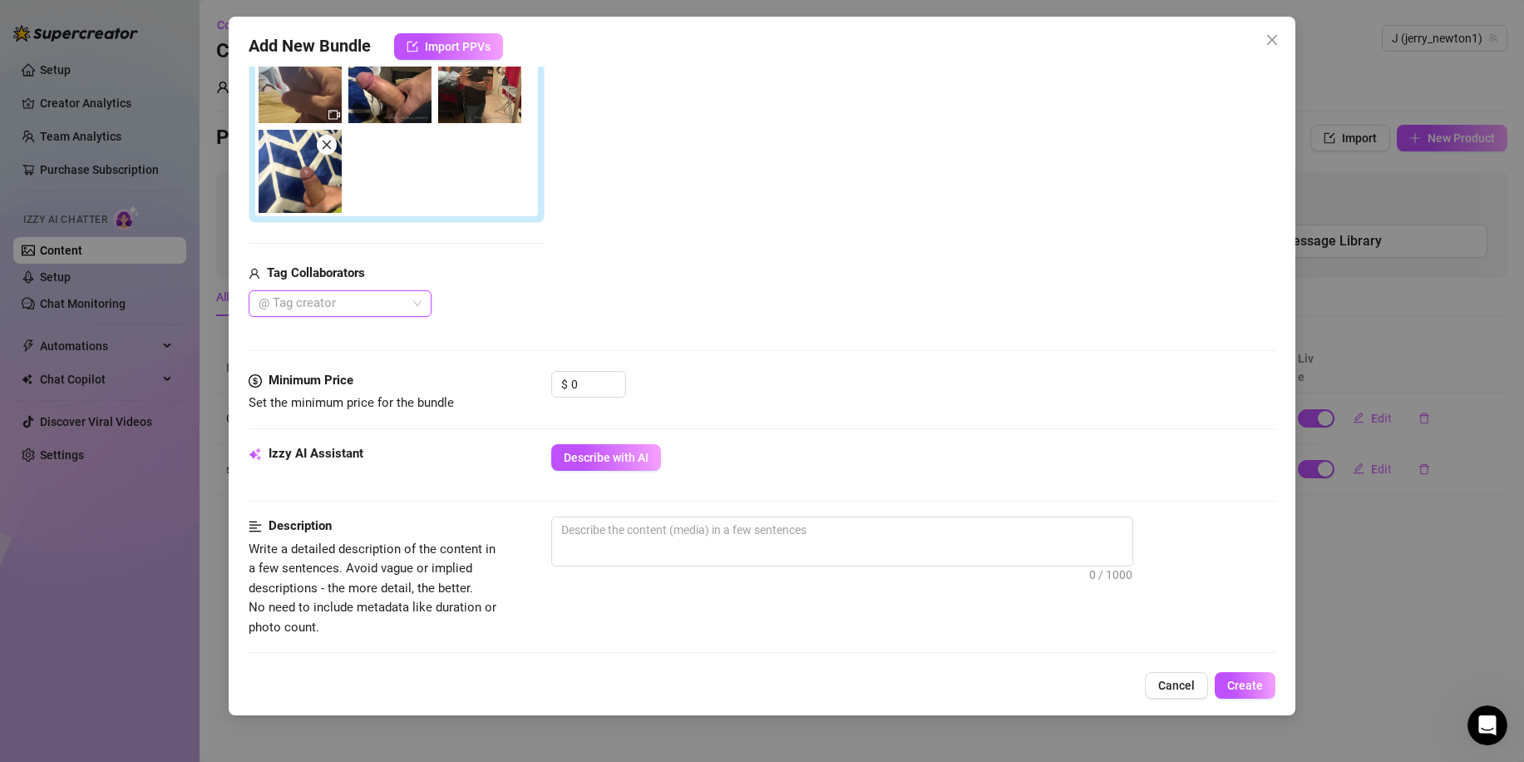
scroll to position [412, 0]
click at [350, 306] on div at bounding box center [331, 302] width 159 height 23
click at [333, 301] on div at bounding box center [331, 302] width 159 height 23
click at [617, 378] on icon "up" at bounding box center [617, 378] width 6 height 6
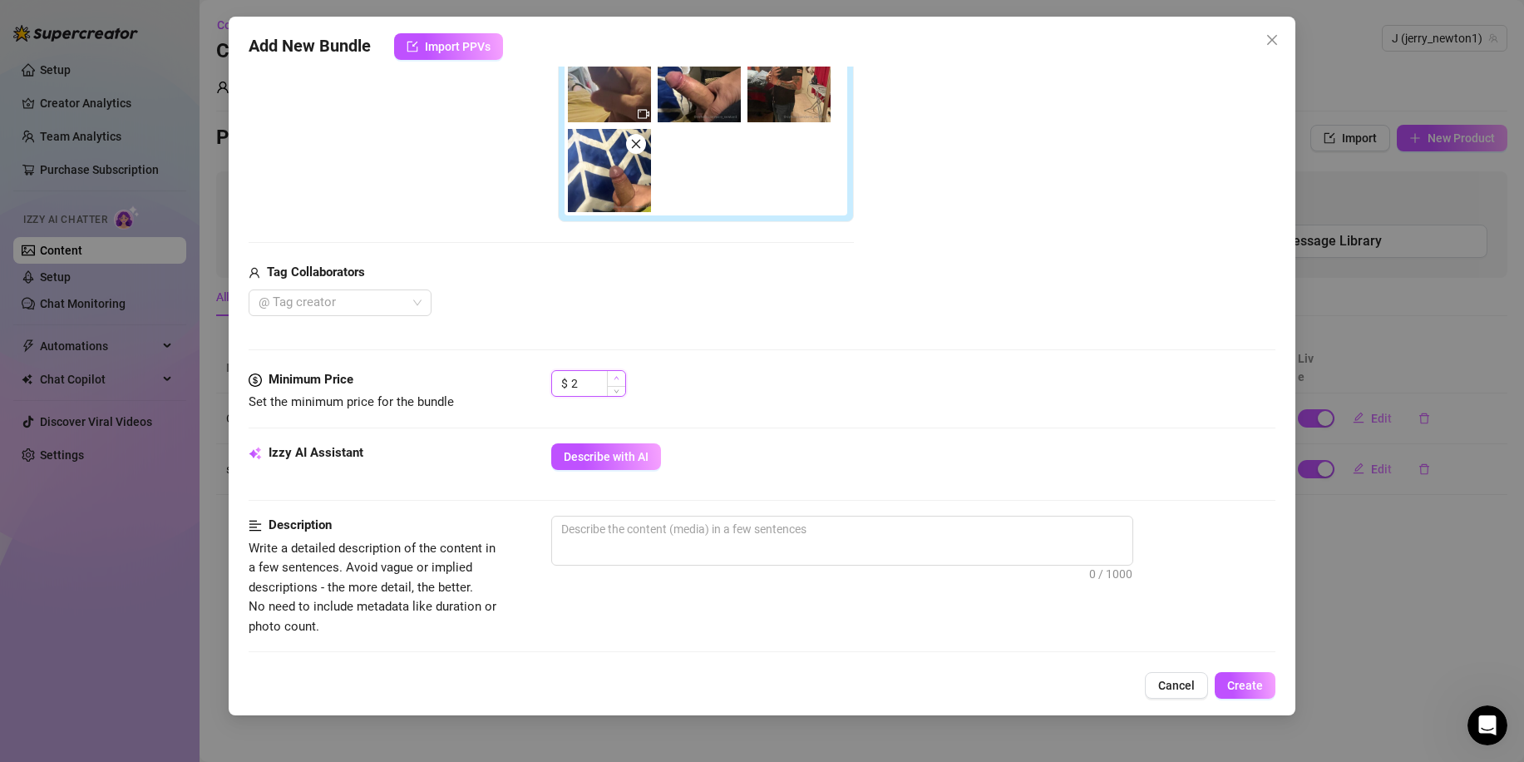
click at [617, 378] on icon "up" at bounding box center [617, 378] width 6 height 6
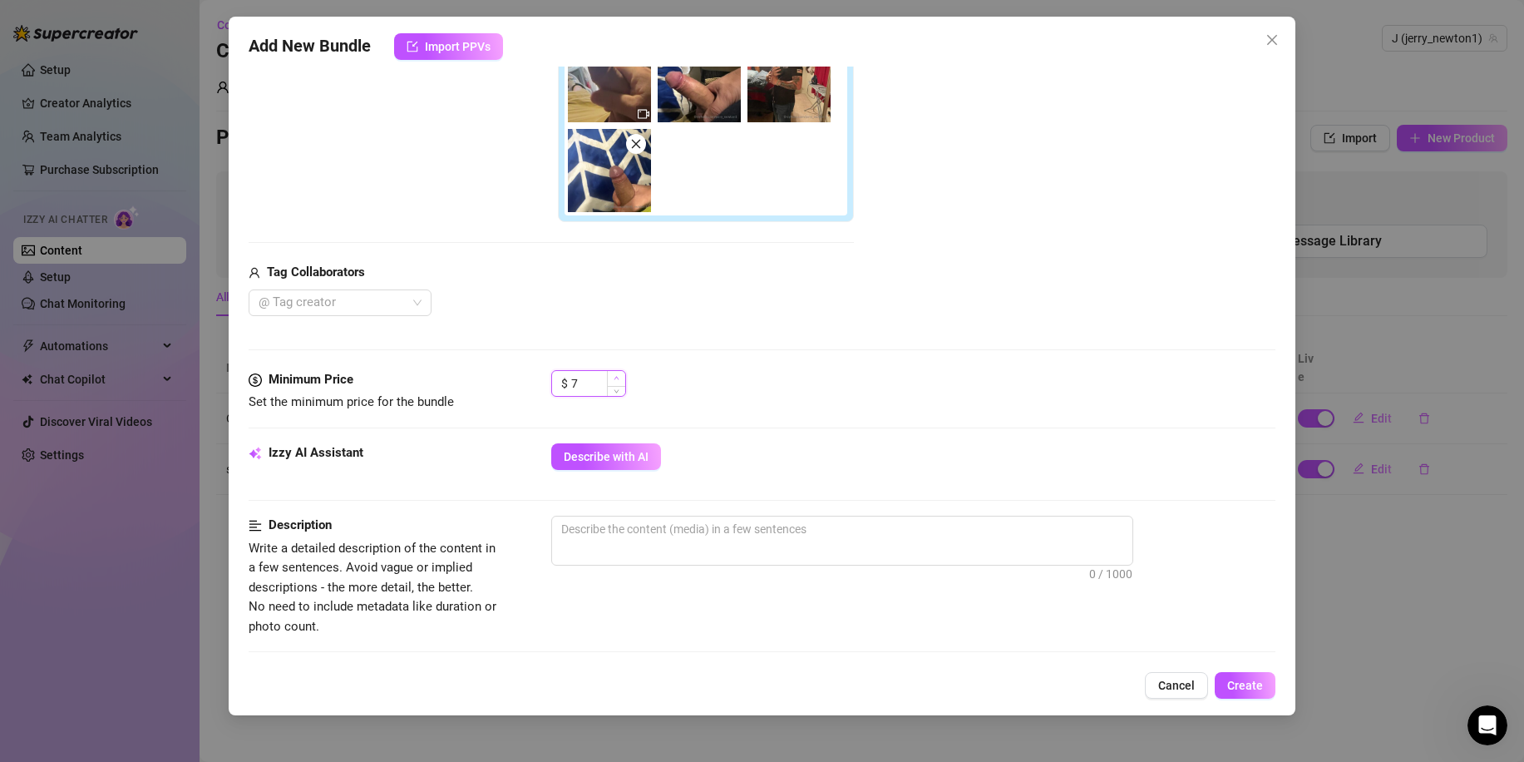
click at [617, 378] on icon "up" at bounding box center [617, 378] width 6 height 6
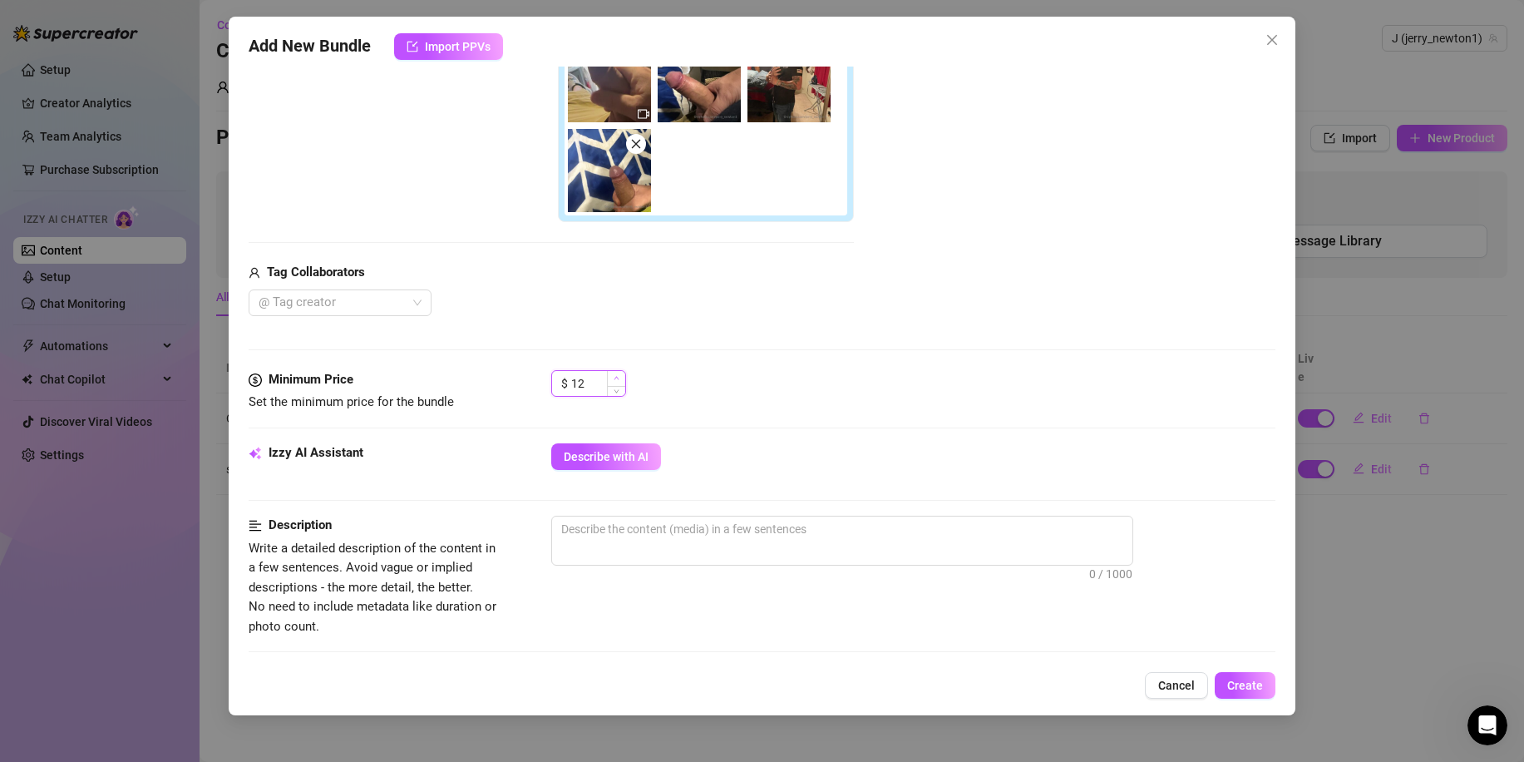
click at [617, 378] on icon "up" at bounding box center [617, 378] width 6 height 6
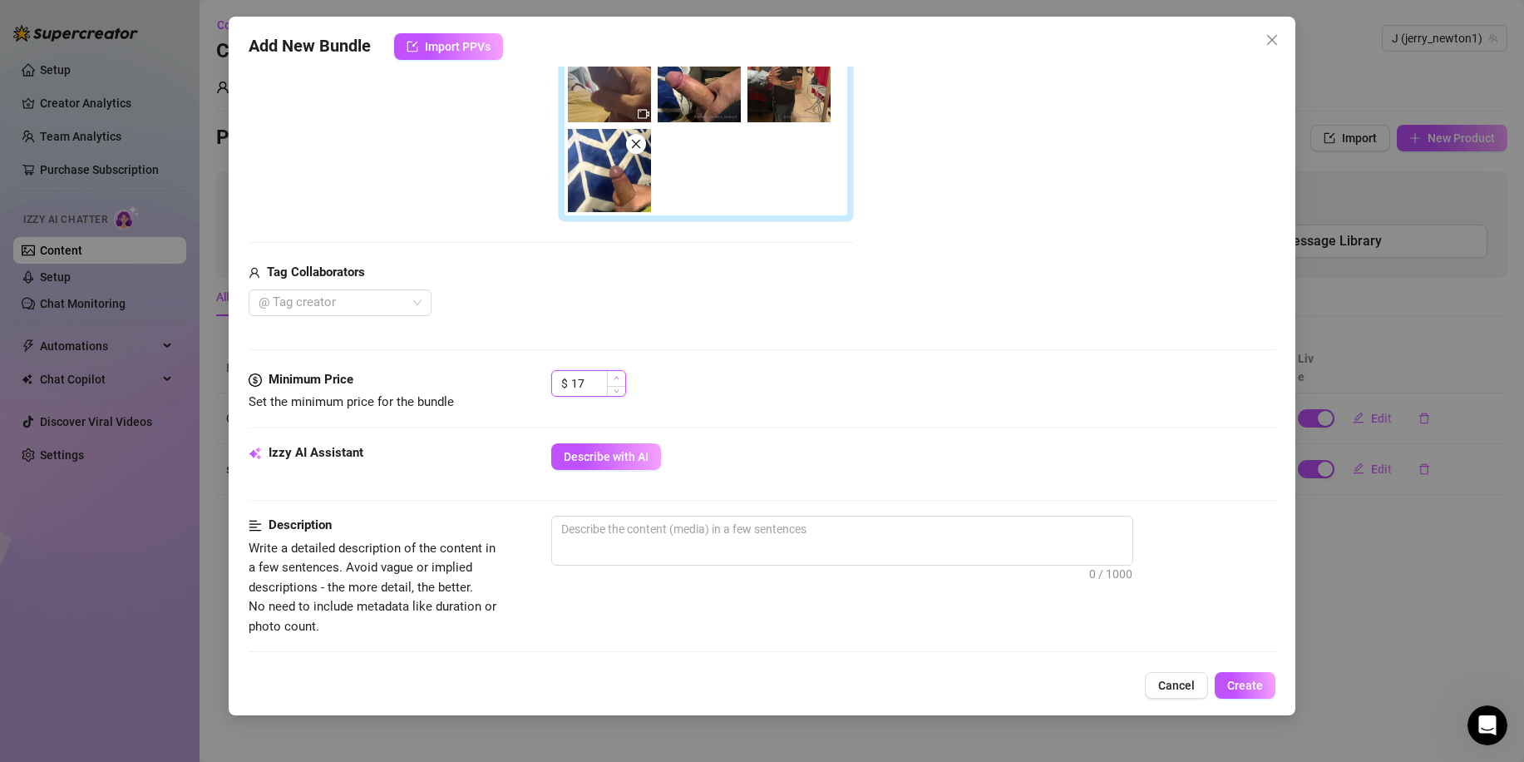
click at [617, 378] on icon "up" at bounding box center [617, 378] width 6 height 6
type input "20"
click at [617, 378] on icon "up" at bounding box center [617, 378] width 6 height 6
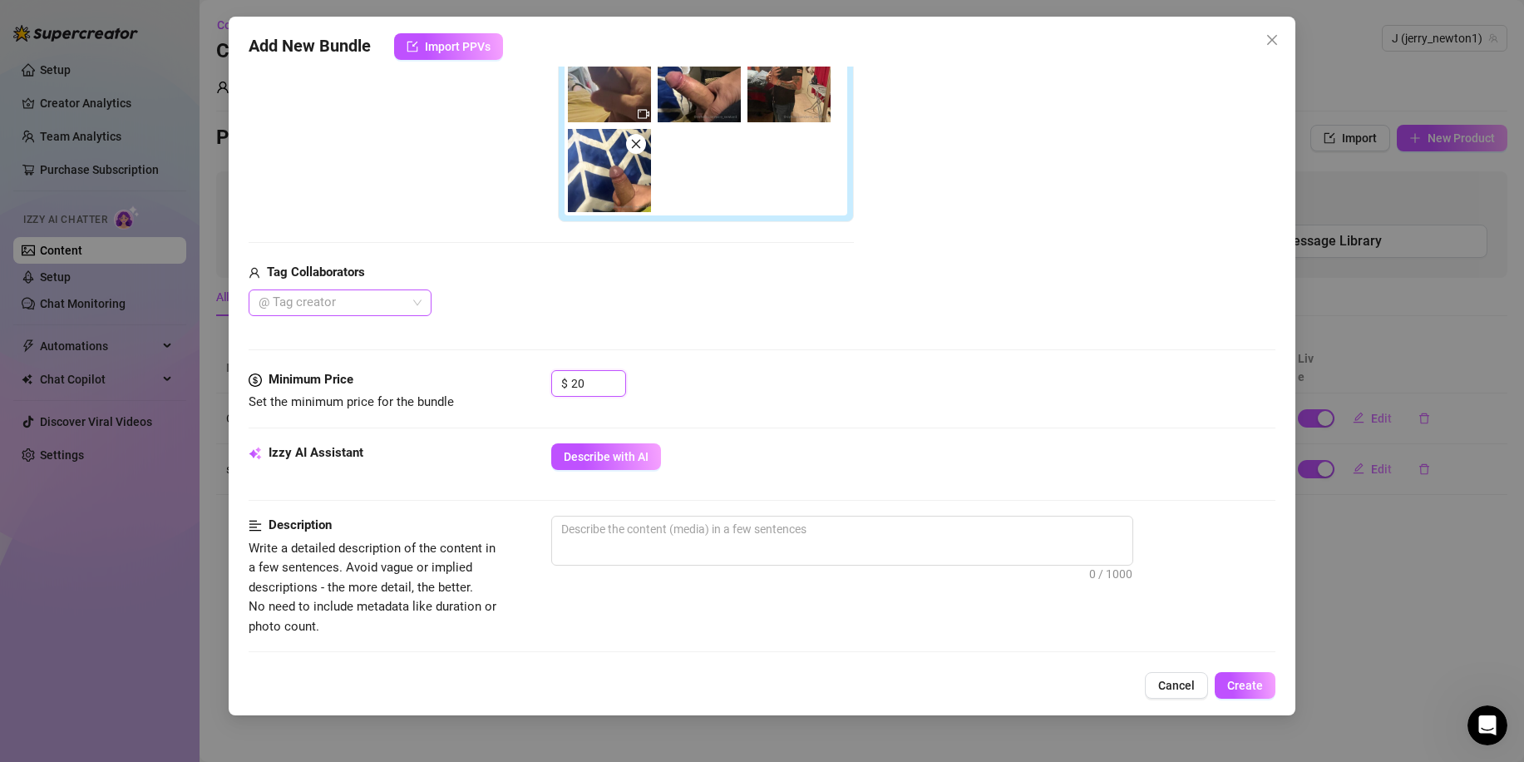
click at [388, 303] on div at bounding box center [331, 302] width 159 height 23
click at [579, 298] on div "@ Tag creator" at bounding box center [551, 302] width 605 height 27
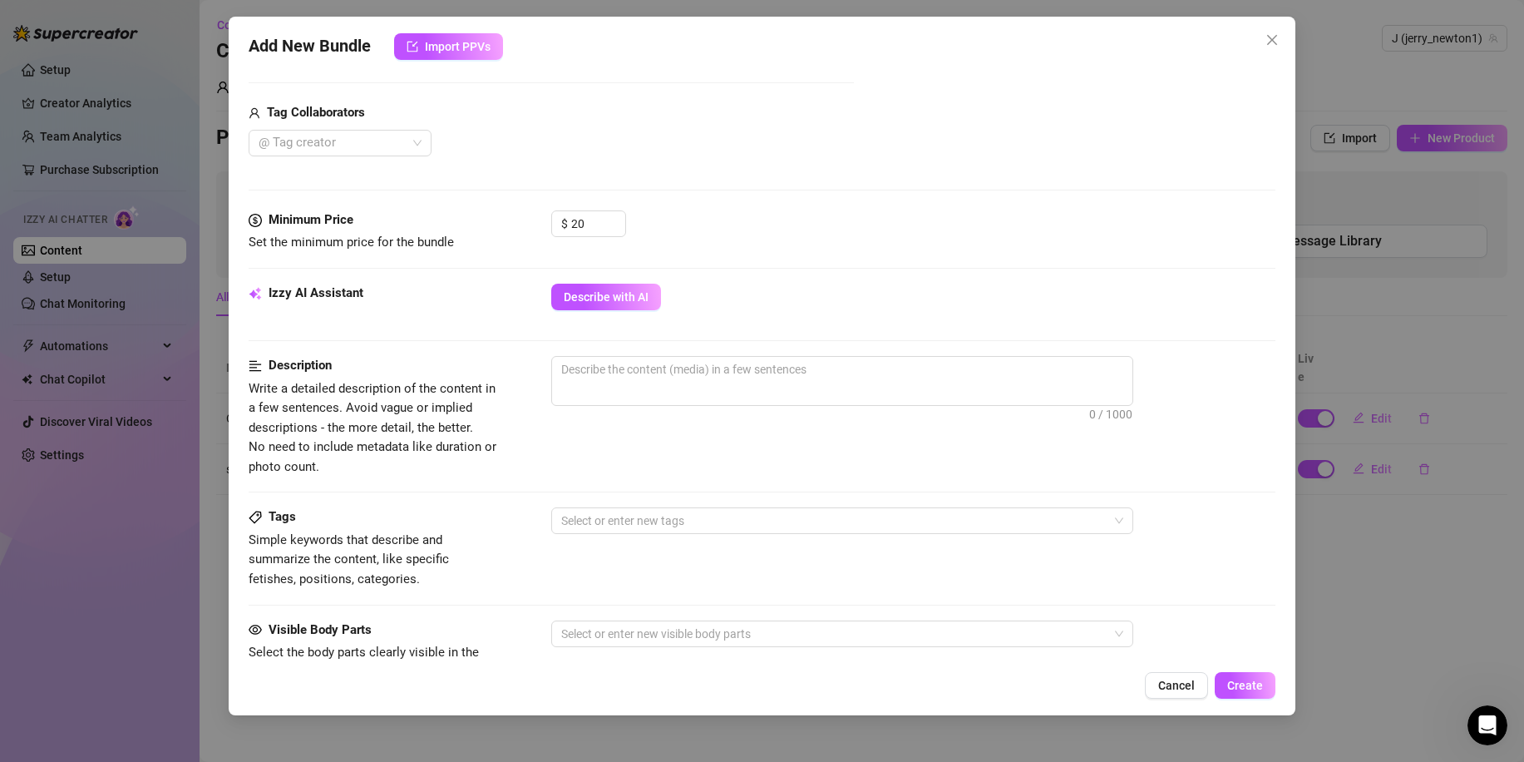
scroll to position [572, 0]
click at [622, 392] on span "0 / 1000" at bounding box center [842, 380] width 582 height 50
click at [623, 372] on textarea at bounding box center [842, 368] width 580 height 25
type textarea "M"
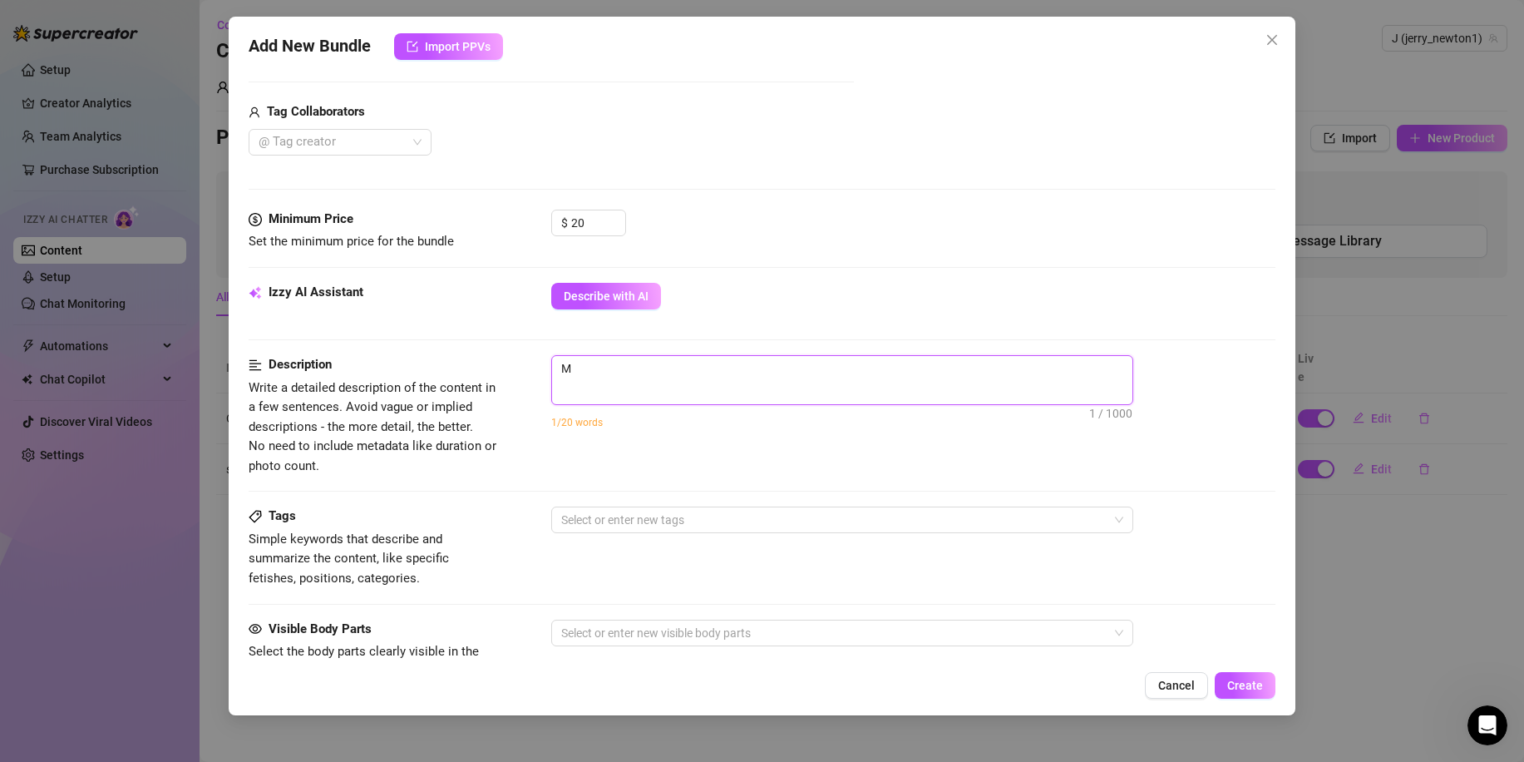
type textarea "Me"
type textarea "M"
type textarea "Describe the content (media) in a few sentences"
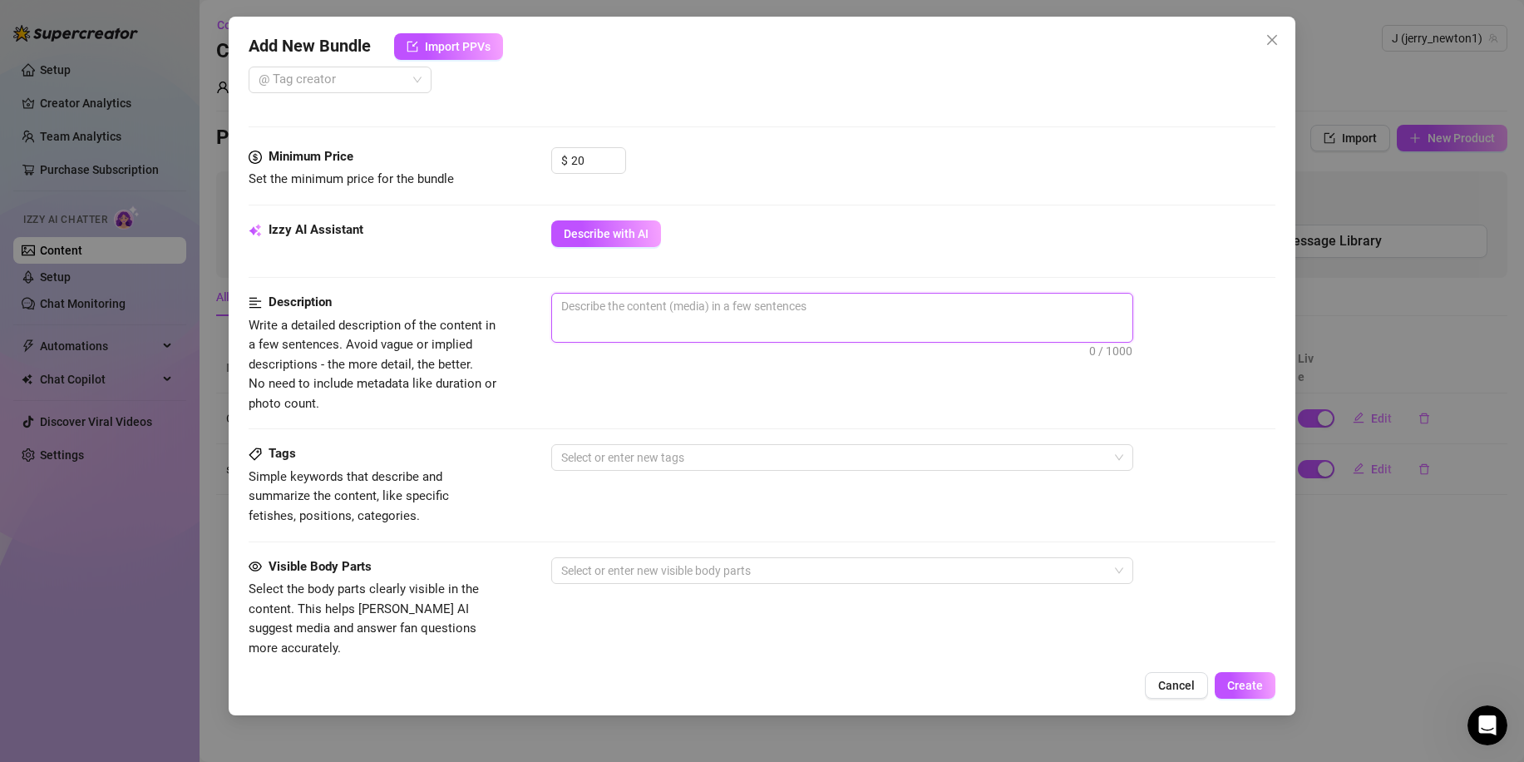
scroll to position [635, 0]
type textarea "4"
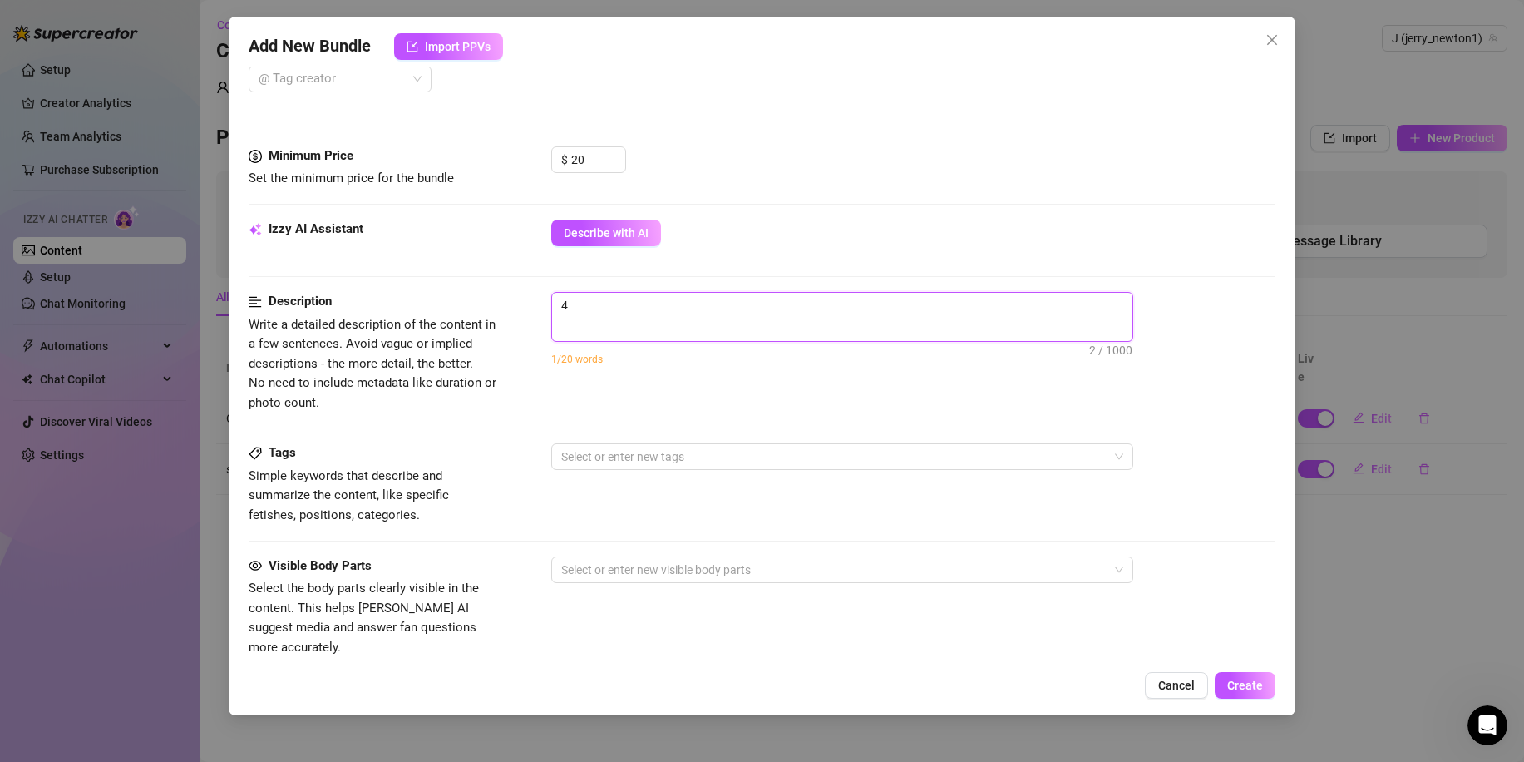
type textarea "4 v"
type textarea "4 vi"
type textarea "4 vid"
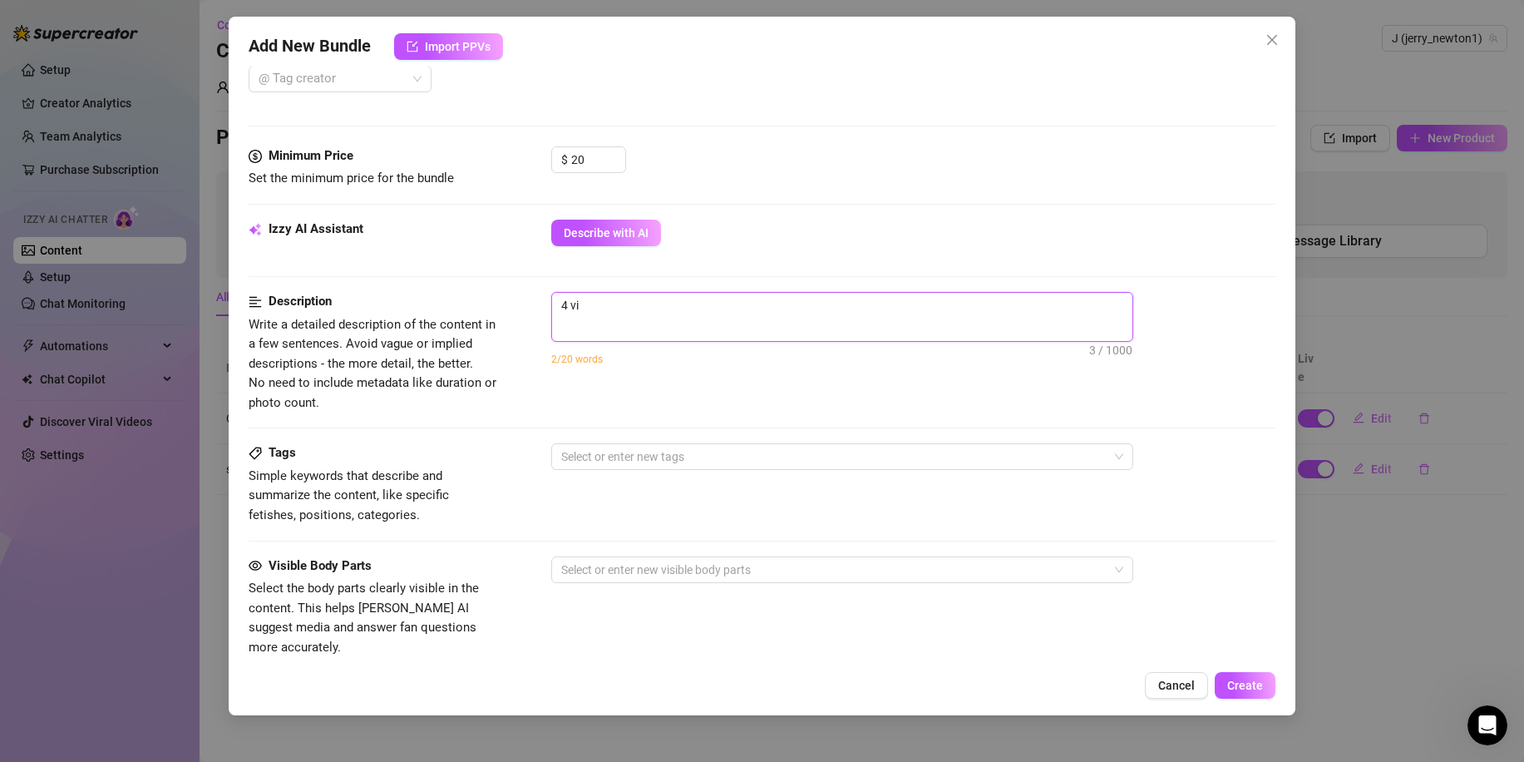
type textarea "4 vid"
type textarea "4 vide"
type textarea "4 video"
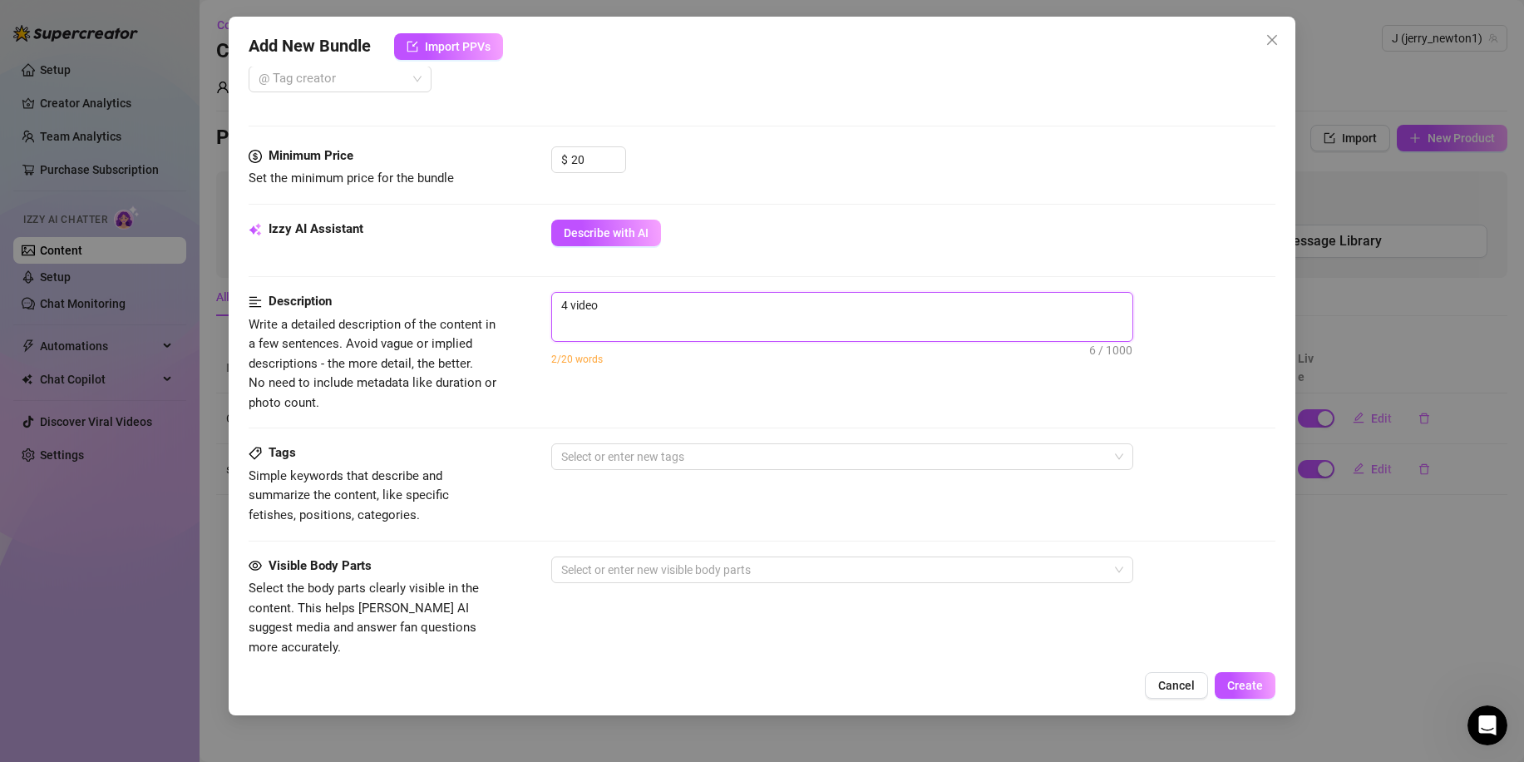
type textarea "4 videos"
type textarea "4 videos o"
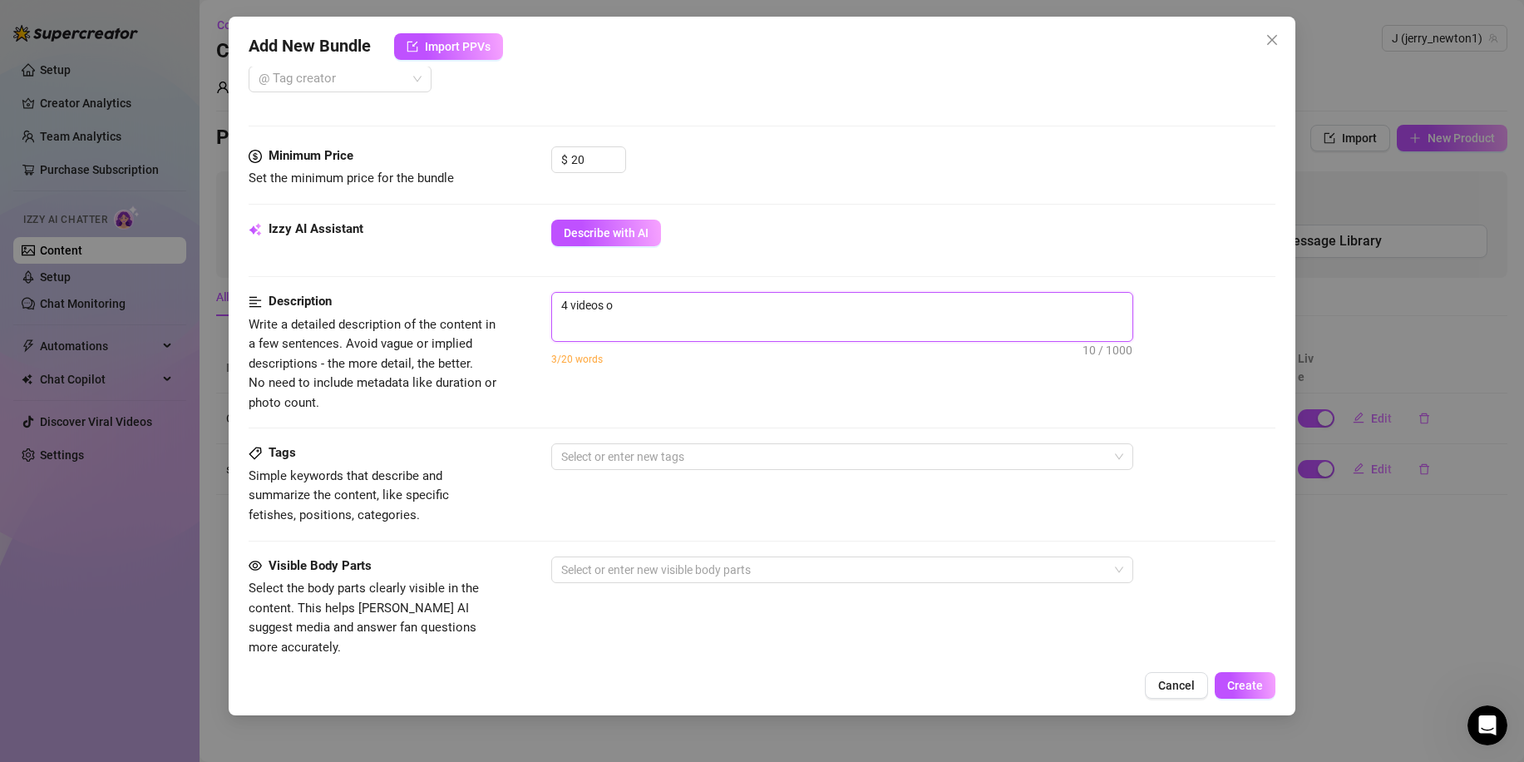
type textarea "4 videos of"
type textarea "4 videos of m"
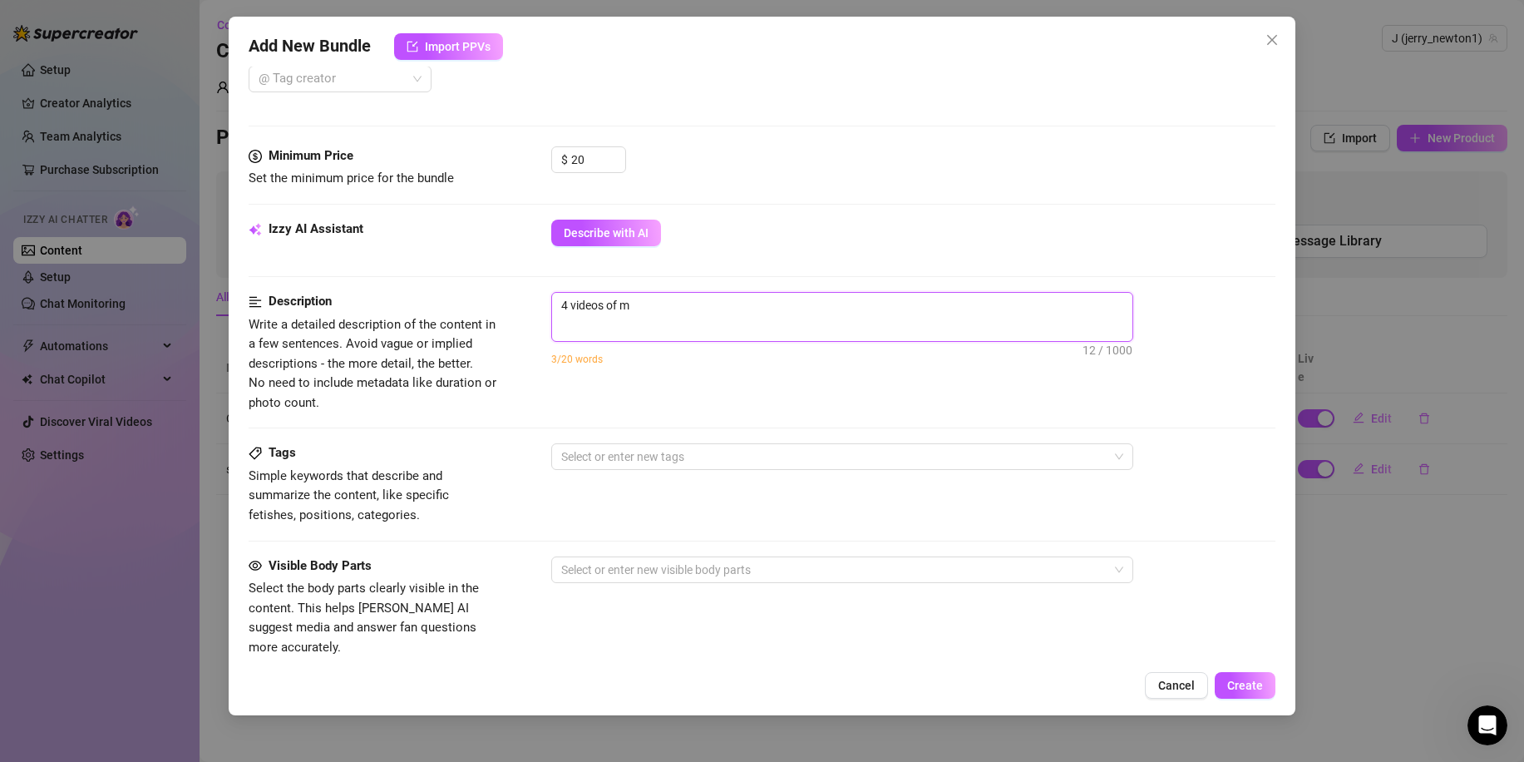
type textarea "4 videos of me"
type textarea "4 videos of me c"
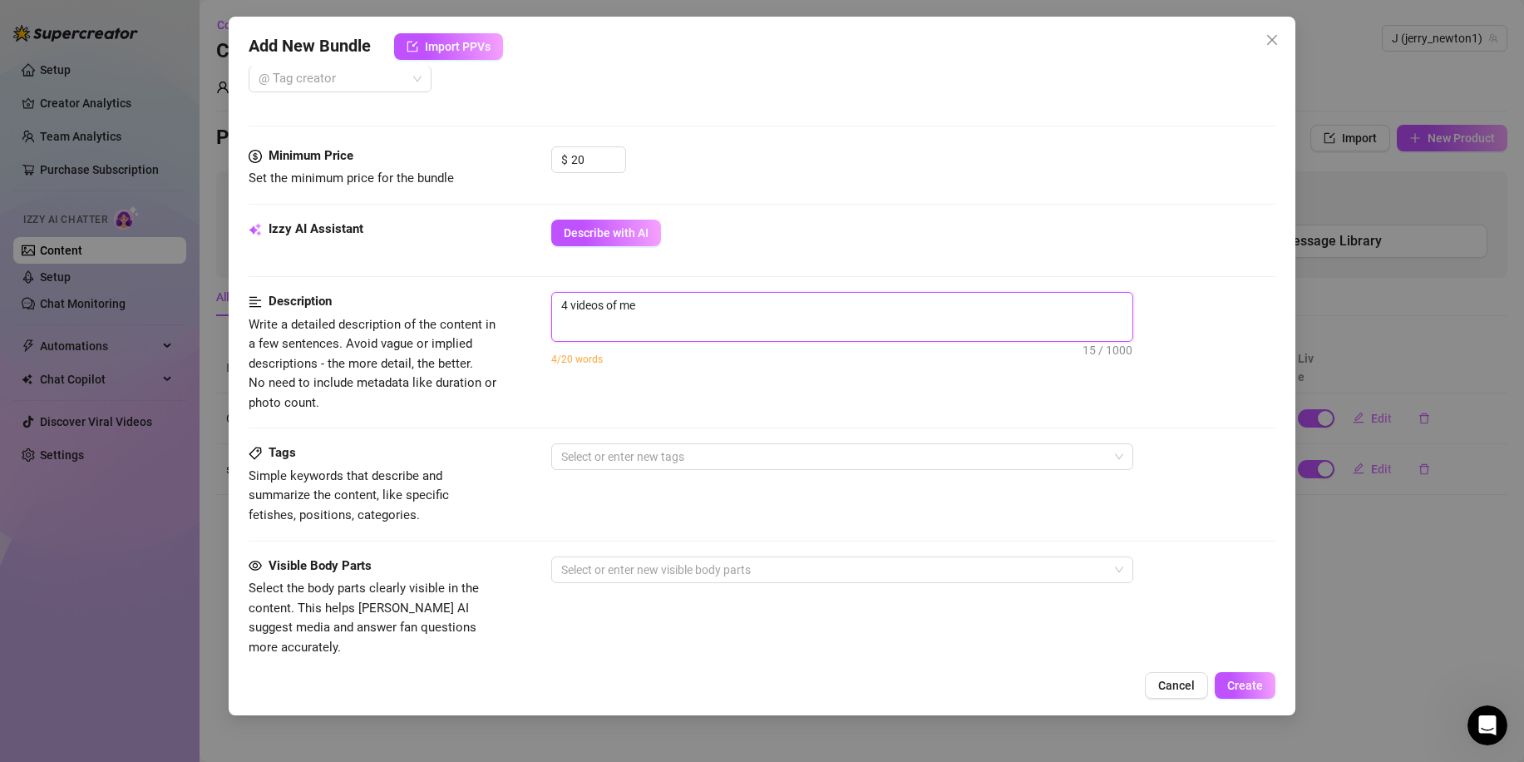
type textarea "4 videos of me c"
type textarea "4 videos of me cu"
type textarea "4 videos of me cum"
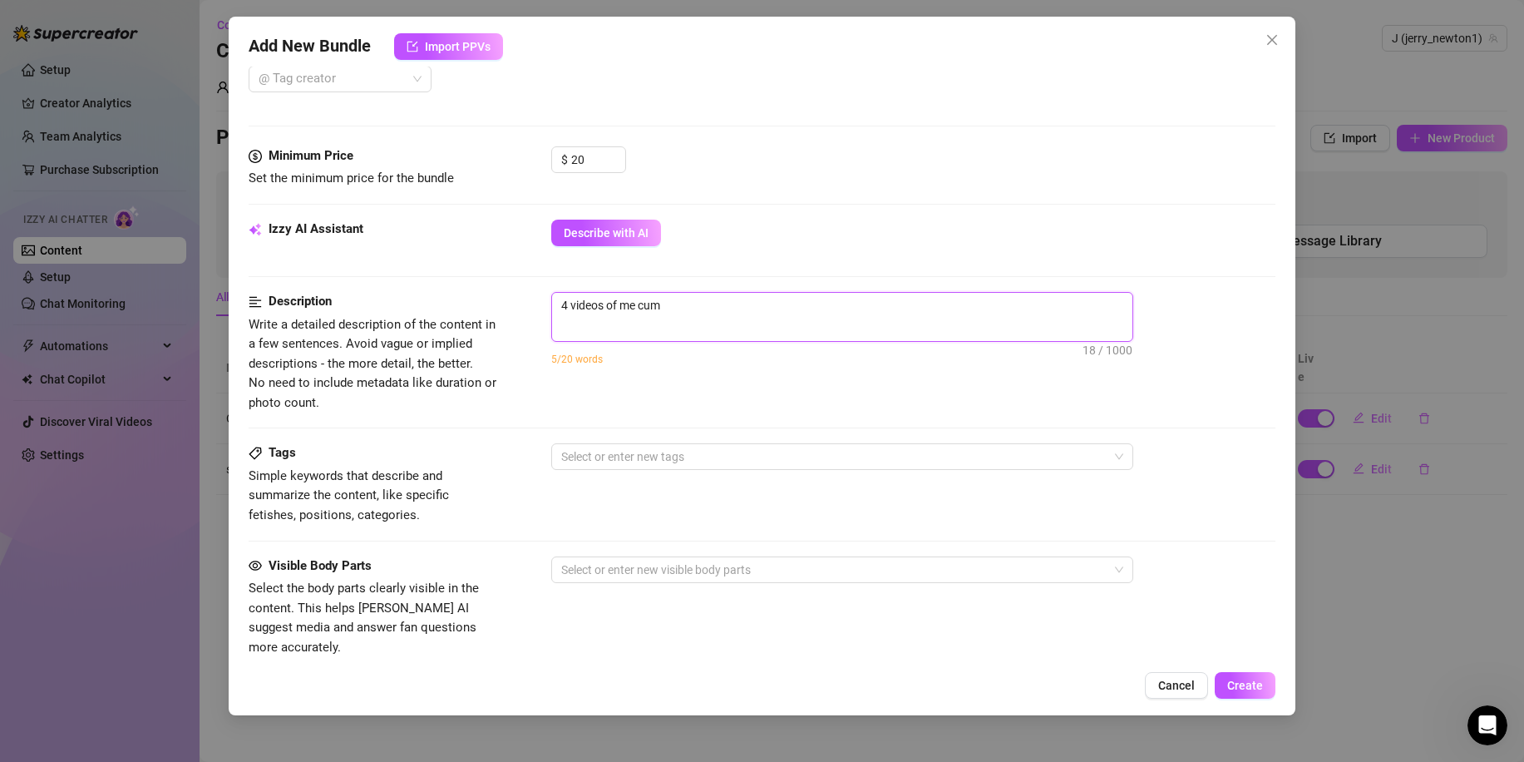
type textarea "4 videos of me cumi"
type textarea "4 videos of me cumin"
type textarea "4 videos of me cuming"
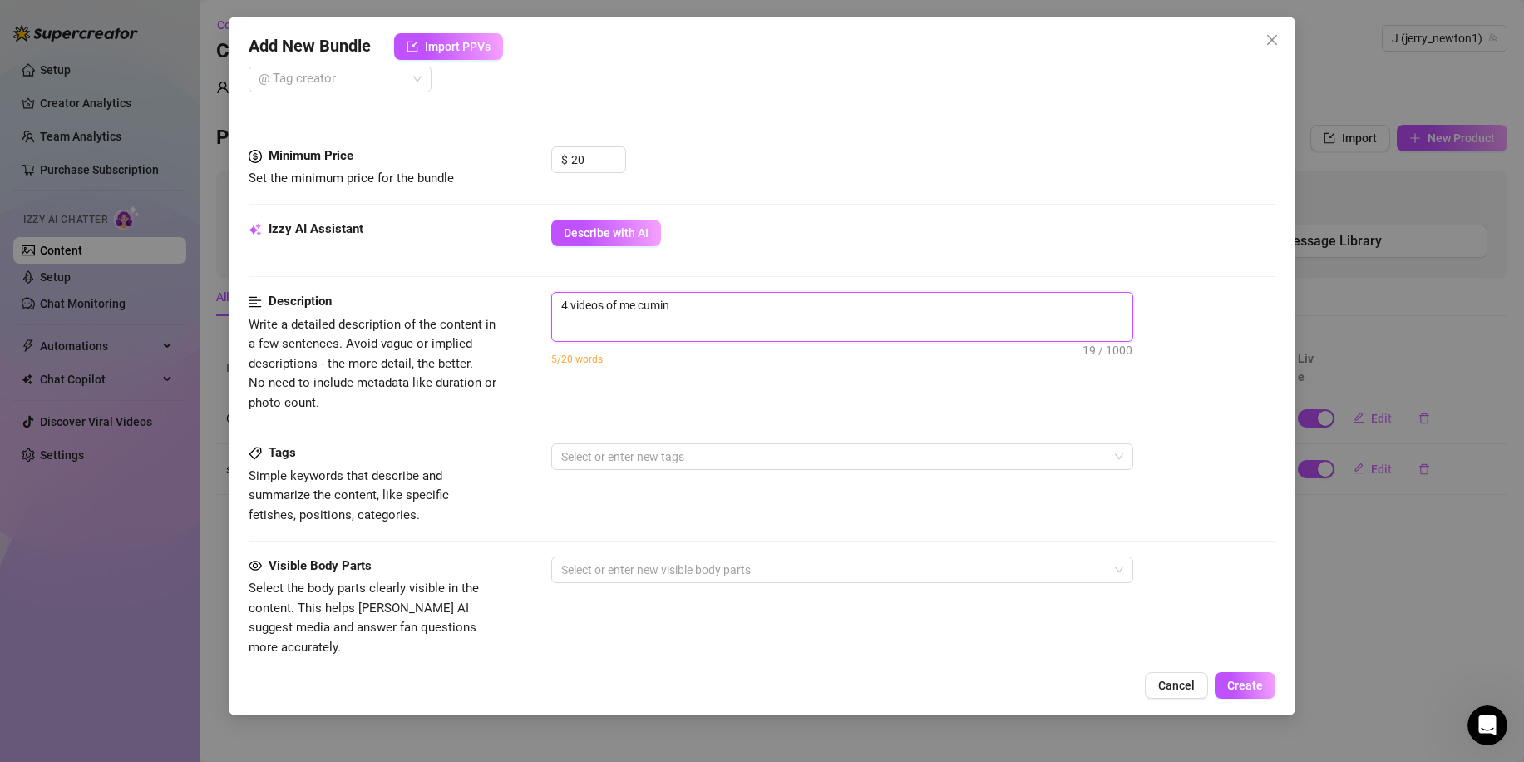
type textarea "4 videos of me cuming"
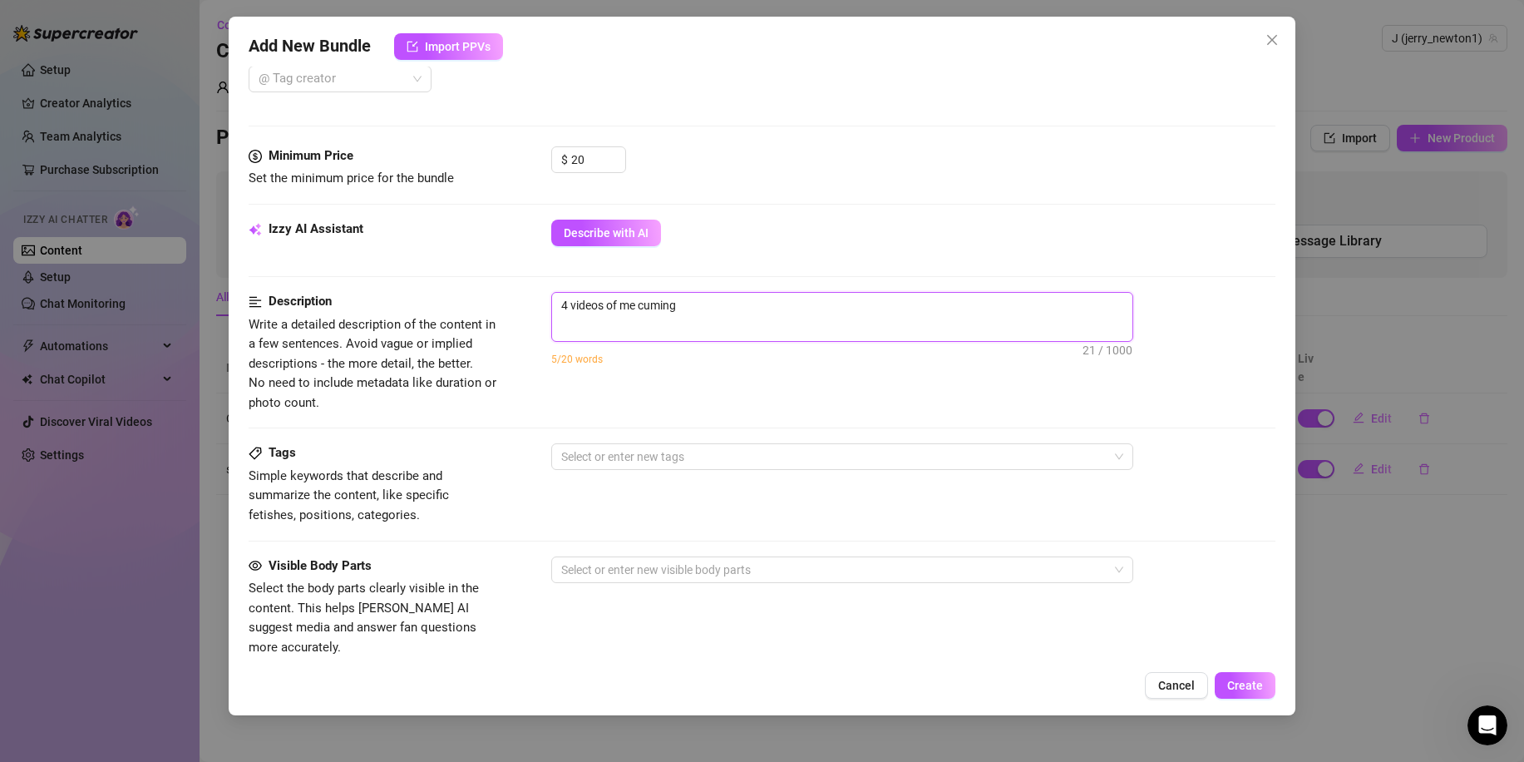
type textarea "4 videos of me cumin"
type textarea "4 videos of me cumi"
type textarea "4 videos of me cum"
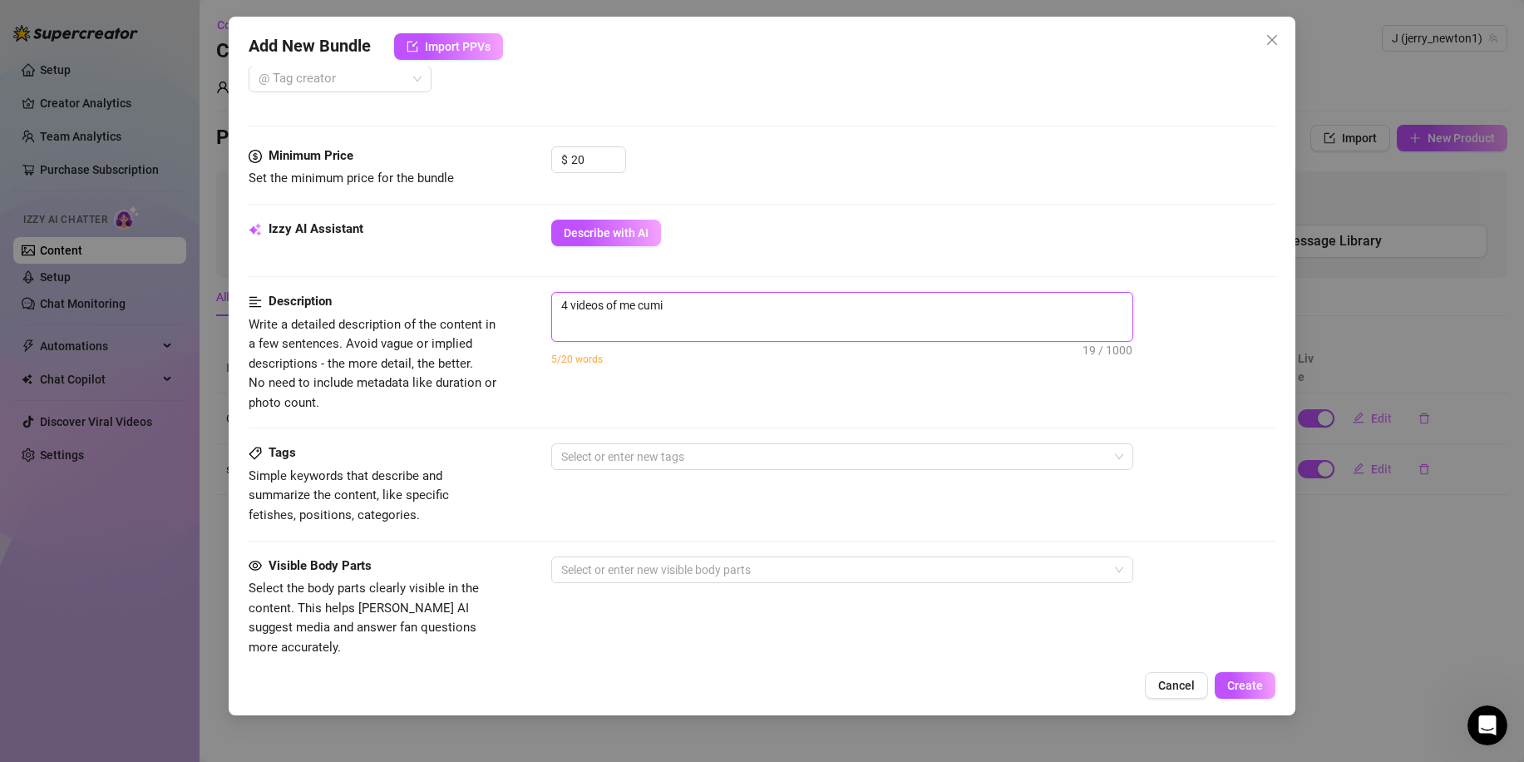
type textarea "4 videos of me cum"
type textarea "4 videos of me cu"
click at [739, 224] on div "Describe with AI" at bounding box center [913, 233] width 724 height 27
click at [681, 304] on textarea "4 videos of me cu" at bounding box center [842, 305] width 580 height 25
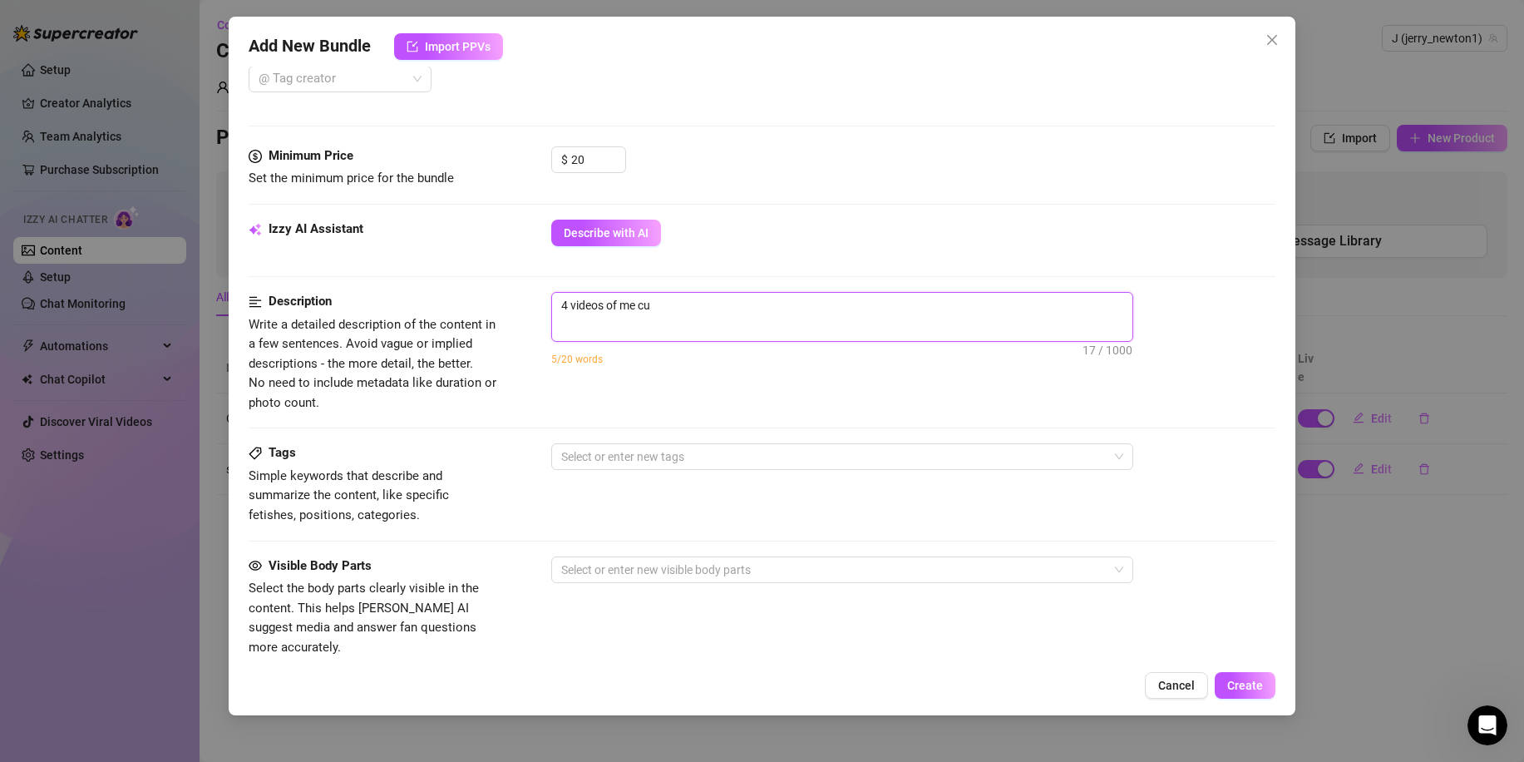
type textarea "4 videos of me c"
type textarea "4 videos of me"
type textarea "4 videos of me p"
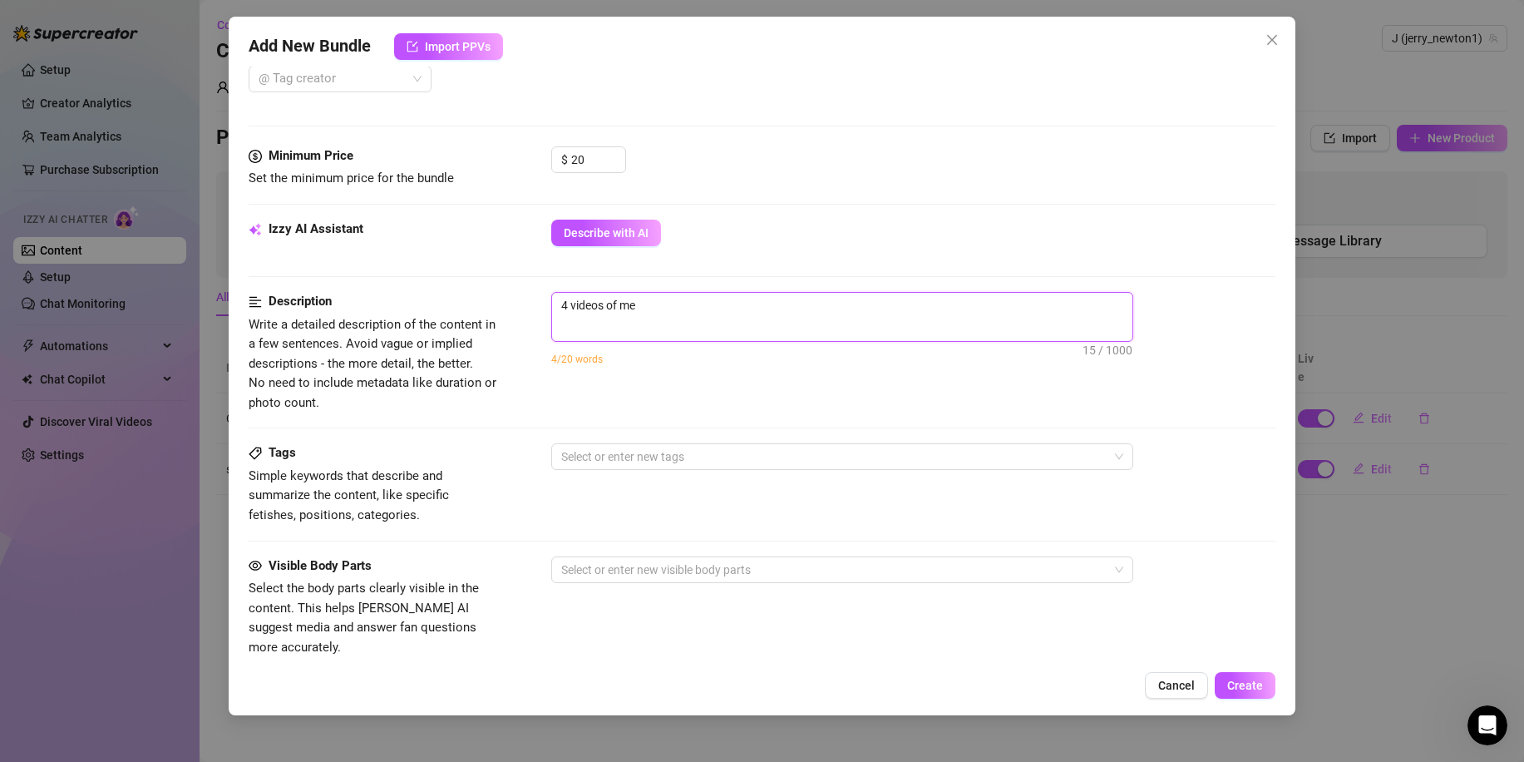
type textarea "4 videos of me p"
type textarea "4 videos of me pl"
type textarea "4 videos of me pla"
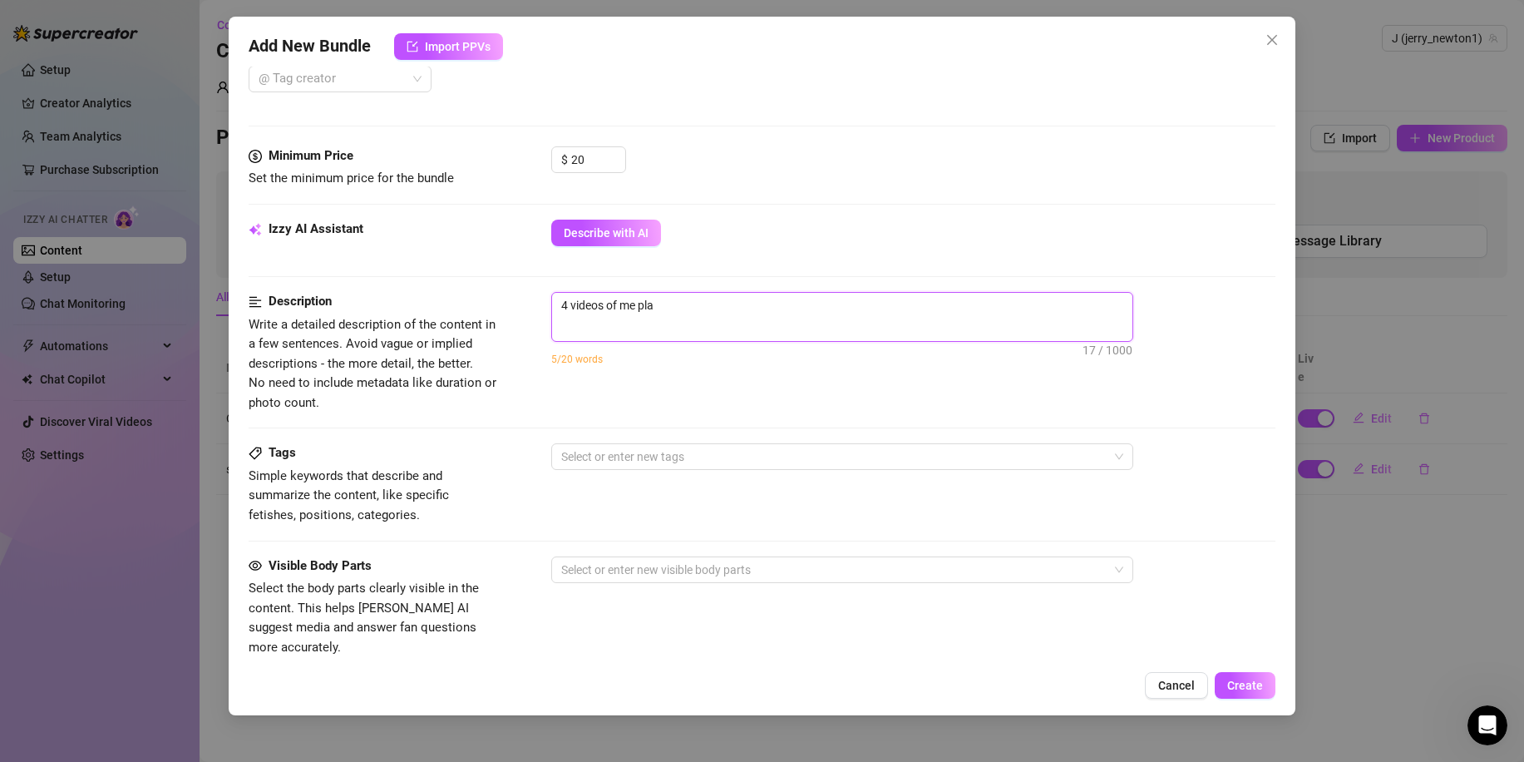
type textarea "4 videos of me play"
type textarea "4 videos of me playi"
type textarea "4 videos of me playin"
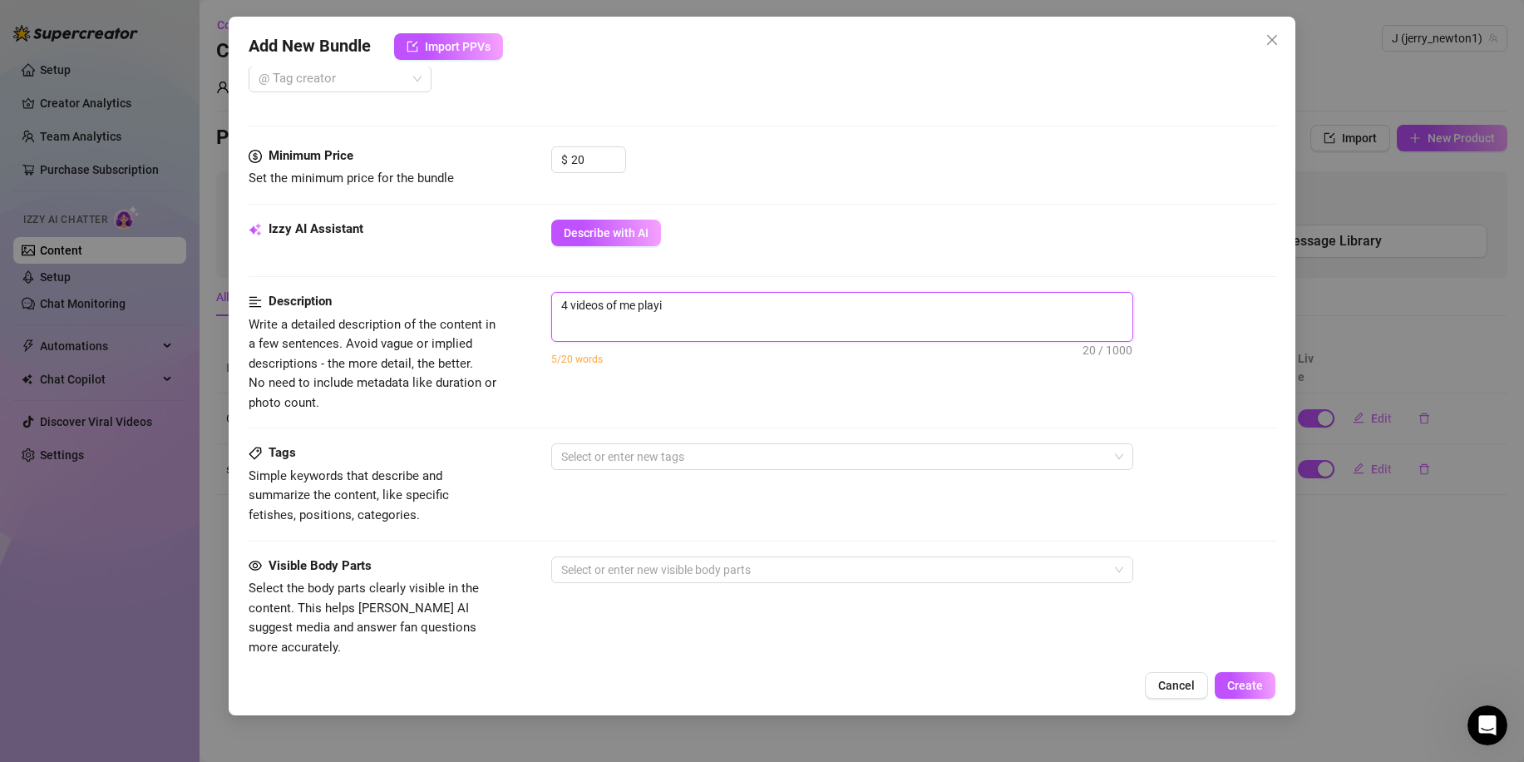
type textarea "4 videos of me playin"
type textarea "4 videos of me playing"
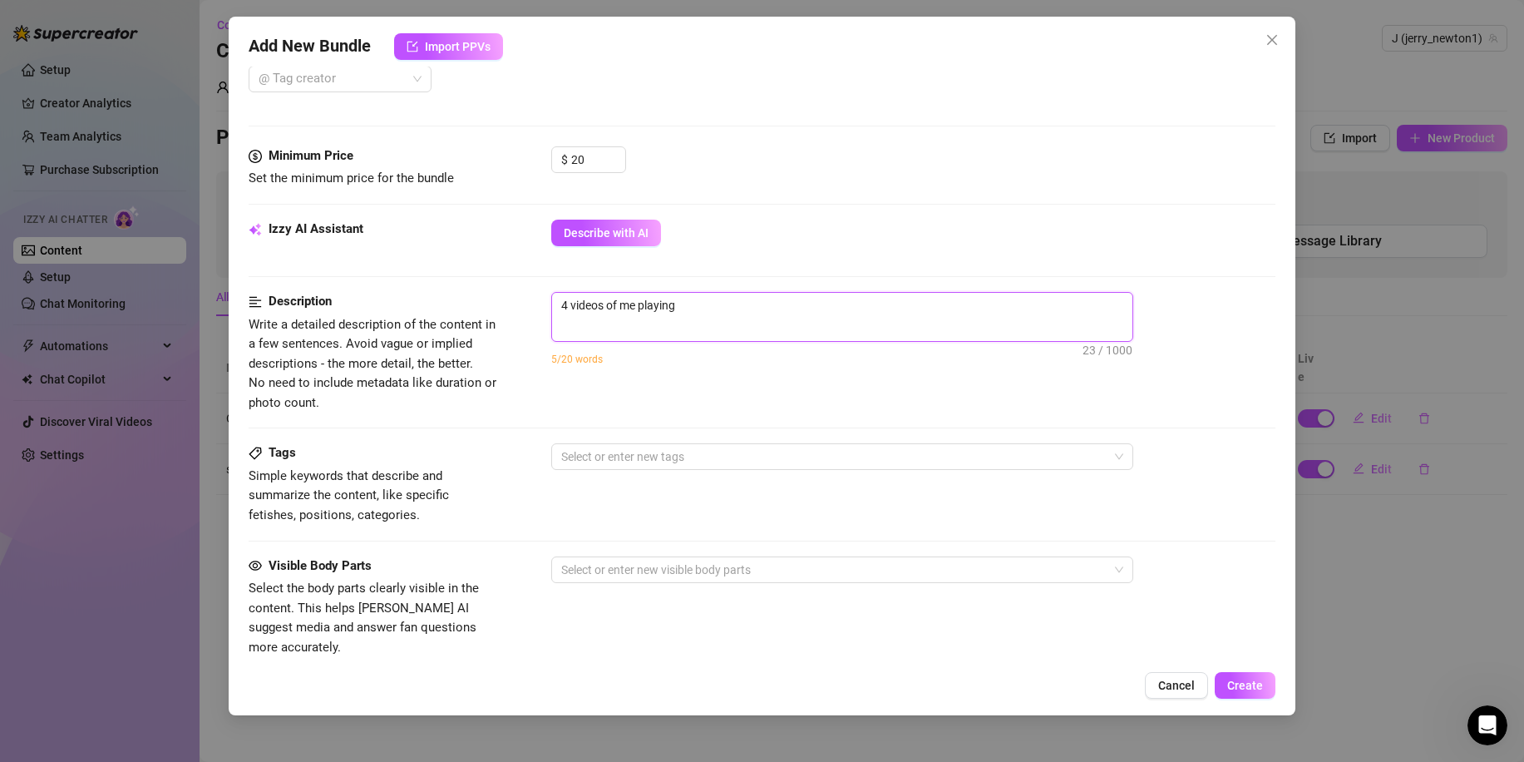
type textarea "4 videos of me playing w"
type textarea "4 videos of me playing wi"
type textarea "4 videos of me playing wit"
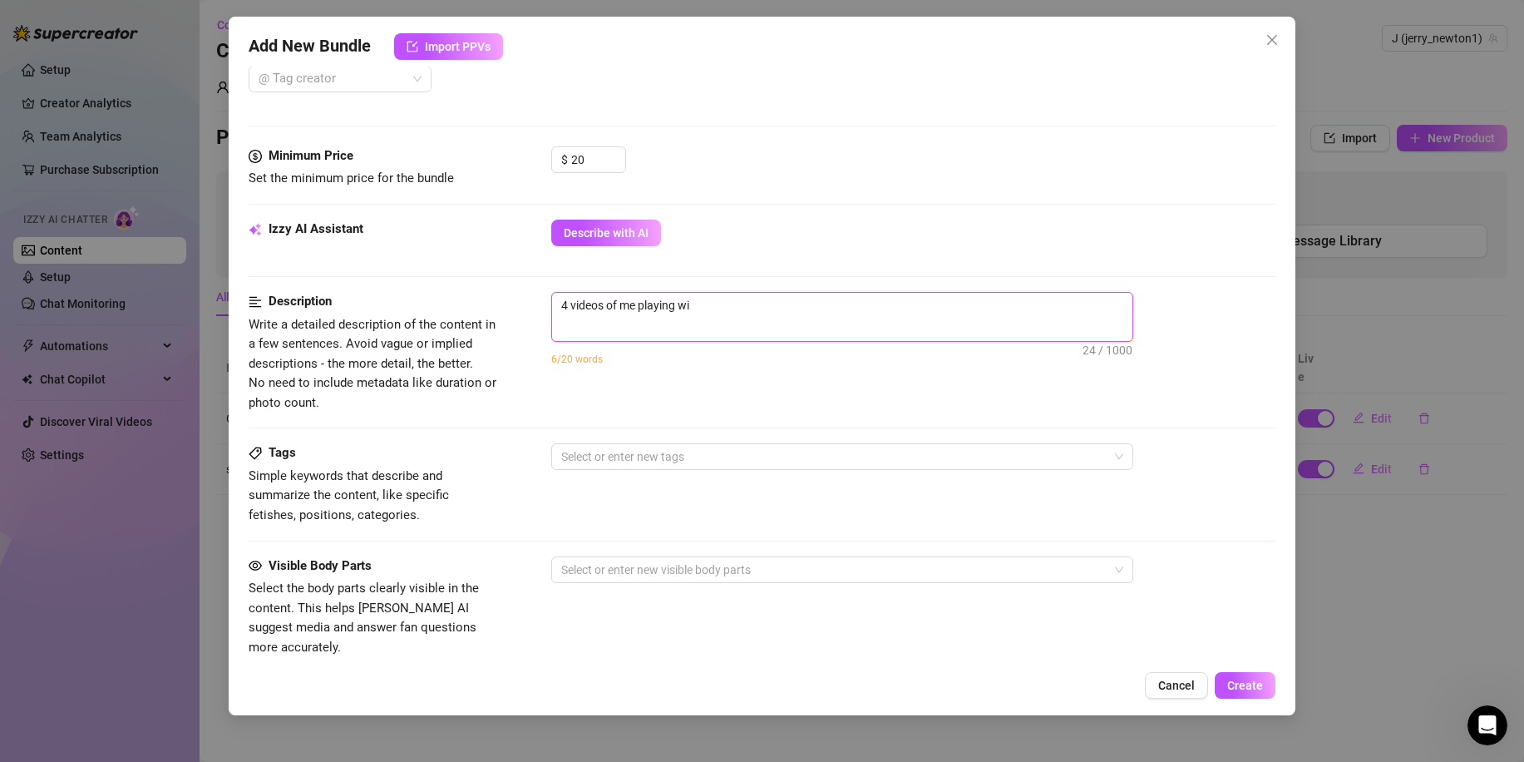
type textarea "4 videos of me playing wit"
type textarea "4 videos of me playing with"
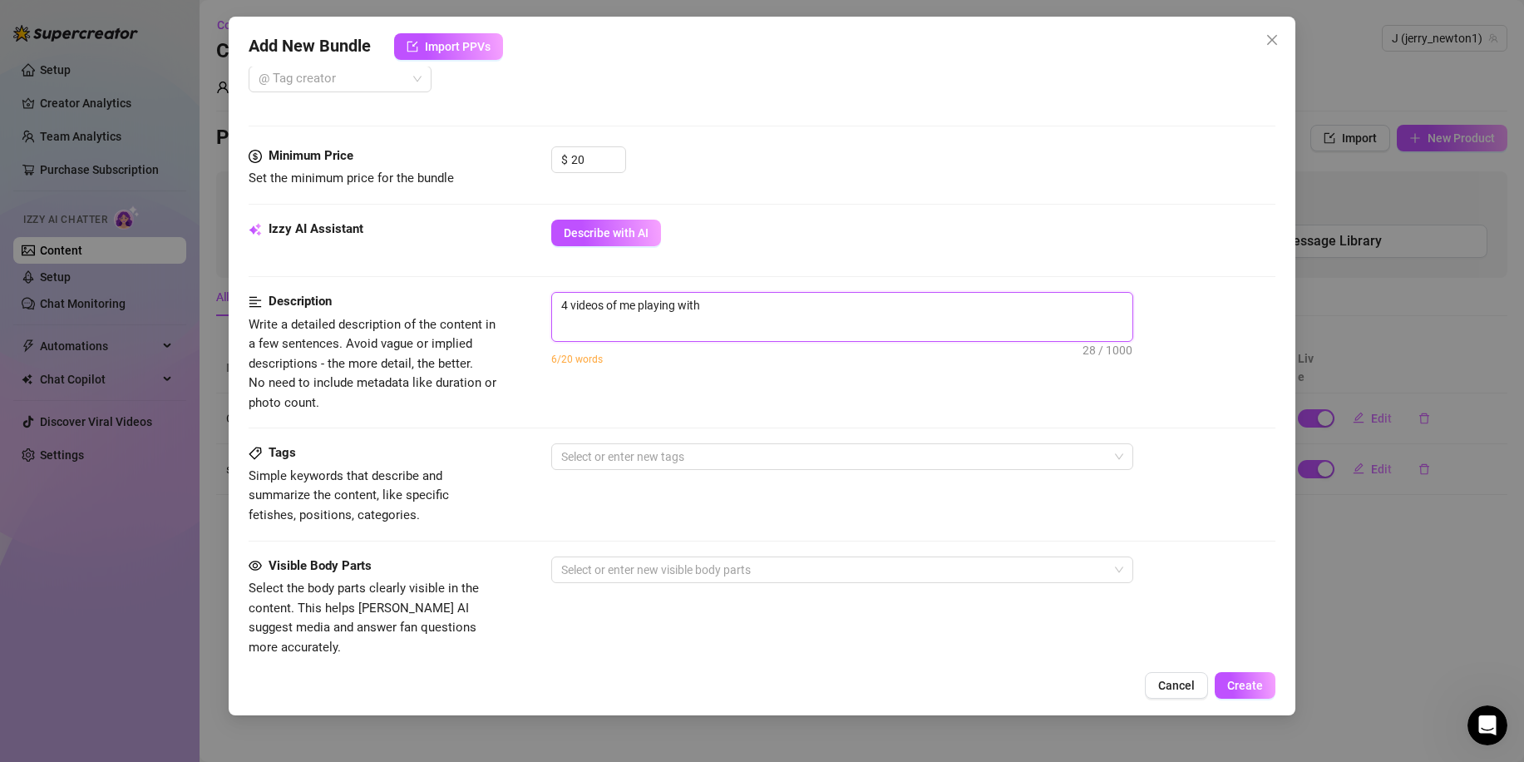
type textarea "4 videos of me playing with m"
type textarea "4 videos of me playing with my"
type textarea "4 videos of me playing with mys"
type textarea "4 videos of me playing with myse"
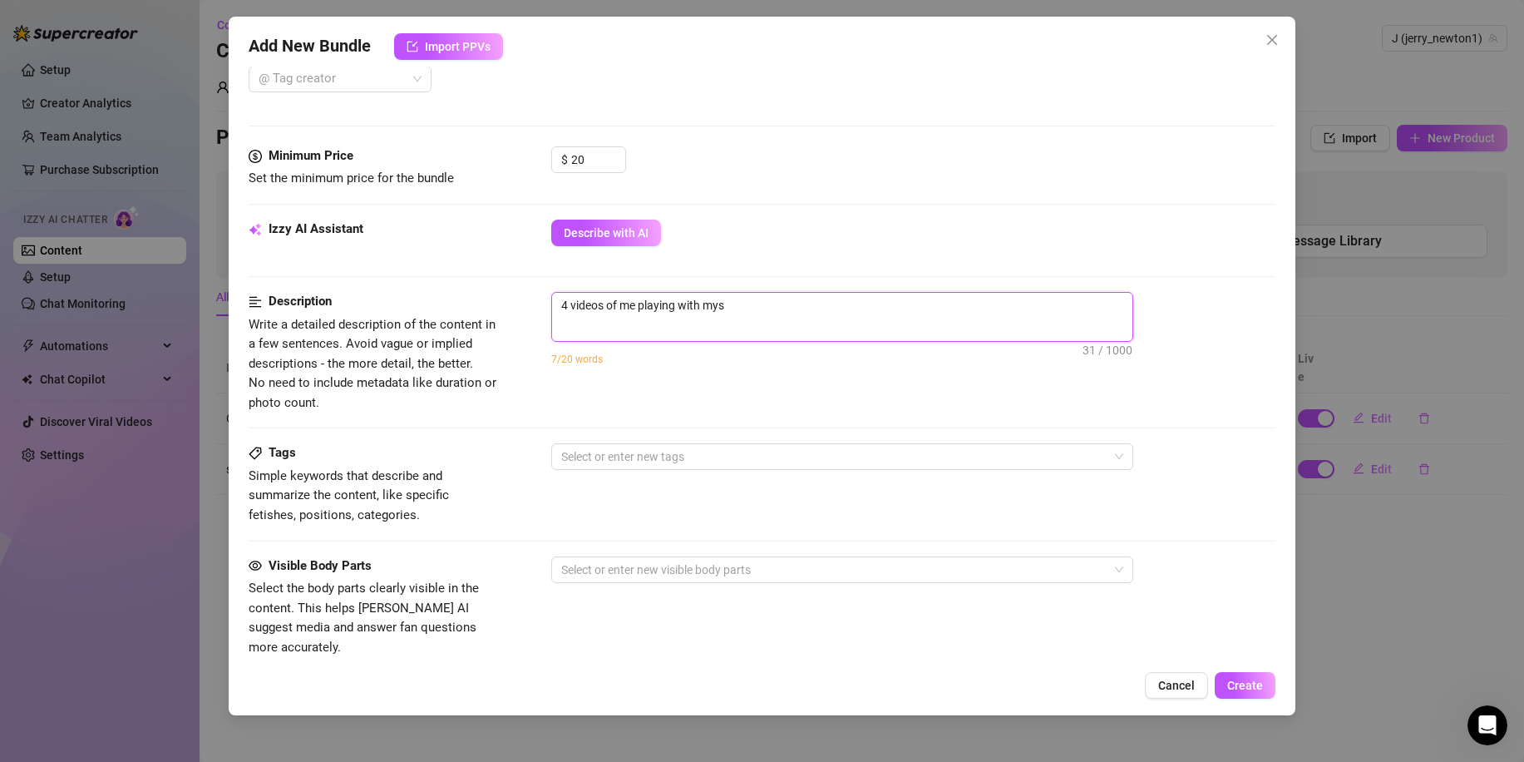
type textarea "4 videos of me playing with myse"
type textarea "4 videos of me playing with mysel"
type textarea "4 videos of me playing with myself"
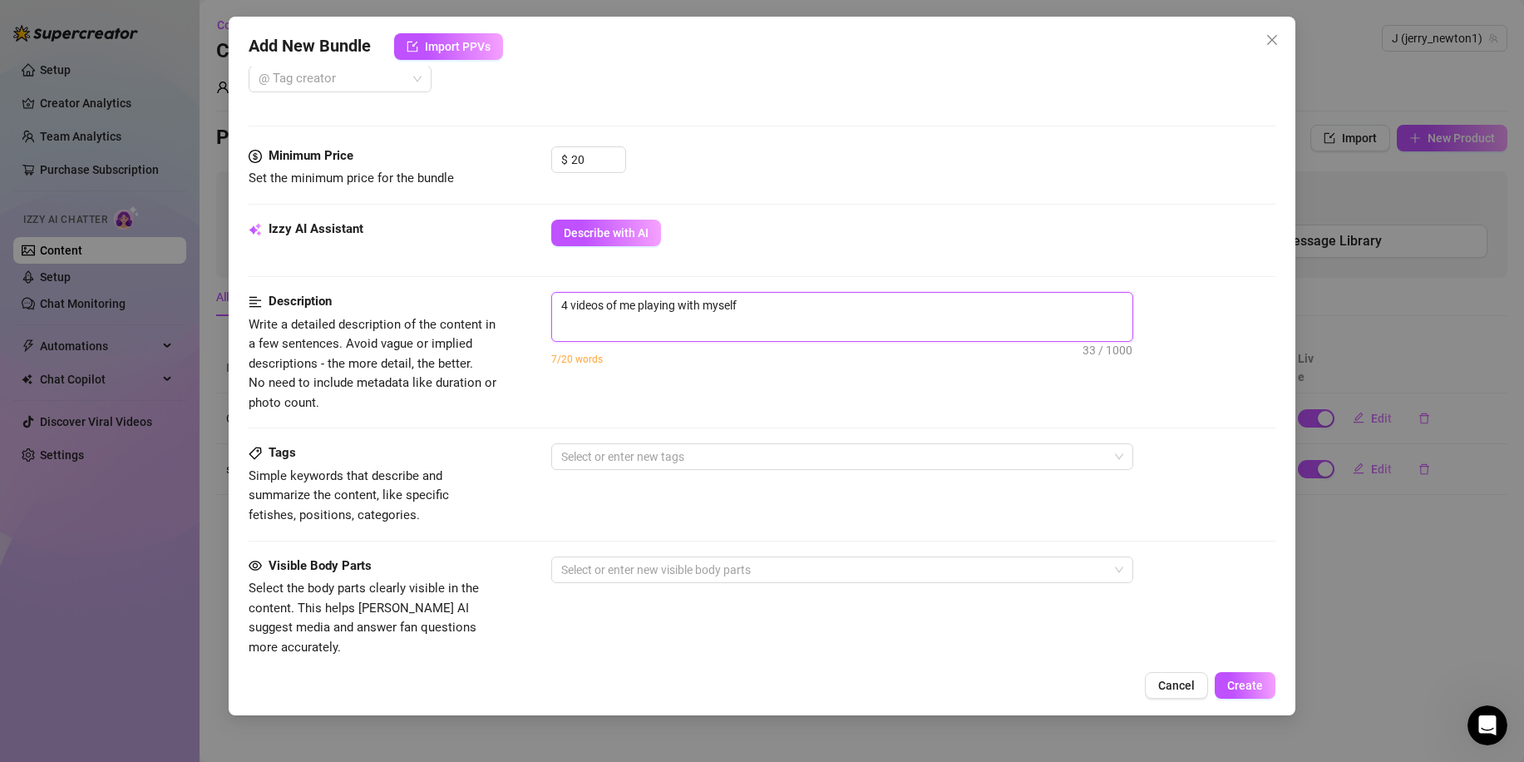
type textarea "4 videos of me playing with myself"
type textarea "4 videos of me playing with myself a"
type textarea "4 videos of me playing with myself an"
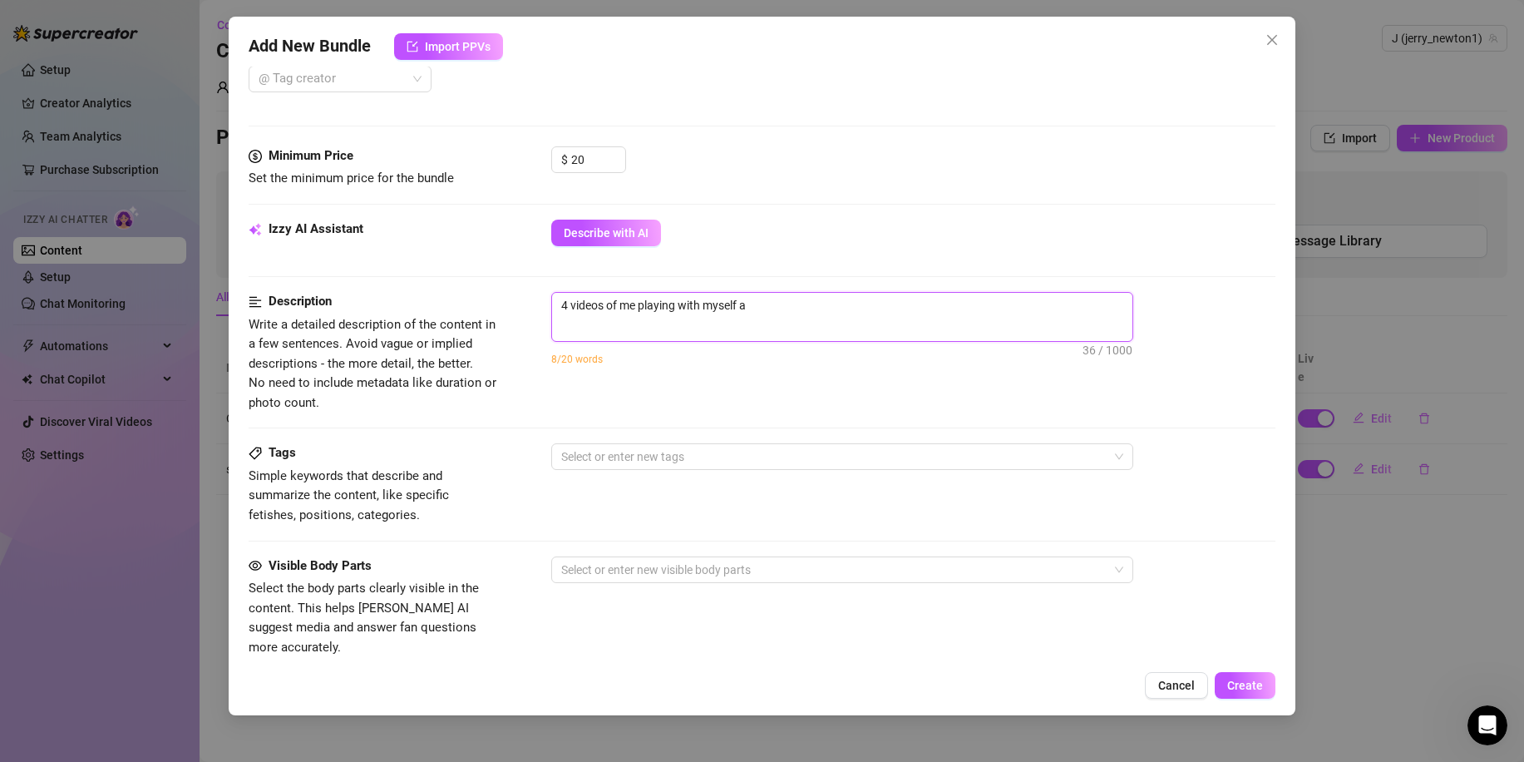
type textarea "4 videos of me playing with myself an"
type textarea "4 videos of me playing with myself and"
type textarea "4 videos of me playing with myself and a"
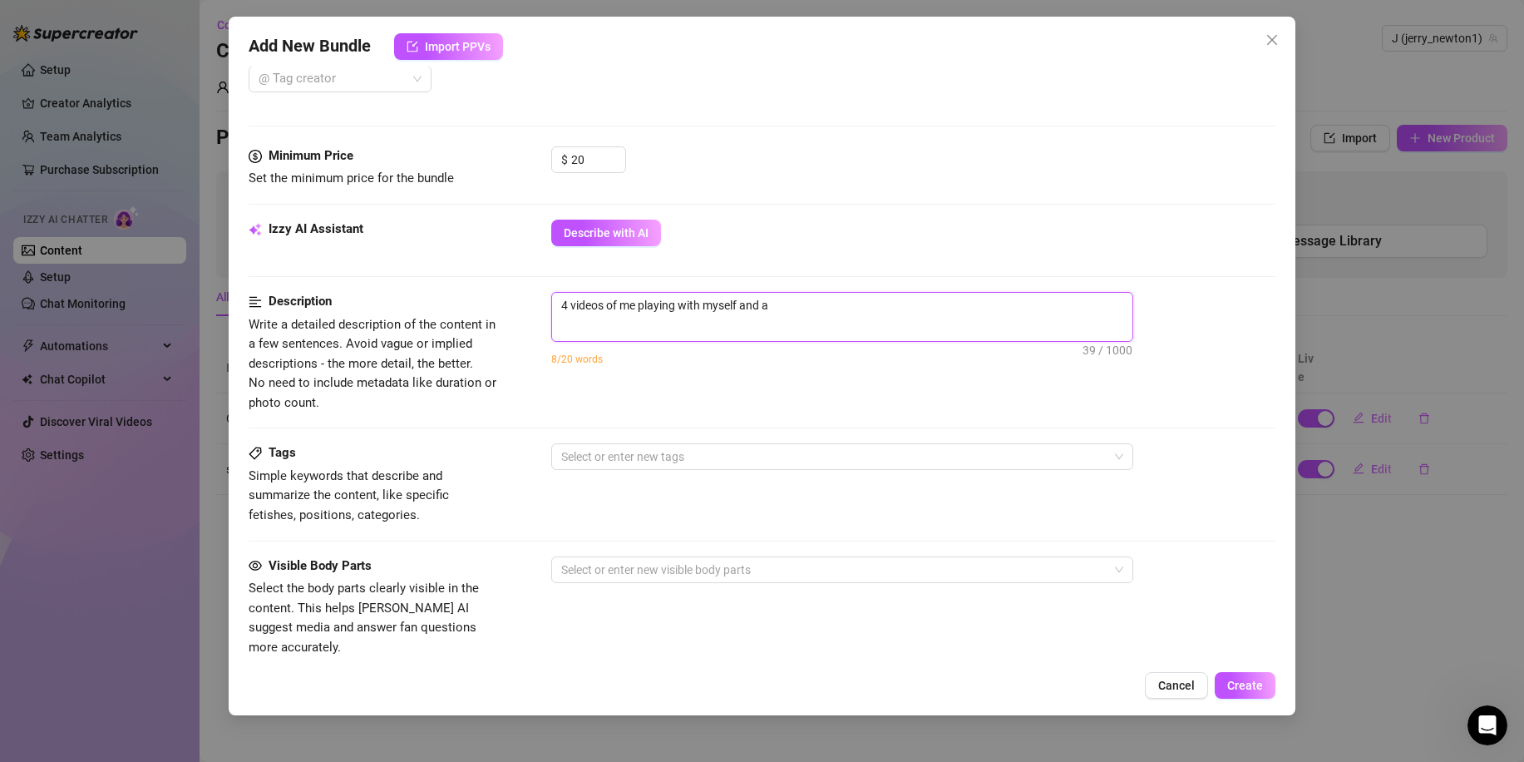
type textarea "4 videos of me playing with myself and a"
type textarea "4 videos of me playing with myself and a f"
type textarea "4 videos of me playing with myself and a fe"
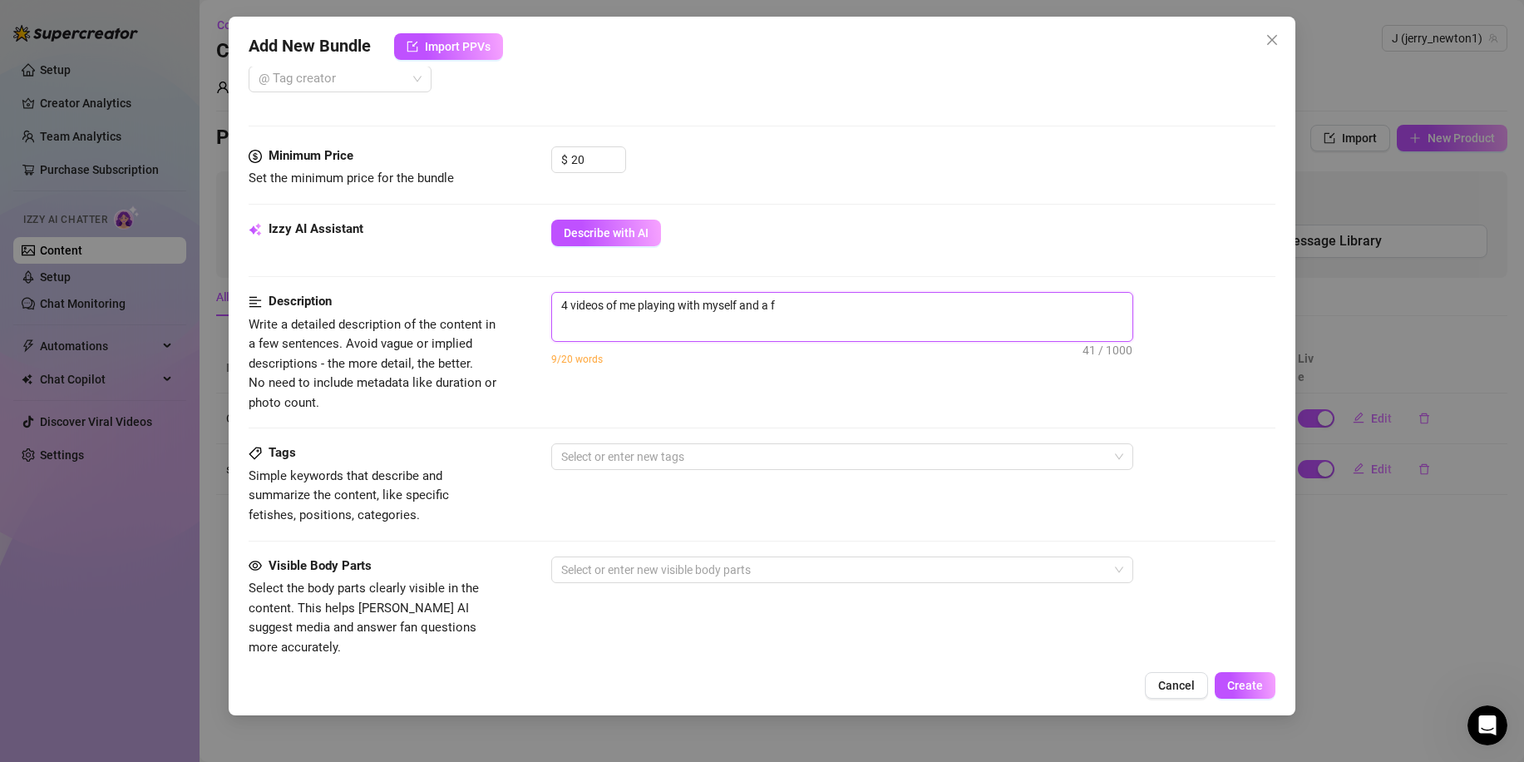
type textarea "4 videos of me playing with myself and a fe"
type textarea "4 videos of me playing with myself and a few"
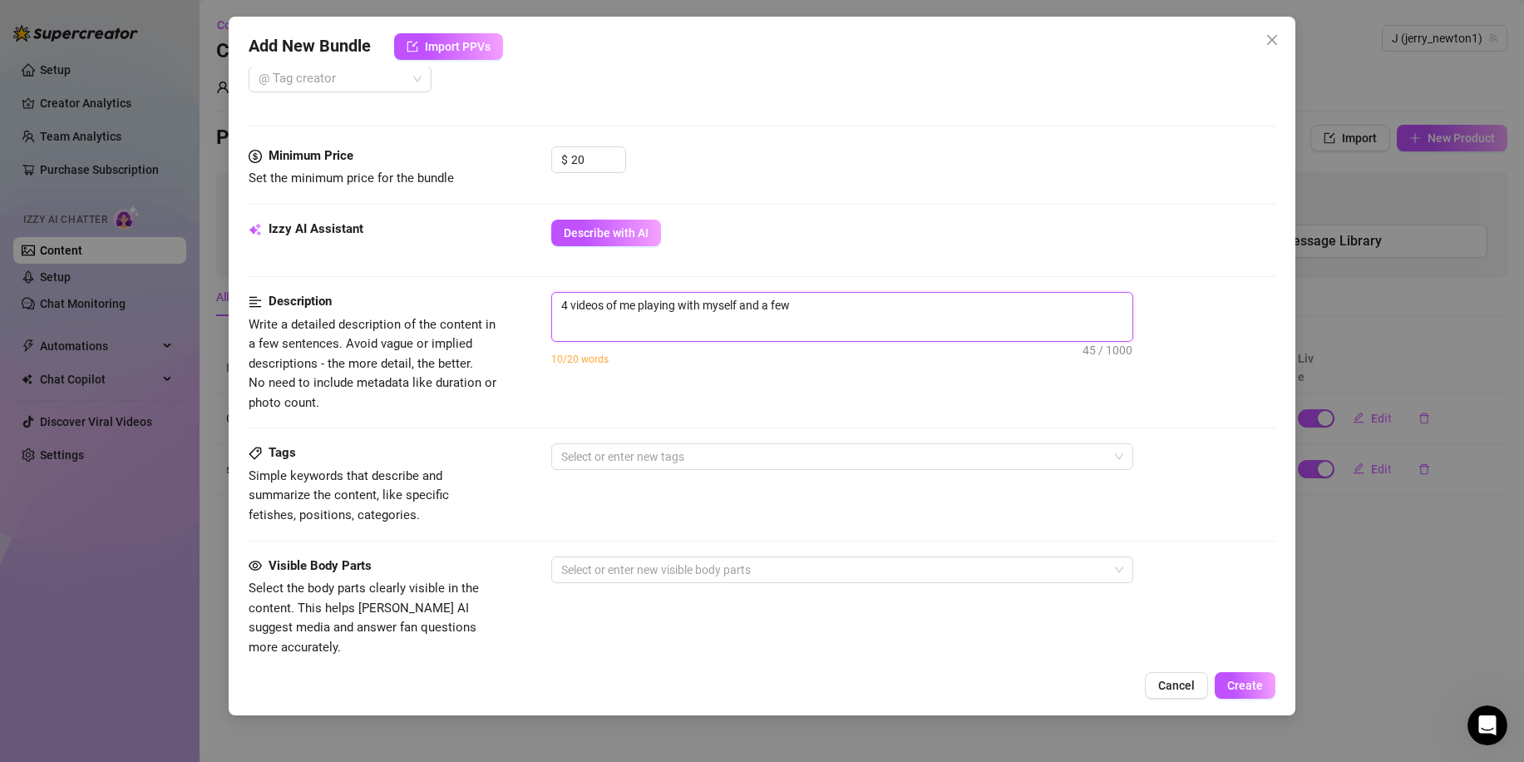
type textarea "4 videos of me playing with myself and a few p"
type textarea "4 videos of me playing with myself and a few pi"
type textarea "4 videos of me playing with myself and a few pic"
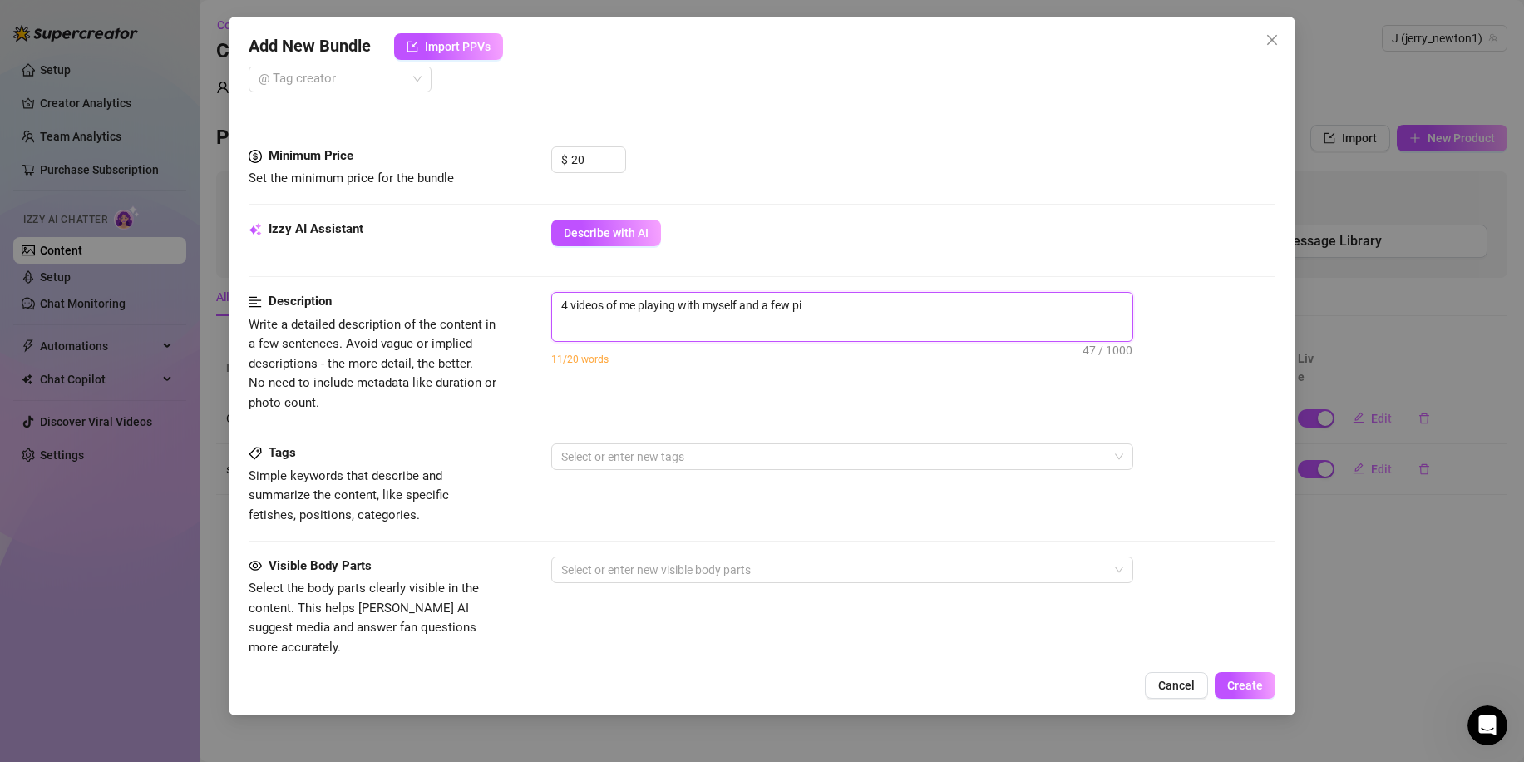
type textarea "4 videos of me playing with myself and a few pic"
type textarea "4 videos of me playing with myself and a few pict"
type textarea "4 videos of me playing with myself and a few pictu"
type textarea "4 videos of me playing with myself and a few pictur"
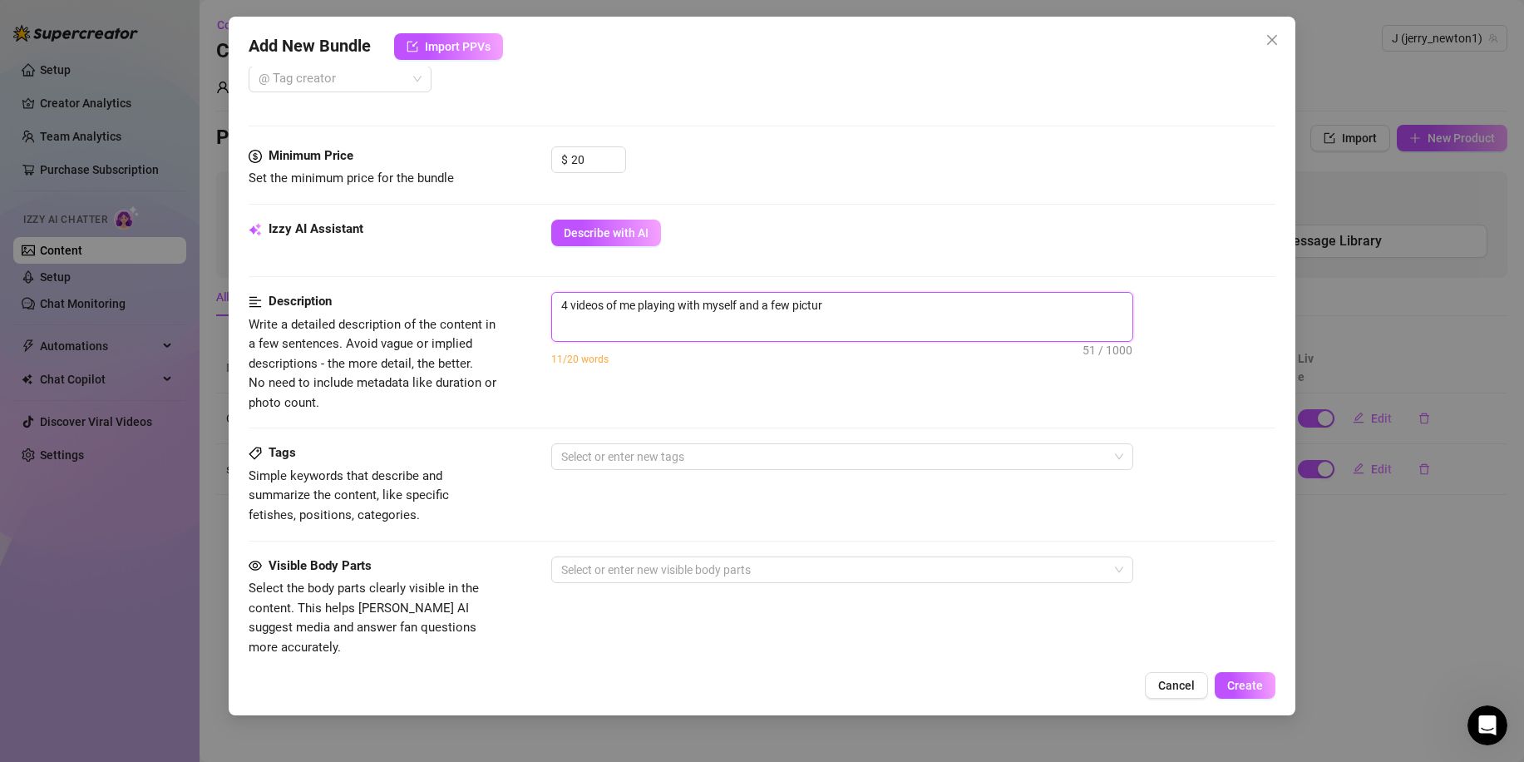
type textarea "4 videos of me playing with myself and a few picture"
type textarea "4 videos of me playing with myself and a few pictures"
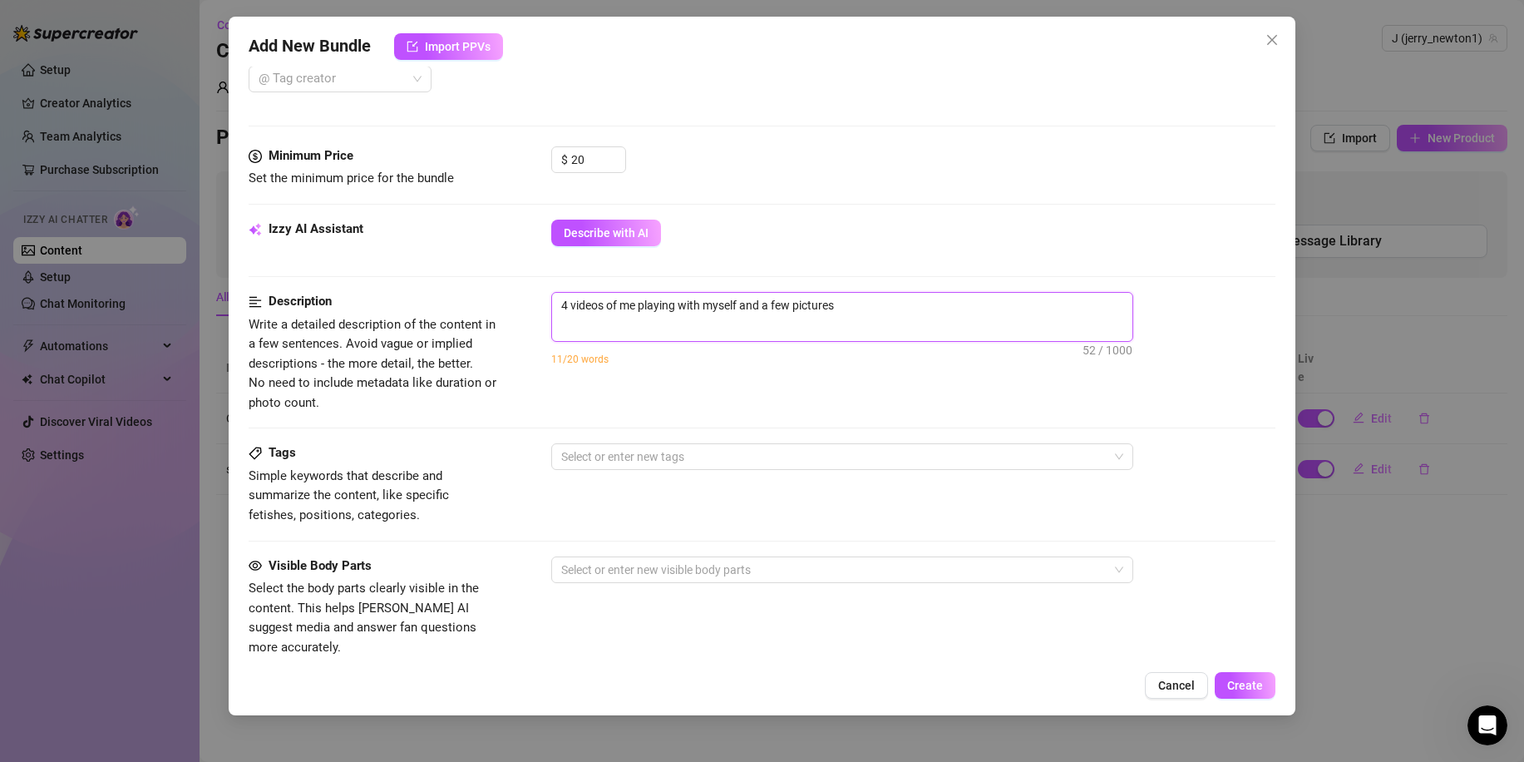
type textarea "4 videos of me playing with myself and a few pictures"
type textarea "4 videos of me playing with myself and a few pictures l"
type textarea "4 videos of me playing with myself and a few pictures lo"
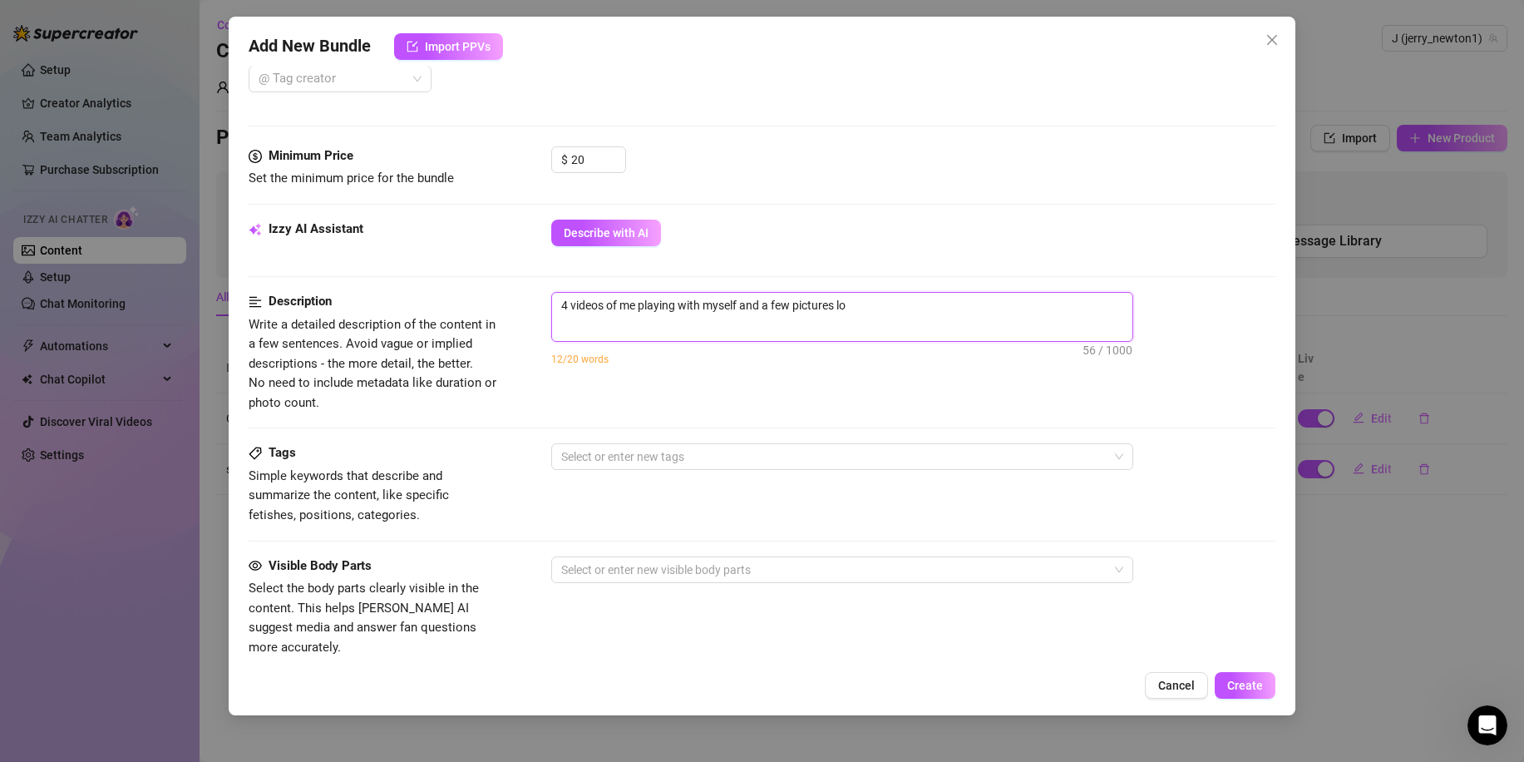
type textarea "4 videos of me playing with myself and a few pictures lol"
type textarea "4 videos of me playing with myself and a few pictures lol."
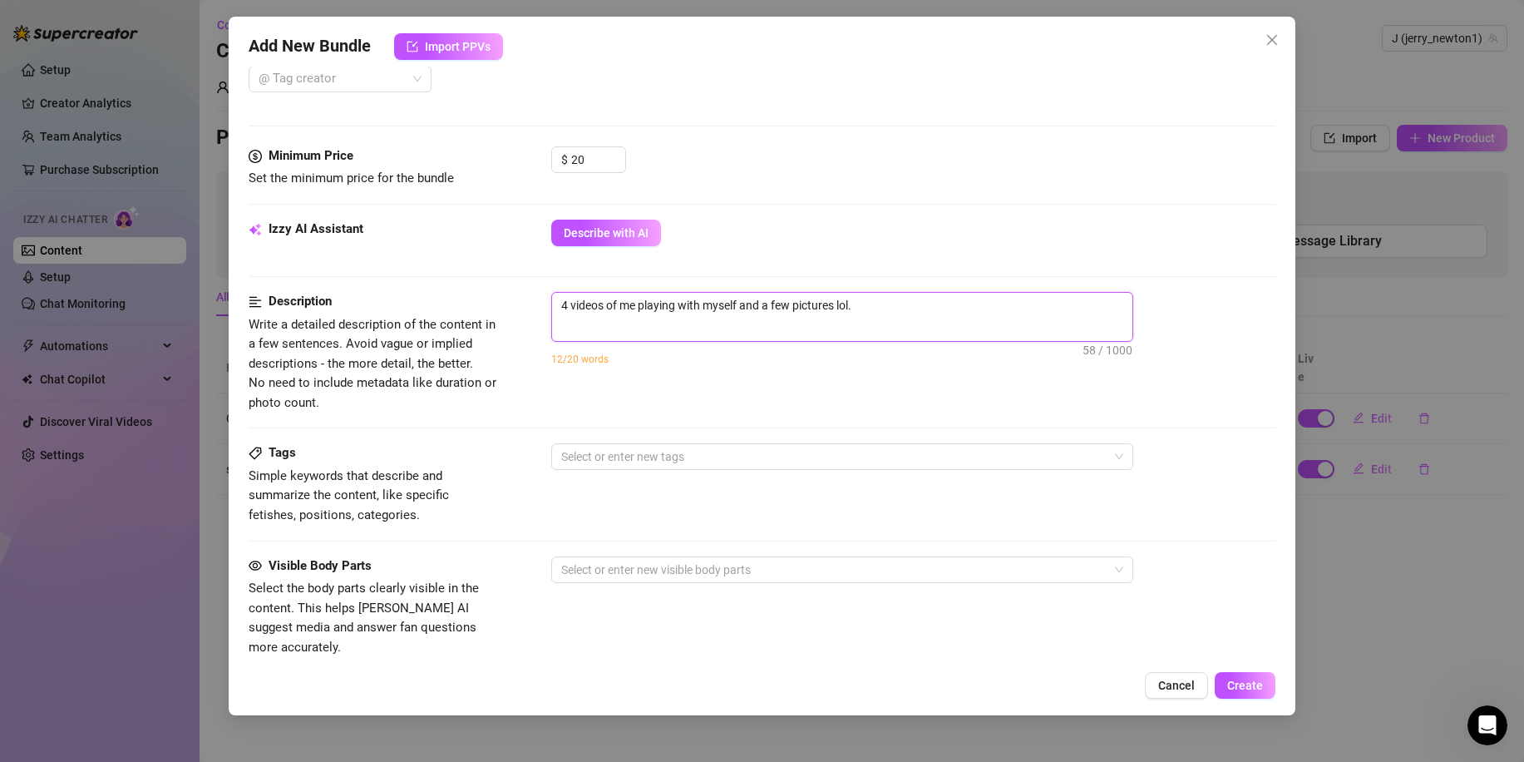
type textarea "4 videos of me playing with myself and a few pictures lol."
type textarea "4 videos of me playing with myself and a few pictures lol"
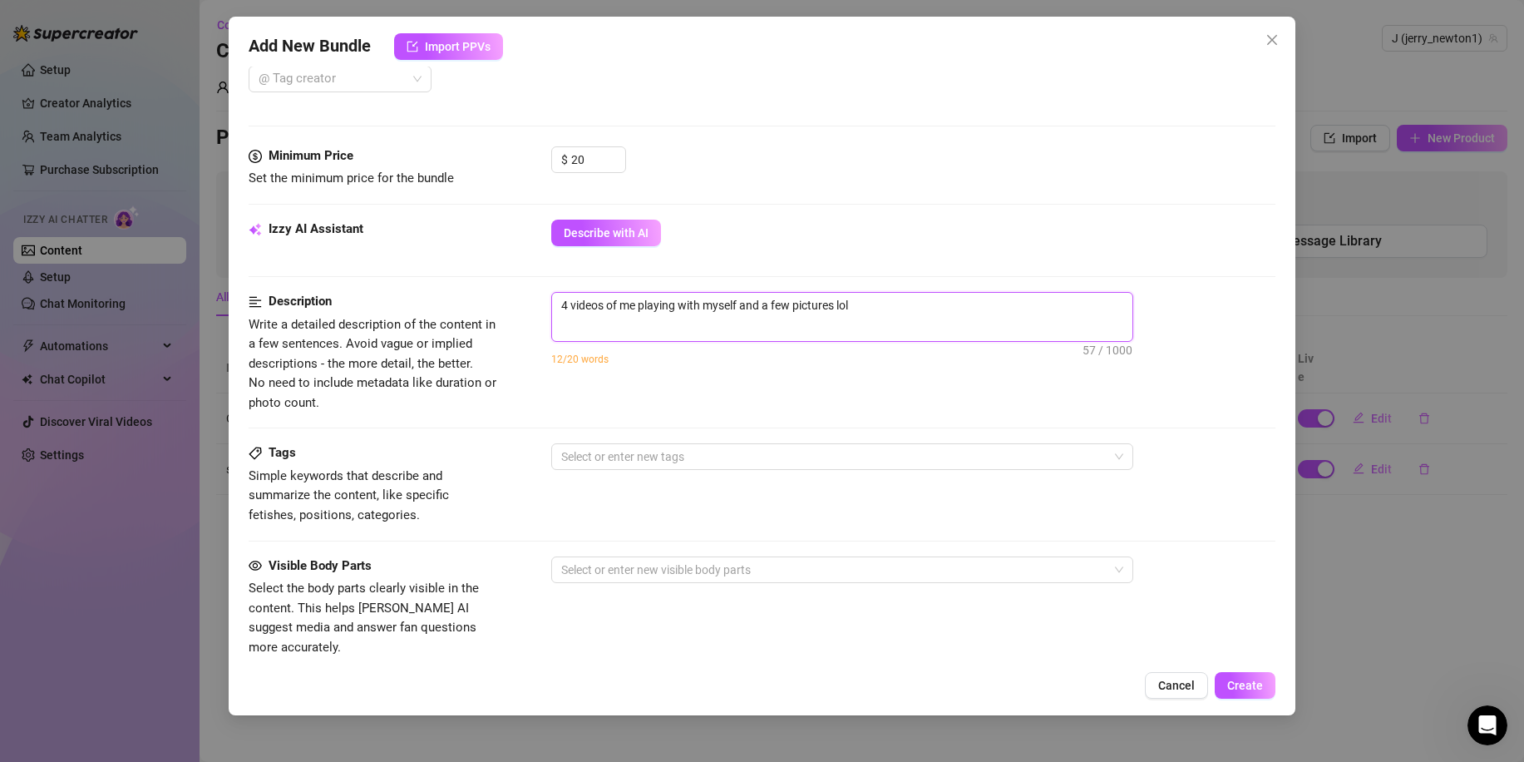
type textarea "4 videos of me playing with myself and a few pictures lo"
type textarea "4 videos of me playing with myself and a few pictures l"
type textarea "4 videos of me playing with myself and a few pictures"
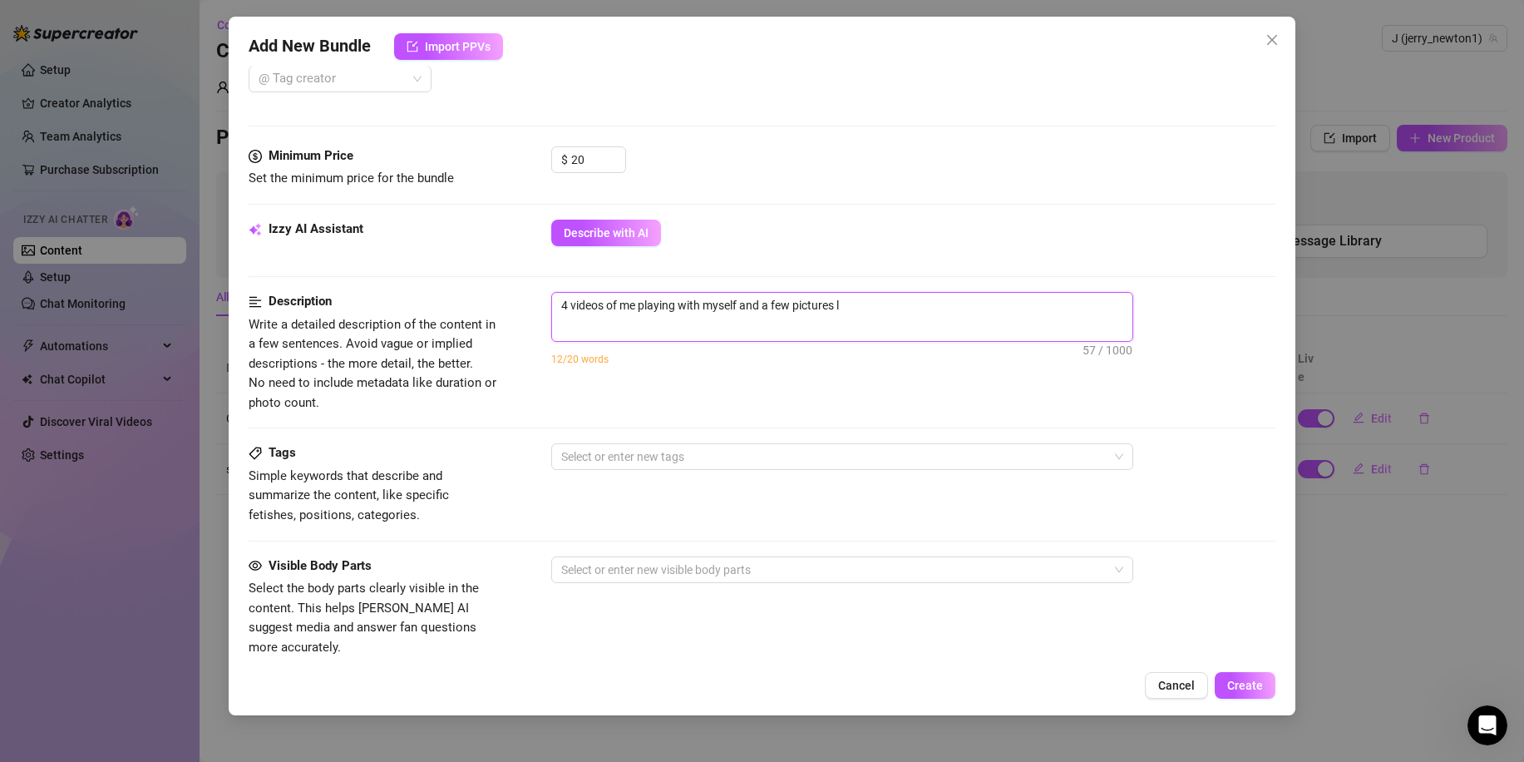
type textarea "4 videos of me playing with myself and a few pictures"
type textarea "4 videos of me playing with myself and a few picture"
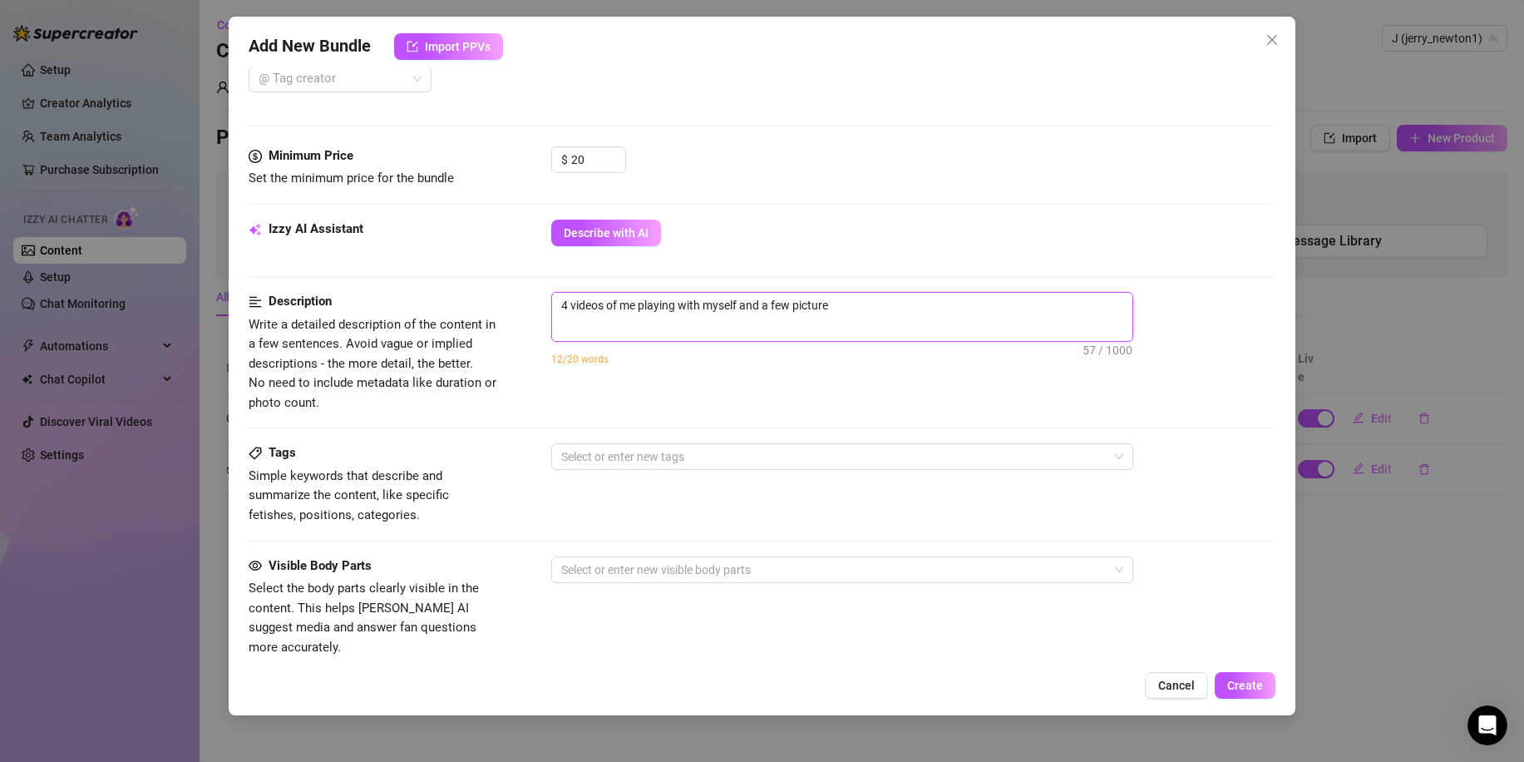
type textarea "4 videos of me playing with myself and a few pictur"
click at [918, 308] on textarea "4 videos of me playing with myself and some cum shots. I either" at bounding box center [842, 305] width 580 height 25
click at [626, 304] on textarea "4 videos of me playing with myself and some cum shots. I either use my hands or…" at bounding box center [842, 314] width 580 height 43
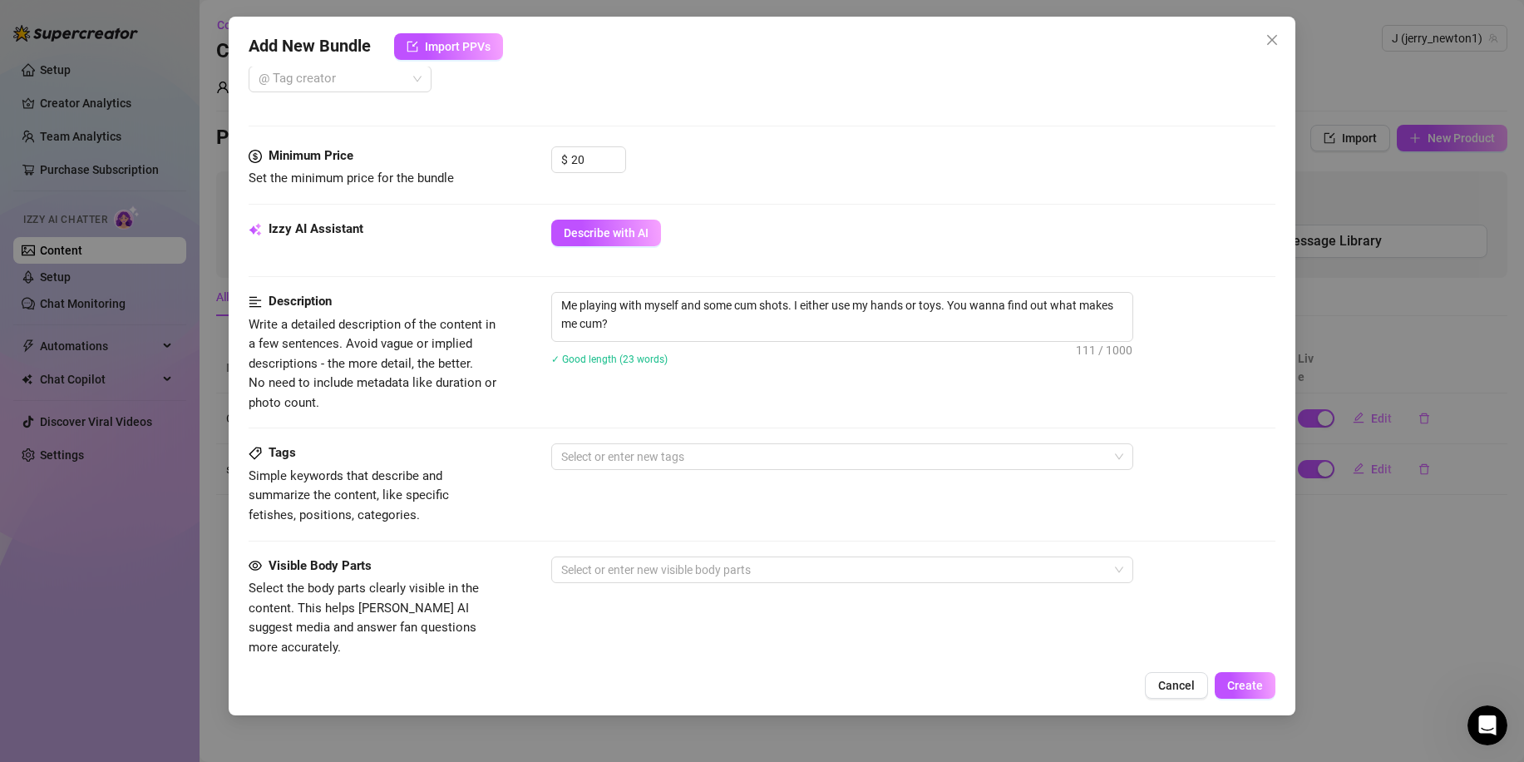
click at [698, 395] on div "Description Write a detailed description of the content in a few sentences. Avo…" at bounding box center [762, 352] width 1027 height 121
click at [612, 453] on div at bounding box center [834, 456] width 558 height 23
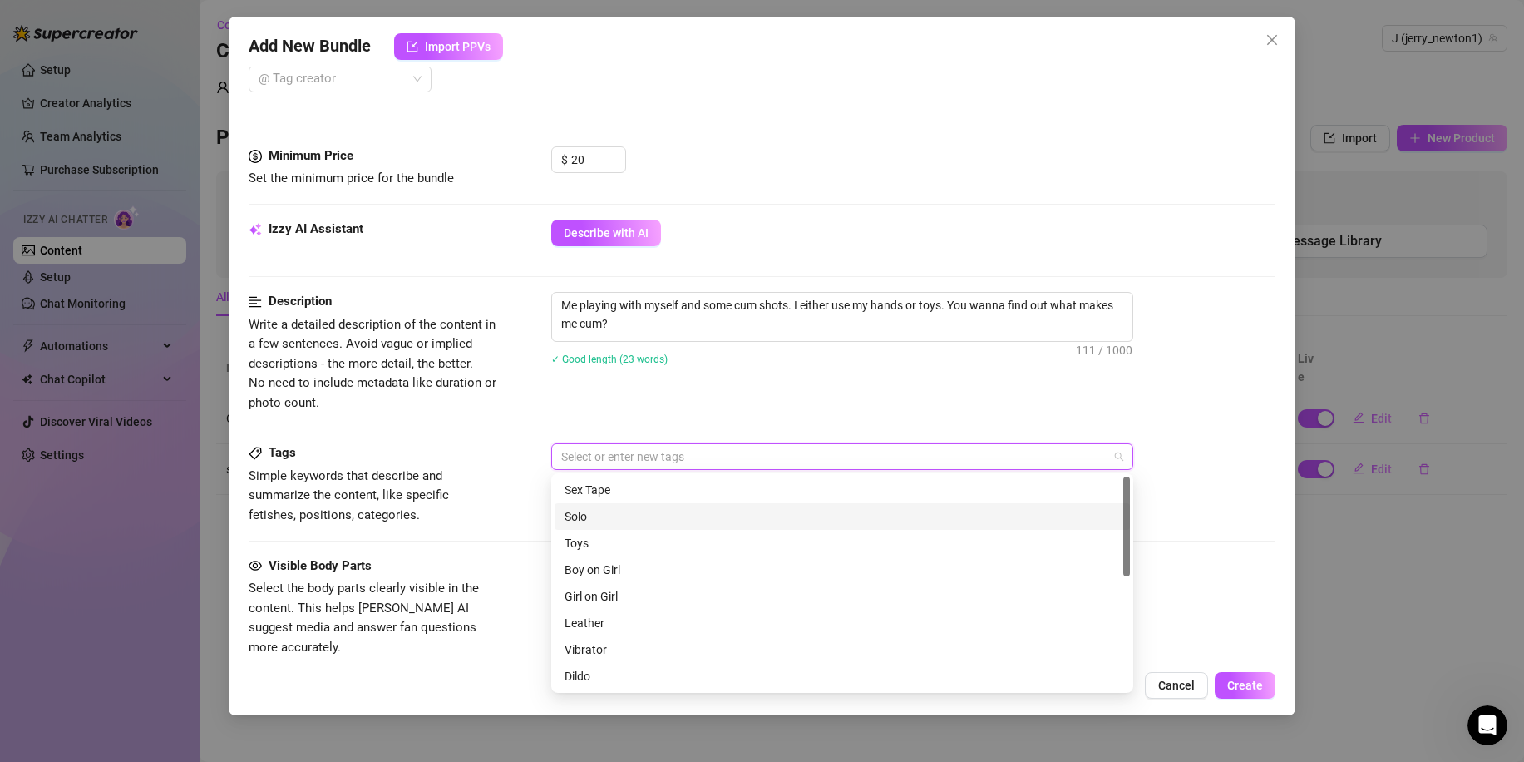
click at [590, 514] on div "Solo" at bounding box center [842, 516] width 555 height 18
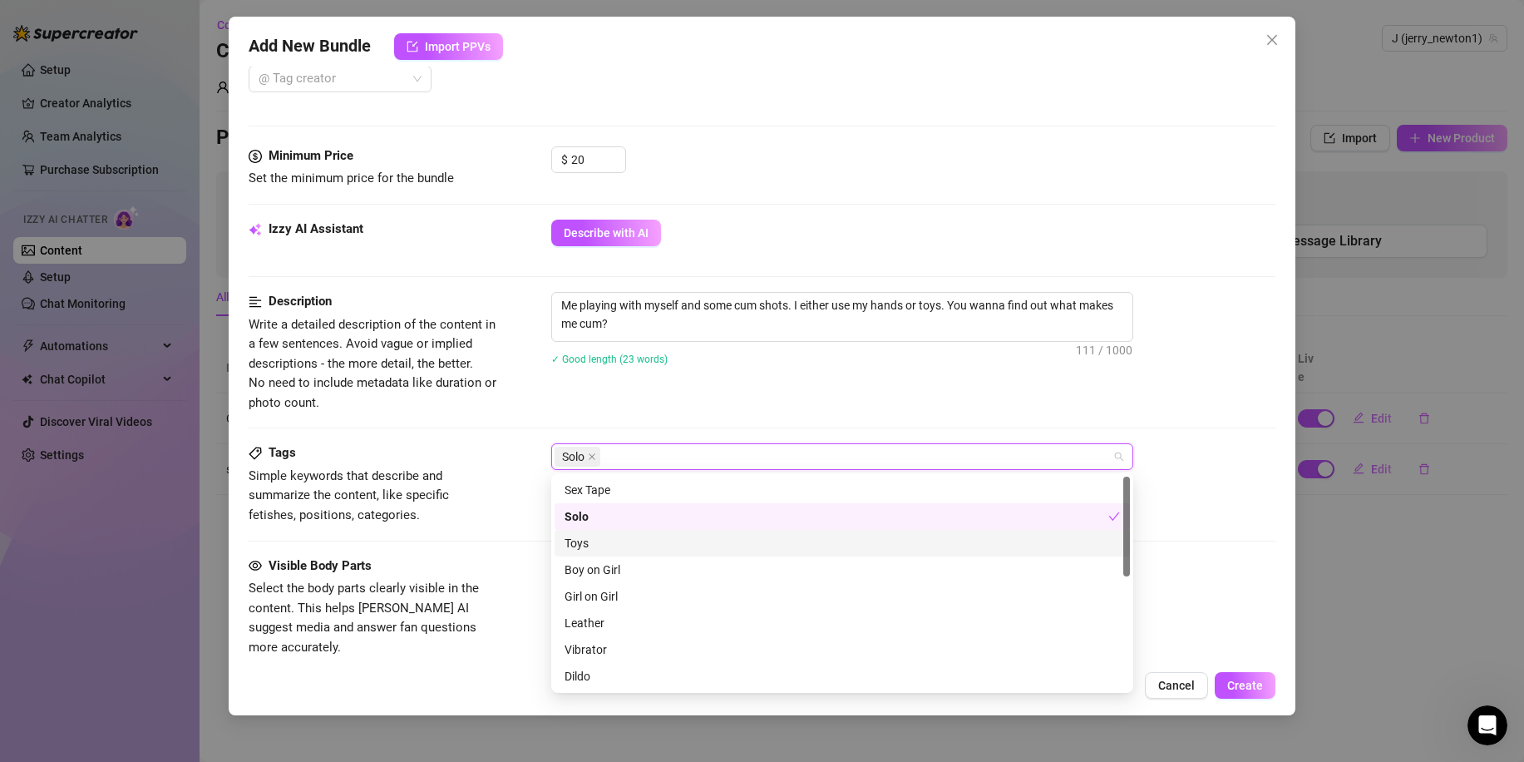
click at [629, 543] on div "Toys" at bounding box center [842, 543] width 555 height 18
click at [654, 655] on div "Vibrator" at bounding box center [842, 649] width 555 height 18
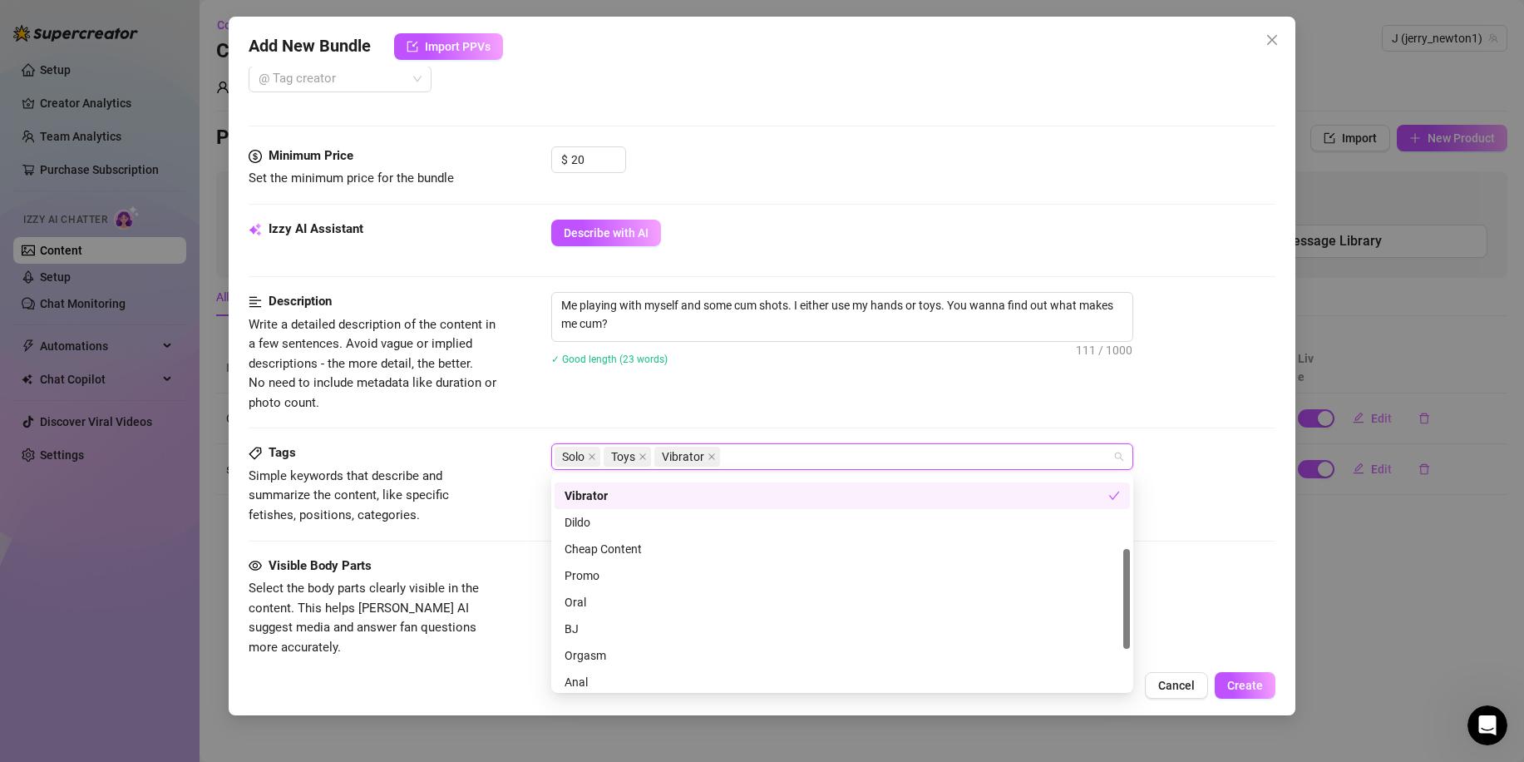
scroll to position [155, 0]
click at [648, 543] on div "Cheap Content" at bounding box center [842, 548] width 555 height 18
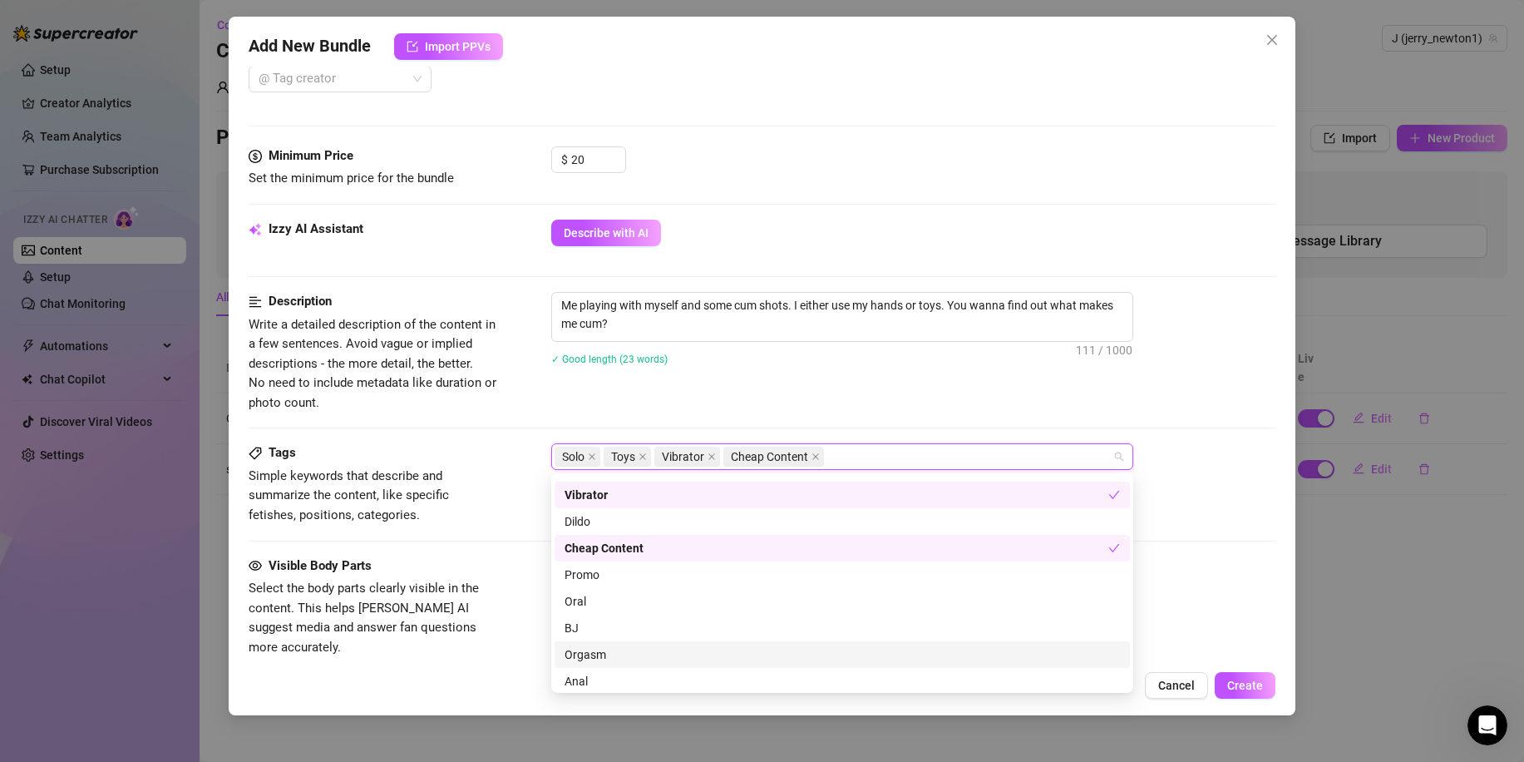
click at [614, 657] on div "Orgasm" at bounding box center [842, 654] width 555 height 18
click at [496, 682] on div "Cancel Create" at bounding box center [762, 685] width 1027 height 27
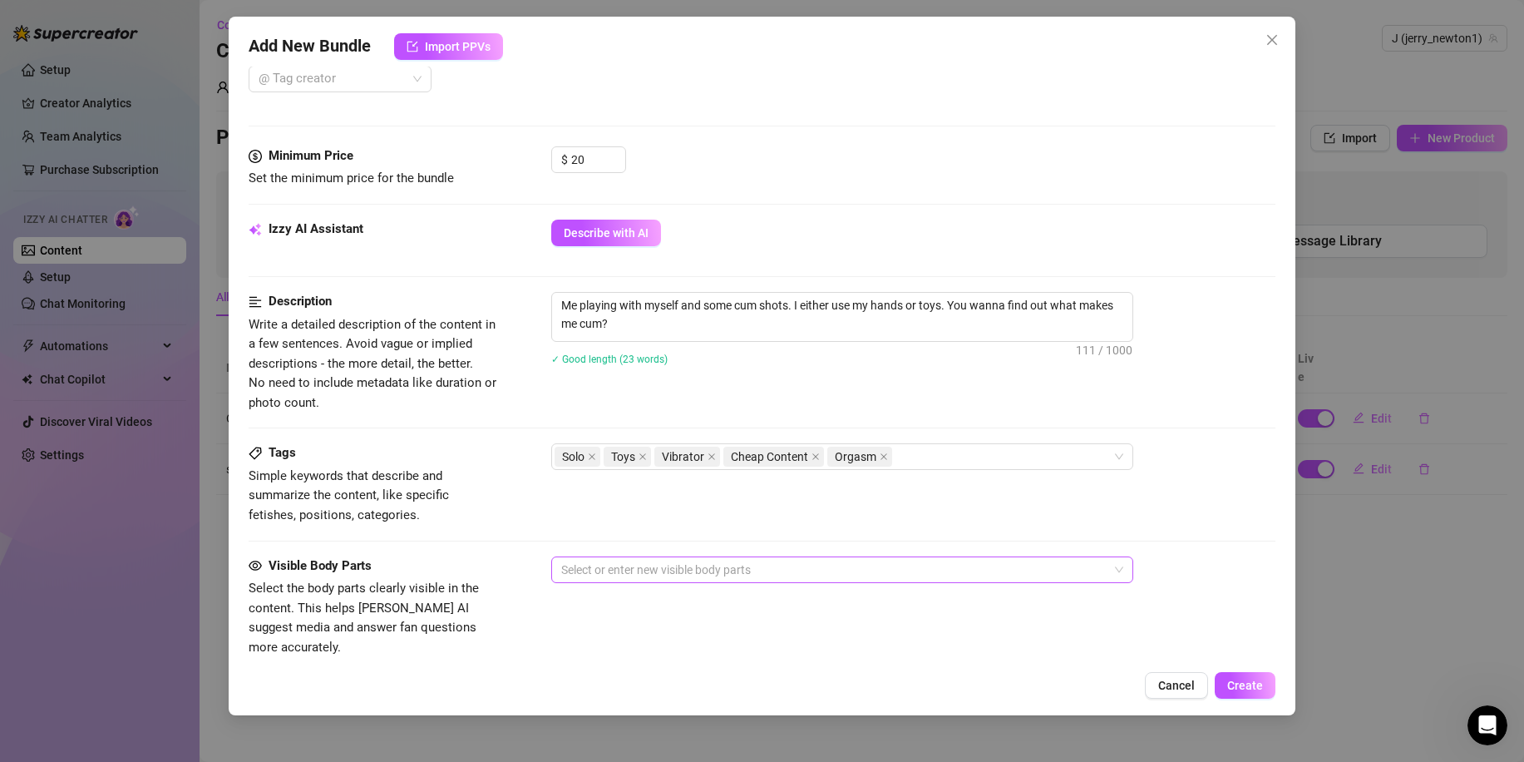
click at [599, 576] on div at bounding box center [834, 569] width 558 height 23
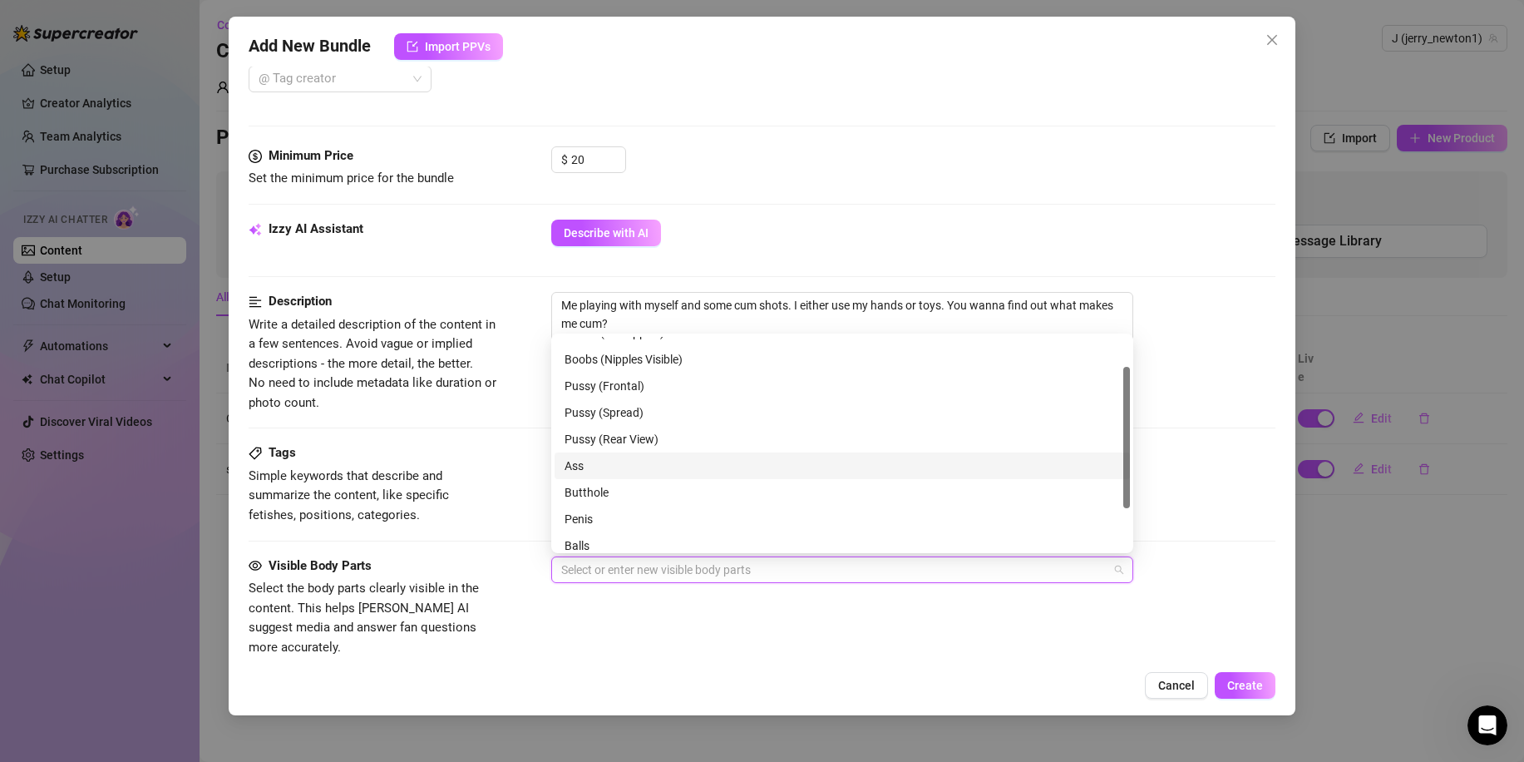
scroll to position [45, 0]
click at [620, 517] on div "Penis" at bounding box center [842, 518] width 555 height 18
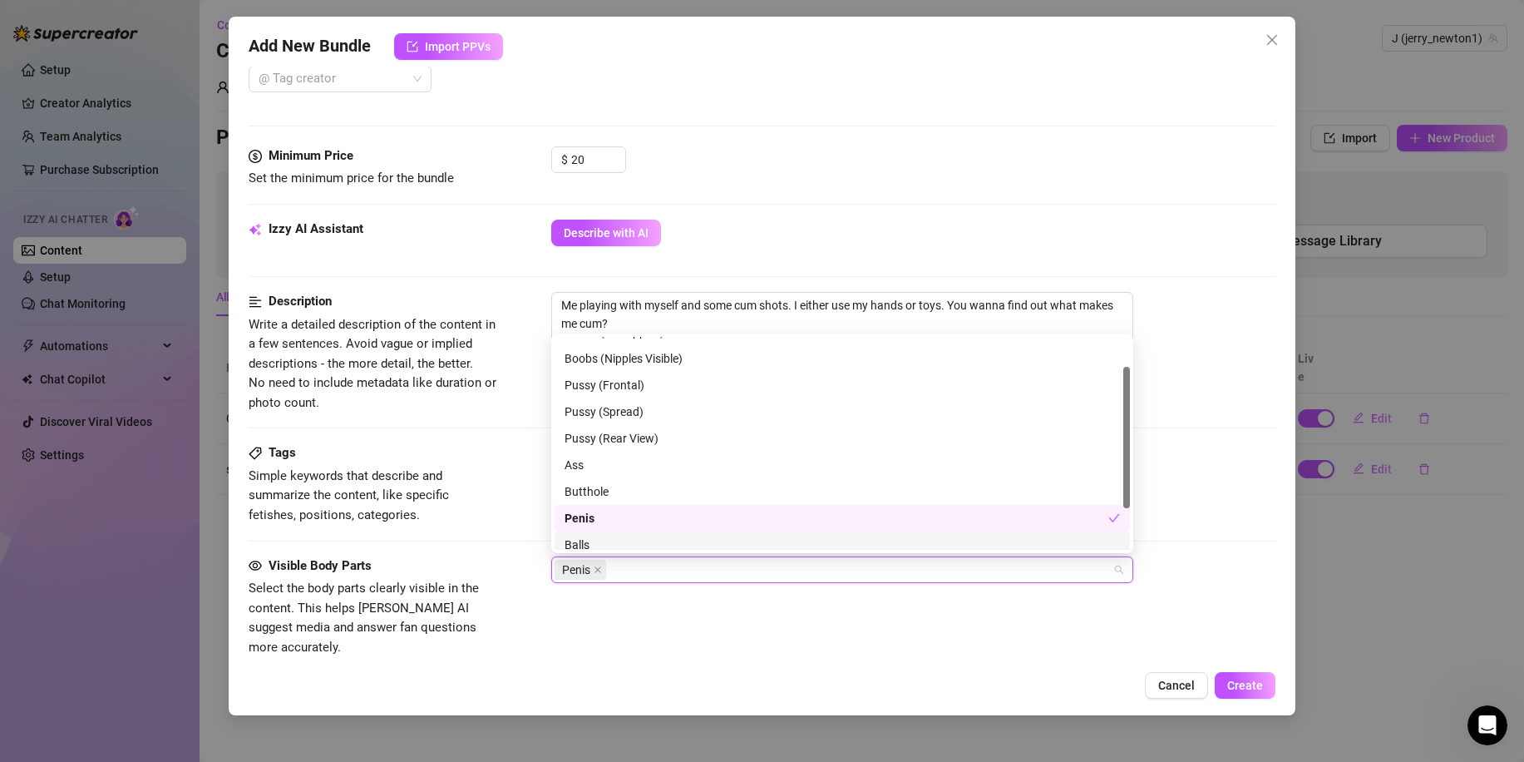
click at [619, 545] on div "Balls" at bounding box center [842, 544] width 555 height 18
click at [711, 646] on div "Visible Body Parts Select the body parts clearly visible in the content. This h…" at bounding box center [762, 622] width 1027 height 132
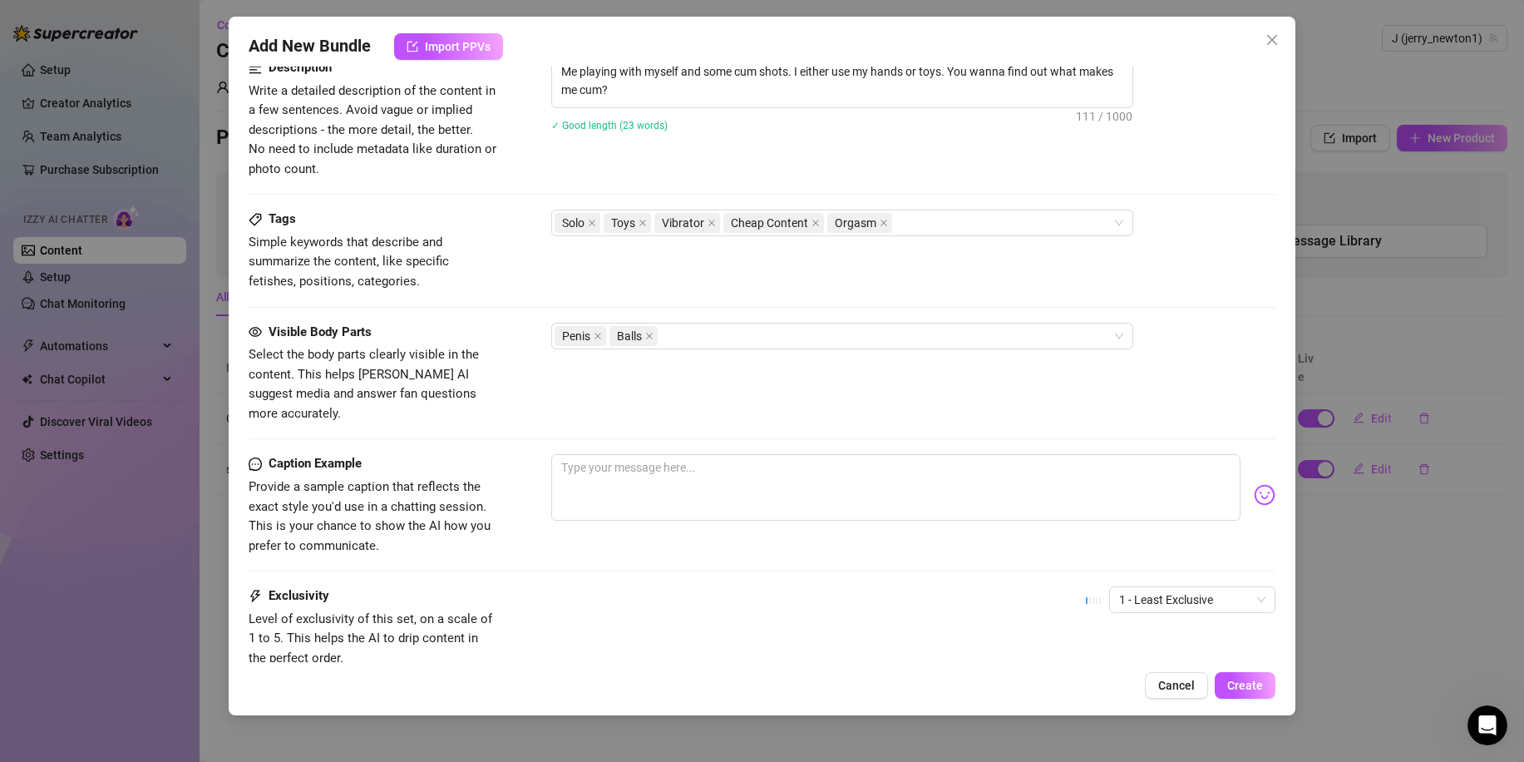
scroll to position [979, 0]
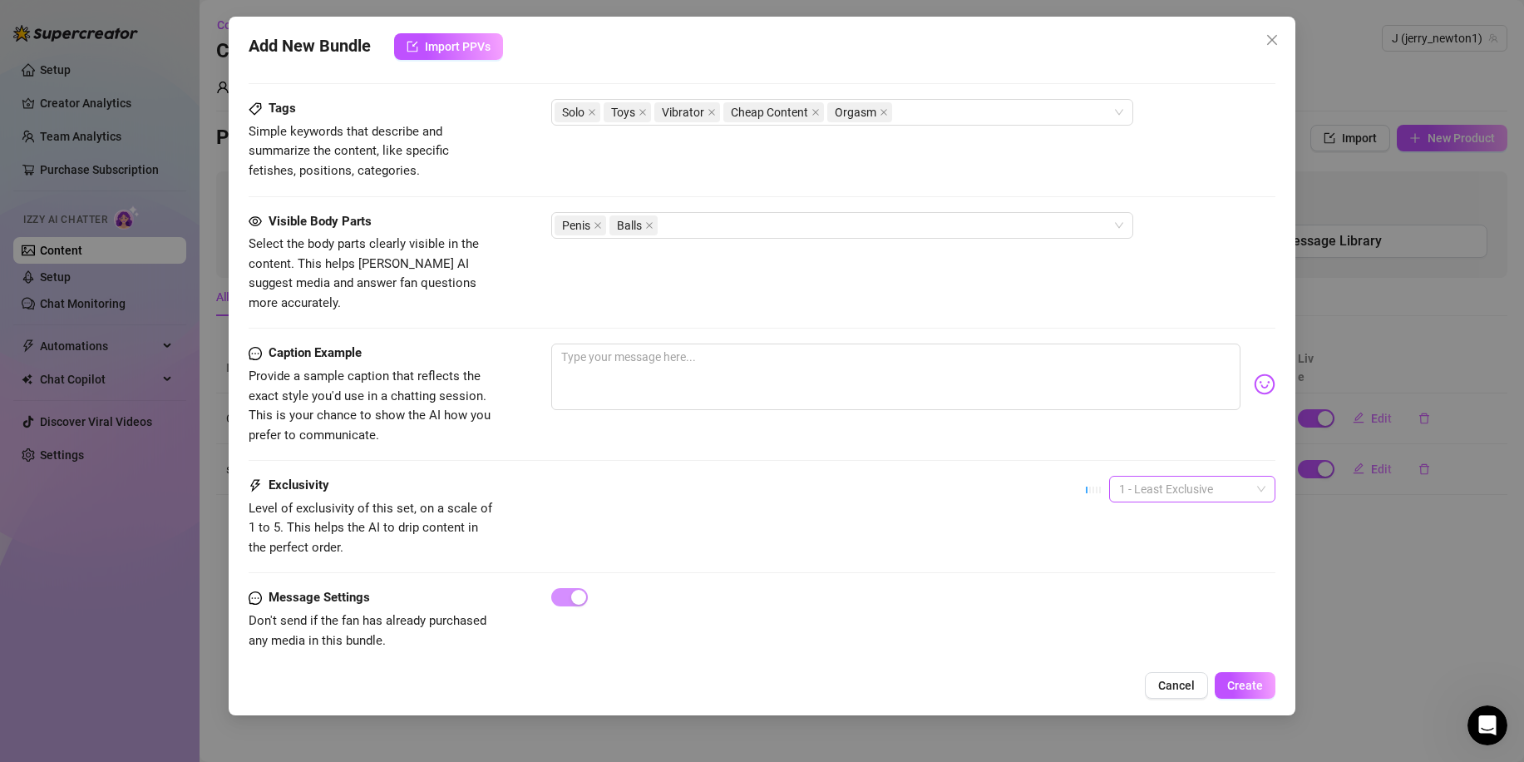
click at [1155, 479] on span "1 - Least Exclusive" at bounding box center [1192, 488] width 146 height 25
click at [1138, 565] on div "3" at bounding box center [1178, 556] width 160 height 27
click at [1145, 476] on span "3" at bounding box center [1192, 488] width 146 height 25
click at [1130, 581] on div "4" at bounding box center [1178, 583] width 140 height 18
click at [1237, 686] on span "Create" at bounding box center [1245, 684] width 36 height 13
